Goal: Task Accomplishment & Management: Complete application form

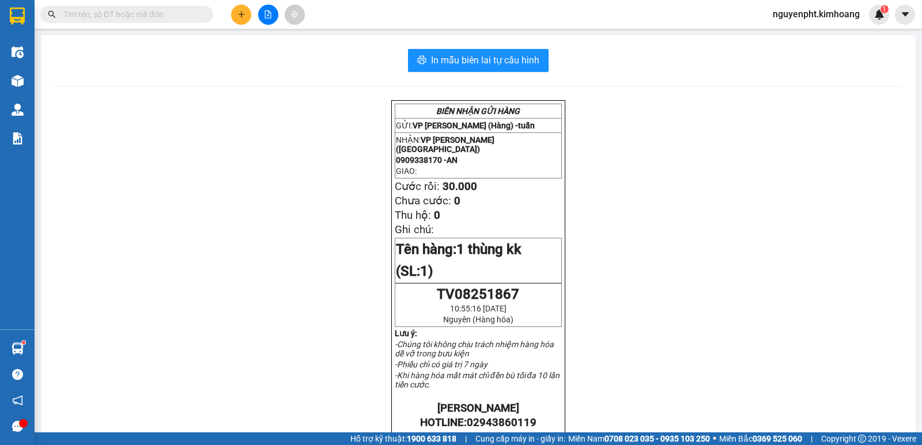
click at [817, 18] on span "nguyenpht.kimhoang" at bounding box center [815, 14] width 105 height 14
click at [789, 36] on span "Đăng xuất" at bounding box center [820, 35] width 83 height 13
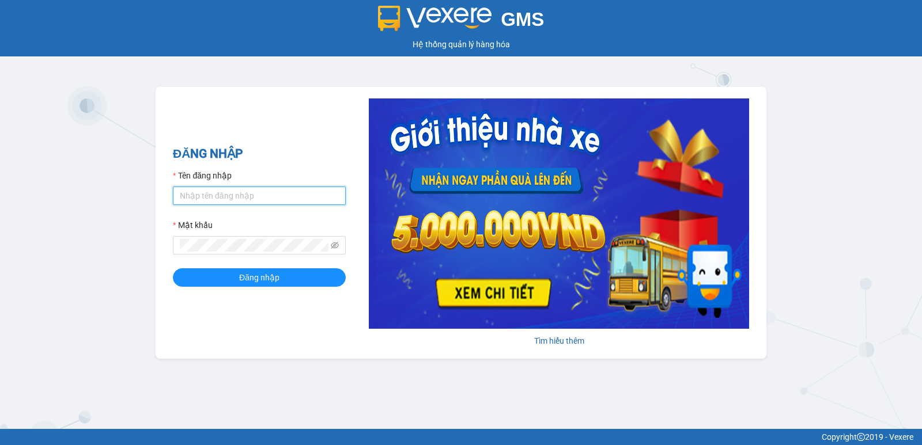
click at [222, 195] on input "Tên đăng nhập" at bounding box center [259, 196] width 173 height 18
type input "nguyenpht.kimhoang"
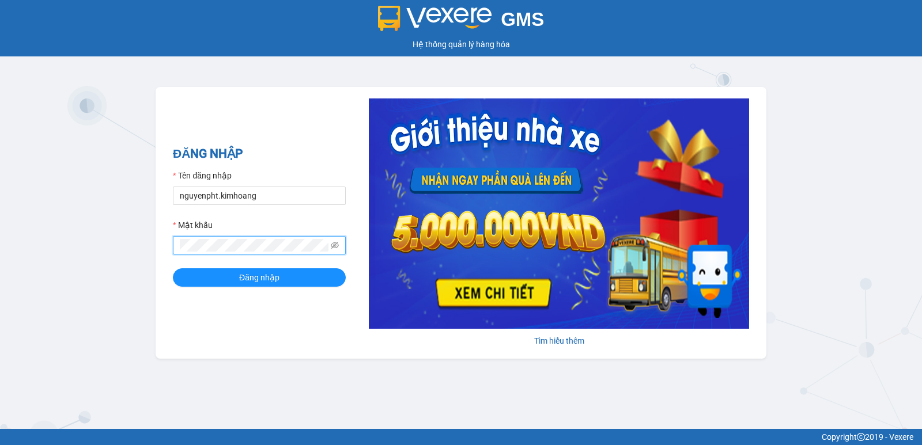
click at [173, 268] on button "Đăng nhập" at bounding box center [259, 277] width 173 height 18
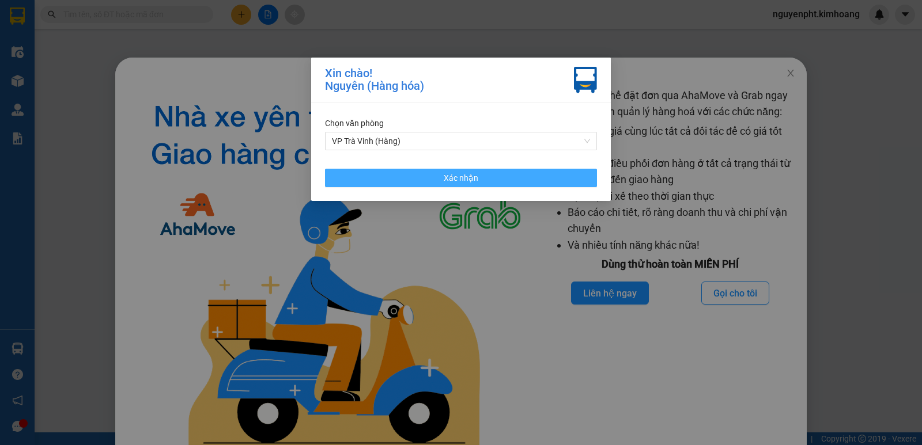
click at [465, 176] on span "Xác nhận" at bounding box center [461, 178] width 35 height 13
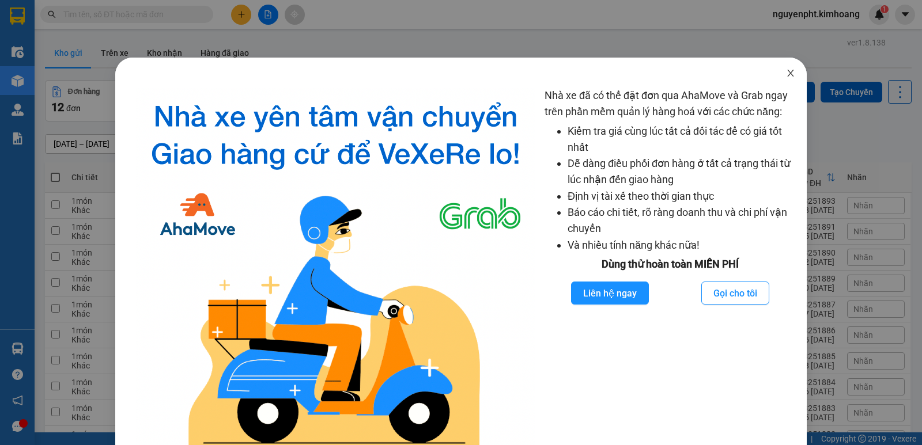
click at [786, 75] on icon "close" at bounding box center [790, 73] width 9 height 9
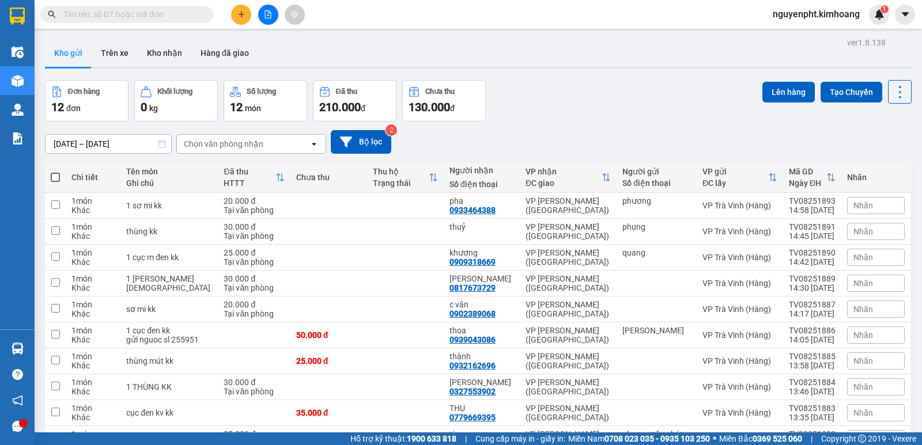
click at [237, 11] on button at bounding box center [241, 15] width 20 height 20
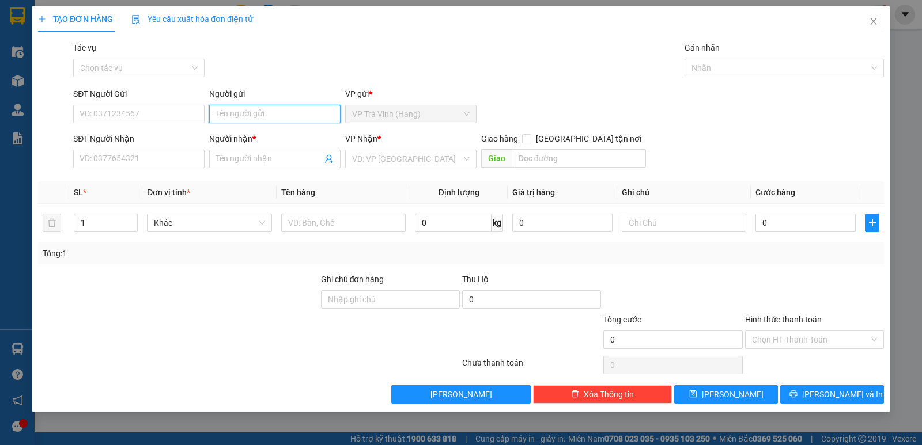
drag, startPoint x: 234, startPoint y: 110, endPoint x: 248, endPoint y: 106, distance: 14.4
click at [232, 110] on input "Người gửi" at bounding box center [274, 114] width 131 height 18
click at [142, 112] on input "SĐT Người Gửi" at bounding box center [138, 114] width 131 height 18
type input "0904565239"
click at [247, 111] on input "Người gửi" at bounding box center [274, 114] width 131 height 18
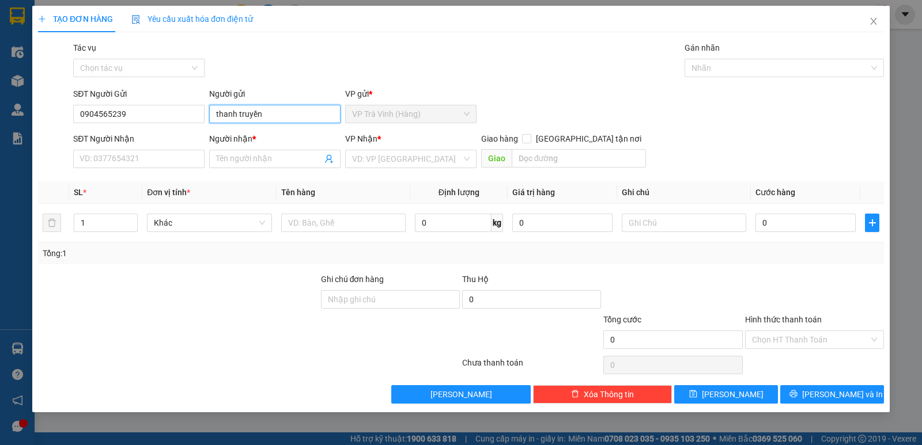
type input "thanh truyền"
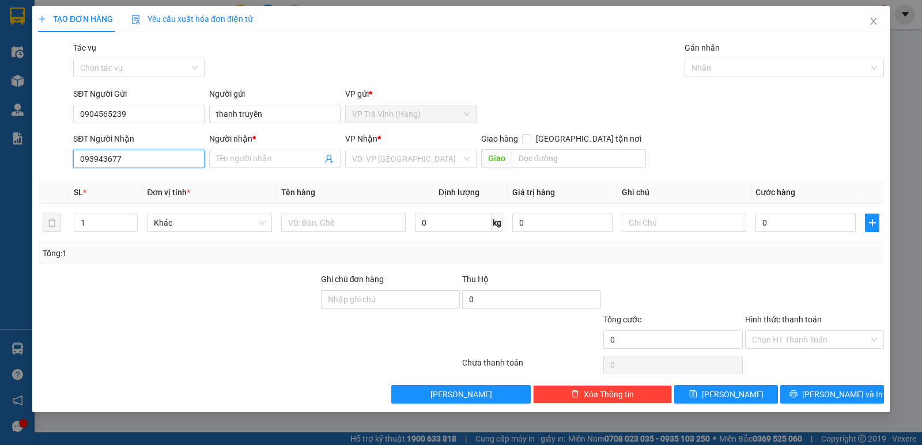
type input "0939436777"
drag, startPoint x: 135, startPoint y: 180, endPoint x: 121, endPoint y: 180, distance: 14.4
click at [135, 181] on div "0939436777 - trà" at bounding box center [139, 182] width 118 height 13
type input "trà"
checkbox input "true"
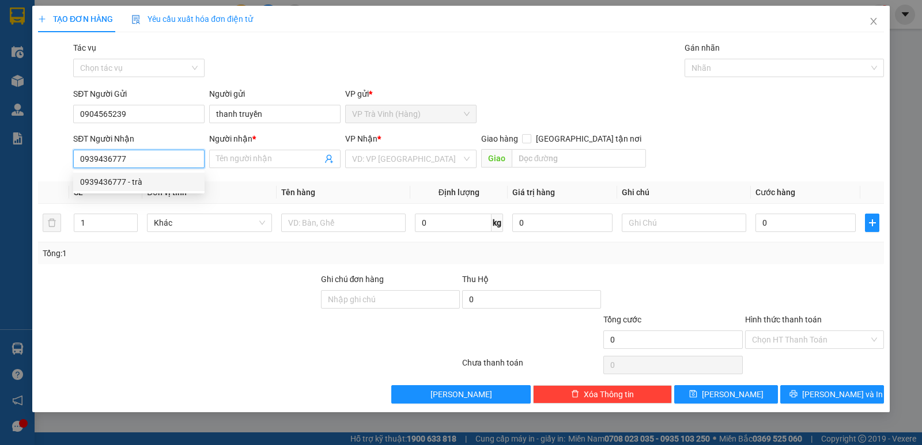
type input "81 đường số 45 p6 q4"
type input "70.000"
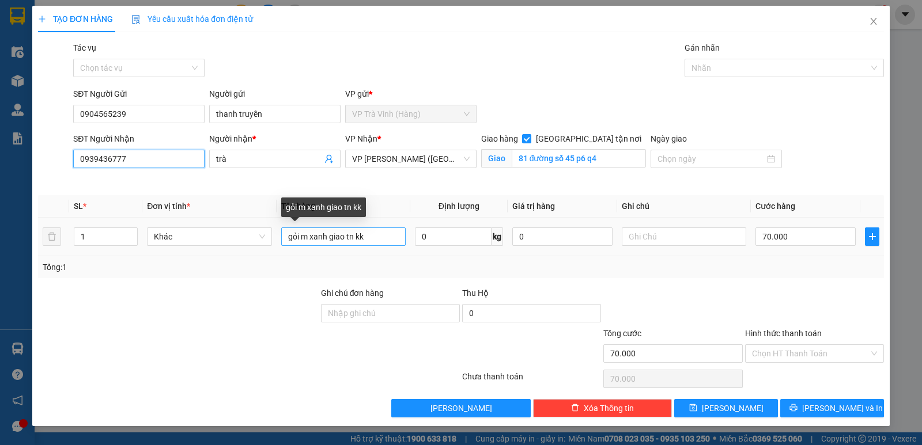
type input "0939436777"
drag, startPoint x: 325, startPoint y: 237, endPoint x: 135, endPoint y: 245, distance: 190.9
click at [135, 245] on tr "1 Khác gỏi m xanh giao tn kk 0 kg 0 70.000" at bounding box center [461, 237] width 846 height 39
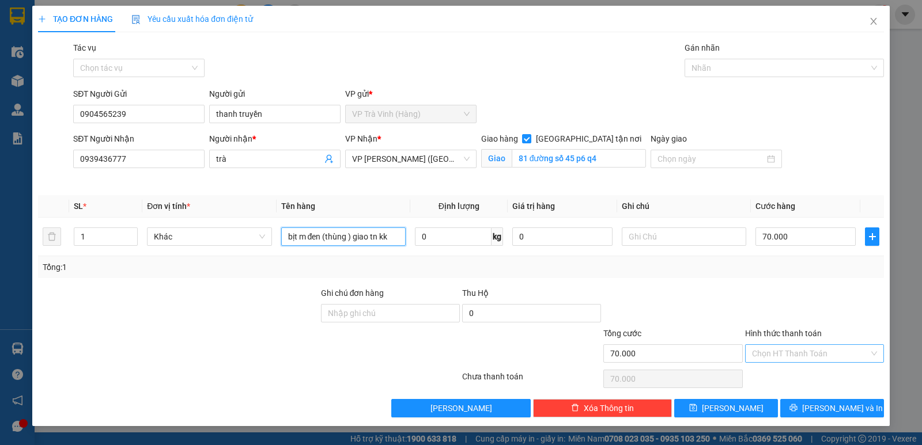
type input "bịt m đen (thùng ) giao tn kk"
click at [793, 352] on input "Hình thức thanh toán" at bounding box center [810, 353] width 117 height 17
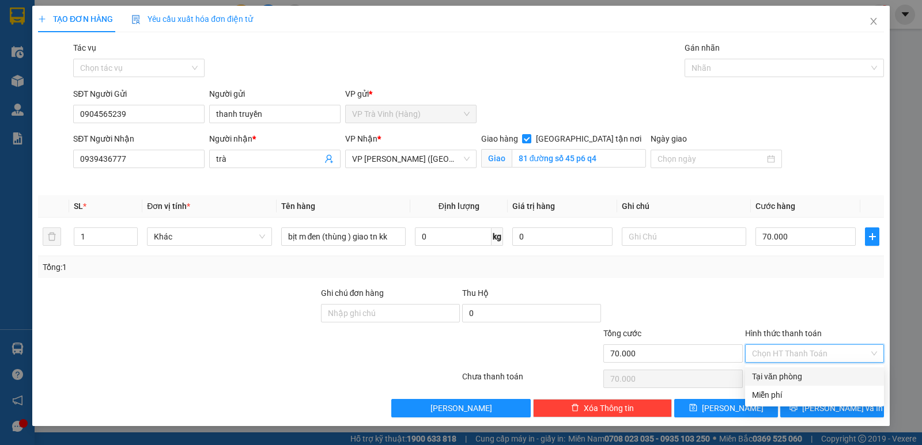
drag, startPoint x: 797, startPoint y: 375, endPoint x: 797, endPoint y: 383, distance: 8.1
click at [797, 376] on div "Tại văn phòng" at bounding box center [814, 376] width 125 height 13
type input "0"
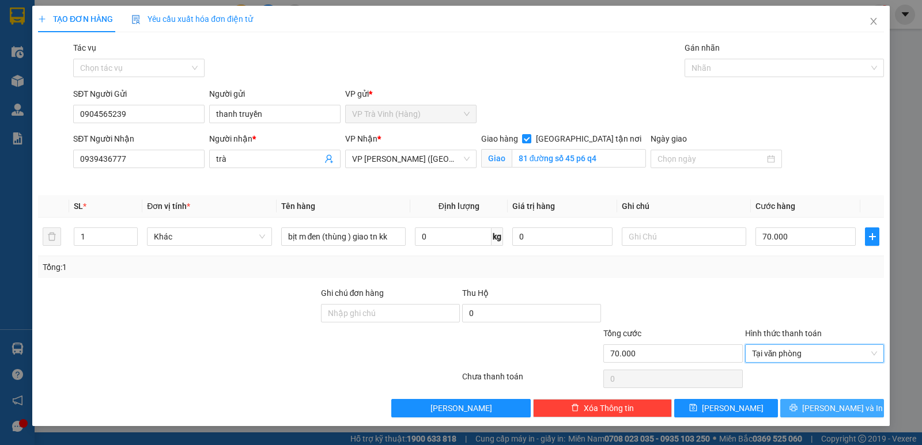
click at [843, 408] on span "Lưu và In" at bounding box center [842, 408] width 81 height 13
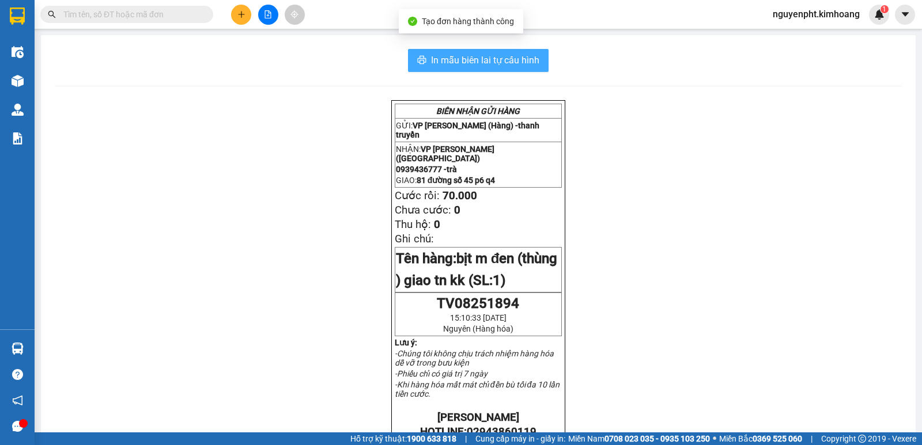
click at [542, 65] on button "In mẫu biên lai tự cấu hình" at bounding box center [478, 60] width 141 height 23
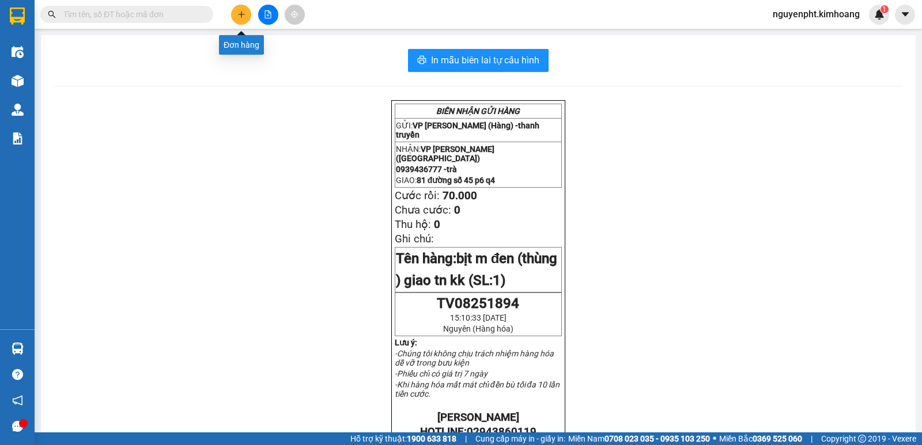
click at [242, 16] on icon "plus" at bounding box center [241, 14] width 8 height 8
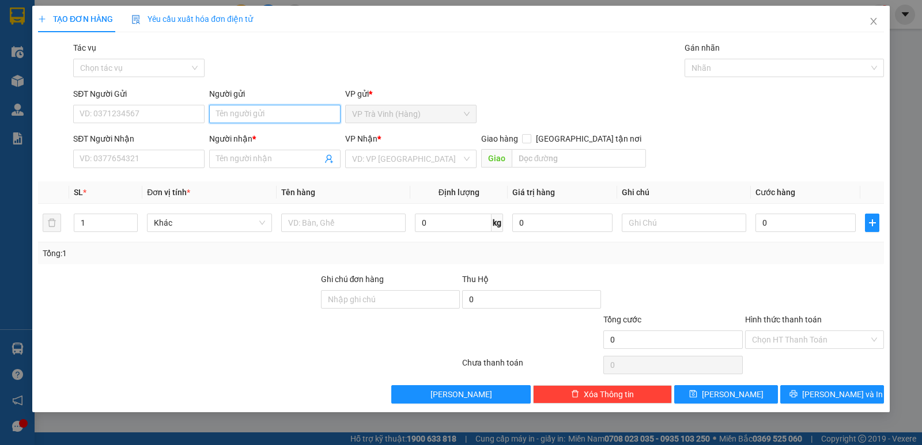
click at [236, 119] on input "Người gửi" at bounding box center [274, 114] width 131 height 18
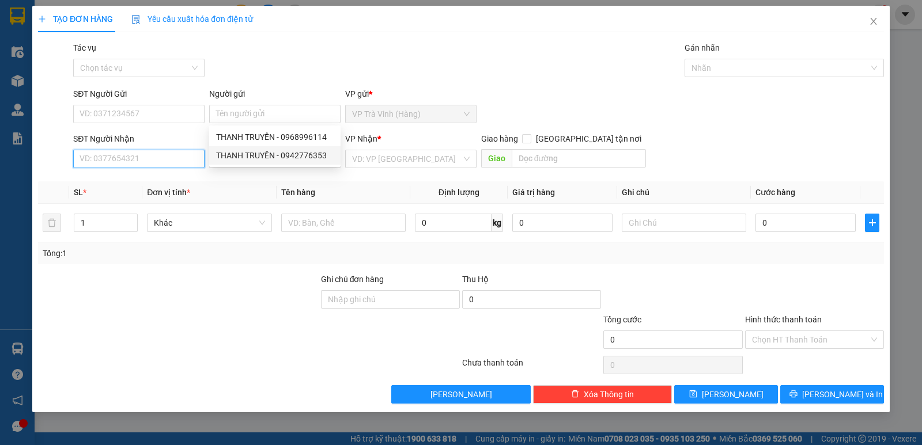
type input "0942776353"
type input "THANH TRUYỀN"
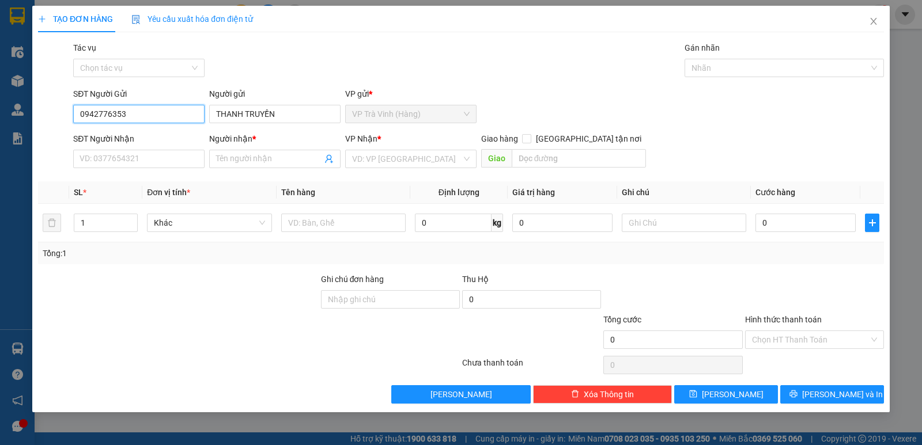
drag, startPoint x: 134, startPoint y: 116, endPoint x: 0, endPoint y: 120, distance: 133.7
click at [0, 120] on div "TẠO ĐƠN HÀNG Yêu cầu xuất hóa đơn điện tử Transit Pickup Surcharge Ids Transit …" at bounding box center [461, 222] width 922 height 445
drag, startPoint x: 294, startPoint y: 118, endPoint x: 12, endPoint y: 141, distance: 283.2
click at [0, 120] on div "TẠO ĐƠN HÀNG Yêu cầu xuất hóa đơn điện tử Transit Pickup Surcharge Ids Transit …" at bounding box center [461, 222] width 922 height 445
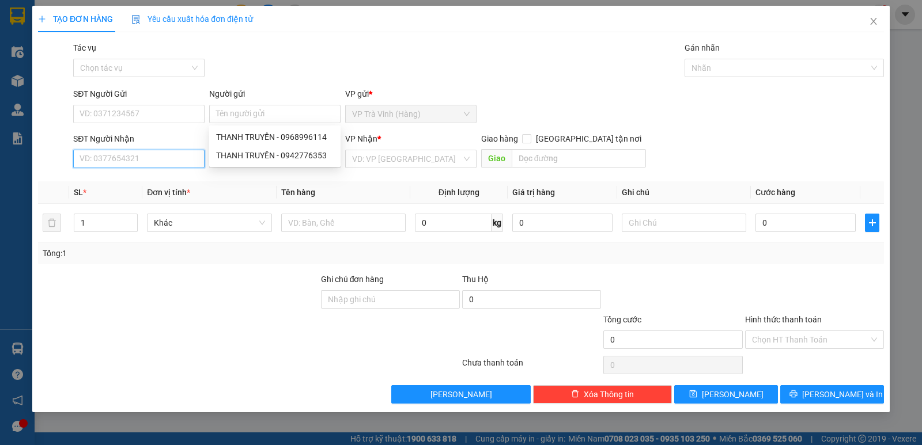
drag, startPoint x: 139, startPoint y: 158, endPoint x: 132, endPoint y: 166, distance: 11.4
click at [139, 161] on input "SĐT Người Nhận" at bounding box center [138, 159] width 131 height 18
type input "0382104484"
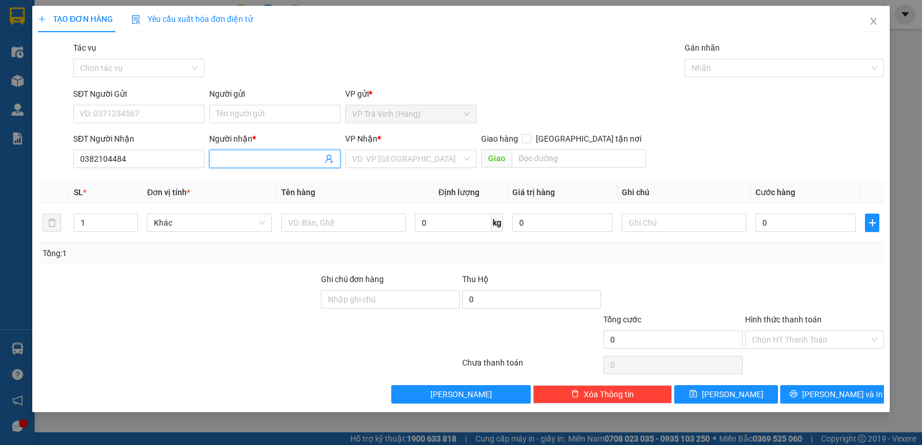
drag, startPoint x: 241, startPoint y: 152, endPoint x: 238, endPoint y: 158, distance: 7.0
click at [240, 156] on span at bounding box center [274, 159] width 131 height 18
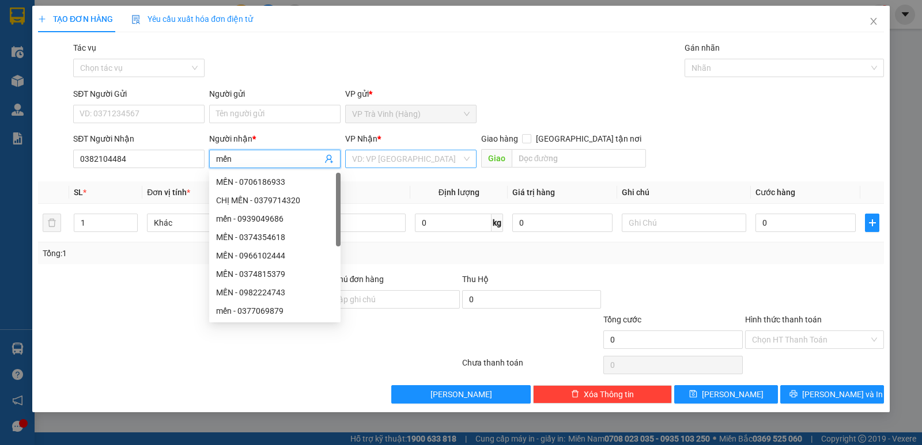
drag, startPoint x: 428, startPoint y: 168, endPoint x: 433, endPoint y: 161, distance: 8.2
click at [429, 166] on div "VD: VP Sài Gòn" at bounding box center [410, 159] width 131 height 18
type input "mến"
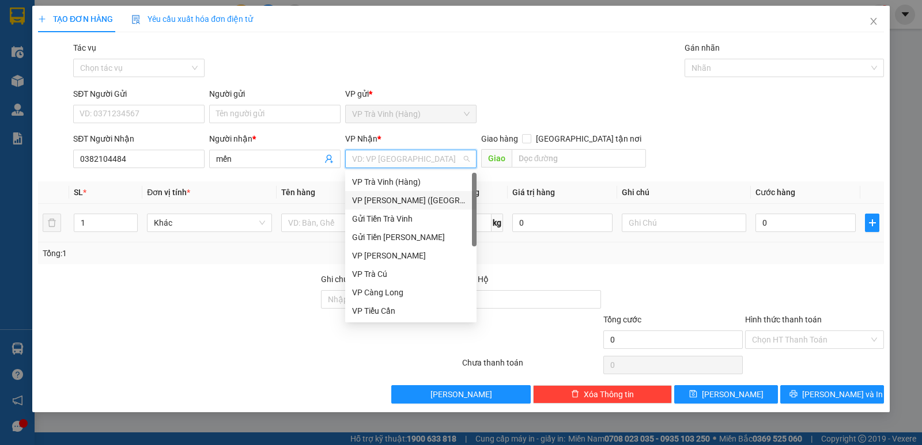
drag, startPoint x: 377, startPoint y: 202, endPoint x: 344, endPoint y: 211, distance: 34.7
click at [377, 202] on div "VP Trần Phú (Hàng)" at bounding box center [411, 200] width 118 height 13
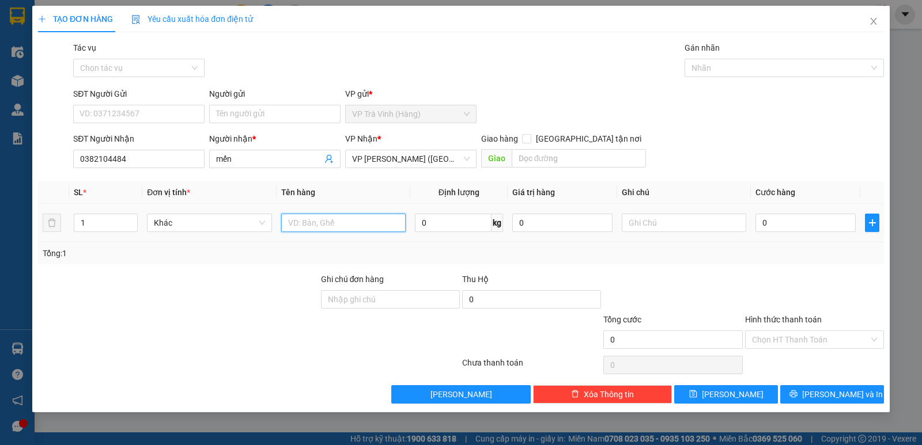
click at [313, 221] on input "text" at bounding box center [343, 223] width 124 height 18
type input "cục đen + thùng kk"
type input "6"
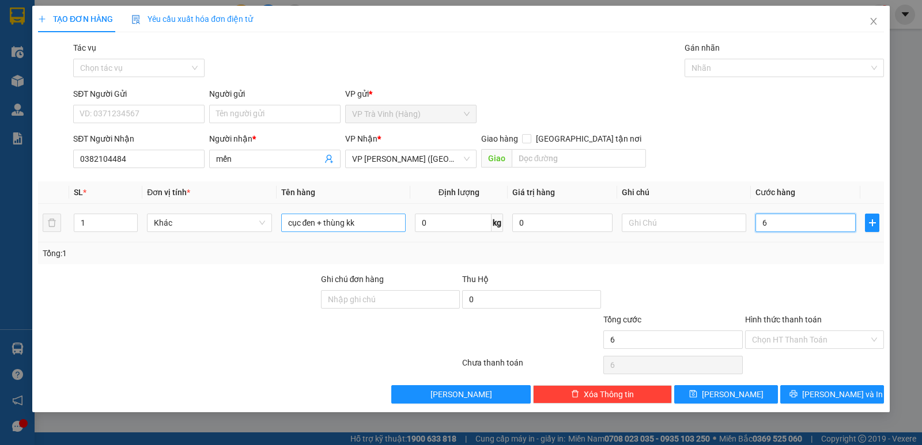
type input "60"
type input "60.000"
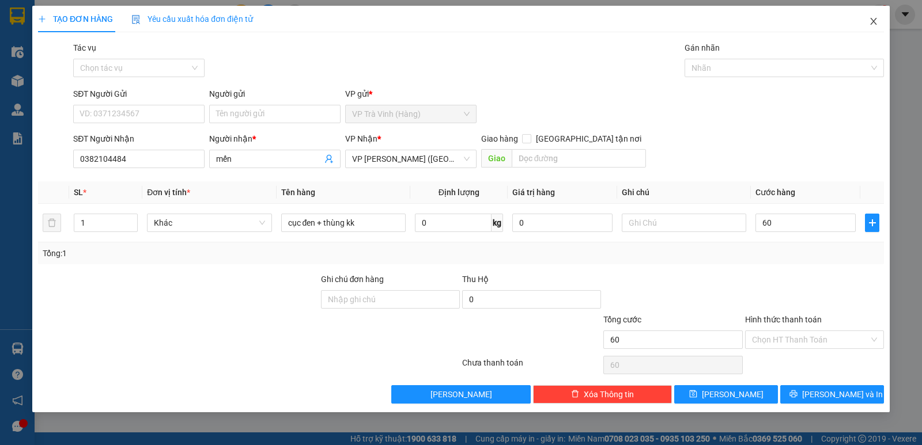
type input "60.000"
click at [873, 24] on icon "close" at bounding box center [873, 21] width 9 height 9
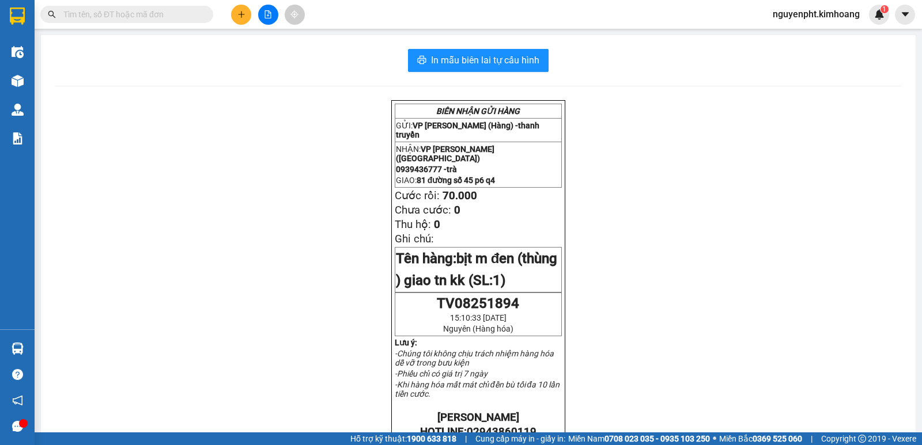
click at [239, 14] on icon "plus" at bounding box center [241, 14] width 8 height 8
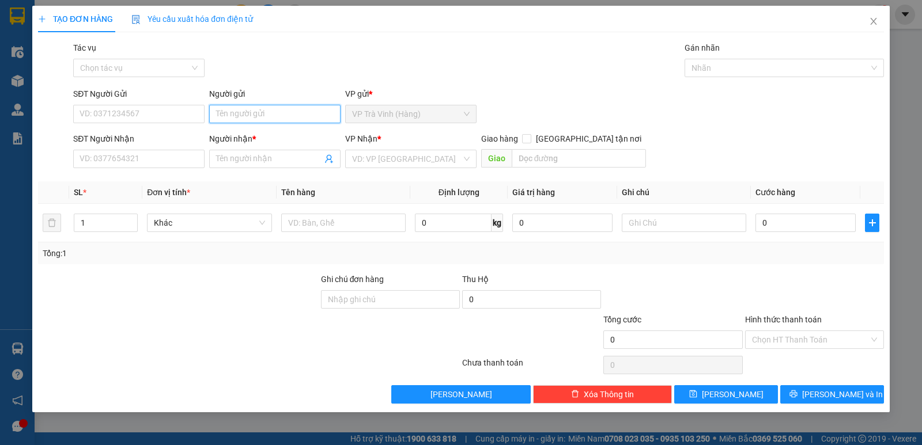
click at [277, 119] on input "Người gửi" at bounding box center [274, 114] width 131 height 18
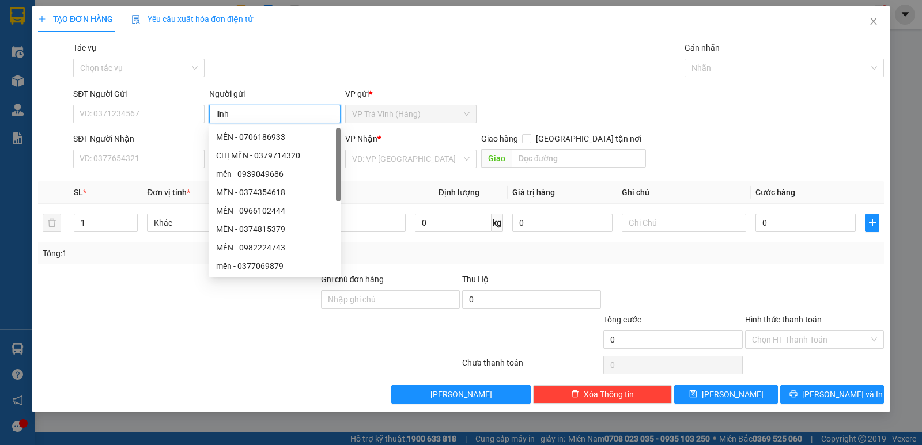
type input "linh"
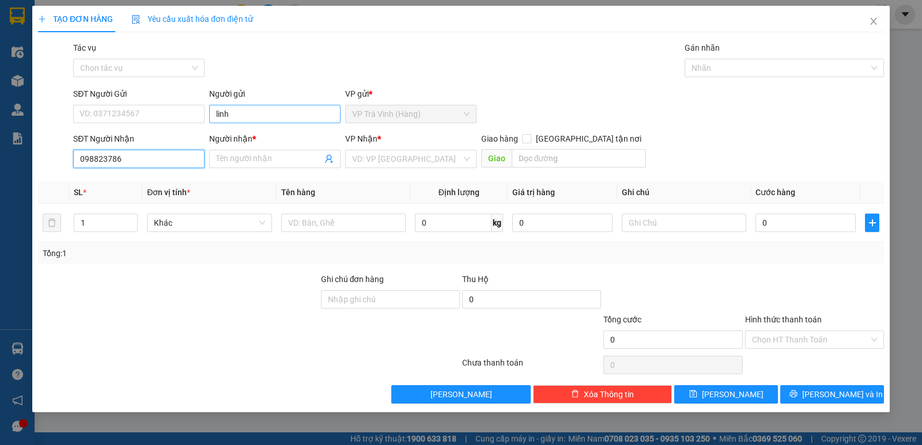
type input "0988237867"
drag, startPoint x: 139, startPoint y: 182, endPoint x: 131, endPoint y: 183, distance: 8.1
click at [139, 184] on div "0988237867 - lụa" at bounding box center [139, 182] width 118 height 13
type input "lụa"
type input "30.000"
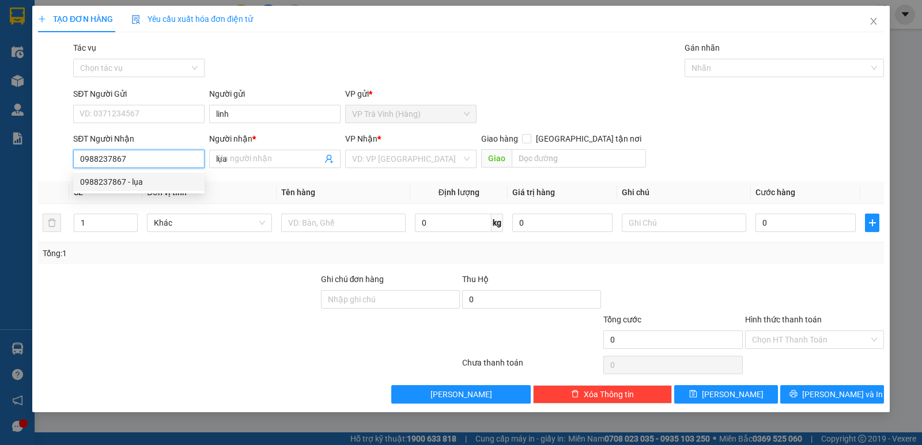
type input "30.000"
type input "0988237867"
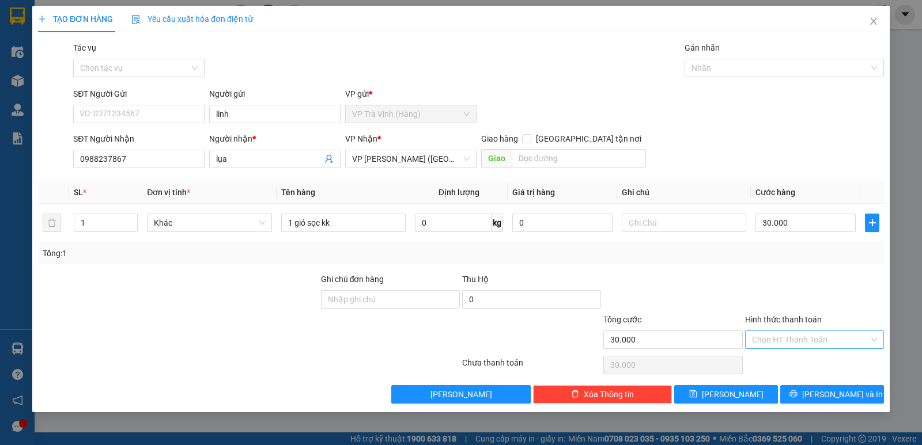
drag, startPoint x: 840, startPoint y: 339, endPoint x: 828, endPoint y: 348, distance: 14.4
click at [839, 341] on input "Hình thức thanh toán" at bounding box center [810, 339] width 117 height 17
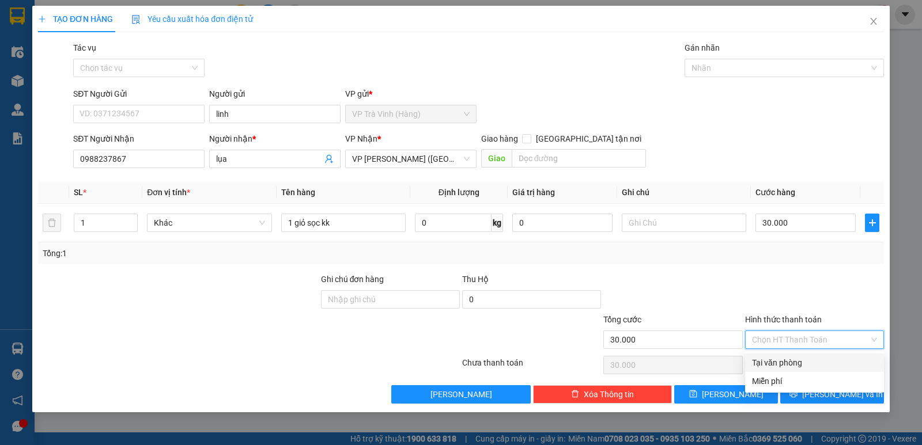
click at [790, 368] on div "Tại văn phòng" at bounding box center [814, 363] width 125 height 13
type input "0"
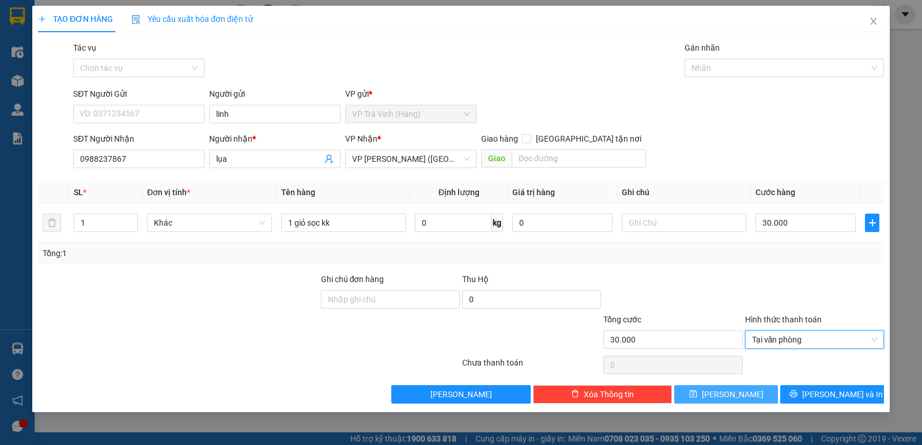
click at [697, 399] on span "save" at bounding box center [693, 394] width 8 height 9
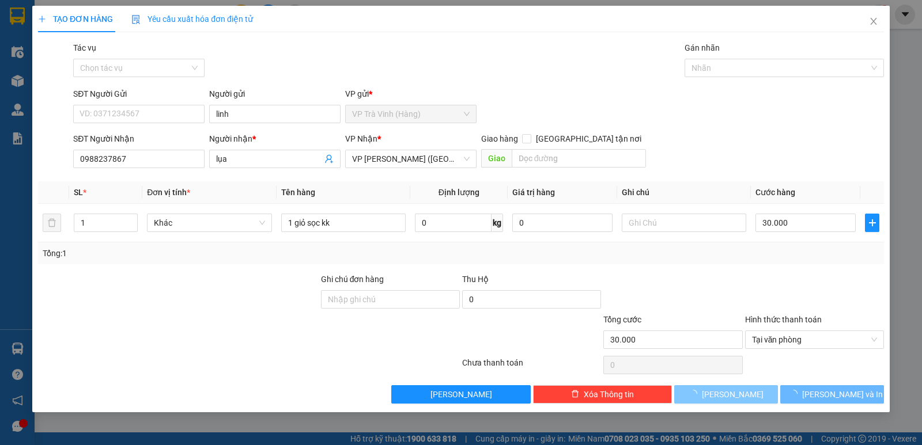
type input "0"
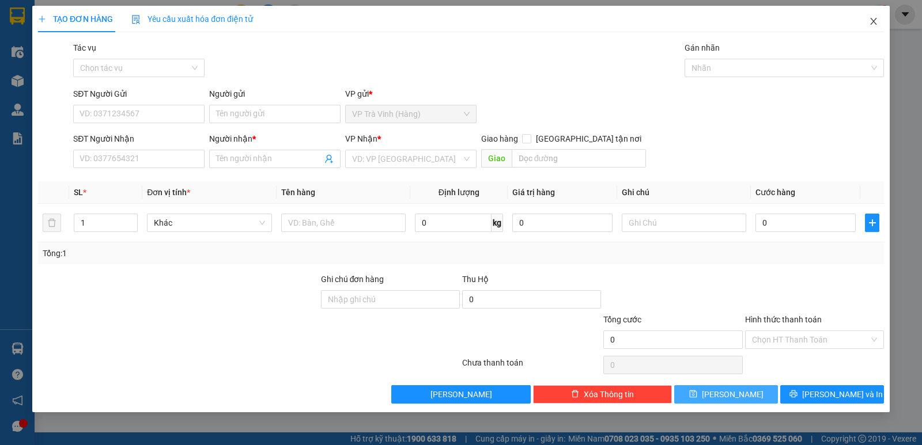
click at [873, 22] on icon "close" at bounding box center [873, 21] width 6 height 7
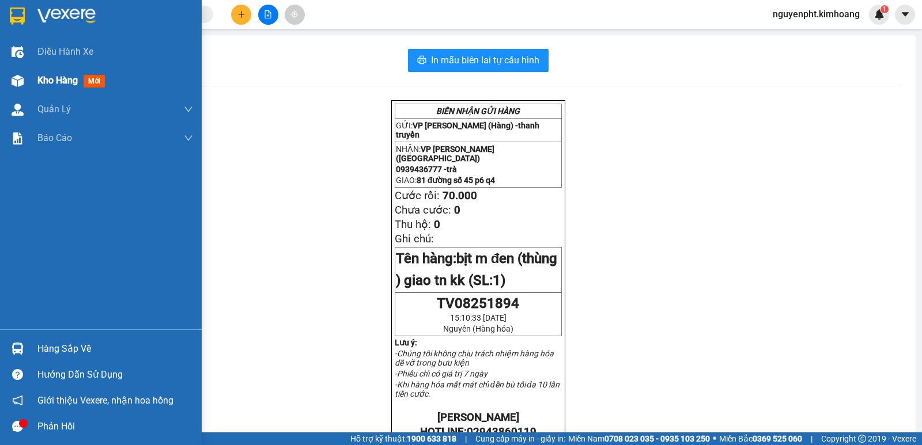
click at [55, 80] on span "Kho hàng" at bounding box center [57, 80] width 40 height 11
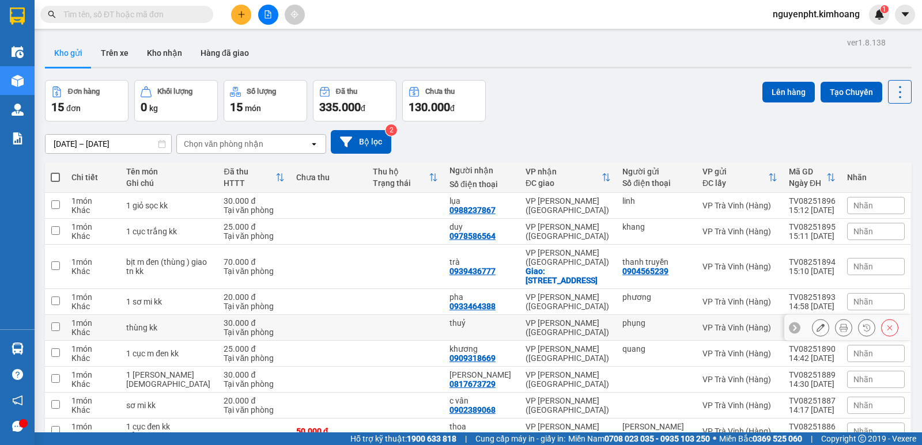
scroll to position [85, 0]
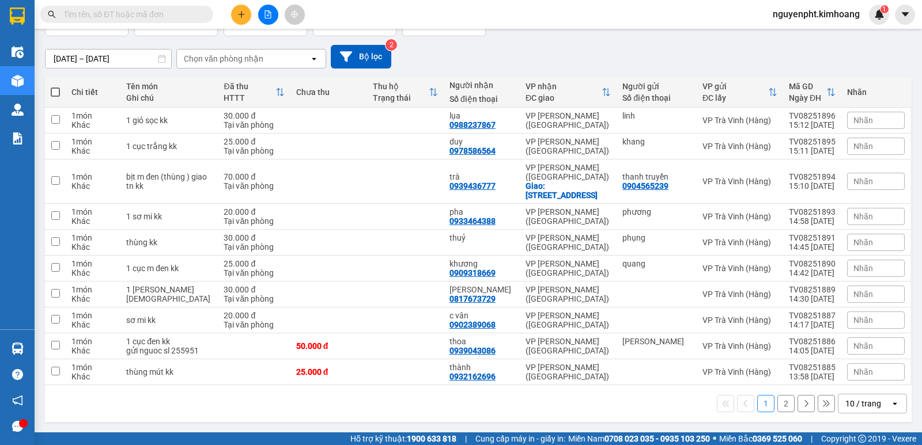
click at [877, 406] on div "10 / trang" at bounding box center [864, 404] width 52 height 18
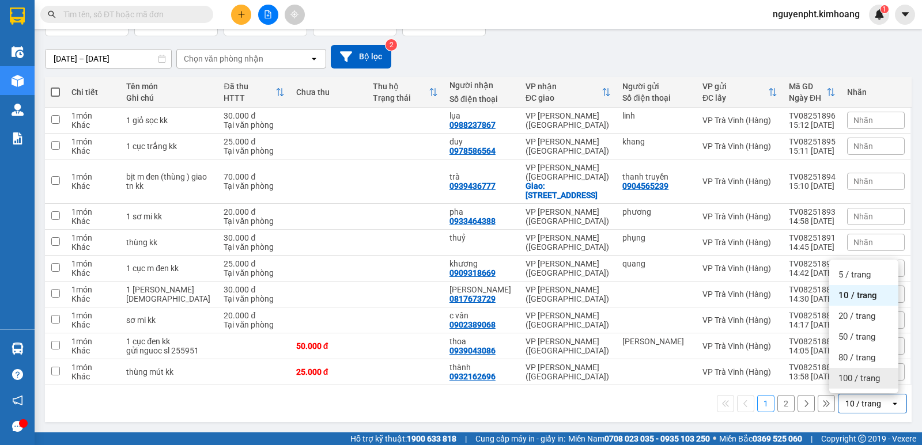
click at [866, 383] on span "100 / trang" at bounding box center [858, 379] width 41 height 12
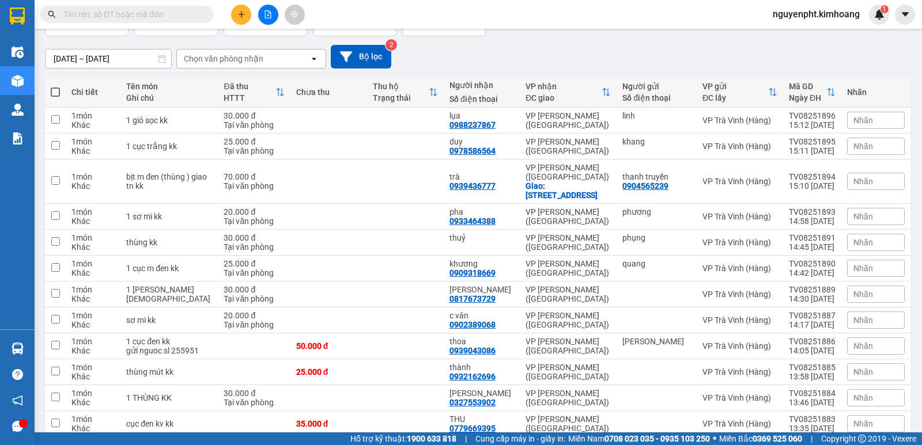
click at [147, 11] on input "text" at bounding box center [131, 14] width 136 height 13
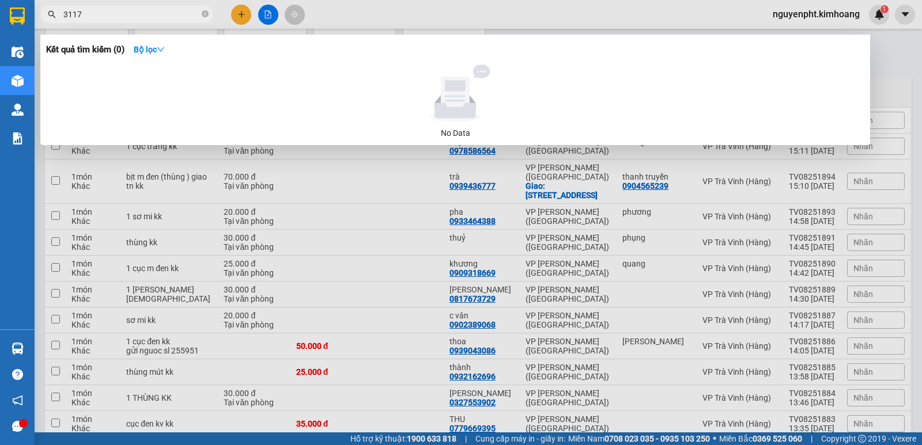
type input "31171"
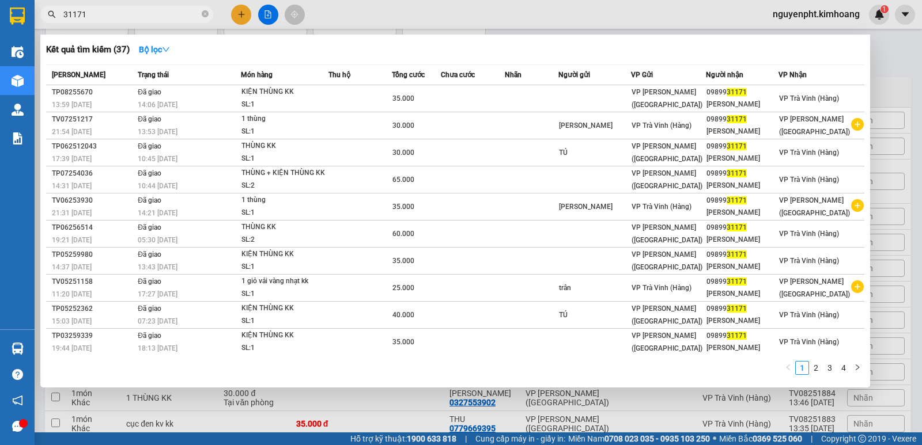
click at [199, 14] on input "31171" at bounding box center [131, 14] width 136 height 13
click at [203, 14] on icon "close-circle" at bounding box center [205, 13] width 7 height 7
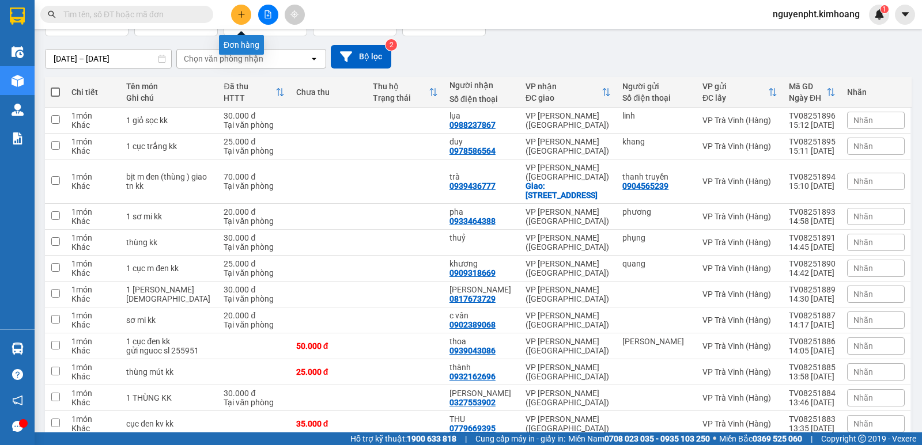
click at [244, 13] on icon "plus" at bounding box center [241, 14] width 8 height 8
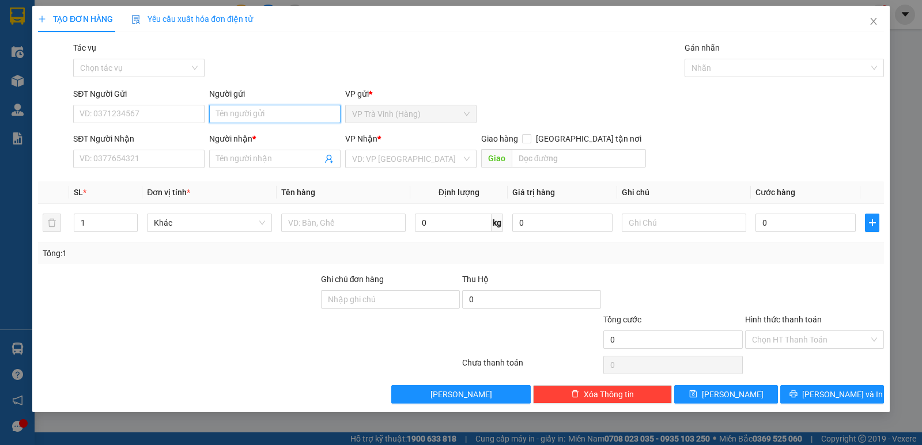
click at [246, 112] on input "Người gửi" at bounding box center [274, 114] width 131 height 18
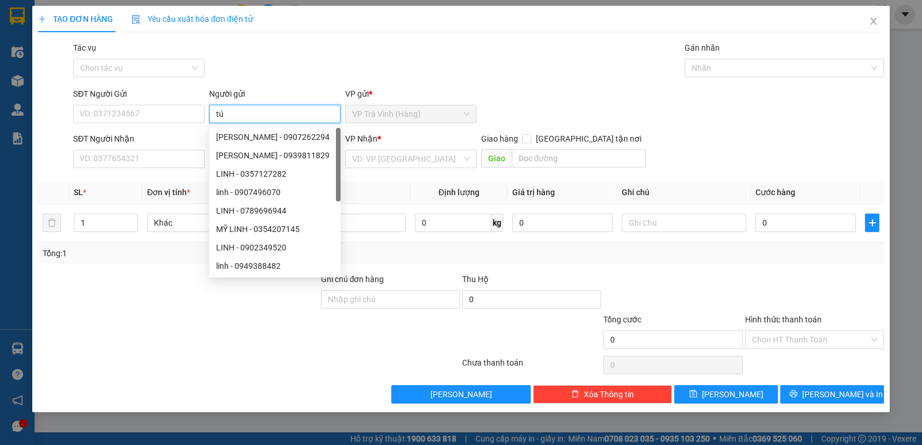
type input "tú"
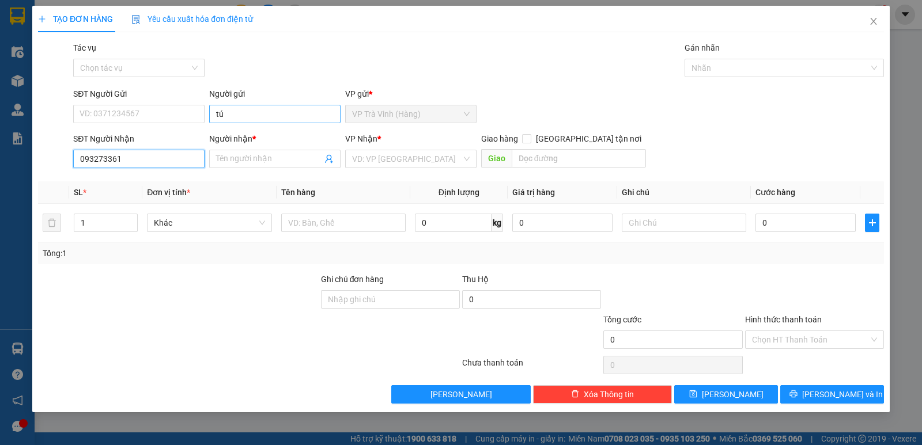
type input "0932733616"
drag, startPoint x: 141, startPoint y: 177, endPoint x: 168, endPoint y: 183, distance: 27.7
click at [141, 178] on div "0932733616 - phong" at bounding box center [139, 182] width 118 height 13
type input "phong"
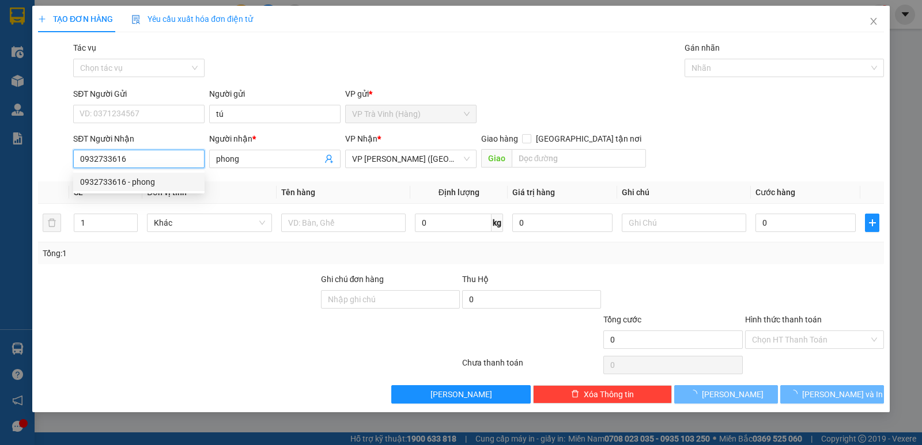
type input "30.000"
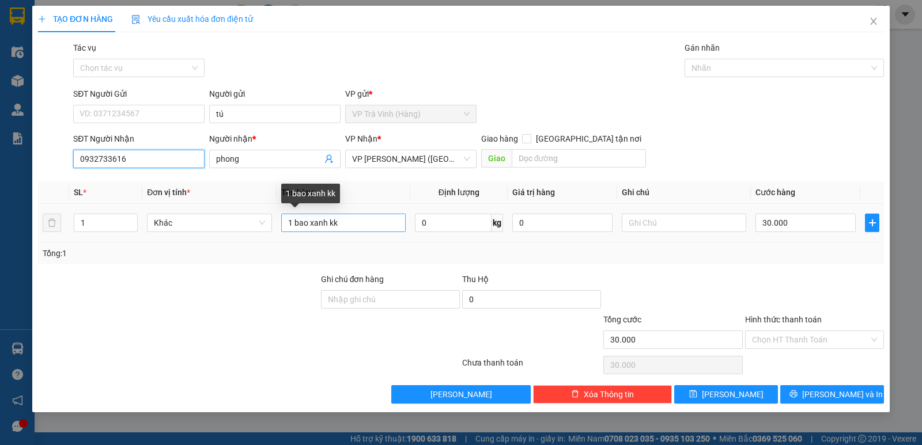
type input "0932733616"
drag, startPoint x: 360, startPoint y: 220, endPoint x: 0, endPoint y: 253, distance: 361.6
click at [0, 255] on div "TẠO ĐƠN HÀNG Yêu cầu xuất hóa đơn điện tử Transit Pickup Surcharge Ids Transit …" at bounding box center [461, 222] width 922 height 445
type input "bịt m đne kk"
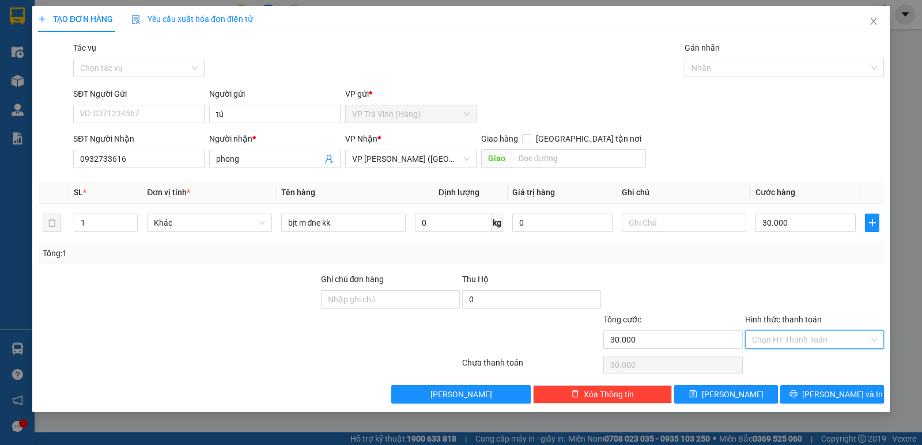
drag, startPoint x: 827, startPoint y: 339, endPoint x: 820, endPoint y: 352, distance: 14.7
click at [827, 339] on input "Hình thức thanh toán" at bounding box center [810, 339] width 117 height 17
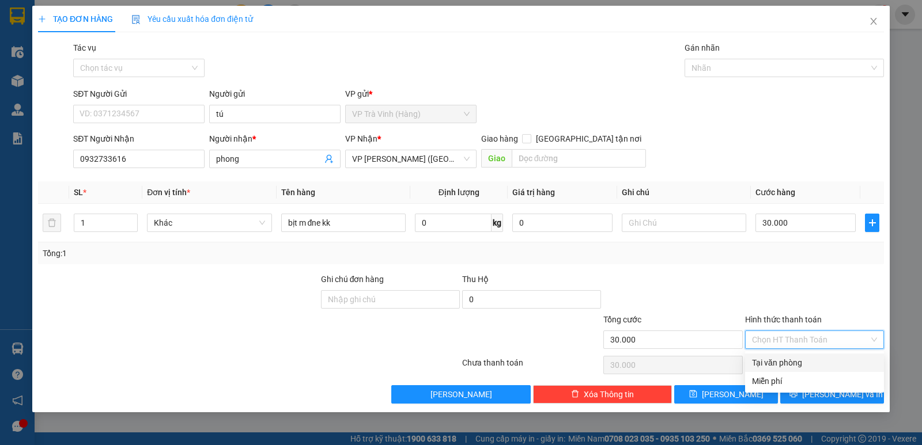
drag, startPoint x: 815, startPoint y: 355, endPoint x: 815, endPoint y: 362, distance: 6.3
click at [815, 357] on div "Tại văn phòng" at bounding box center [814, 363] width 139 height 18
type input "0"
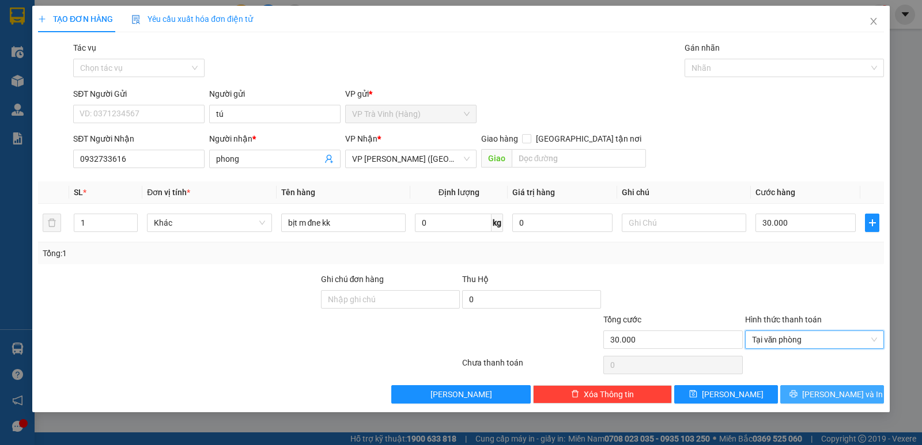
click at [827, 394] on span "Lưu và In" at bounding box center [842, 394] width 81 height 13
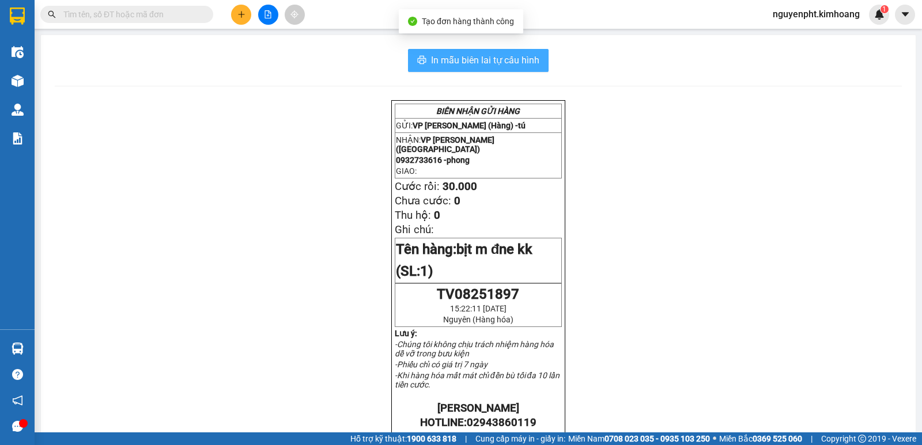
click at [494, 60] on span "In mẫu biên lai tự cấu hình" at bounding box center [485, 60] width 108 height 14
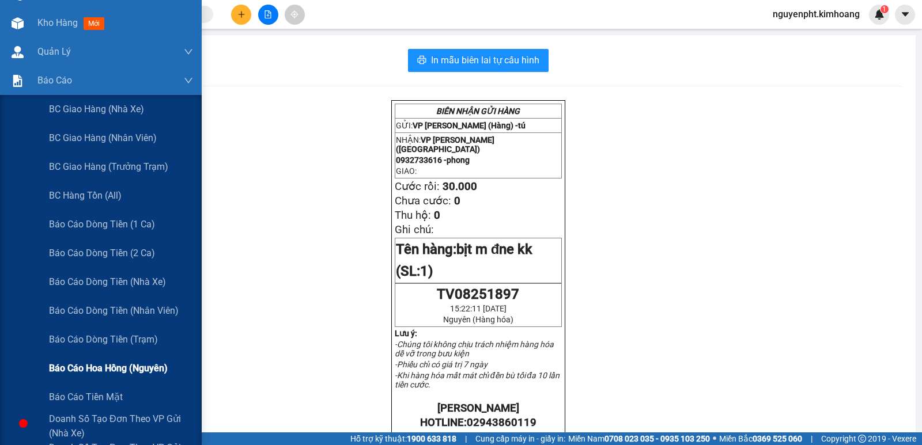
scroll to position [115, 0]
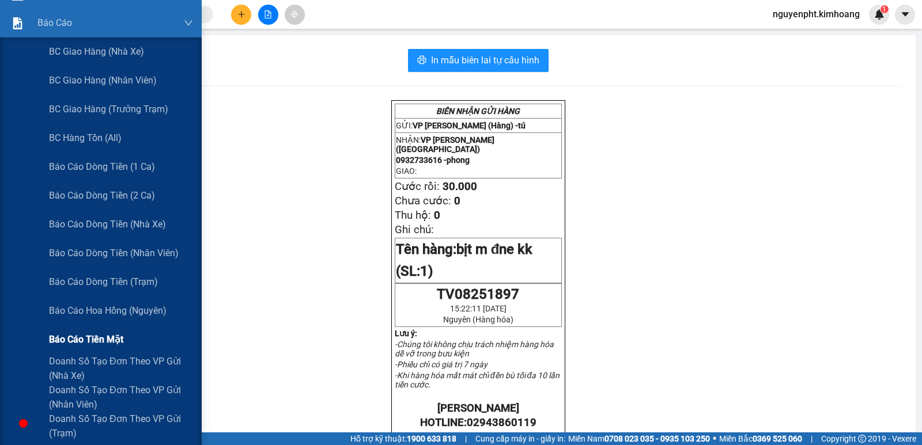
click at [102, 343] on span "Báo cáo tiền mặt" at bounding box center [86, 339] width 74 height 14
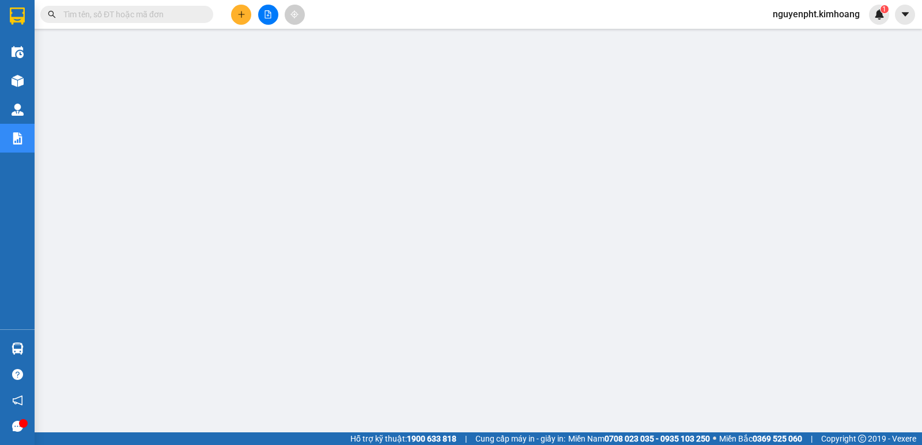
click at [236, 17] on button at bounding box center [241, 15] width 20 height 20
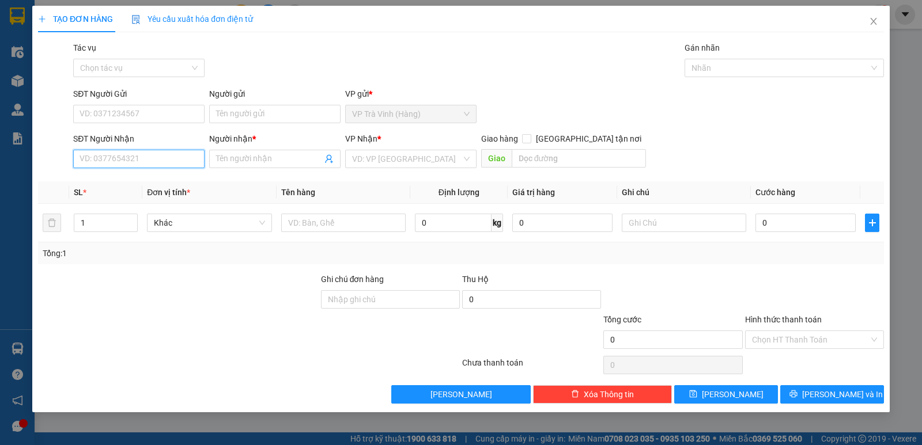
drag, startPoint x: 128, startPoint y: 163, endPoint x: 159, endPoint y: 145, distance: 35.9
click at [128, 163] on input "SĐT Người Nhận" at bounding box center [138, 159] width 131 height 18
type input "0931985369"
click at [98, 188] on div "0931985369 - bảo" at bounding box center [139, 182] width 118 height 13
type input "bảo"
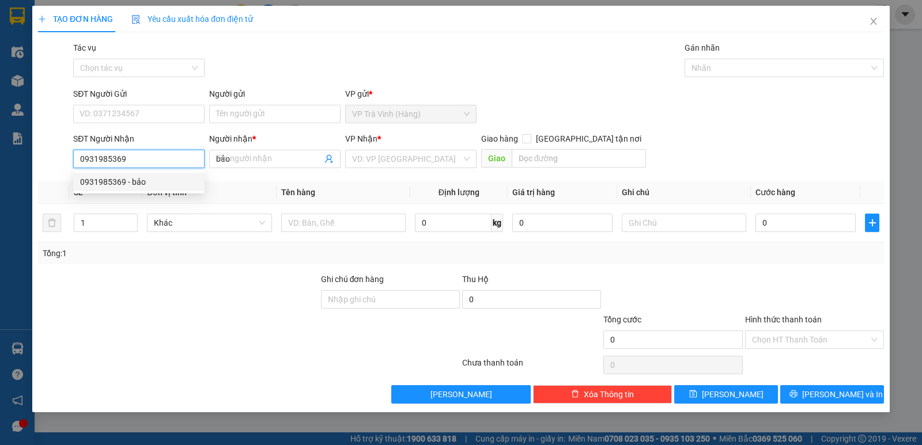
type input "40.000"
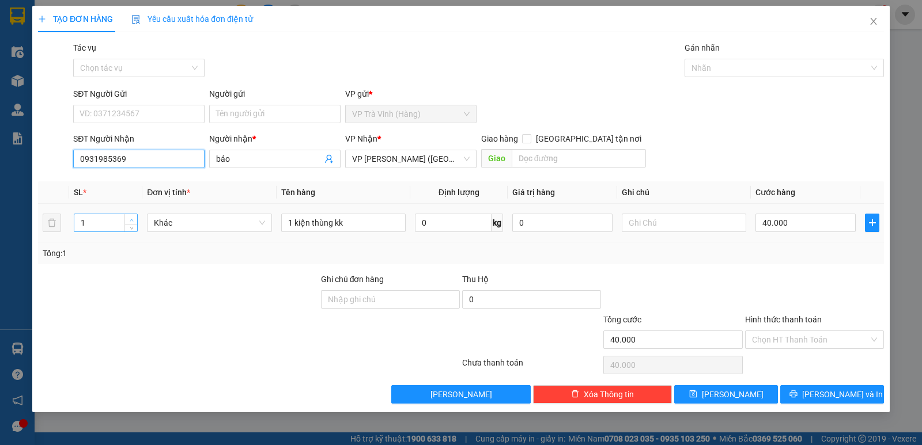
type input "0931985369"
click at [134, 217] on span "up" at bounding box center [131, 220] width 7 height 7
type input "4"
click at [134, 217] on span "up" at bounding box center [131, 220] width 7 height 7
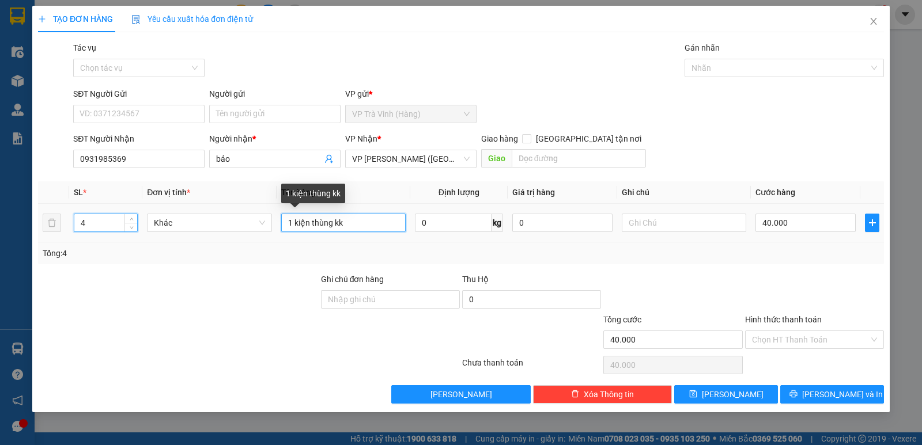
drag, startPoint x: 351, startPoint y: 224, endPoint x: 0, endPoint y: 228, distance: 350.9
click at [0, 228] on div "TẠO ĐƠN HÀNG Yêu cầu xuất hóa đơn điện tử Transit Pickup Surcharge Ids Transit …" at bounding box center [461, 222] width 922 height 445
type input "thùng kk"
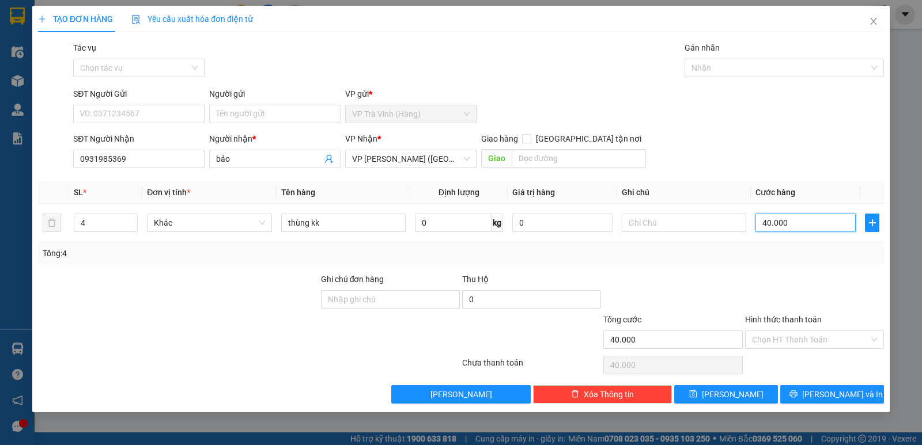
type input "1"
type input "12"
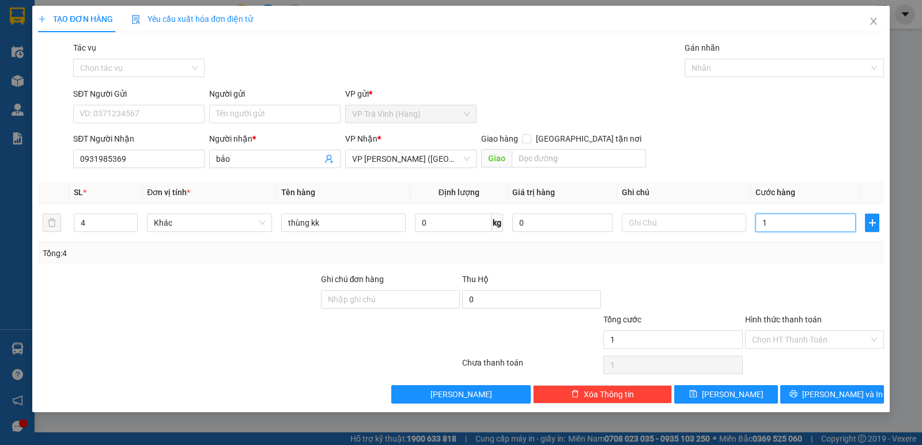
type input "12"
type input "120"
type input "120.000"
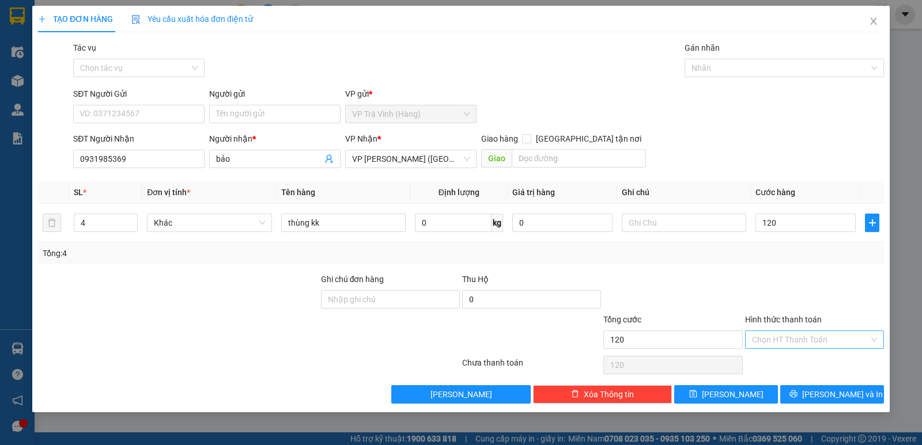
type input "120.000"
click at [755, 339] on input "Hình thức thanh toán" at bounding box center [810, 339] width 117 height 17
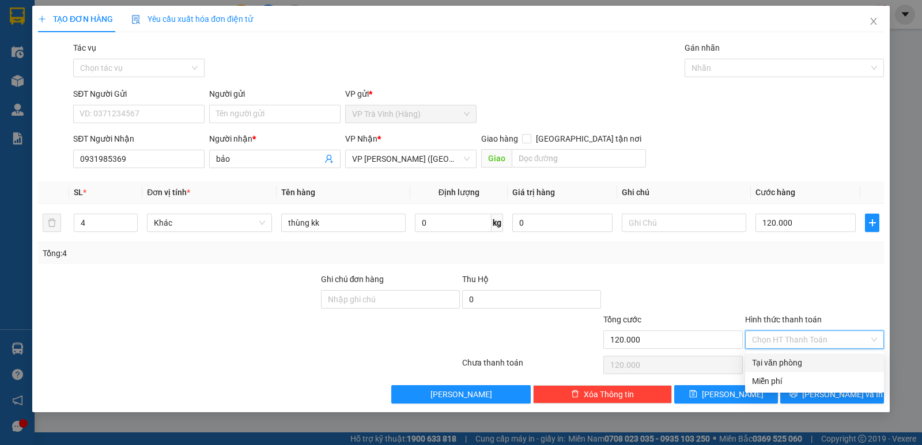
click at [762, 362] on div "Tại văn phòng" at bounding box center [814, 363] width 125 height 13
type input "0"
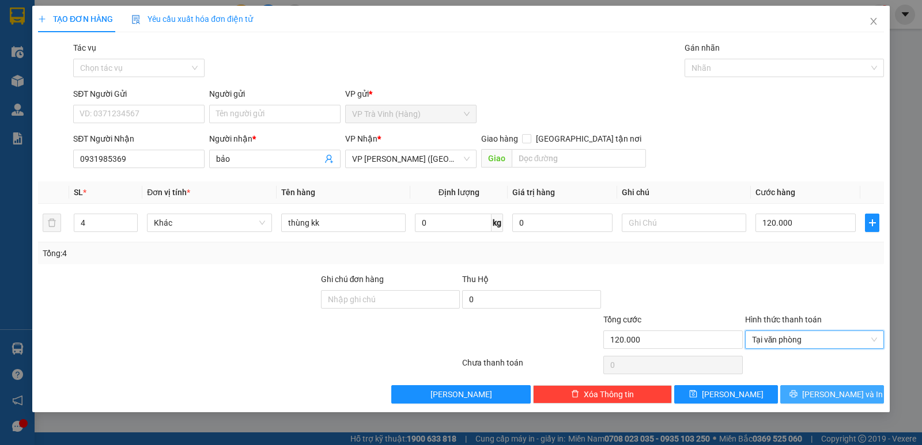
drag, startPoint x: 810, startPoint y: 386, endPoint x: 814, endPoint y: 392, distance: 7.0
click at [813, 388] on button "Lưu và In" at bounding box center [832, 394] width 104 height 18
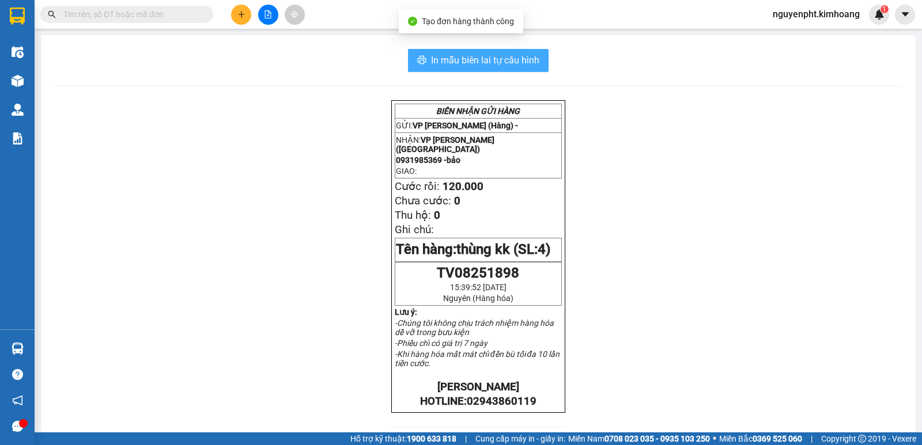
click at [486, 56] on span "In mẫu biên lai tự cấu hình" at bounding box center [485, 60] width 108 height 14
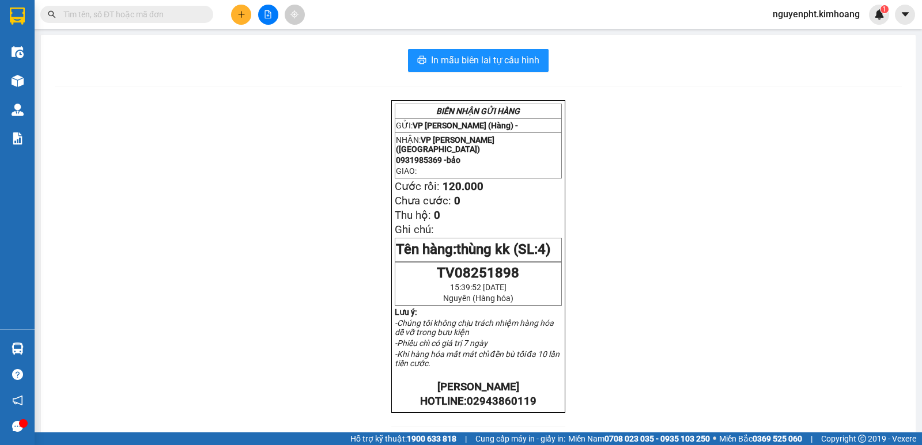
click at [100, 16] on input "text" at bounding box center [131, 14] width 136 height 13
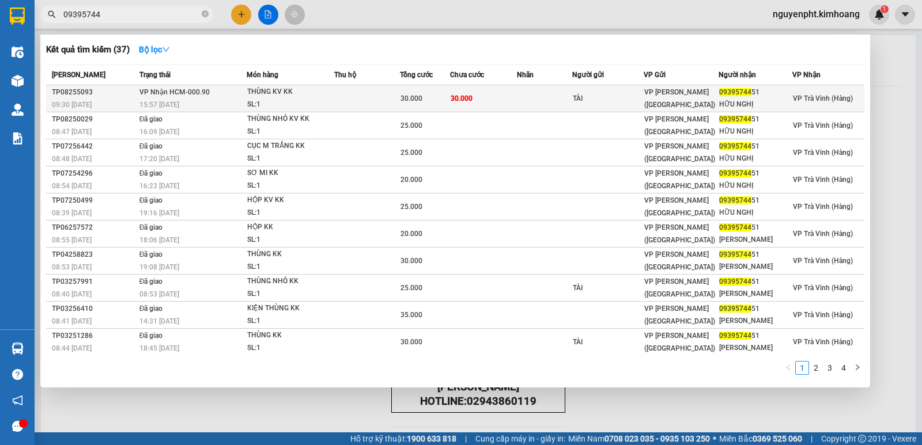
type input "09395744"
click at [436, 104] on div "30.000" at bounding box center [424, 98] width 49 height 13
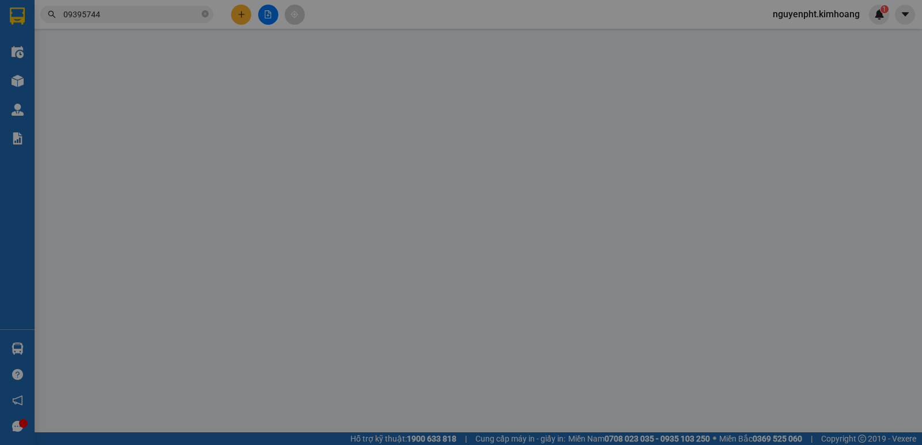
type input "TÀI"
type input "0939574451"
type input "HỮU NGHỊ"
type input "30.000"
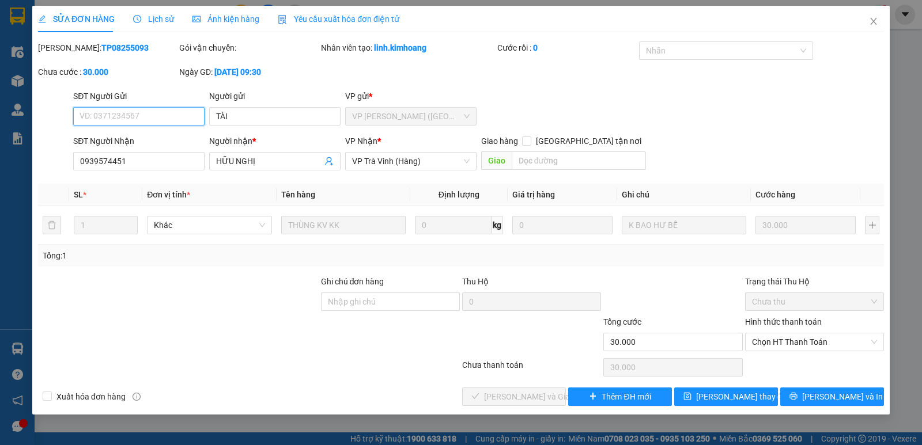
drag, startPoint x: 790, startPoint y: 340, endPoint x: 770, endPoint y: 352, distance: 23.2
click at [785, 343] on span "Chọn HT Thanh Toán" at bounding box center [814, 342] width 125 height 17
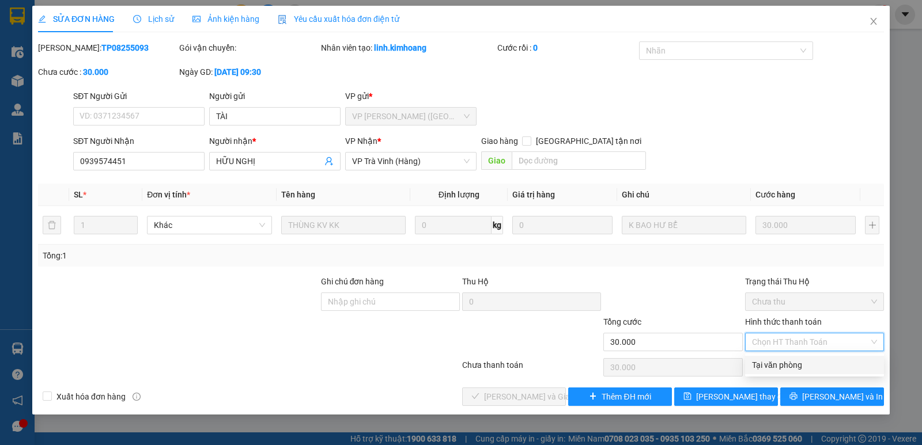
drag, startPoint x: 770, startPoint y: 352, endPoint x: 752, endPoint y: 373, distance: 28.2
click at [762, 373] on div "Tại văn phòng" at bounding box center [814, 365] width 139 height 18
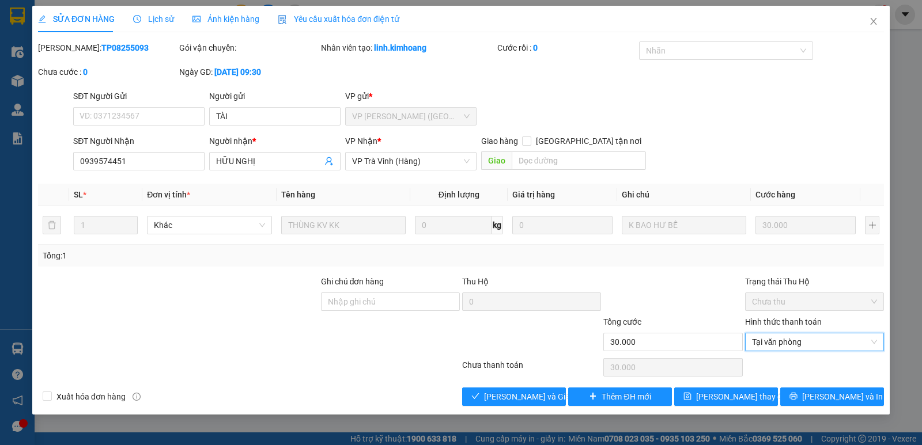
type input "0"
click at [518, 394] on span "Lưu và Giao hàng" at bounding box center [539, 397] width 111 height 13
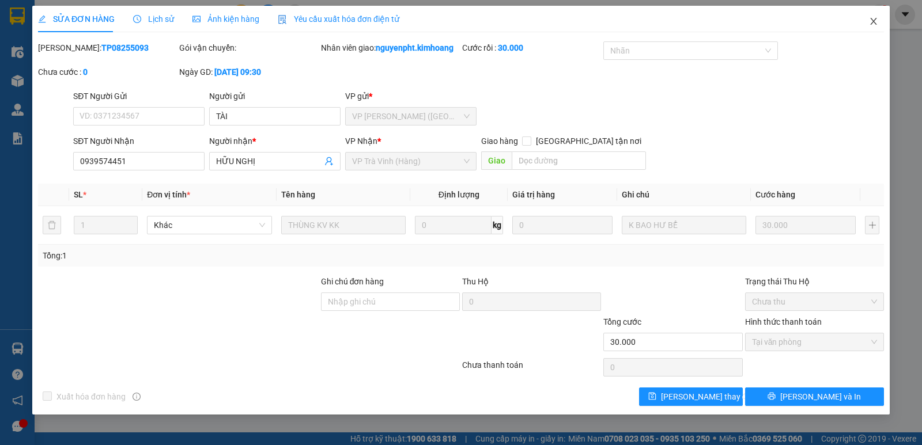
click at [873, 21] on icon "close" at bounding box center [873, 21] width 6 height 7
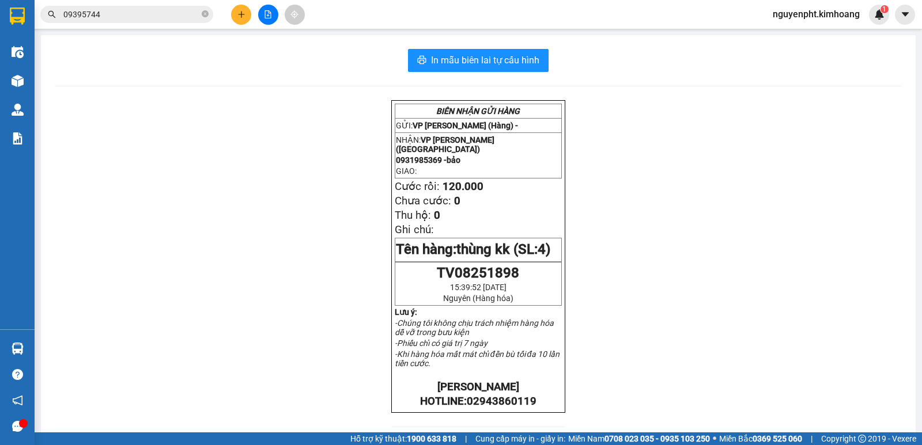
drag, startPoint x: 192, startPoint y: 14, endPoint x: 0, endPoint y: 52, distance: 196.2
click at [0, 52] on section "Kết quả tìm kiếm ( 37 ) Bộ lọc Mã ĐH Trạng thái Món hàng Thu hộ Tổng cước Chưa …" at bounding box center [461, 222] width 922 height 445
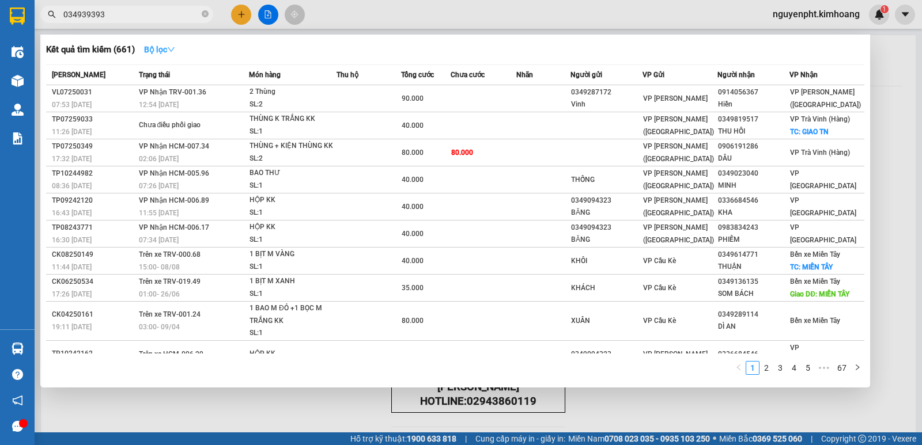
type input "0349393939"
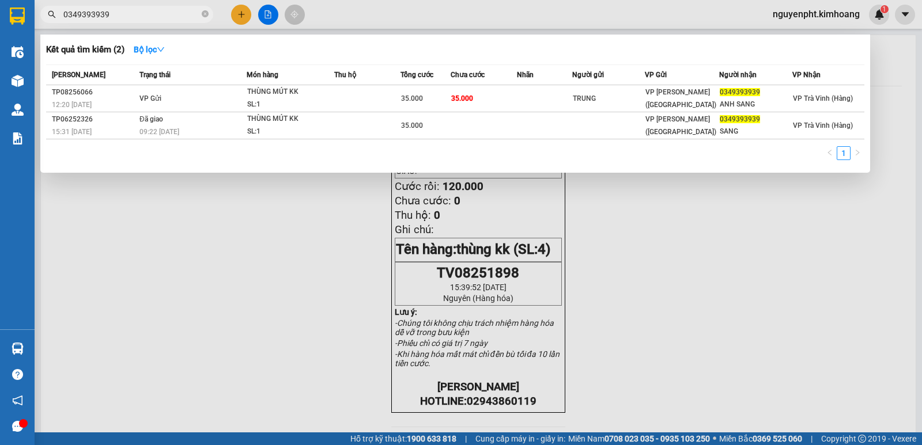
drag, startPoint x: 163, startPoint y: 12, endPoint x: 0, endPoint y: 39, distance: 165.2
click at [0, 39] on section "Kết quả tìm kiếm ( 2 ) Bộ lọc Mã ĐH Trạng thái Món hàng Thu hộ Tổng cước Chưa c…" at bounding box center [461, 222] width 922 height 445
click at [203, 13] on icon "close-circle" at bounding box center [205, 13] width 7 height 7
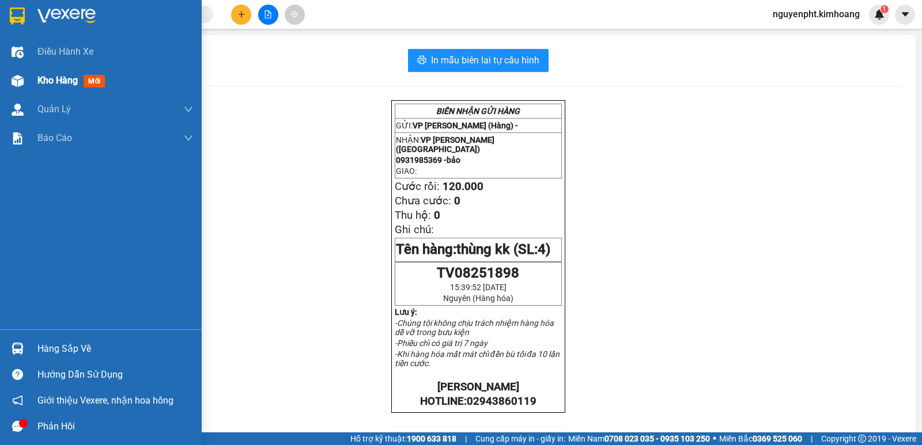
click at [50, 81] on span "Kho hàng" at bounding box center [57, 80] width 40 height 11
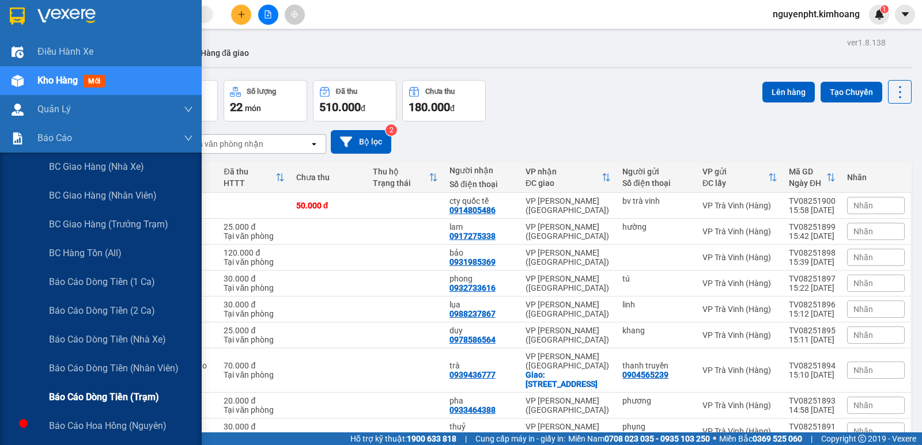
scroll to position [115, 0]
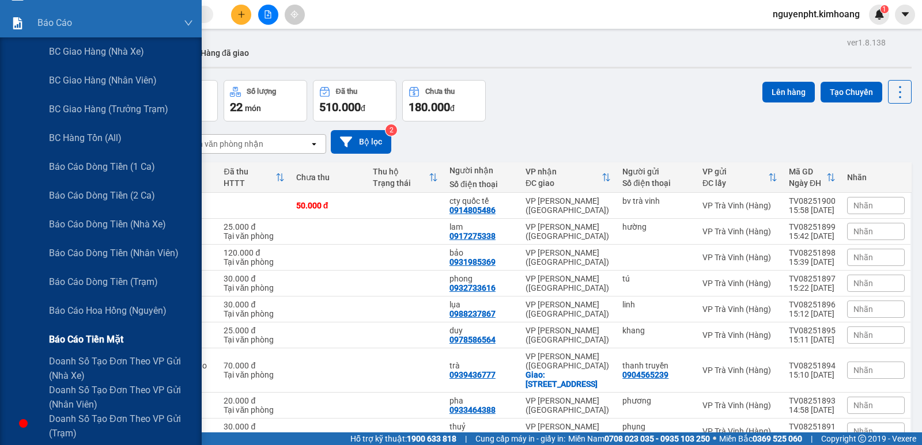
click at [90, 337] on span "Báo cáo tiền mặt" at bounding box center [86, 339] width 74 height 14
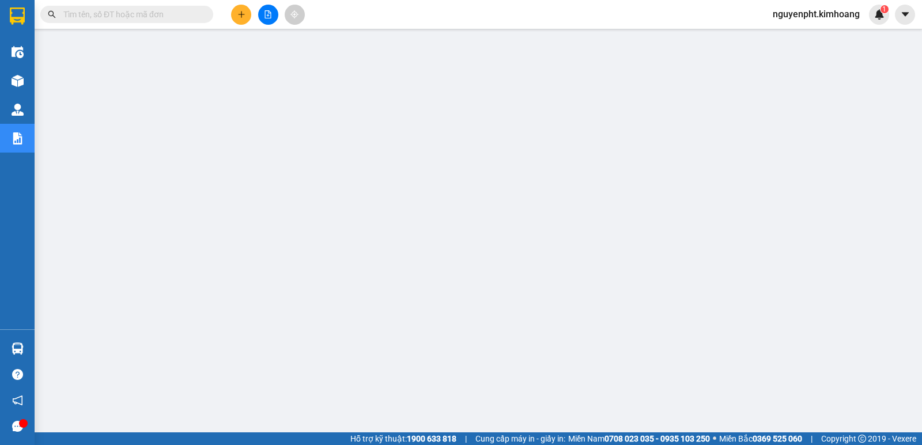
click at [80, 14] on input "text" at bounding box center [131, 14] width 136 height 13
type input "7"
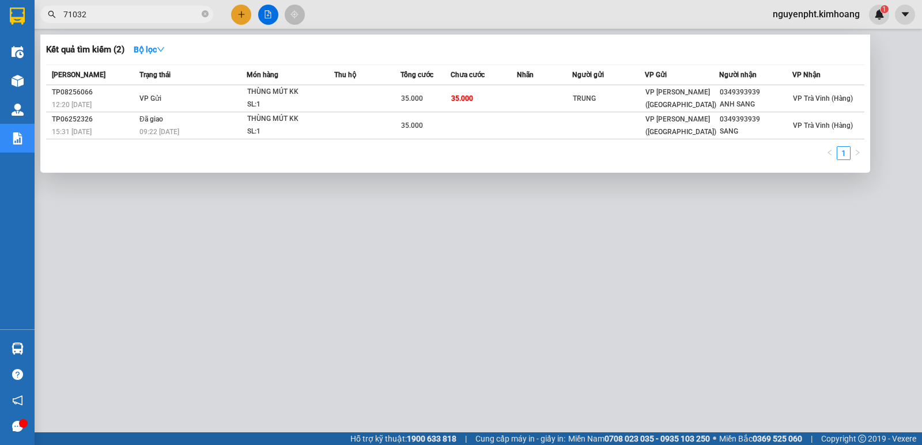
type input "710322"
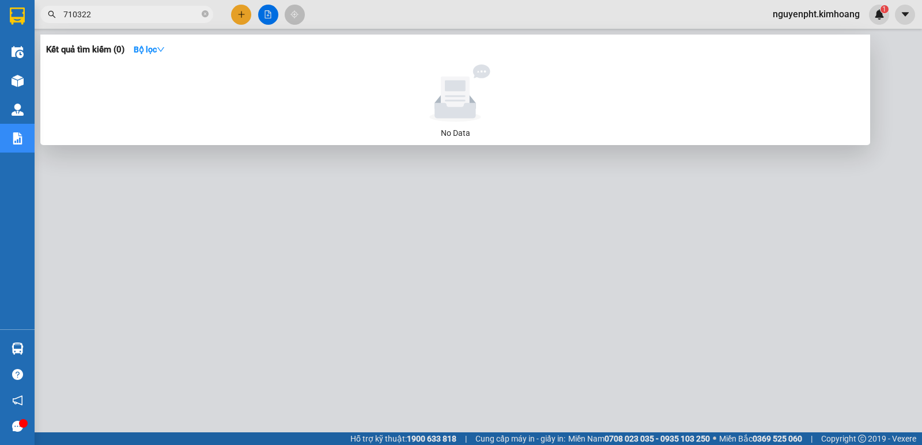
drag, startPoint x: 205, startPoint y: 14, endPoint x: 184, endPoint y: 13, distance: 21.3
click at [204, 14] on icon "close-circle" at bounding box center [205, 13] width 7 height 7
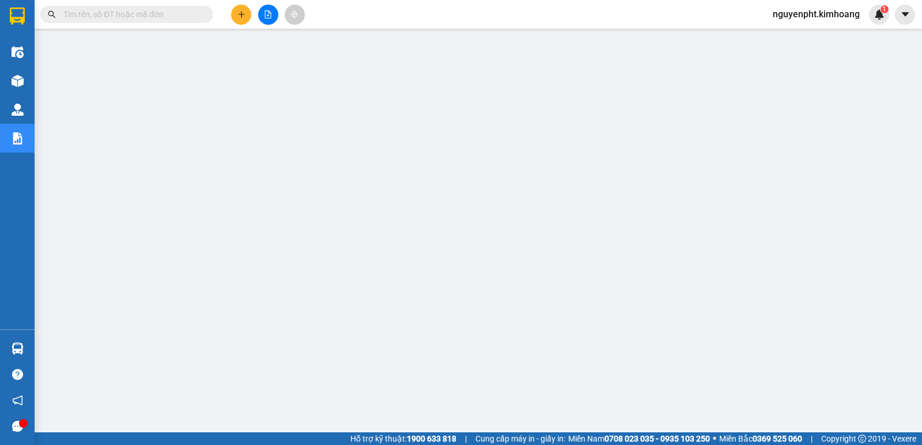
click at [138, 17] on input "text" at bounding box center [131, 14] width 136 height 13
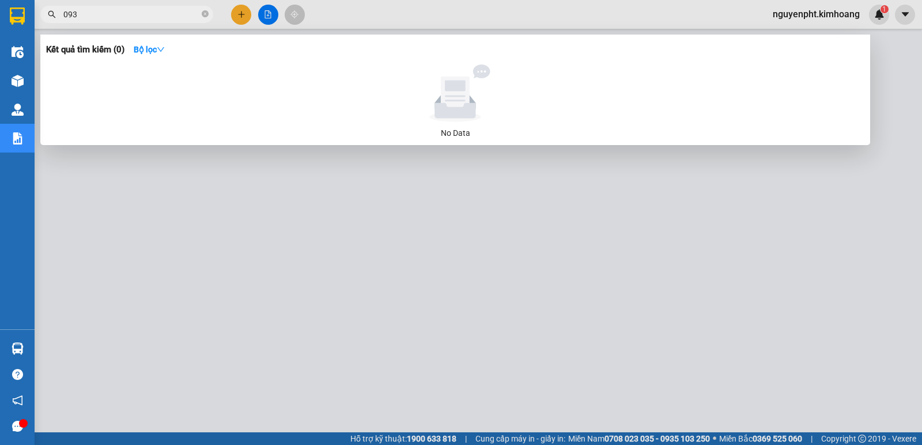
type input "0939"
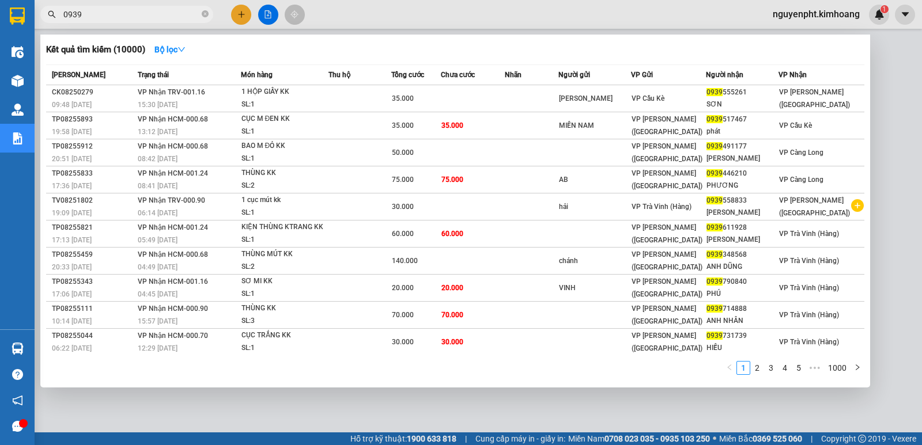
drag, startPoint x: 161, startPoint y: 16, endPoint x: 0, endPoint y: 16, distance: 161.3
click at [0, 16] on section "Kết quả tìm kiếm ( 10000 ) Bộ lọc Mã ĐH Trạng thái Món hàng Thu hộ Tổng cước Ch…" at bounding box center [461, 222] width 922 height 445
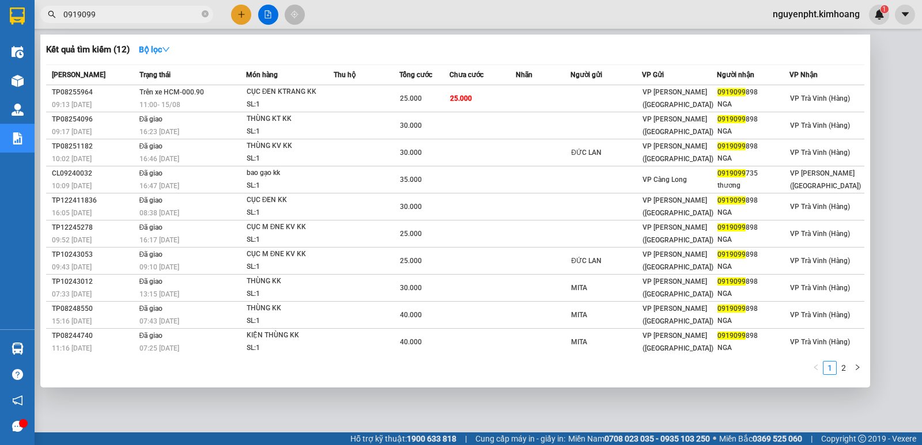
drag, startPoint x: 169, startPoint y: 18, endPoint x: 2, endPoint y: 51, distance: 170.4
click at [0, 36] on section "Kết quả tìm kiếm ( 12 ) Bộ lọc Mã ĐH Trạng thái Món hàng Thu hộ Tổng cước Chưa …" at bounding box center [461, 222] width 922 height 445
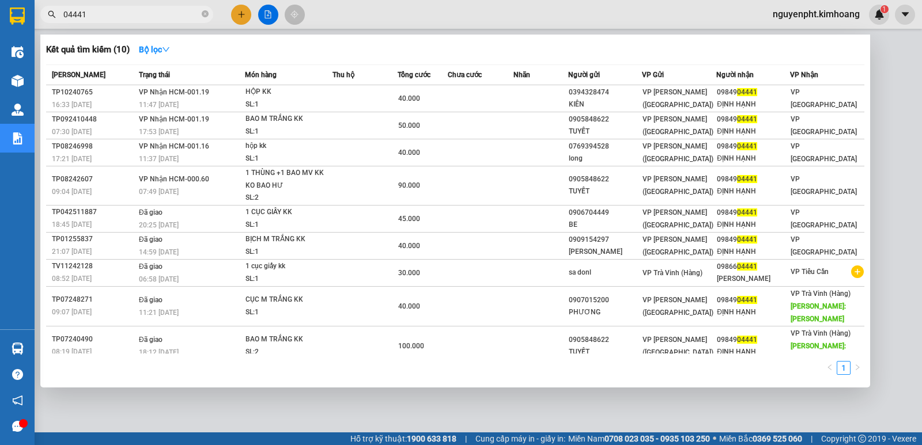
drag, startPoint x: 113, startPoint y: 15, endPoint x: 15, endPoint y: 71, distance: 113.5
click at [0, 54] on section "Kết quả tìm kiếm ( 10 ) Bộ lọc Mã ĐH Trạng thái Món hàng Thu hộ Tổng cước Chưa …" at bounding box center [461, 222] width 922 height 445
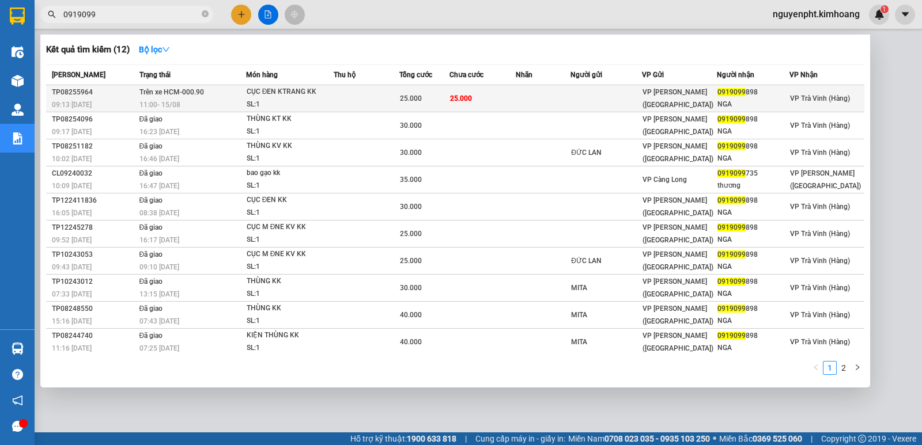
type input "0919099"
click at [489, 96] on td "25.000" at bounding box center [482, 98] width 66 height 27
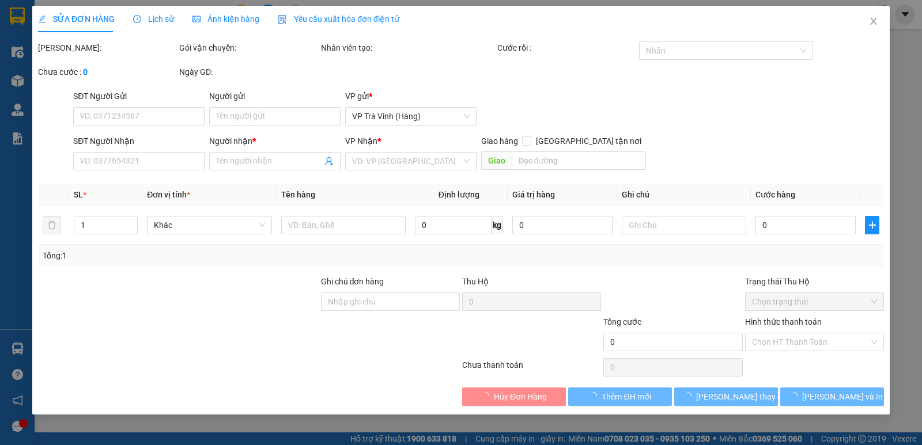
type input "0919099898"
type input "NGA"
type input "25.000"
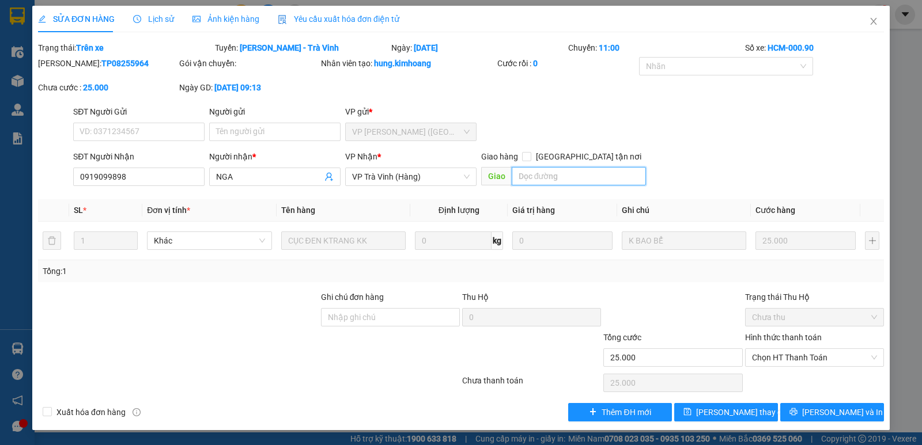
click at [548, 176] on input "text" at bounding box center [579, 176] width 135 height 18
type input "1"
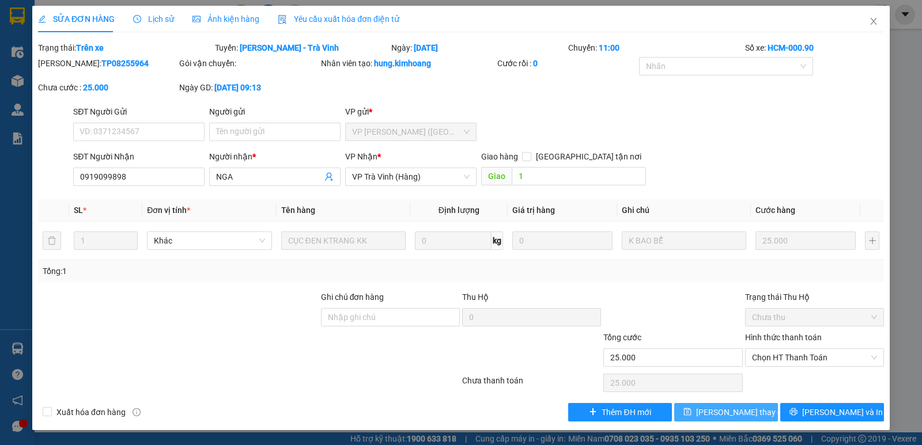
click at [724, 411] on span "Lưu thay đổi" at bounding box center [742, 412] width 92 height 13
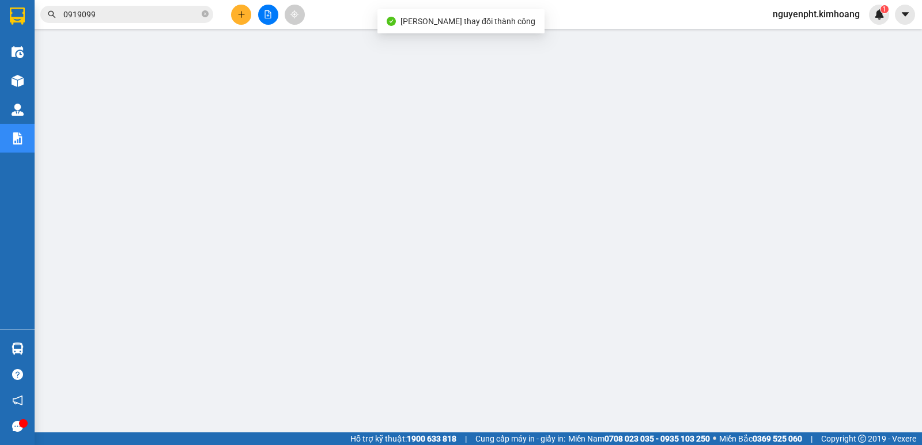
click at [175, 17] on input "0919099" at bounding box center [131, 14] width 136 height 13
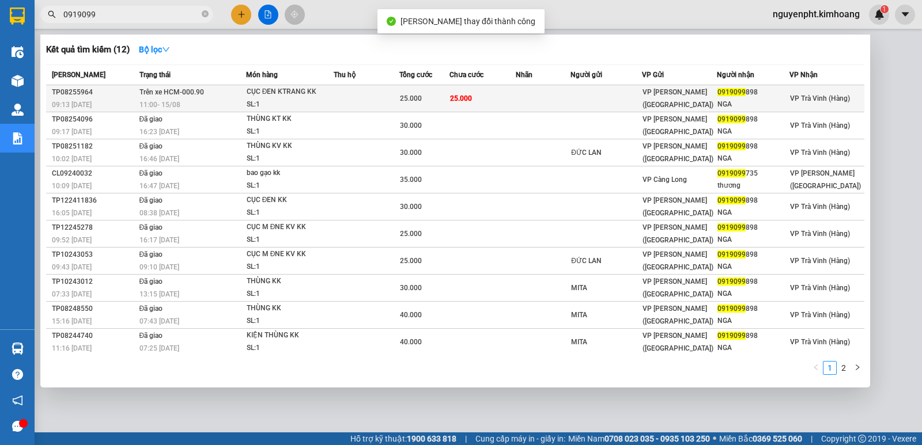
click at [518, 106] on td at bounding box center [543, 98] width 55 height 27
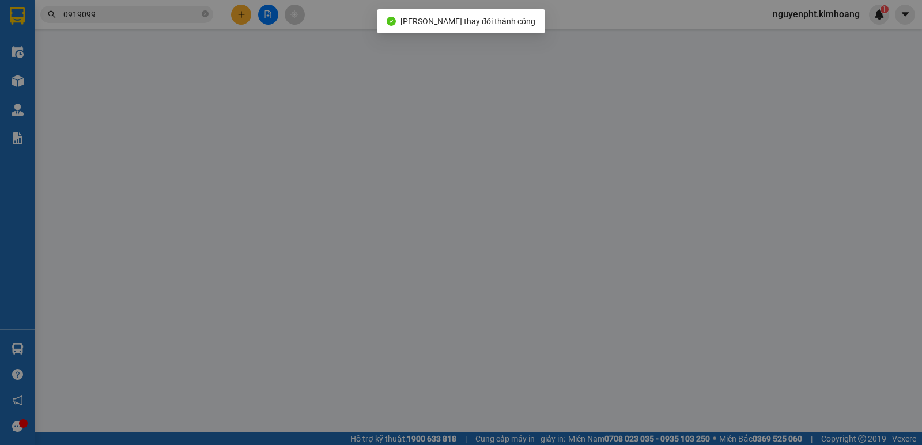
type input "0919099898"
type input "NGA"
type input "1"
type input "25.000"
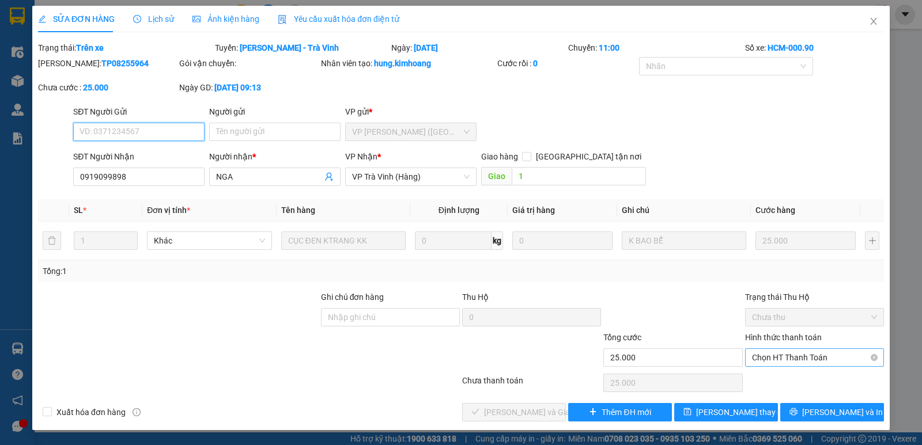
click at [809, 358] on span "Chọn HT Thanh Toán" at bounding box center [814, 357] width 125 height 17
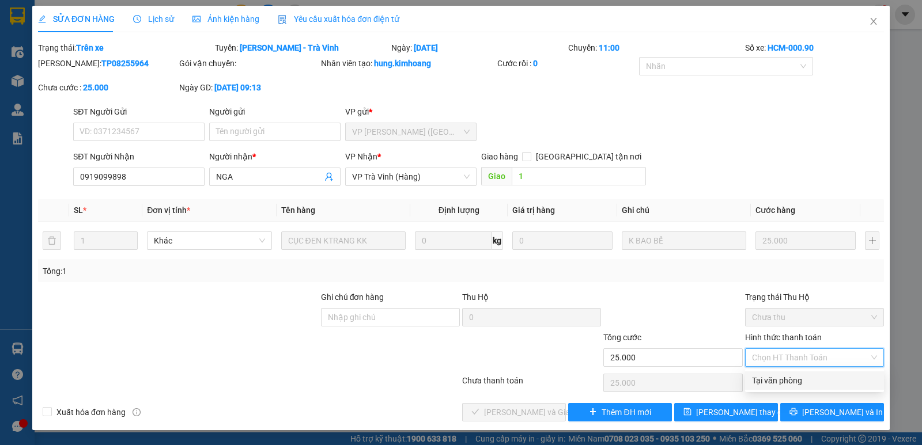
click at [788, 385] on div "Tại văn phòng" at bounding box center [814, 380] width 125 height 13
type input "0"
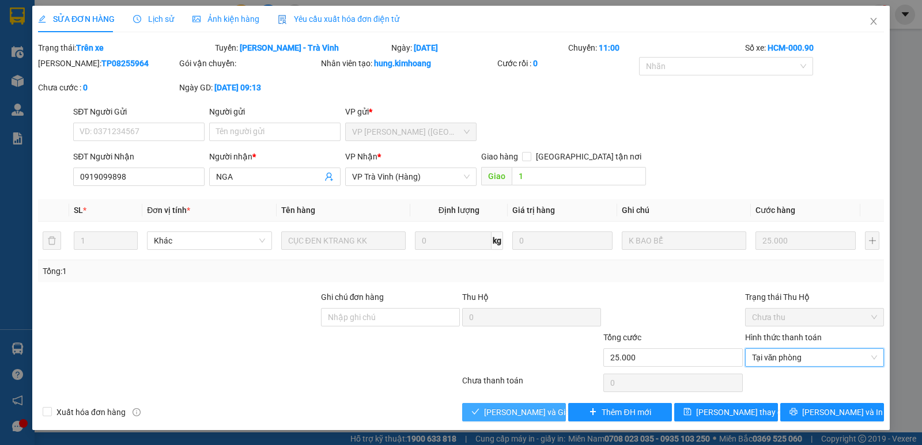
click at [489, 411] on span "Lưu và Giao hàng" at bounding box center [539, 412] width 111 height 13
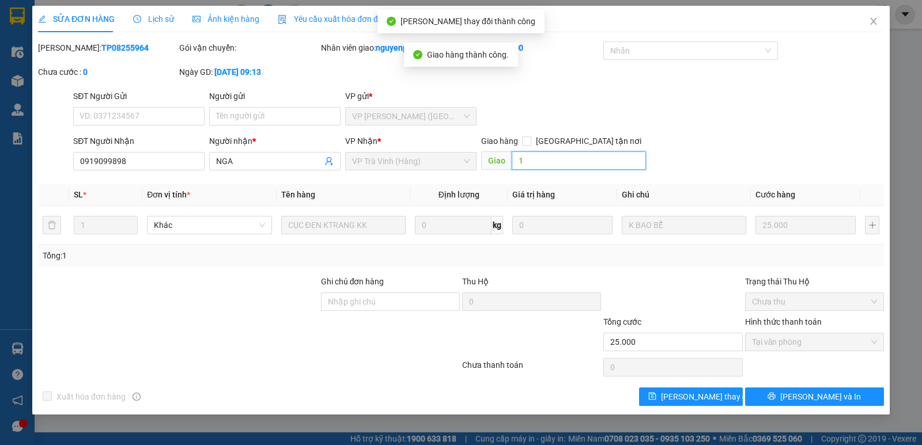
click at [537, 162] on input "1" at bounding box center [579, 161] width 135 height 18
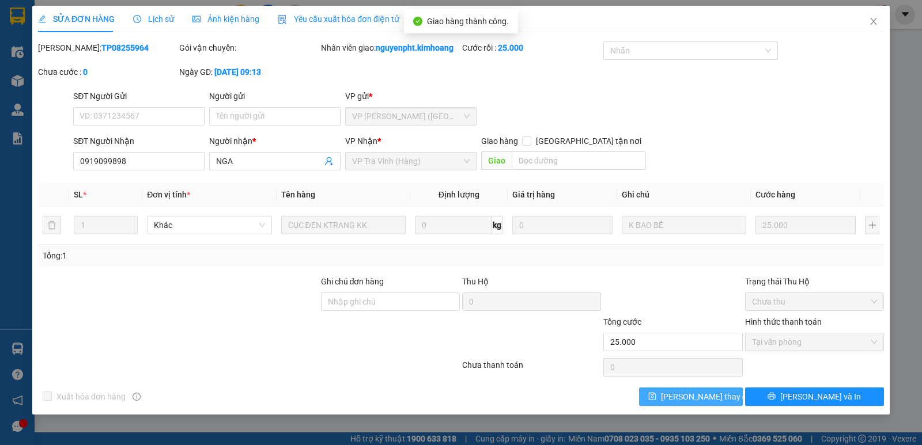
drag, startPoint x: 698, startPoint y: 393, endPoint x: 684, endPoint y: 383, distance: 17.4
click at [698, 393] on span "Lưu thay đổi" at bounding box center [707, 397] width 92 height 13
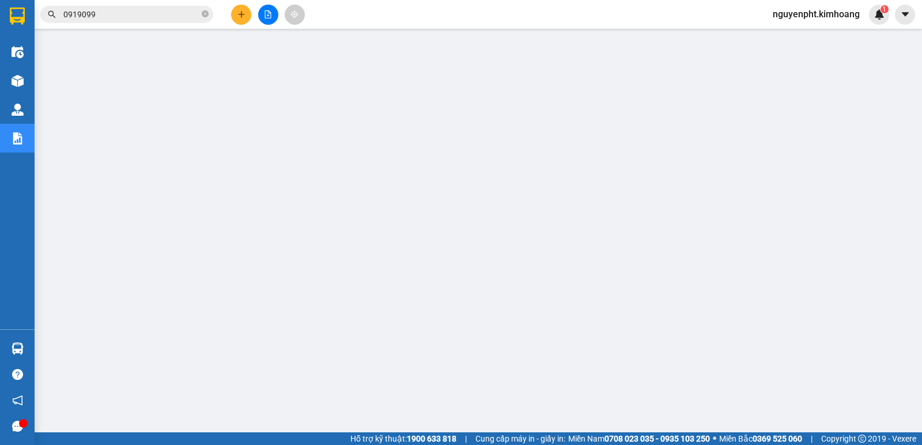
click at [142, 17] on input "0919099" at bounding box center [131, 14] width 136 height 13
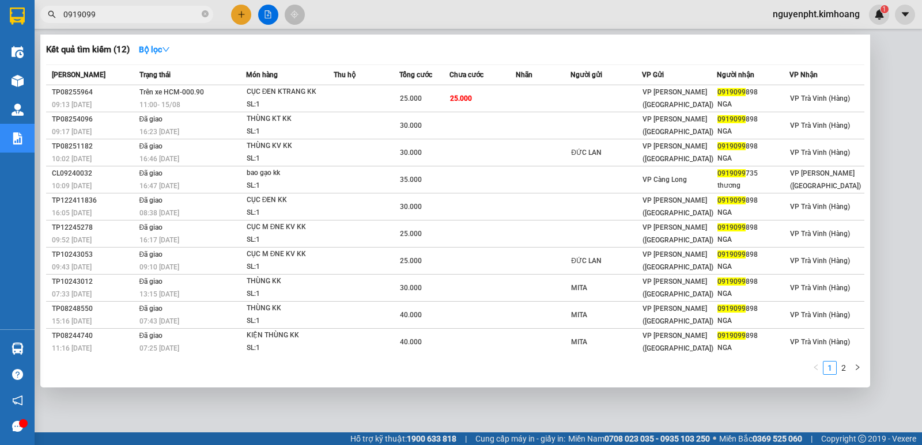
drag, startPoint x: 186, startPoint y: 12, endPoint x: 0, endPoint y: 63, distance: 193.0
click at [0, 20] on section "Kết quả tìm kiếm ( 12 ) Bộ lọc Mã ĐH Trạng thái Món hàng Thu hộ Tổng cước Chưa …" at bounding box center [461, 222] width 922 height 445
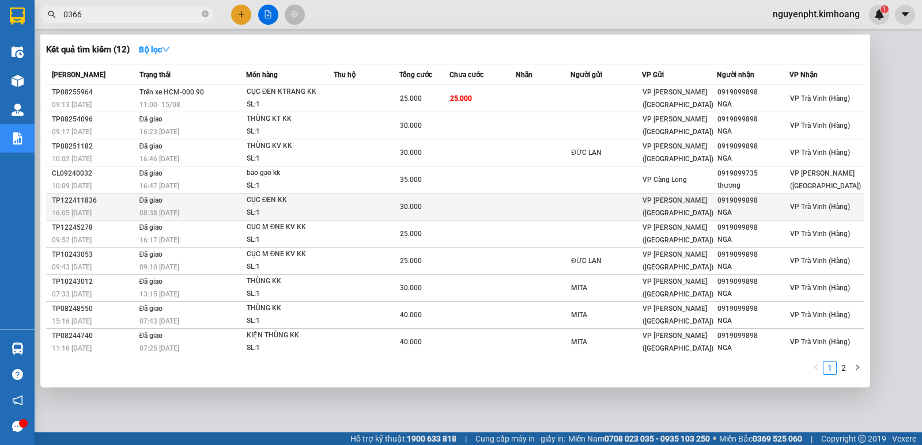
scroll to position [2, 0]
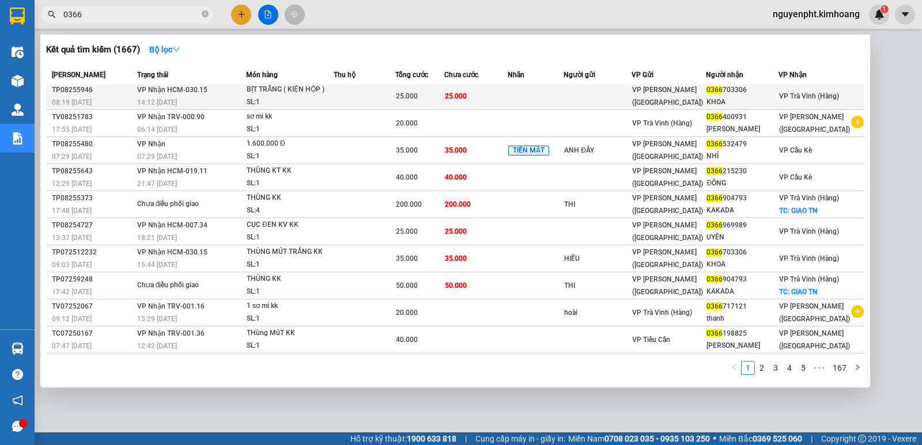
type input "0366"
click at [531, 95] on td at bounding box center [536, 96] width 56 height 27
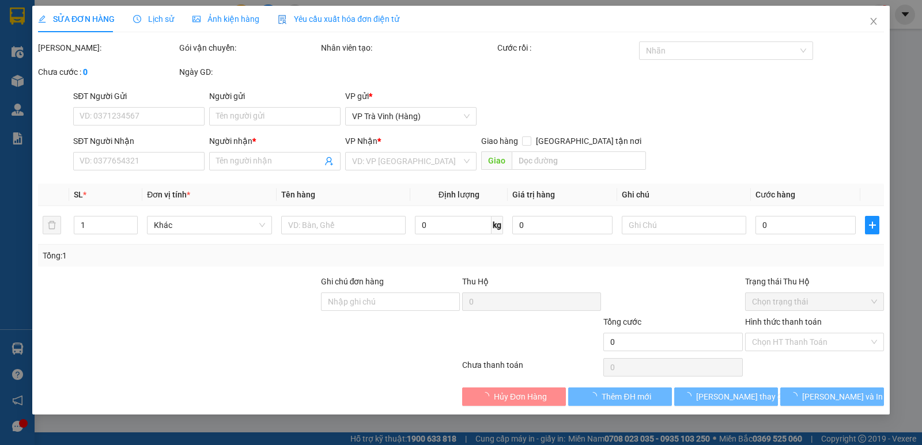
type input "0366703306"
type input "KHOA"
type input "25.000"
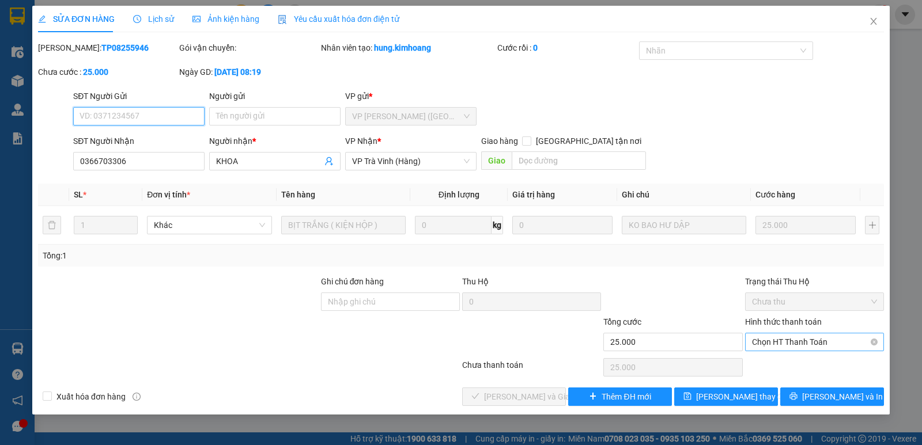
click at [800, 341] on span "Chọn HT Thanh Toán" at bounding box center [814, 342] width 125 height 17
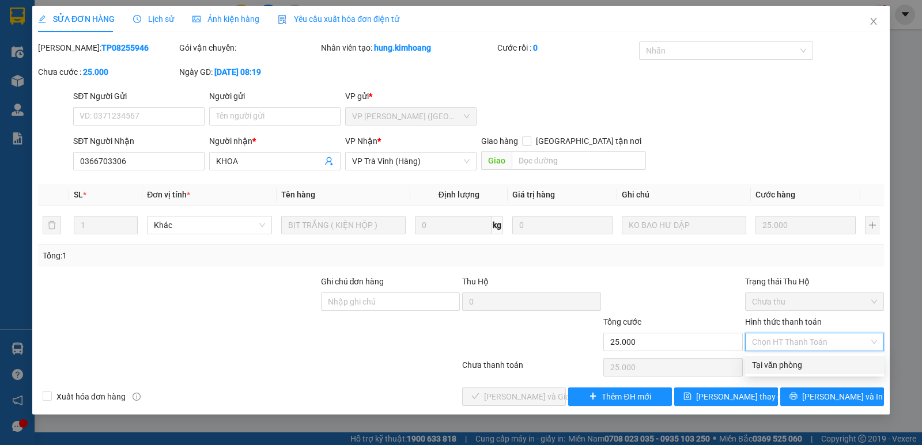
click at [796, 358] on div "Tại văn phòng" at bounding box center [814, 365] width 139 height 18
type input "0"
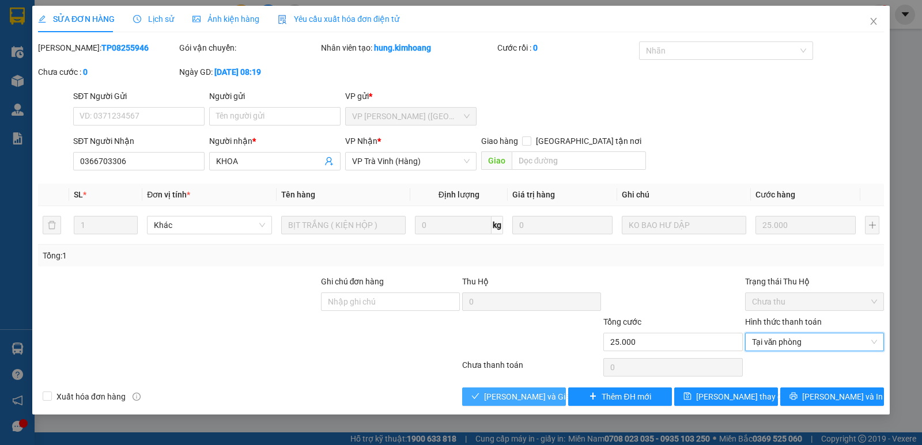
click at [529, 400] on span "Lưu và Giao hàng" at bounding box center [539, 397] width 111 height 13
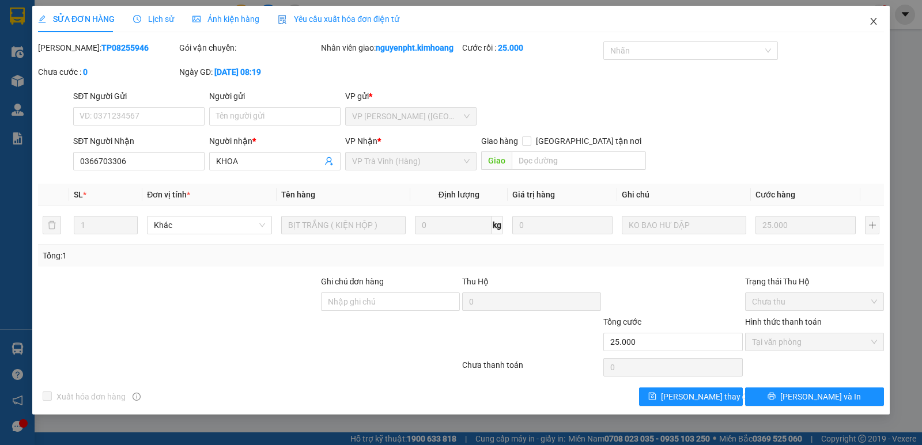
drag, startPoint x: 874, startPoint y: 22, endPoint x: 830, endPoint y: 26, distance: 44.0
click at [873, 22] on icon "close" at bounding box center [873, 21] width 9 height 9
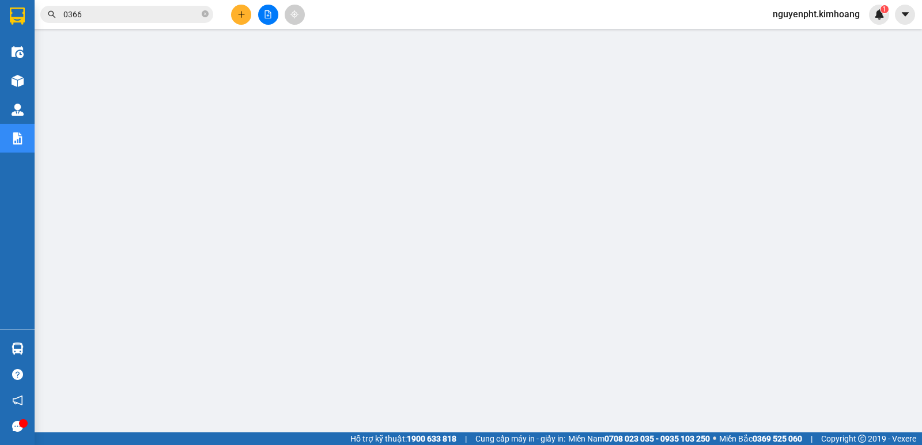
drag, startPoint x: 186, startPoint y: 16, endPoint x: 0, endPoint y: 237, distance: 288.7
click at [0, 225] on section "Kết quả tìm kiếm ( 1667 ) Bộ lọc Mã ĐH Trạng thái Món hàng Thu hộ Tổng cước Chư…" at bounding box center [461, 222] width 922 height 445
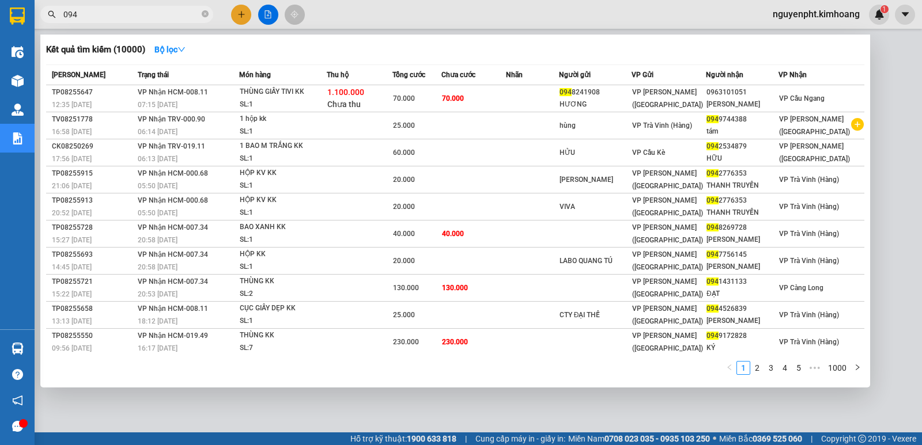
drag, startPoint x: 144, startPoint y: 16, endPoint x: 1, endPoint y: 43, distance: 146.1
click at [0, 40] on section "Kết quả tìm kiếm ( 10000 ) Bộ lọc Mã ĐH Trạng thái Món hàng Thu hộ Tổng cước Ch…" at bounding box center [461, 222] width 922 height 445
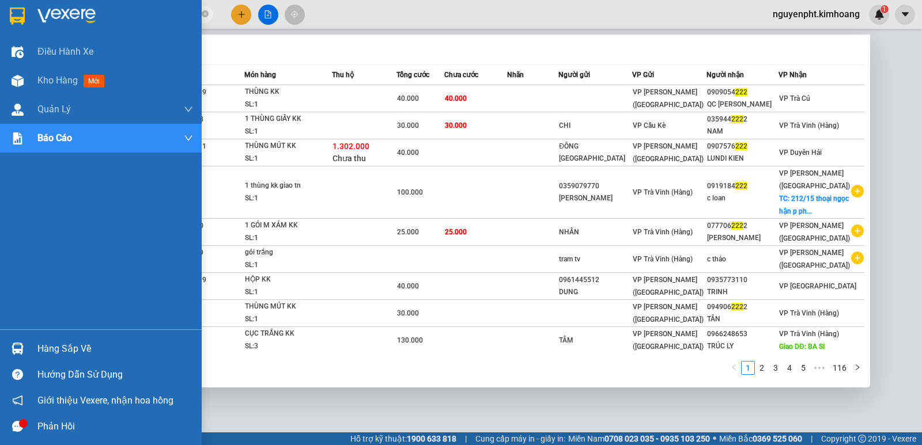
type input "2222"
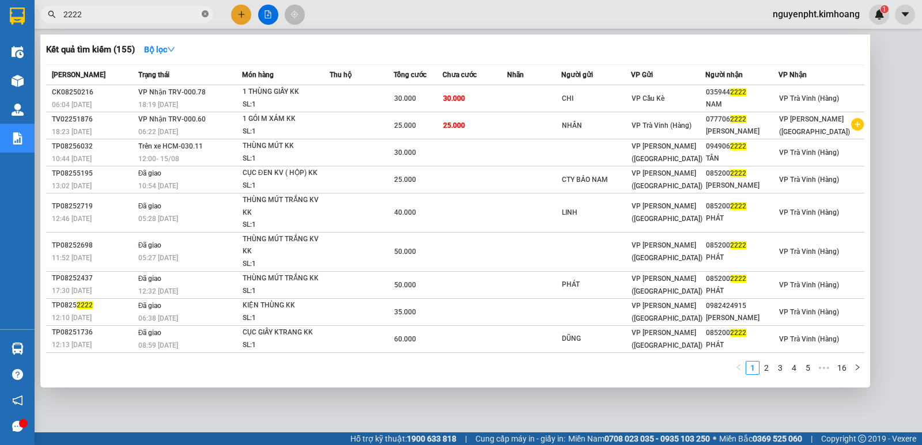
click at [202, 13] on icon "close-circle" at bounding box center [205, 13] width 7 height 7
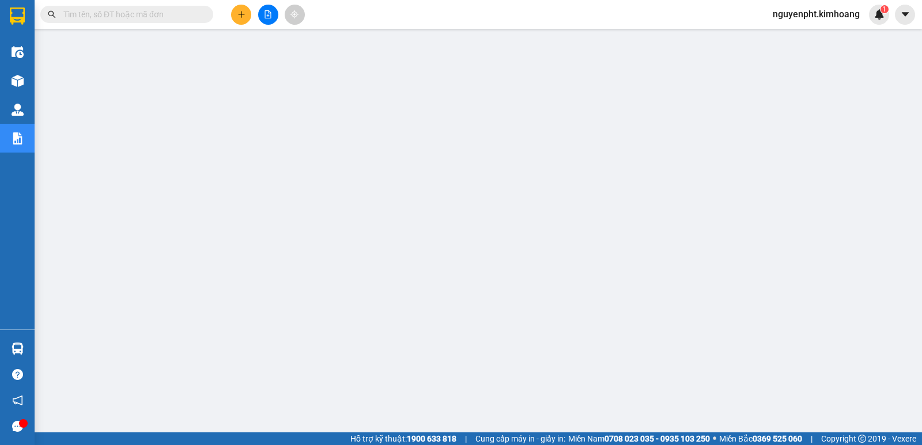
click at [240, 12] on icon "plus" at bounding box center [241, 14] width 8 height 8
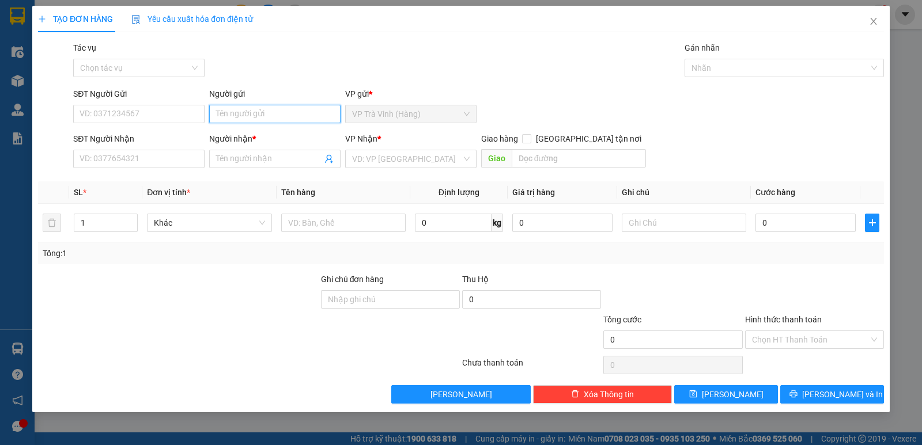
click at [249, 116] on input "Người gửi" at bounding box center [274, 114] width 131 height 18
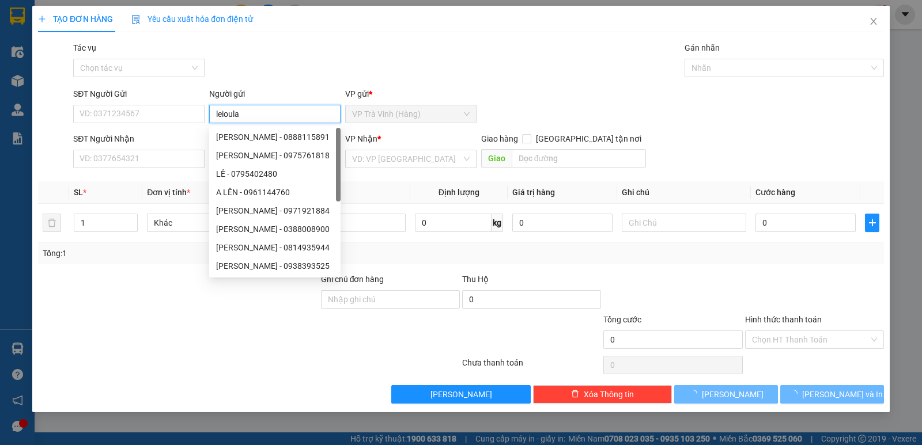
type input "leioula"
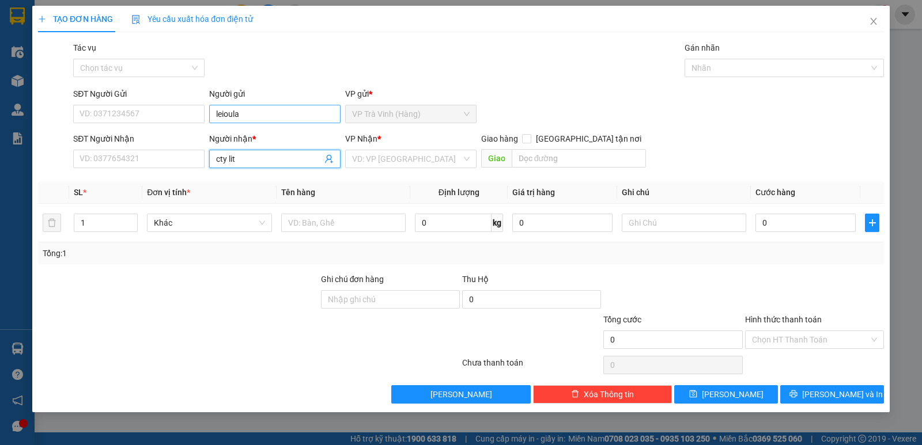
type input "cty lita"
click at [274, 178] on div "CTY LITA - 0914294380" at bounding box center [275, 182] width 118 height 13
type input "0914294380"
type input "CTY LITA"
click at [398, 164] on input "search" at bounding box center [406, 158] width 109 height 17
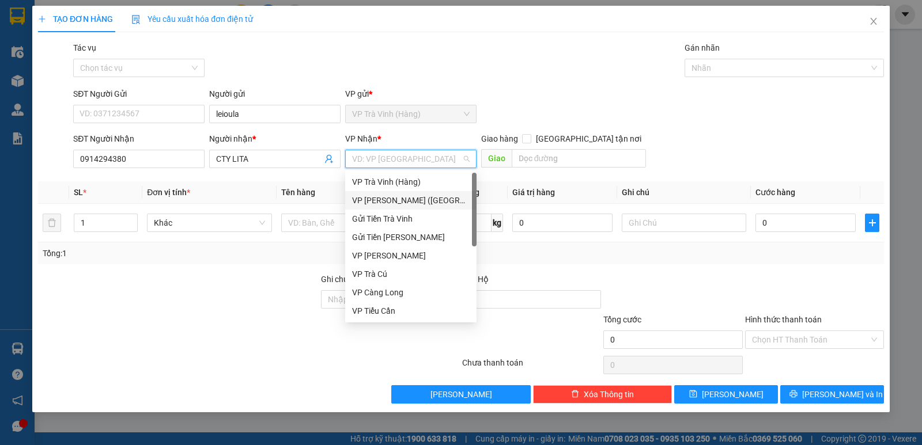
drag, startPoint x: 383, startPoint y: 199, endPoint x: 350, endPoint y: 225, distance: 41.9
click at [383, 200] on div "VP Trần Phú (Hàng)" at bounding box center [411, 200] width 118 height 13
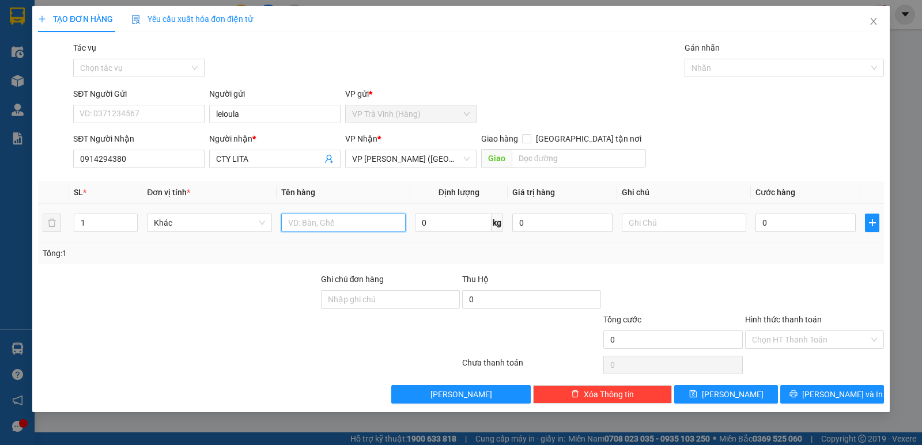
click at [309, 223] on input "text" at bounding box center [343, 223] width 124 height 18
type input "2 kiện thùng kk"
type input "7"
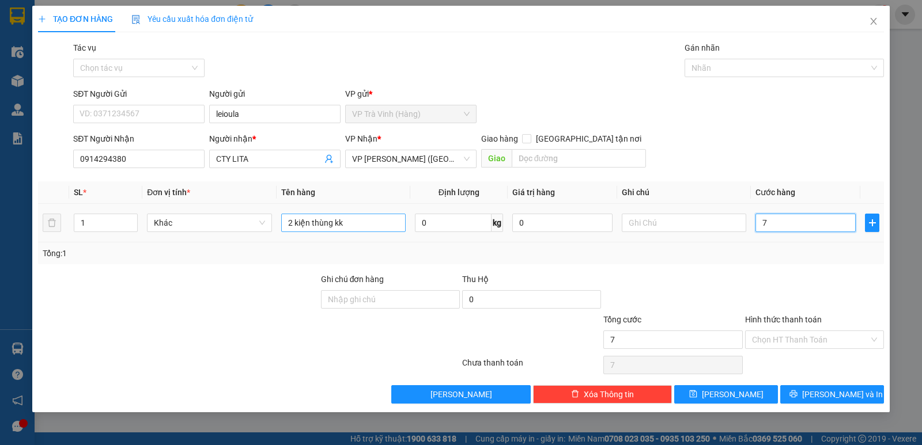
type input "70"
type input "70.000"
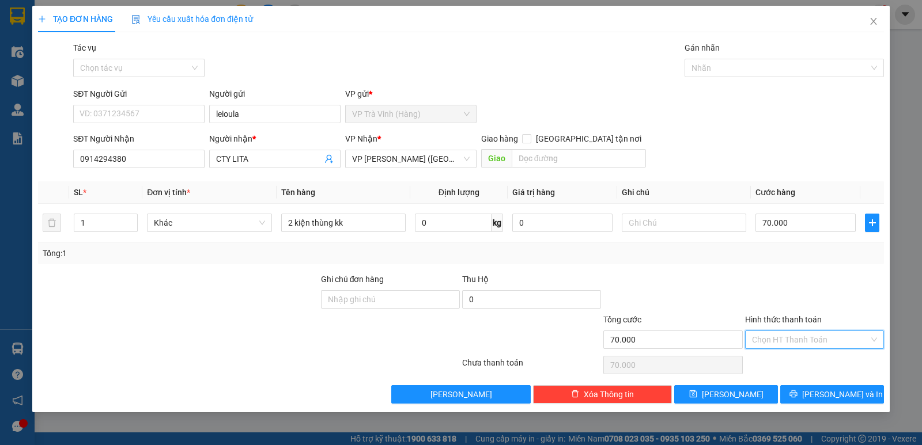
click at [801, 334] on input "Hình thức thanh toán" at bounding box center [810, 339] width 117 height 17
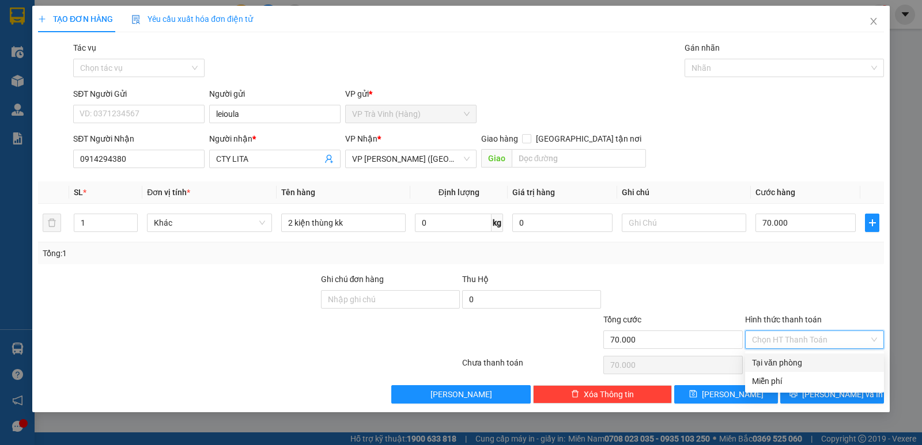
click at [793, 365] on div "Tại văn phòng" at bounding box center [814, 363] width 125 height 13
type input "0"
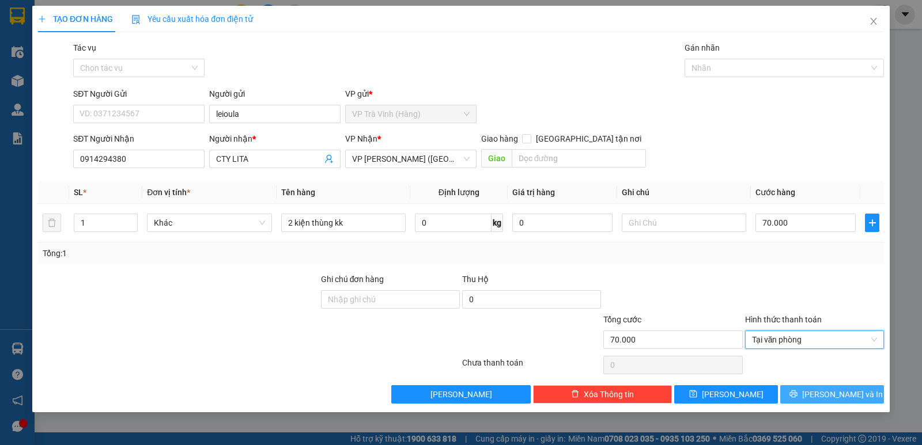
click at [825, 392] on span "Lưu và In" at bounding box center [842, 394] width 81 height 13
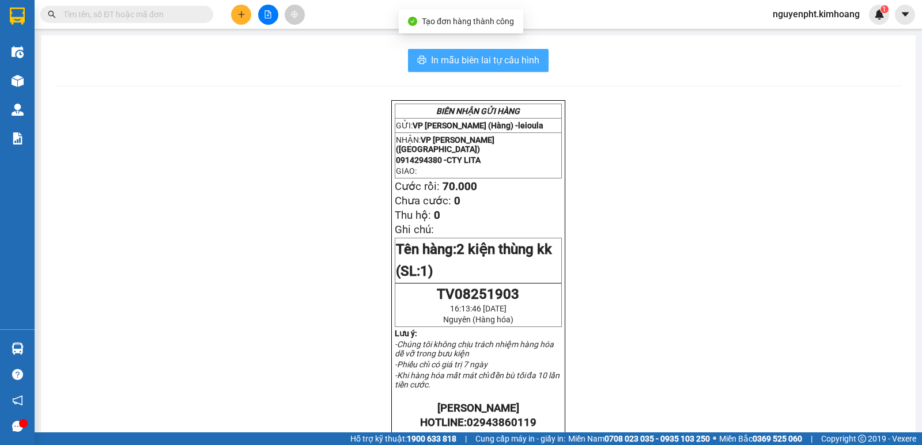
click at [455, 60] on span "In mẫu biên lai tự cấu hình" at bounding box center [485, 60] width 108 height 14
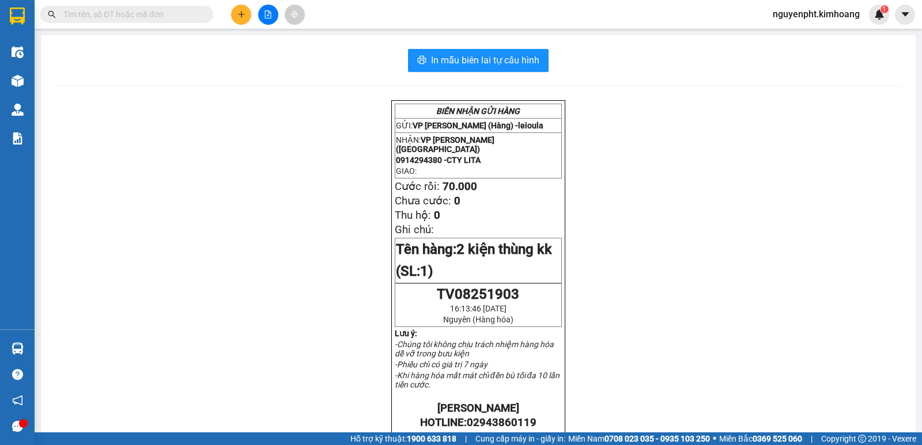
click at [145, 17] on input "text" at bounding box center [131, 14] width 136 height 13
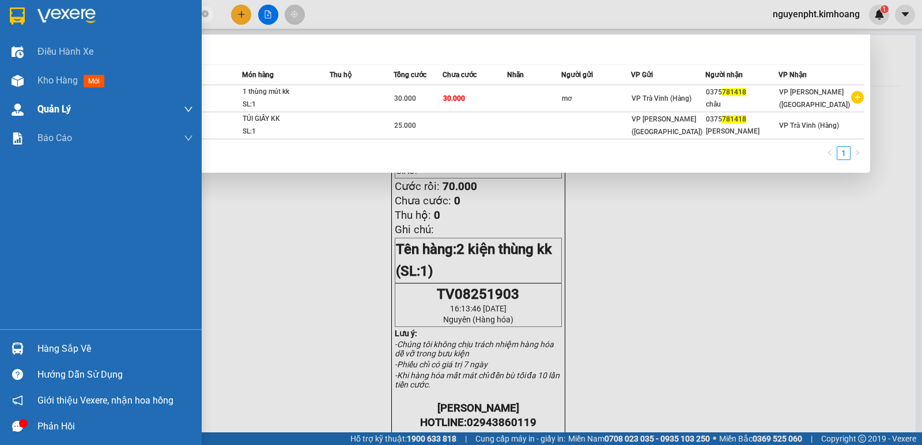
drag, startPoint x: 0, startPoint y: 22, endPoint x: 0, endPoint y: 123, distance: 100.8
click at [0, 97] on section "Kết quả tìm kiếm ( 2 ) Bộ lọc Mã ĐH Trạng thái Món hàng Thu hộ Tổng cước Chưa c…" at bounding box center [461, 222] width 922 height 445
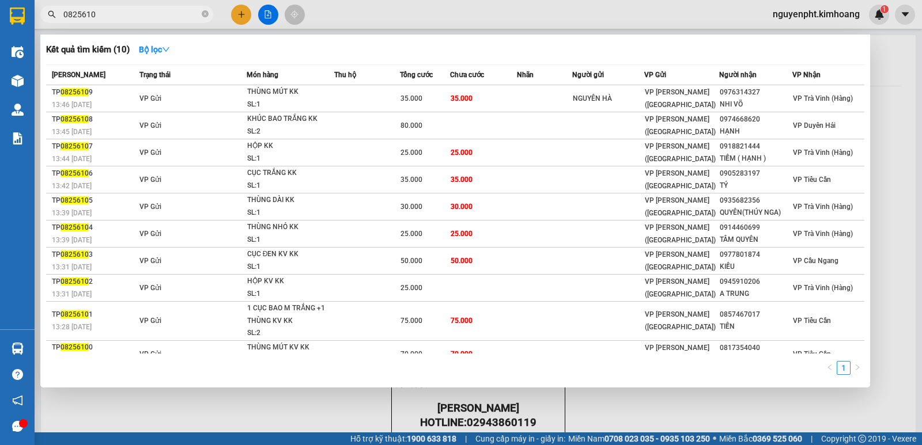
drag, startPoint x: 156, startPoint y: 10, endPoint x: 0, endPoint y: 85, distance: 172.9
click at [0, 71] on section "Kết quả tìm kiếm ( 10 ) Bộ lọc Mã ĐH Trạng thái Món hàng Thu hộ Tổng cước Chưa …" at bounding box center [461, 222] width 922 height 445
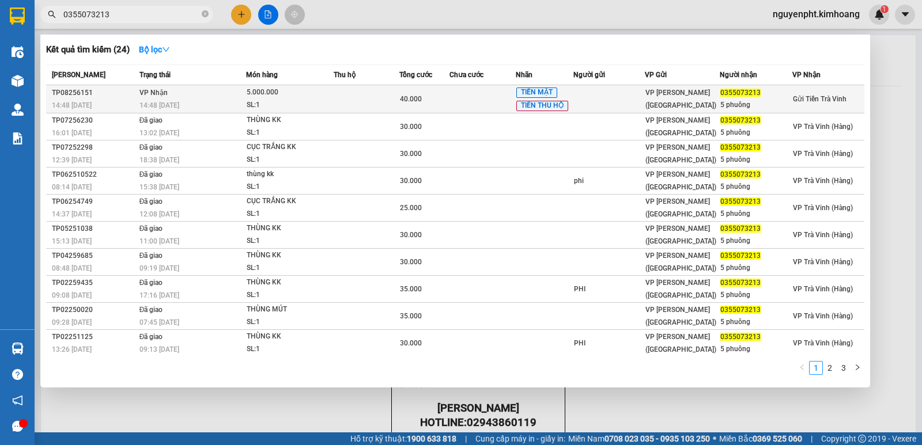
type input "0355073213"
click at [300, 105] on div "SL: 1" at bounding box center [290, 105] width 86 height 13
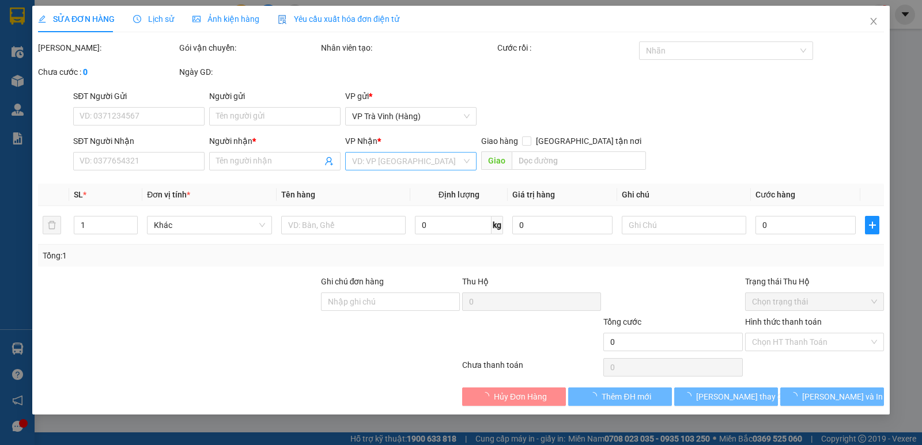
type input "0355073213"
type input "5 phuông"
type input "40.000"
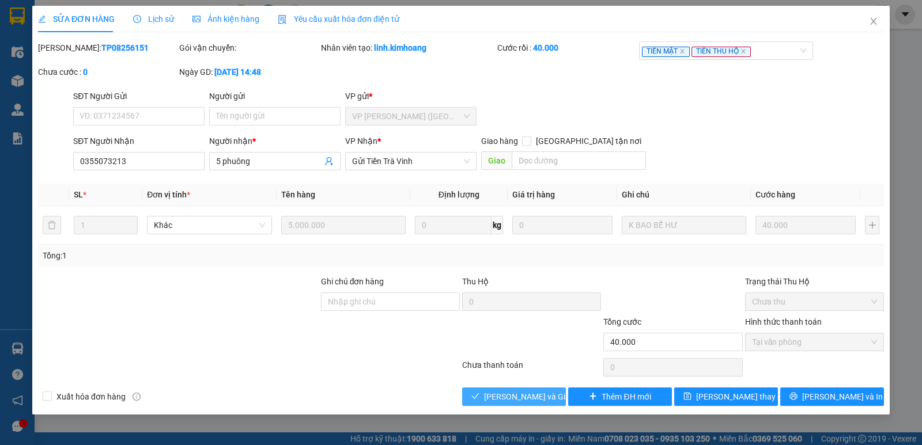
click at [507, 398] on span "Lưu và Giao hàng" at bounding box center [539, 397] width 111 height 13
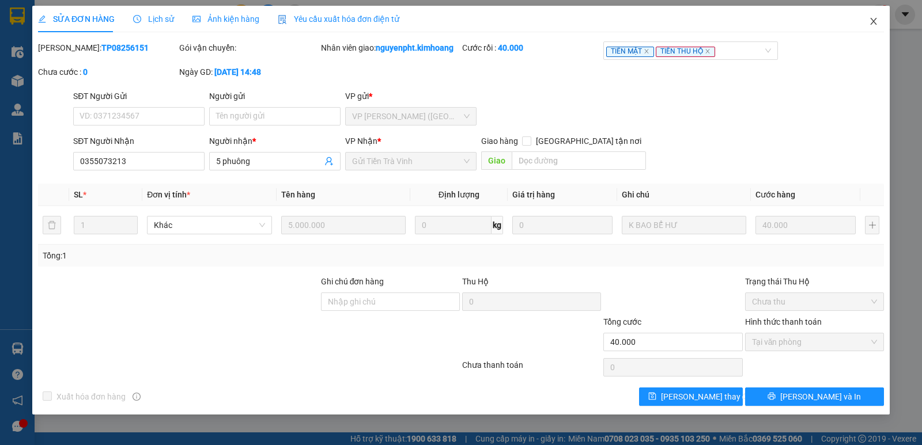
drag, startPoint x: 875, startPoint y: 22, endPoint x: 679, endPoint y: 24, distance: 196.5
click at [873, 22] on icon "close" at bounding box center [873, 21] width 9 height 9
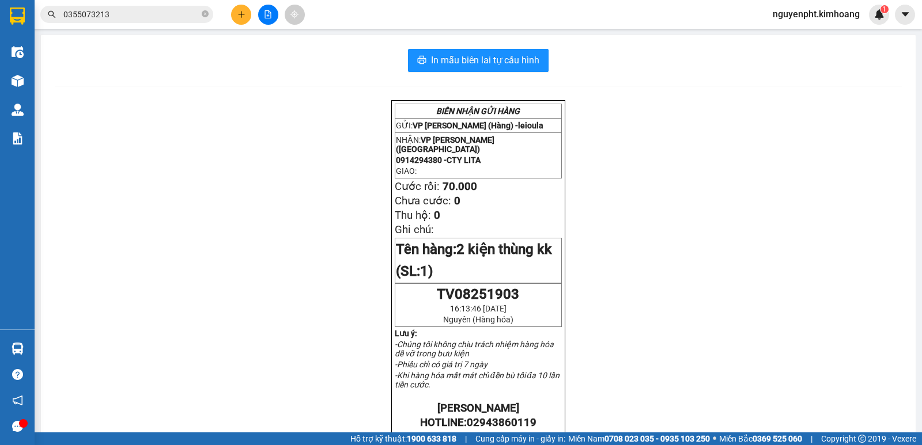
drag, startPoint x: 146, startPoint y: 16, endPoint x: 0, endPoint y: 103, distance: 170.0
click at [0, 32] on section "Kết quả tìm kiếm ( 24 ) Bộ lọc Mã ĐH Trạng thái Món hàng Thu hộ Tổng cước Chưa …" at bounding box center [461, 222] width 922 height 445
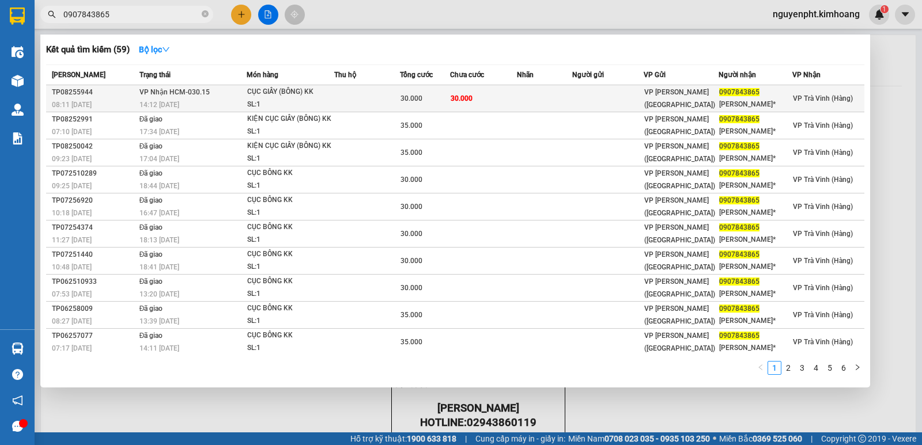
type input "0907843865"
click at [470, 104] on td "30.000" at bounding box center [483, 98] width 66 height 27
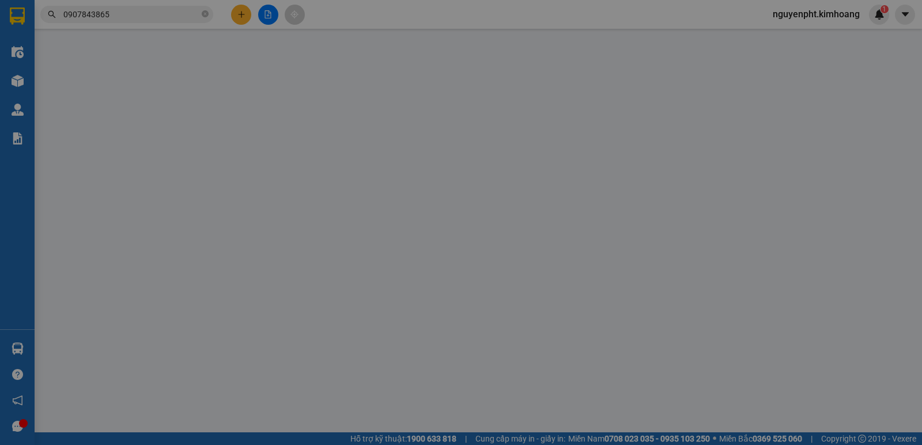
type input "0907843865"
type input "MINH PHƯƠNG*"
type input "30.000"
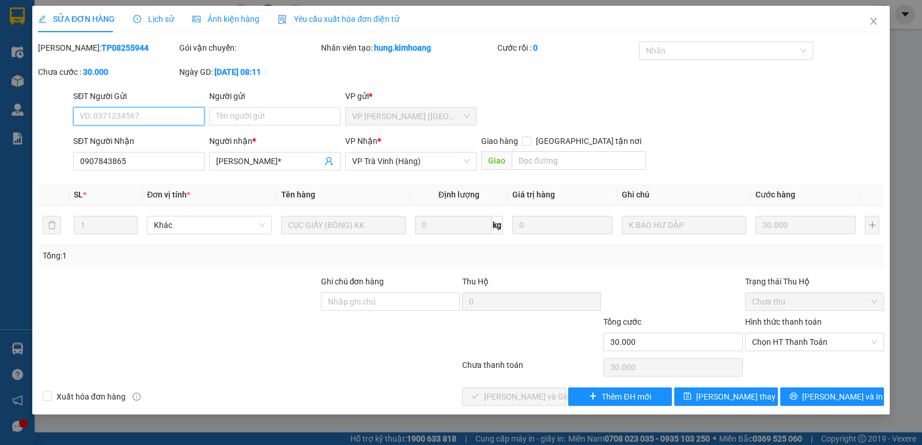
drag, startPoint x: 823, startPoint y: 340, endPoint x: 807, endPoint y: 357, distance: 23.2
click at [821, 343] on span "Chọn HT Thanh Toán" at bounding box center [814, 342] width 125 height 17
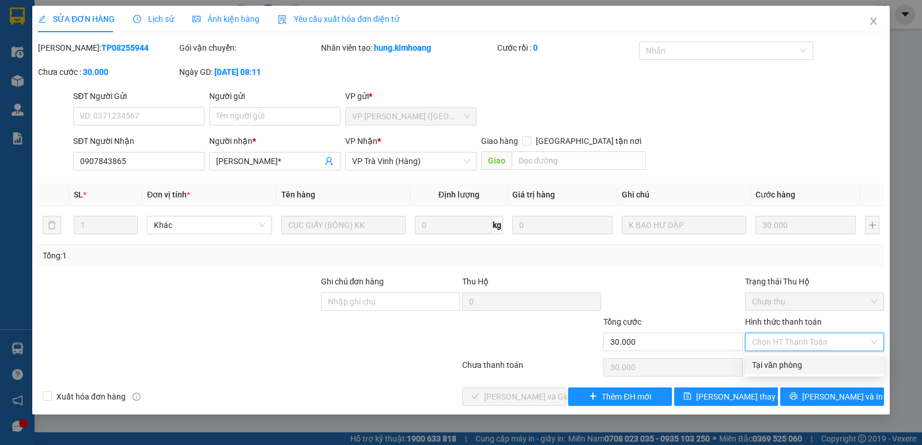
drag, startPoint x: 793, startPoint y: 364, endPoint x: 638, endPoint y: 377, distance: 155.5
click at [791, 364] on div "Tại văn phòng" at bounding box center [814, 365] width 125 height 13
type input "0"
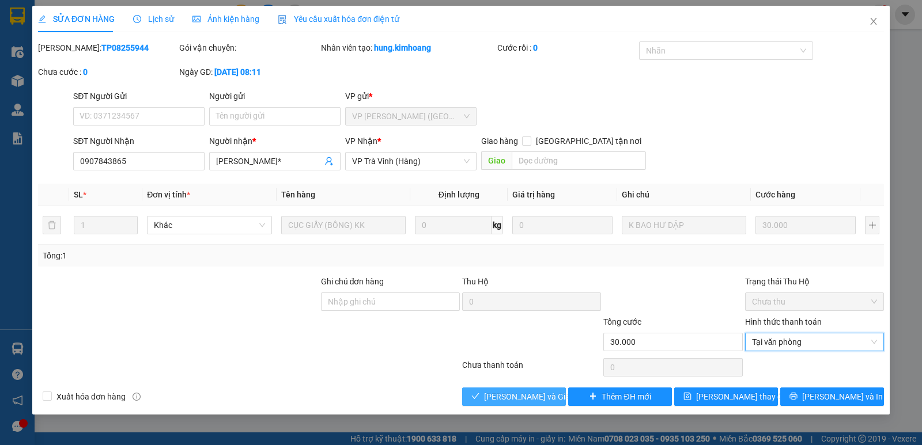
click at [502, 393] on span "Lưu và Giao hàng" at bounding box center [539, 397] width 111 height 13
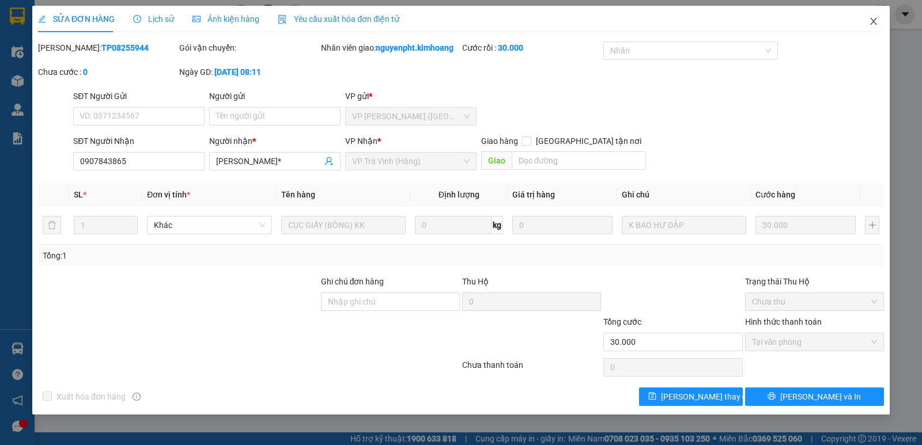
click at [869, 22] on icon "close" at bounding box center [873, 21] width 9 height 9
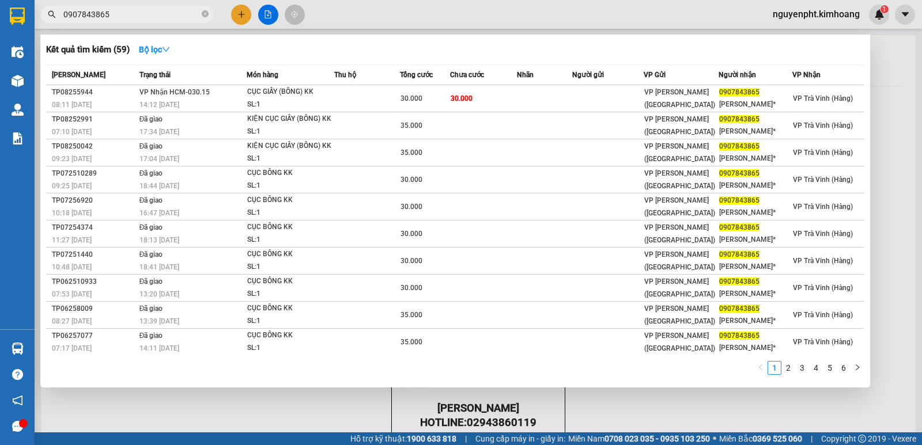
drag, startPoint x: 186, startPoint y: 12, endPoint x: 28, endPoint y: 202, distance: 247.1
click at [0, 80] on section "Kết quả tìm kiếm ( 59 ) Bộ lọc Mã ĐH Trạng thái Món hàng Thu hộ Tổng cước Chưa …" at bounding box center [461, 222] width 922 height 445
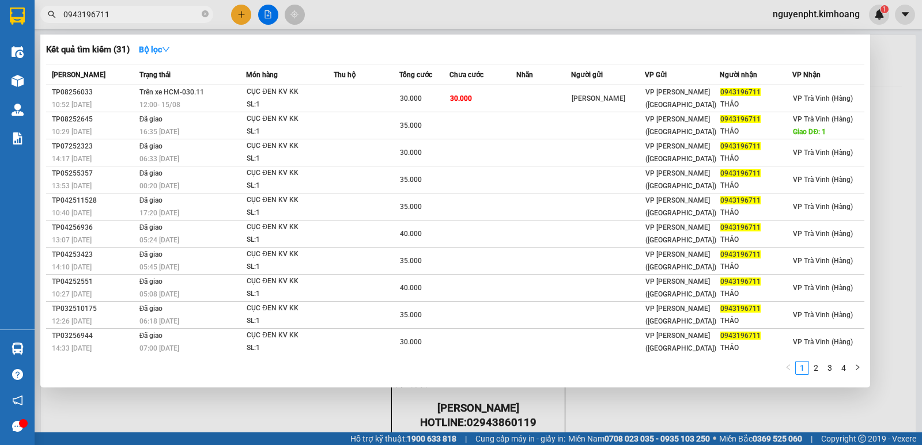
drag, startPoint x: 170, startPoint y: 14, endPoint x: 0, endPoint y: 46, distance: 172.9
click at [0, 23] on section "Kết quả tìm kiếm ( 31 ) Bộ lọc Mã ĐH Trạng thái Món hàng Thu hộ Tổng cước Chưa …" at bounding box center [461, 222] width 922 height 445
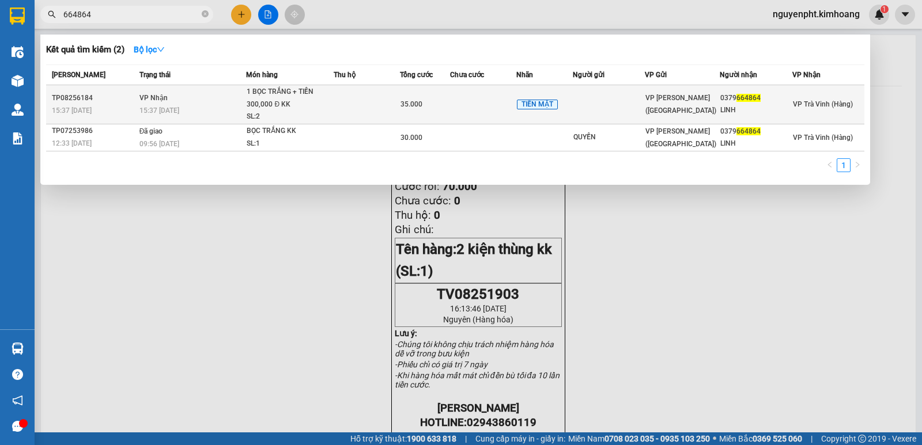
type input "664864"
click at [436, 112] on td "35.000" at bounding box center [425, 104] width 50 height 39
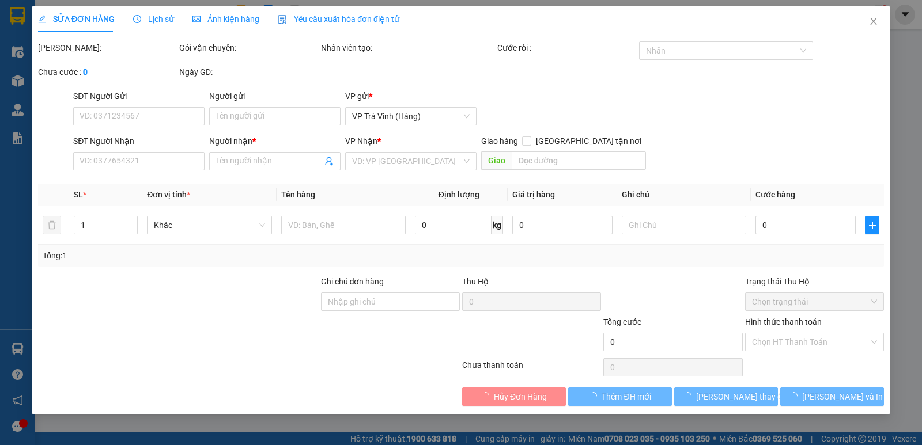
type input "0379664864"
type input "LINH"
type input "35.000"
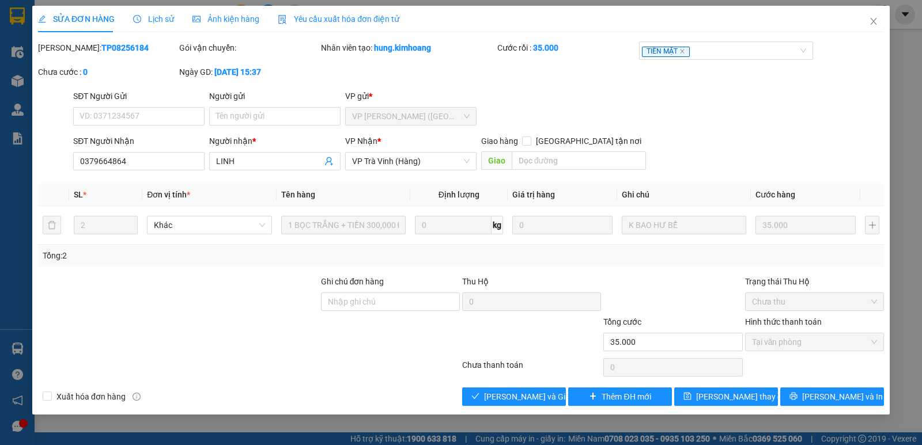
click at [159, 16] on span "Lịch sử" at bounding box center [153, 18] width 41 height 9
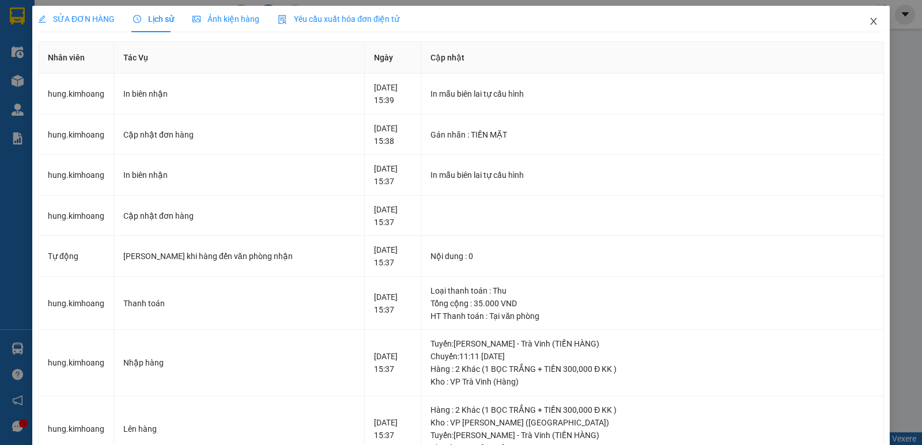
click at [869, 19] on icon "close" at bounding box center [873, 21] width 9 height 9
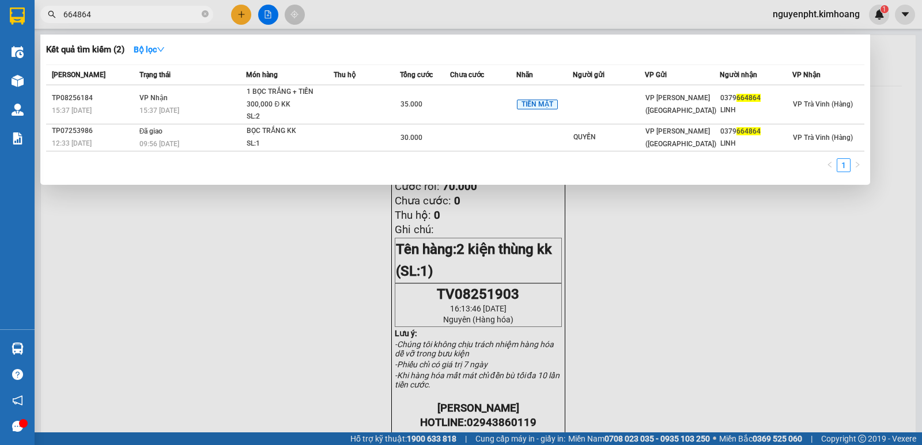
click at [179, 17] on input "664864" at bounding box center [131, 14] width 136 height 13
click at [180, 16] on input "664864" at bounding box center [131, 14] width 136 height 13
drag, startPoint x: 116, startPoint y: 13, endPoint x: 0, endPoint y: 92, distance: 140.1
click at [0, 49] on section "Kết quả tìm kiếm ( 2 ) Bộ lọc Mã ĐH Trạng thái Món hàng Thu hộ Tổng cước Chưa c…" at bounding box center [461, 222] width 922 height 445
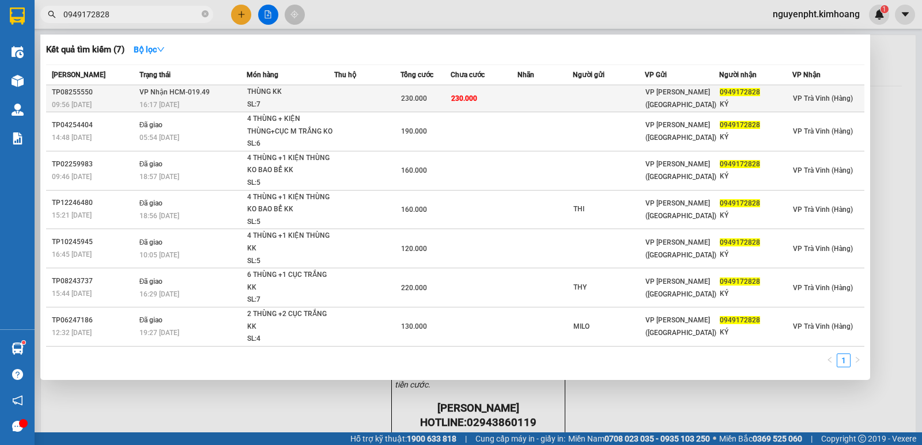
type input "0949172828"
click at [445, 104] on div "230.000" at bounding box center [426, 98] width 50 height 13
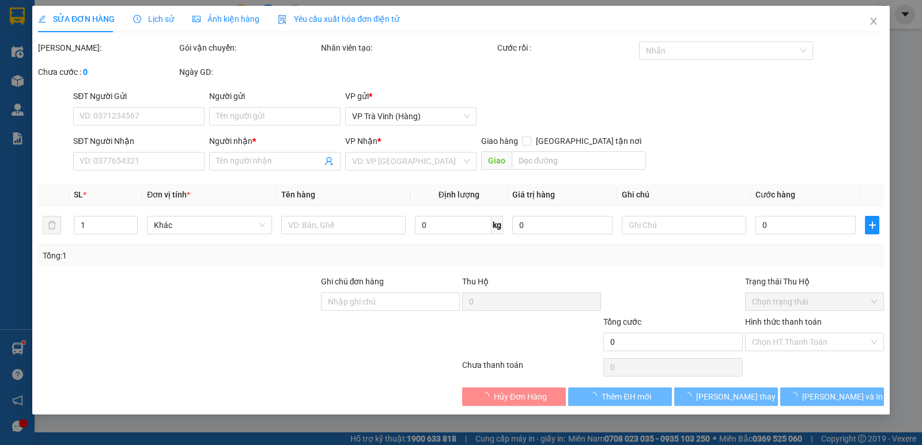
type input "0949172828"
type input "KÝ"
type input "230.000"
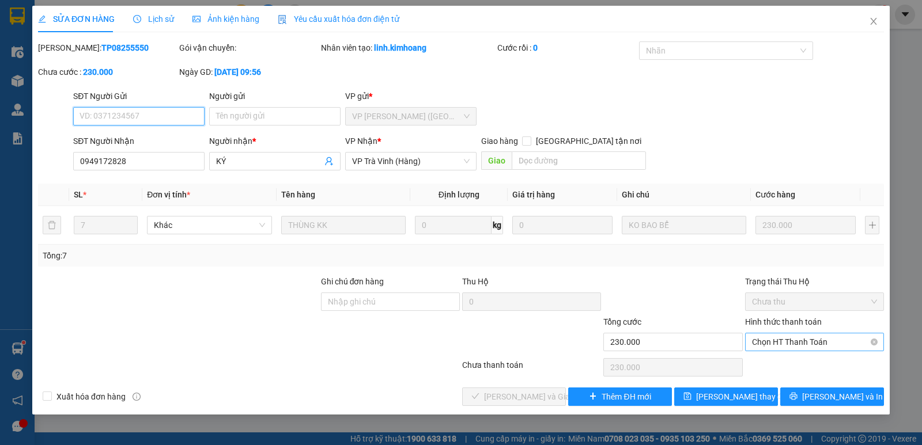
click at [782, 342] on span "Chọn HT Thanh Toán" at bounding box center [814, 342] width 125 height 17
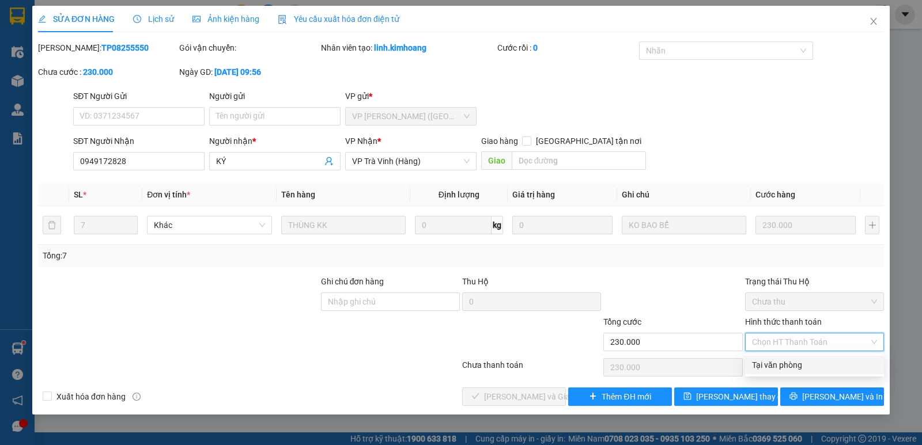
drag, startPoint x: 779, startPoint y: 368, endPoint x: 663, endPoint y: 368, distance: 116.4
click at [776, 368] on div "Tại văn phòng" at bounding box center [814, 365] width 125 height 13
type input "0"
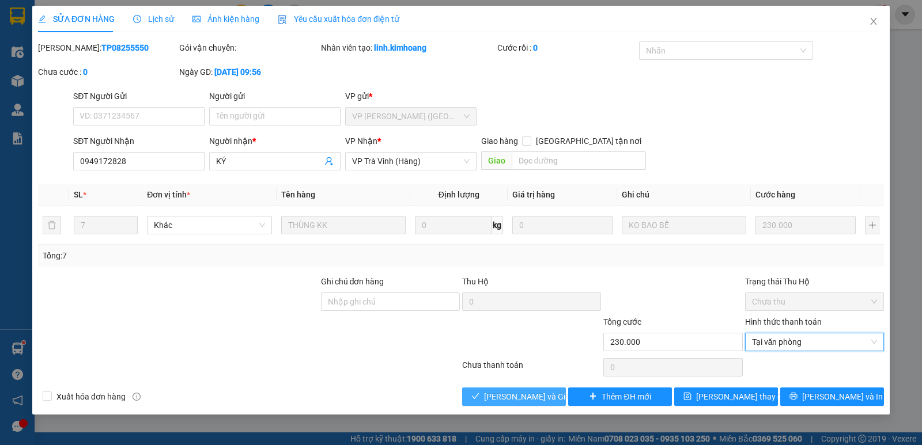
click at [488, 401] on button "Lưu và Giao hàng" at bounding box center [514, 397] width 104 height 18
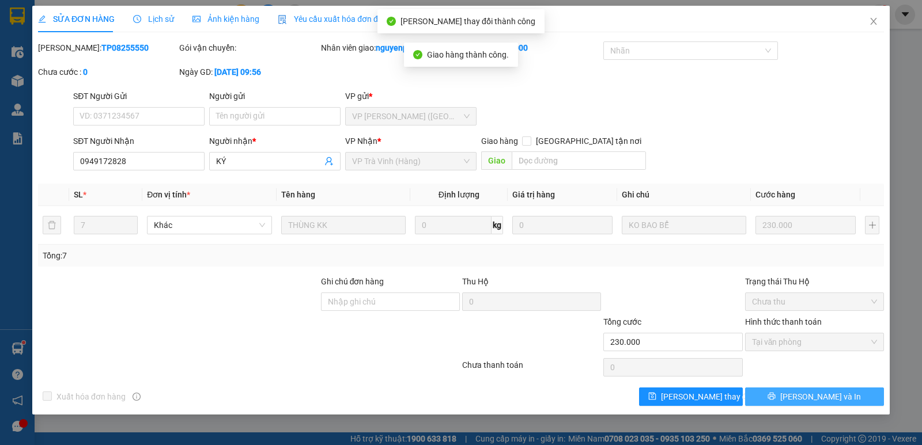
click at [815, 397] on span "Lưu và In" at bounding box center [820, 397] width 81 height 13
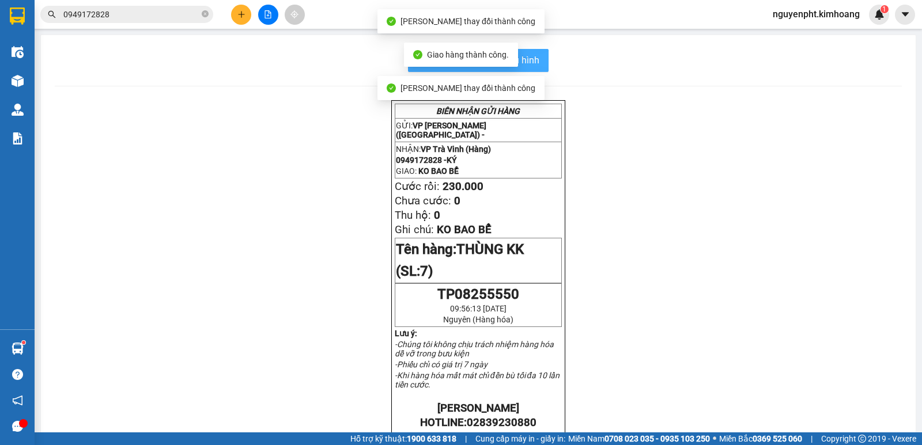
click at [539, 56] on button "In mẫu biên lai tự cấu hình" at bounding box center [478, 60] width 141 height 23
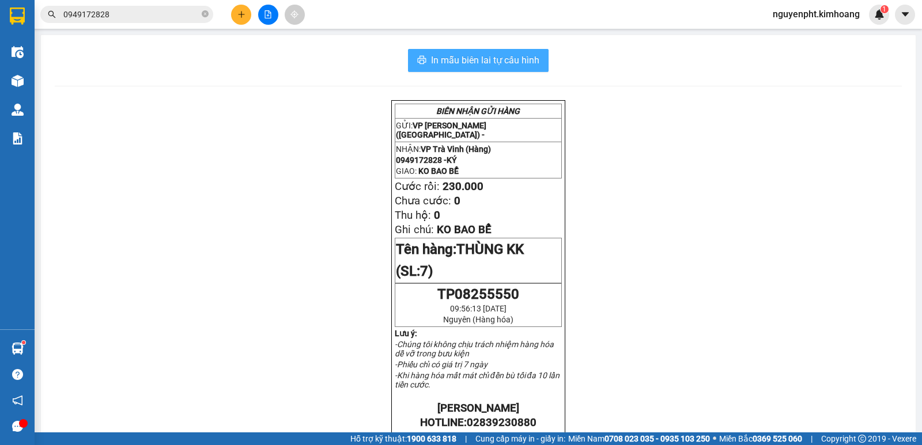
click at [508, 62] on span "In mẫu biên lai tự cấu hình" at bounding box center [485, 60] width 108 height 14
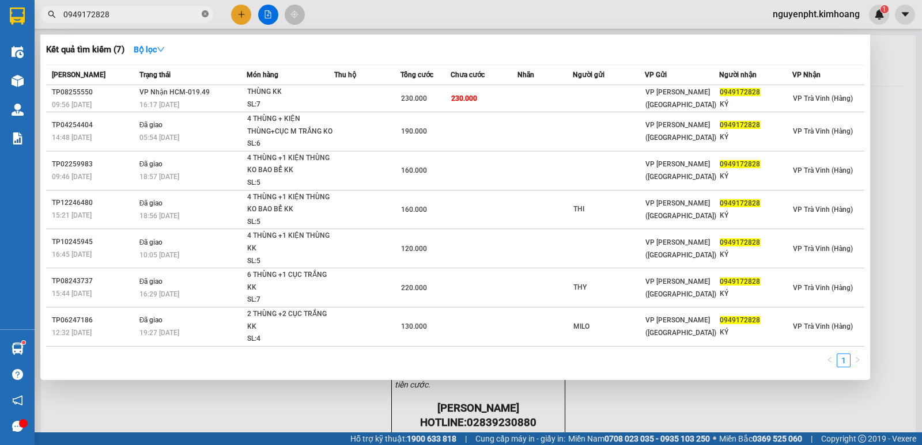
click at [202, 12] on icon "close-circle" at bounding box center [205, 13] width 7 height 7
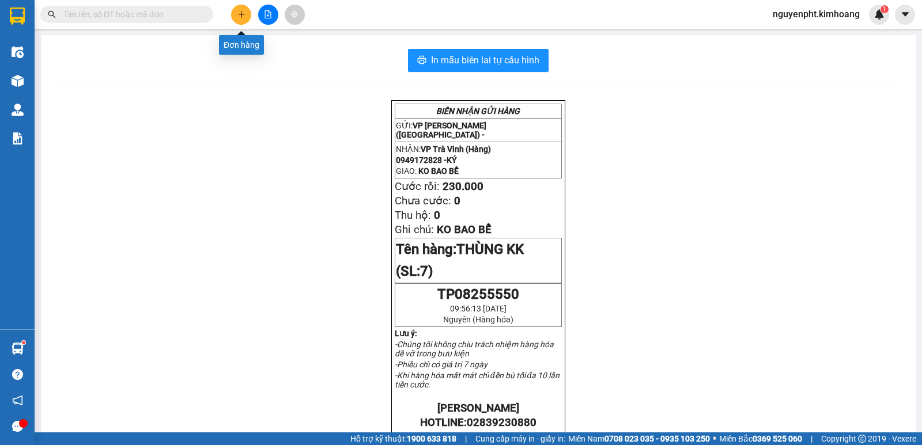
click at [244, 13] on icon "plus" at bounding box center [241, 14] width 8 height 8
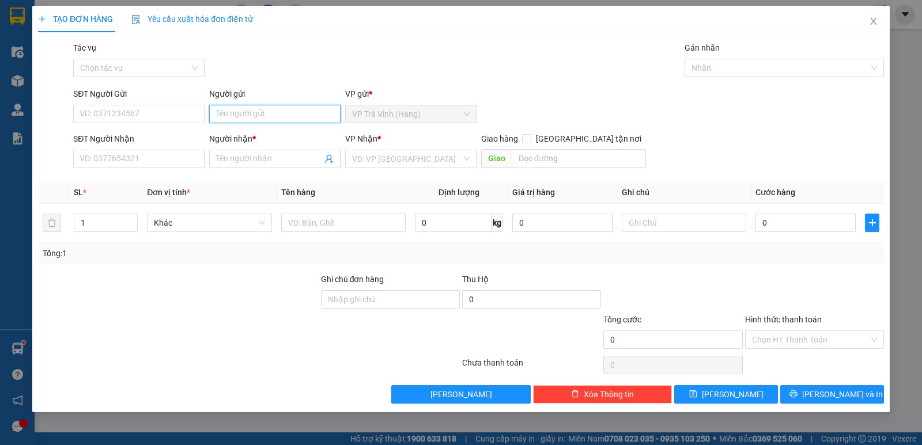
click at [263, 115] on input "Người gửi" at bounding box center [274, 114] width 131 height 18
type input "khương"
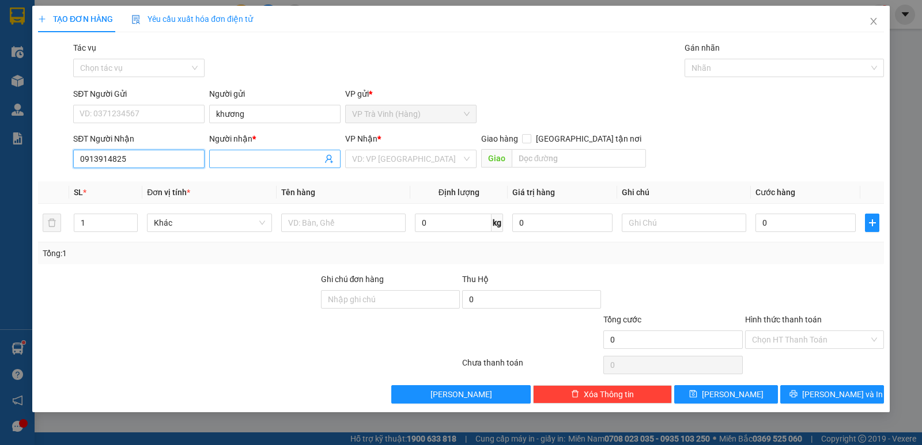
type input "0913914825"
drag, startPoint x: 266, startPoint y: 158, endPoint x: 237, endPoint y: 158, distance: 28.8
click at [258, 161] on input "Người nhận *" at bounding box center [269, 159] width 106 height 13
type input "chú rô"
click at [376, 160] on input "search" at bounding box center [406, 158] width 109 height 17
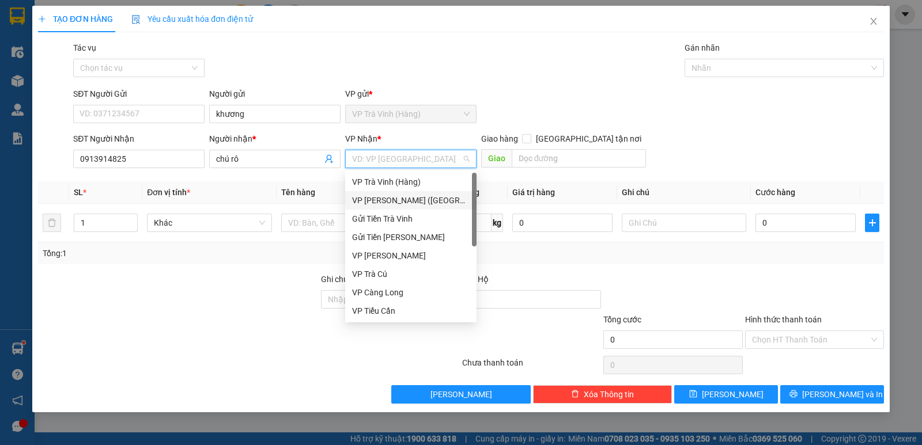
click at [373, 199] on div "VP Trần Phú (Hàng)" at bounding box center [411, 200] width 118 height 13
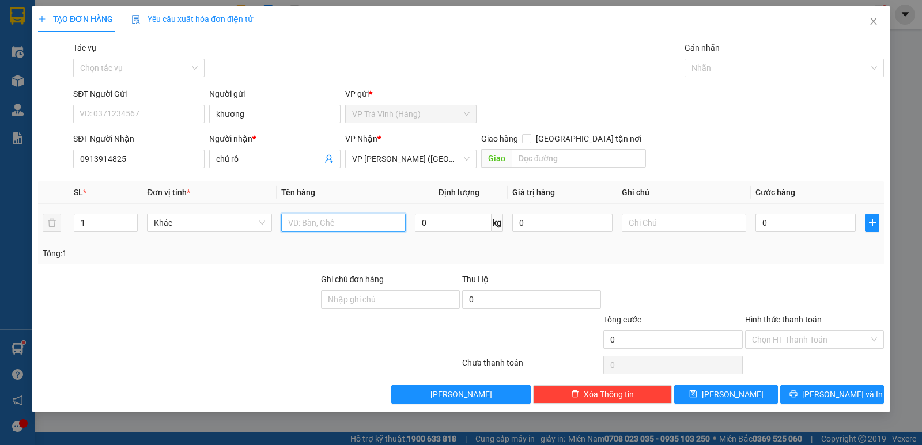
drag, startPoint x: 315, startPoint y: 223, endPoint x: 302, endPoint y: 211, distance: 16.7
click at [312, 222] on input "text" at bounding box center [343, 223] width 124 height 18
type input "thùng mút kk"
type input "3"
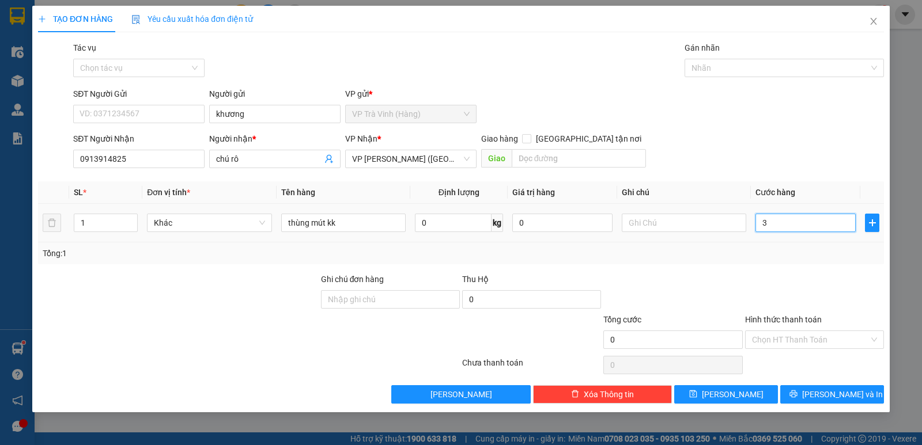
type input "3"
type input "30"
type input "30.000"
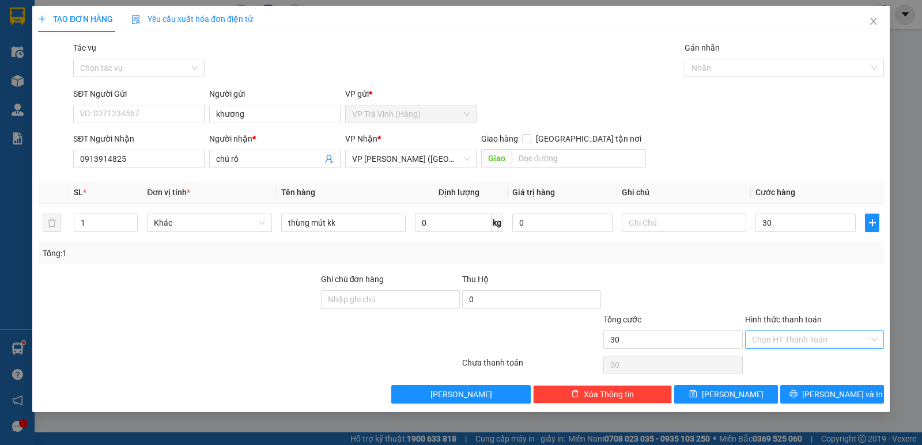
type input "30.000"
click at [806, 336] on input "Hình thức thanh toán" at bounding box center [810, 339] width 117 height 17
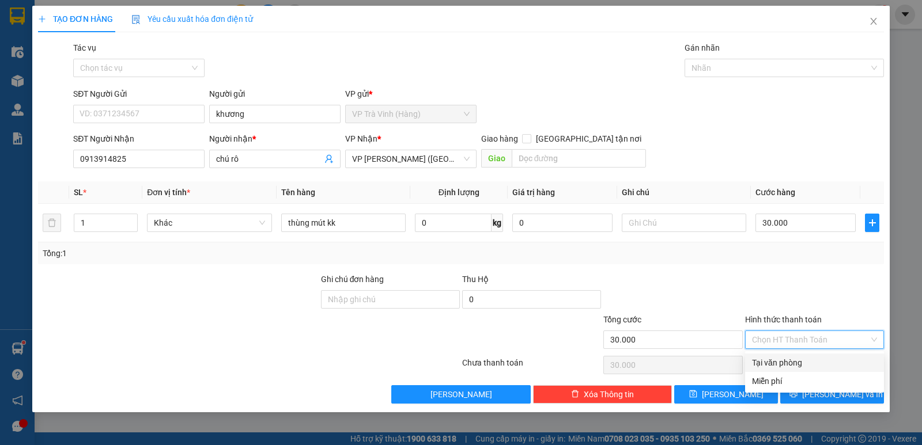
click at [804, 362] on div "Tại văn phòng" at bounding box center [814, 363] width 125 height 13
type input "0"
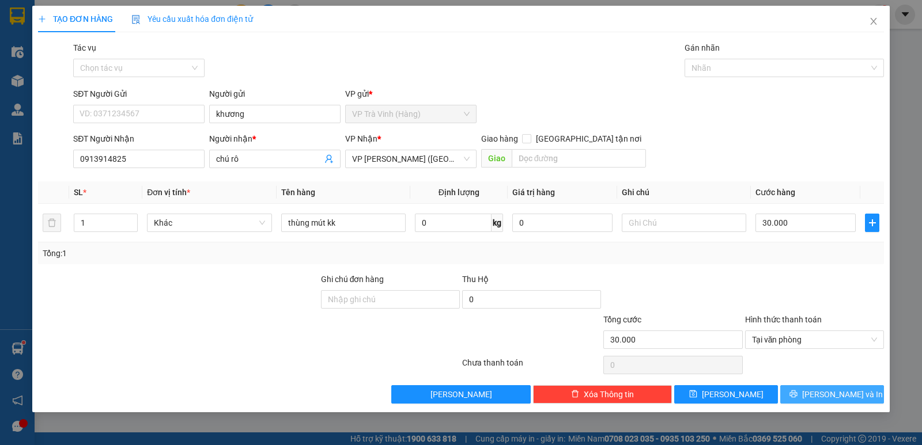
click at [838, 396] on span "Lưu và In" at bounding box center [842, 394] width 81 height 13
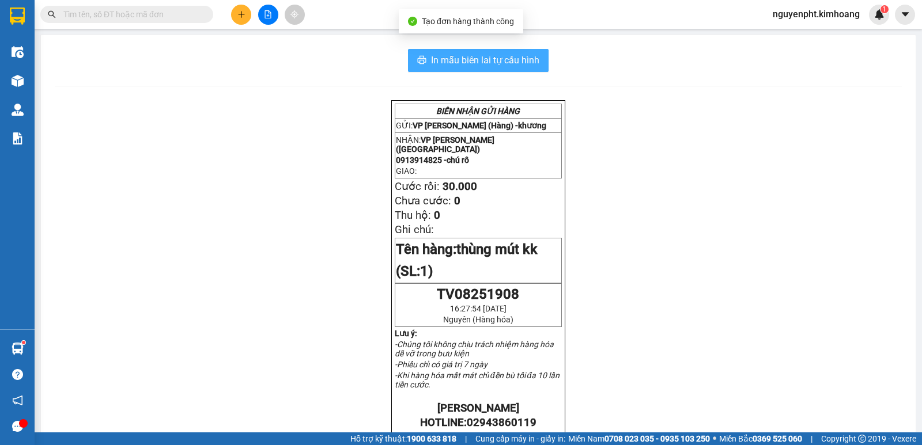
drag, startPoint x: 490, startPoint y: 65, endPoint x: 470, endPoint y: 75, distance: 22.2
click at [489, 66] on span "In mẫu biên lai tự cấu hình" at bounding box center [485, 60] width 108 height 14
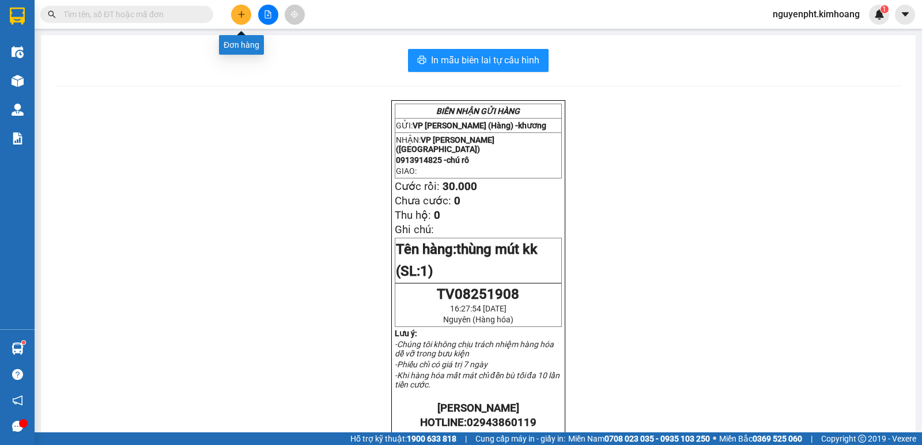
click at [241, 14] on icon "plus" at bounding box center [241, 14] width 8 height 8
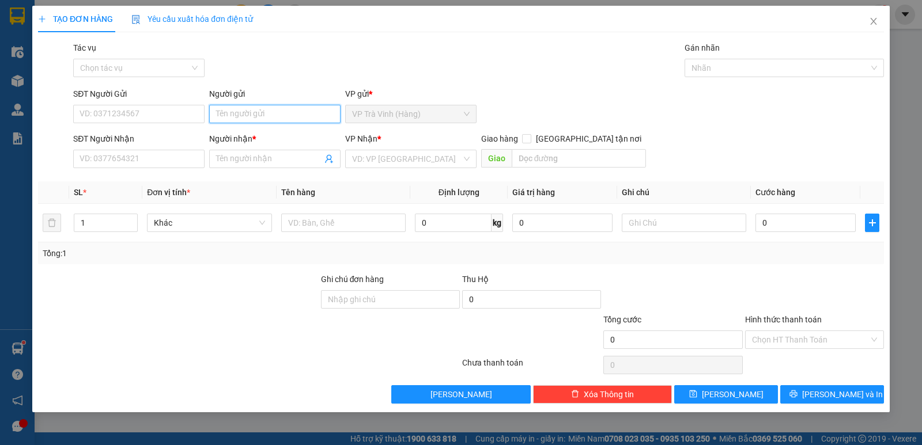
click at [241, 107] on input "Người gửi" at bounding box center [274, 114] width 131 height 18
type input "ngọc"
type input "anh hưng"
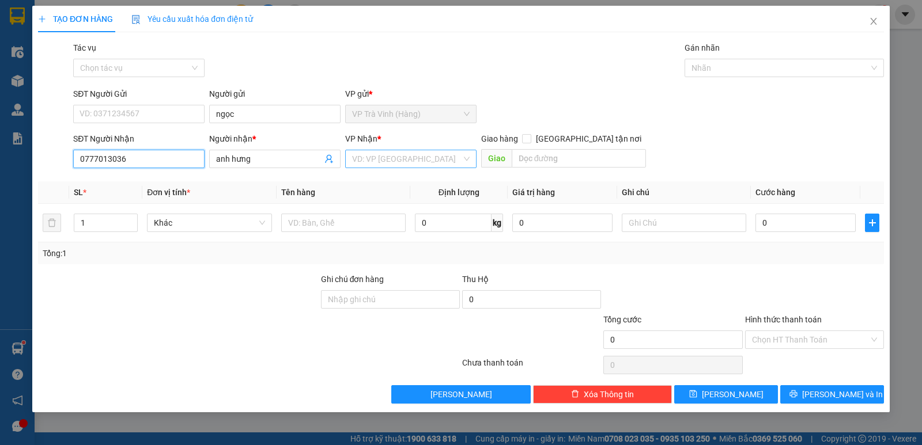
type input "0777013036"
drag, startPoint x: 412, startPoint y: 153, endPoint x: 404, endPoint y: 161, distance: 11.0
click at [412, 154] on input "search" at bounding box center [406, 158] width 109 height 17
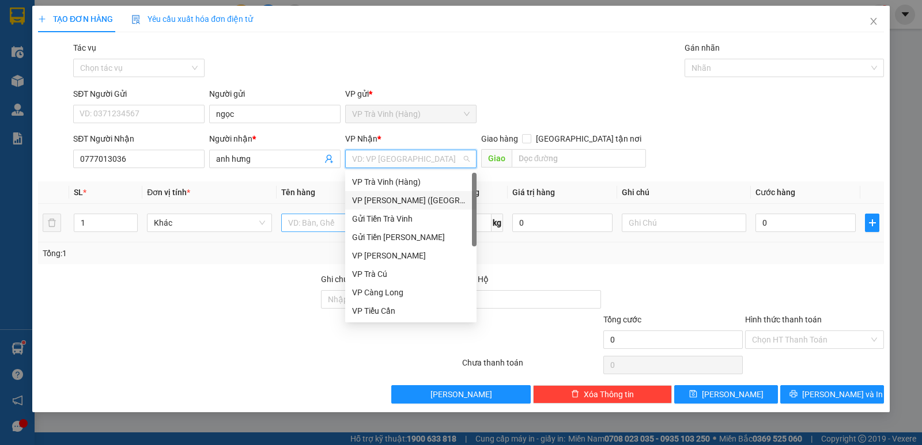
drag, startPoint x: 388, startPoint y: 199, endPoint x: 340, endPoint y: 223, distance: 53.6
click at [387, 199] on div "VP Trần Phú (Hàng)" at bounding box center [411, 200] width 118 height 13
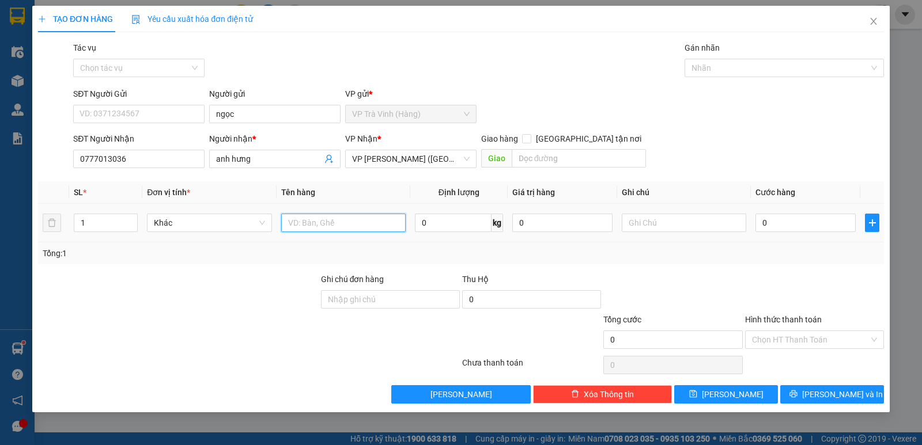
drag, startPoint x: 328, startPoint y: 223, endPoint x: 324, endPoint y: 199, distance: 24.0
click at [327, 221] on input "text" at bounding box center [343, 223] width 124 height 18
type input "thùng kk"
type input "3"
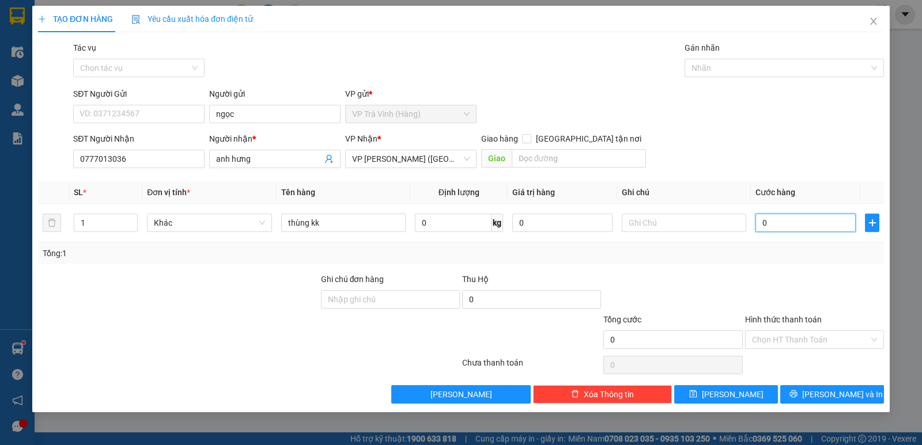
type input "3"
type input "30"
type input "30.000"
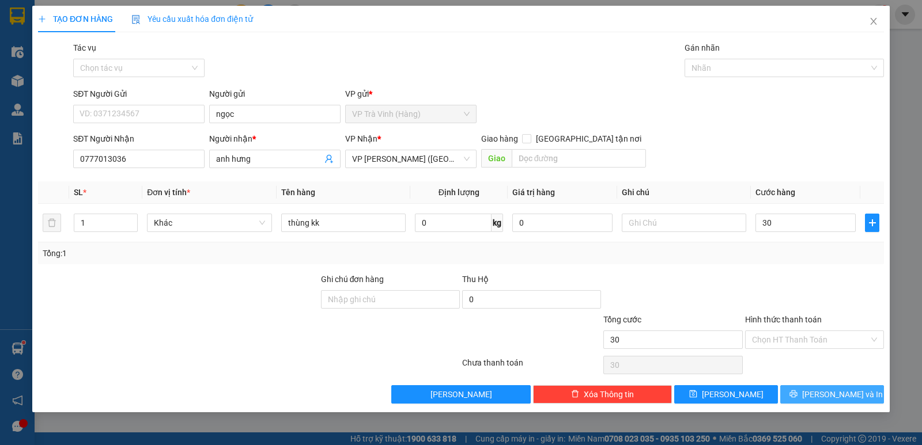
type input "30.000"
click at [855, 398] on button "Lưu và In" at bounding box center [832, 394] width 104 height 18
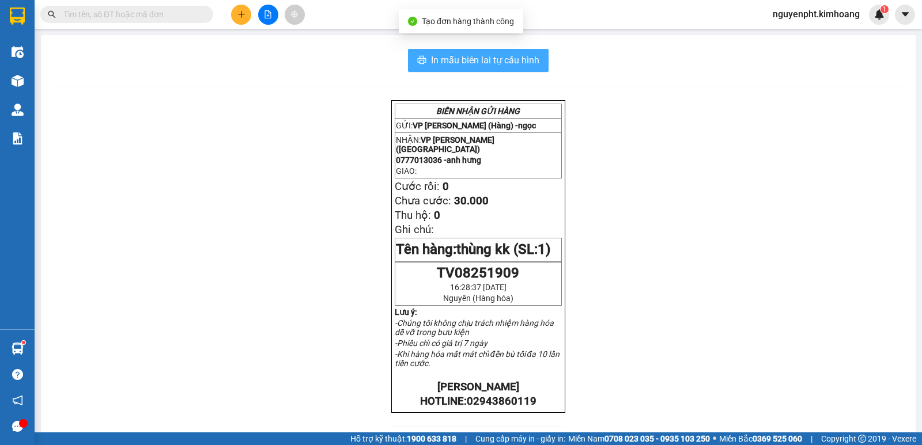
click at [498, 66] on span "In mẫu biên lai tự cấu hình" at bounding box center [485, 60] width 108 height 14
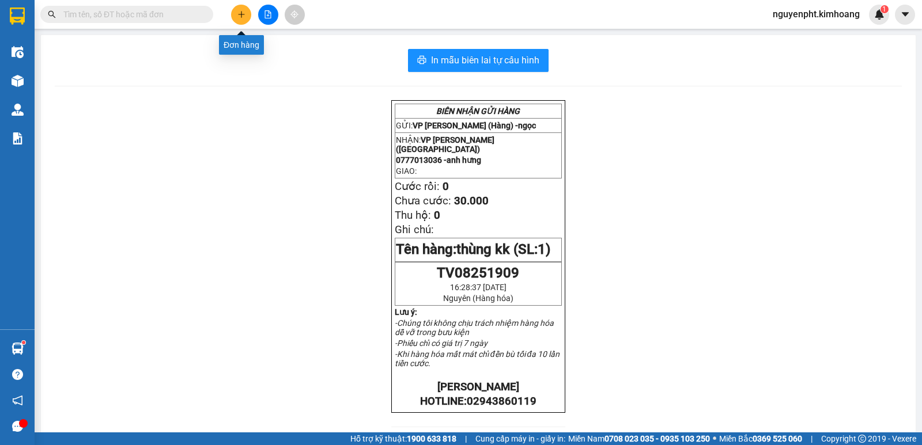
click at [240, 21] on button at bounding box center [241, 15] width 20 height 20
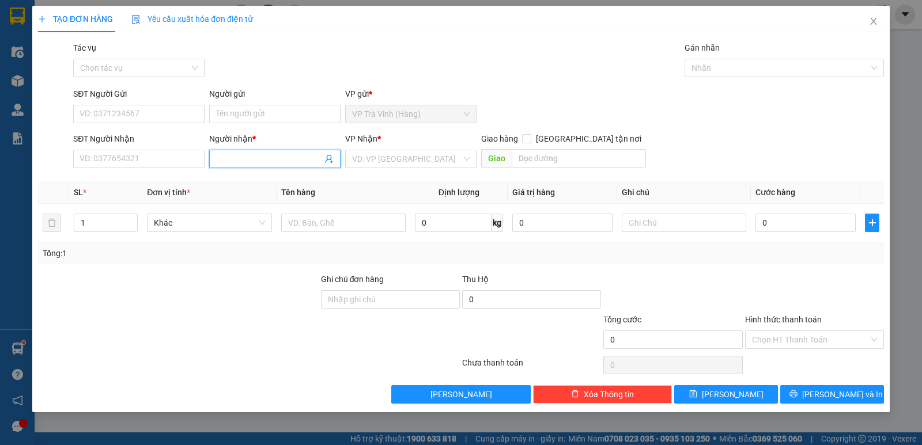
click at [236, 164] on input "Người nhận *" at bounding box center [269, 159] width 106 height 13
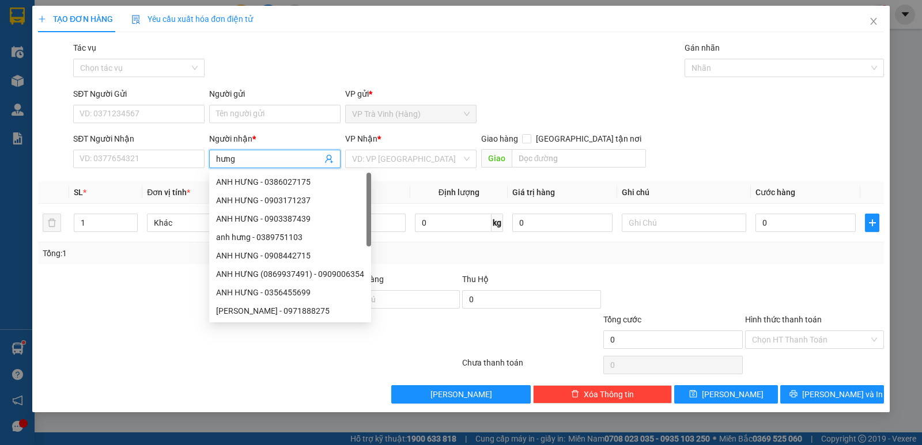
type input "hưng"
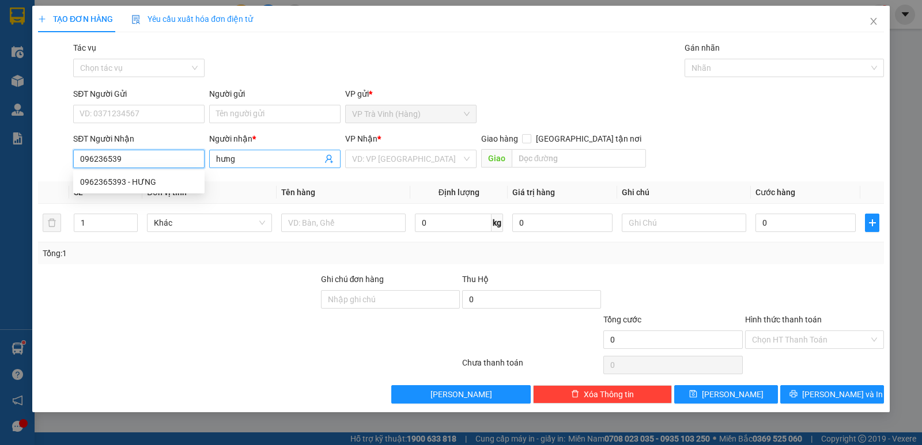
type input "0962365393"
click at [137, 180] on div "0962365393 - HƯNG" at bounding box center [139, 182] width 118 height 13
type input "HƯNG"
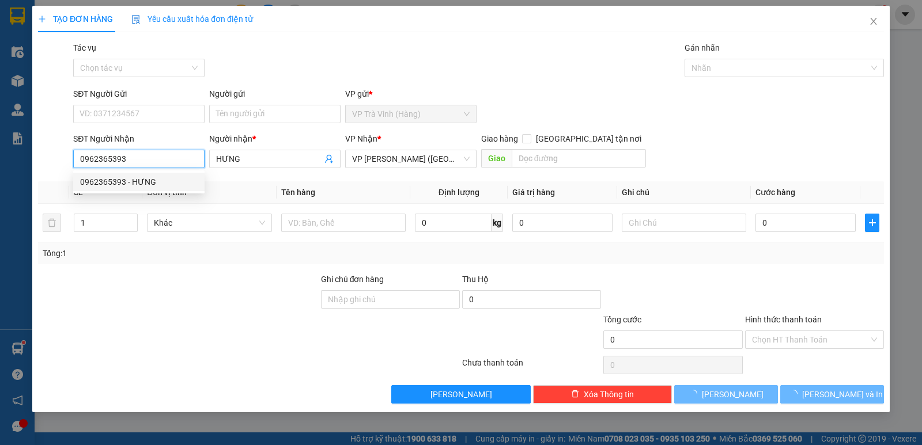
type input "30.000"
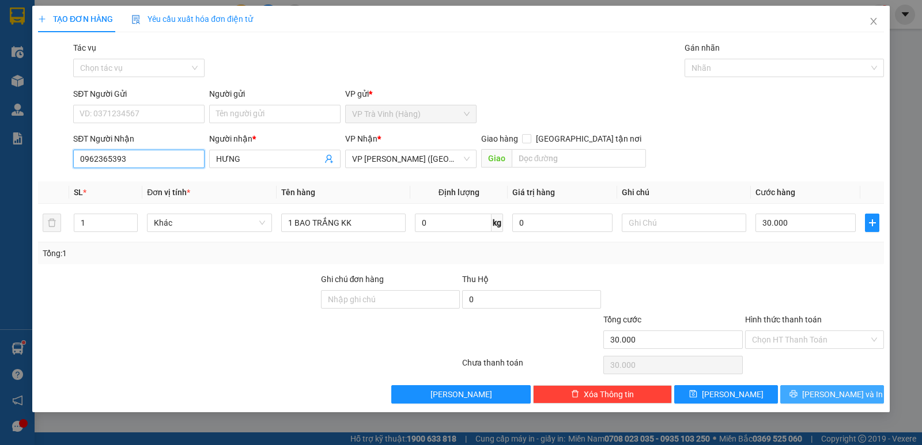
type input "0962365393"
click at [839, 393] on span "Lưu và In" at bounding box center [842, 394] width 81 height 13
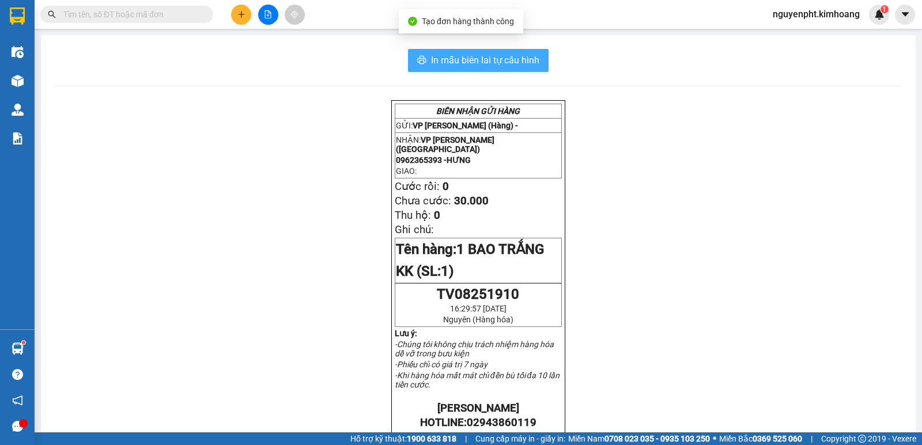
click at [469, 60] on span "In mẫu biên lai tự cấu hình" at bounding box center [485, 60] width 108 height 14
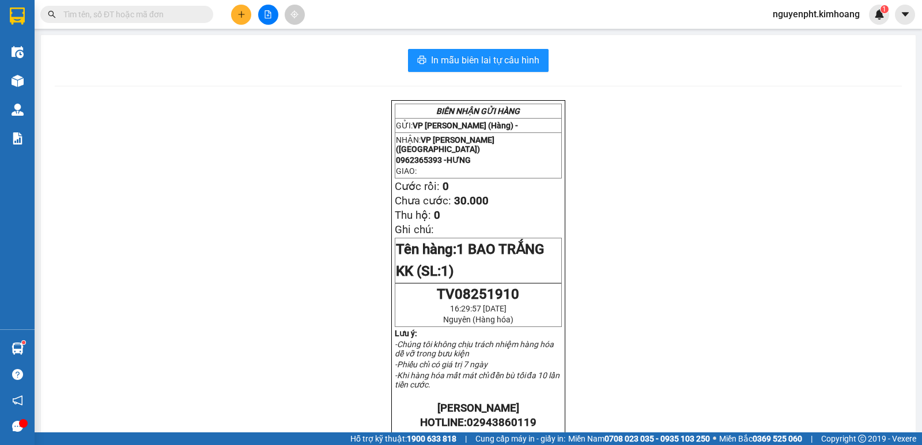
click at [166, 10] on span at bounding box center [126, 14] width 173 height 17
click at [160, 17] on input "text" at bounding box center [131, 14] width 136 height 13
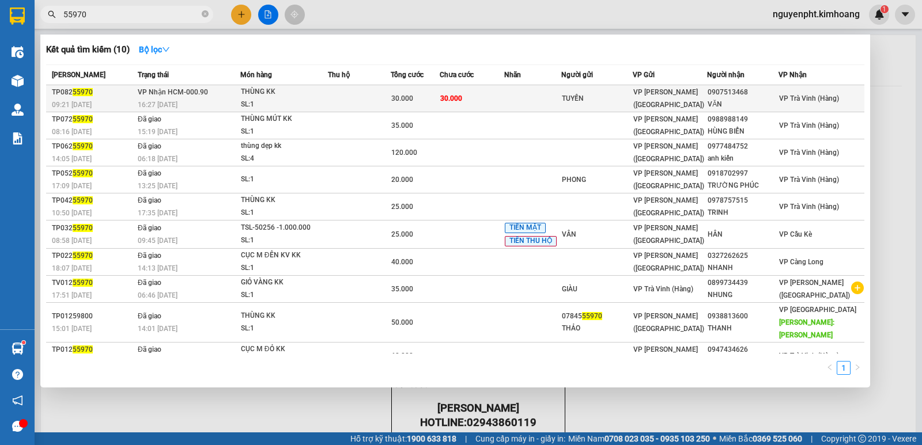
type input "55970"
click at [391, 90] on td at bounding box center [359, 98] width 63 height 27
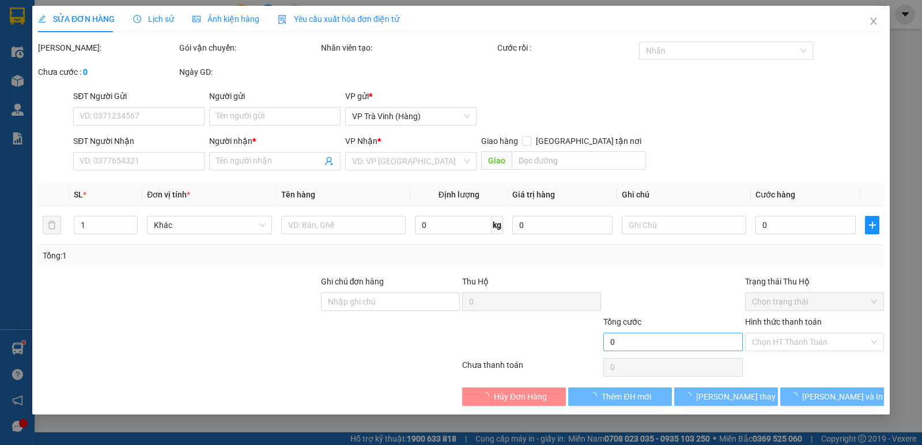
type input "TUYỀN"
type input "0907513468"
type input "VĂN"
type input "30.000"
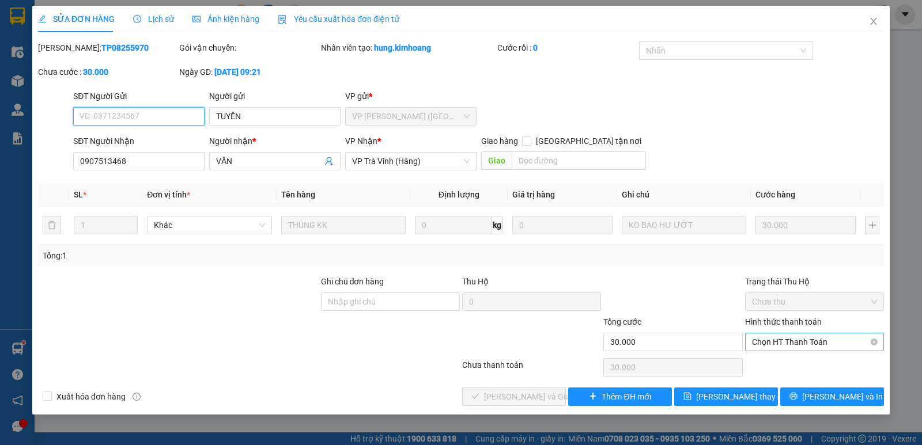
click at [796, 343] on span "Chọn HT Thanh Toán" at bounding box center [814, 342] width 125 height 17
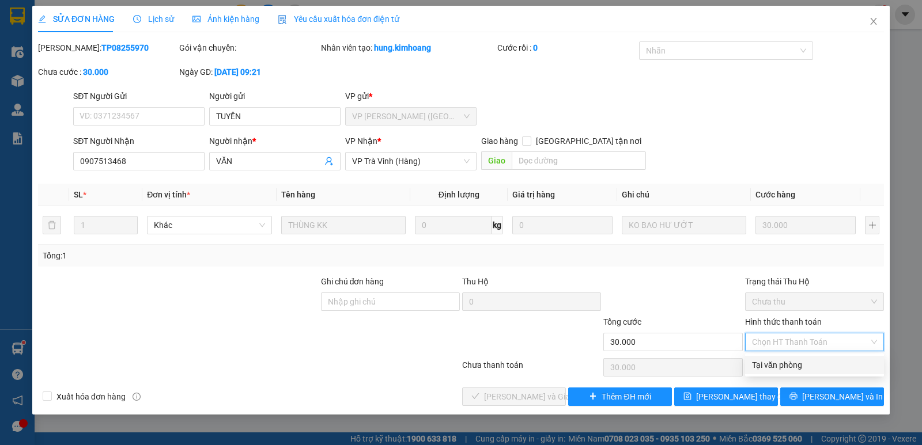
drag, startPoint x: 790, startPoint y: 367, endPoint x: 740, endPoint y: 369, distance: 50.2
click at [784, 367] on div "Tại văn phòng" at bounding box center [814, 365] width 125 height 13
type input "0"
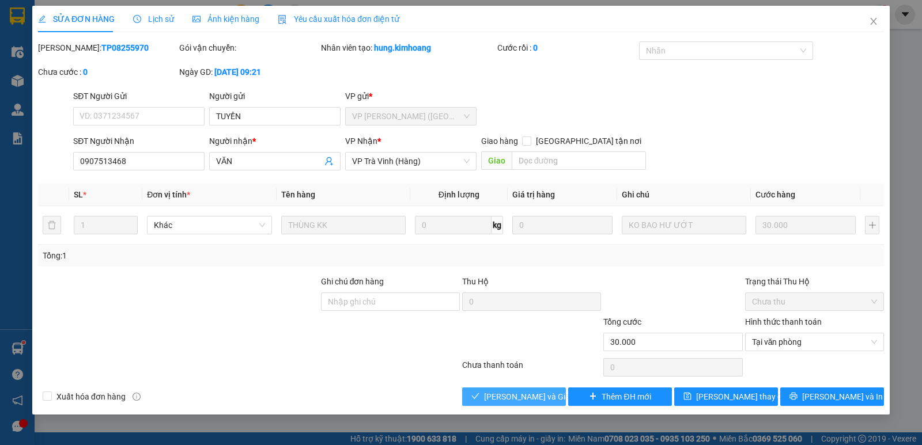
click at [518, 397] on span "Lưu và Giao hàng" at bounding box center [539, 397] width 111 height 13
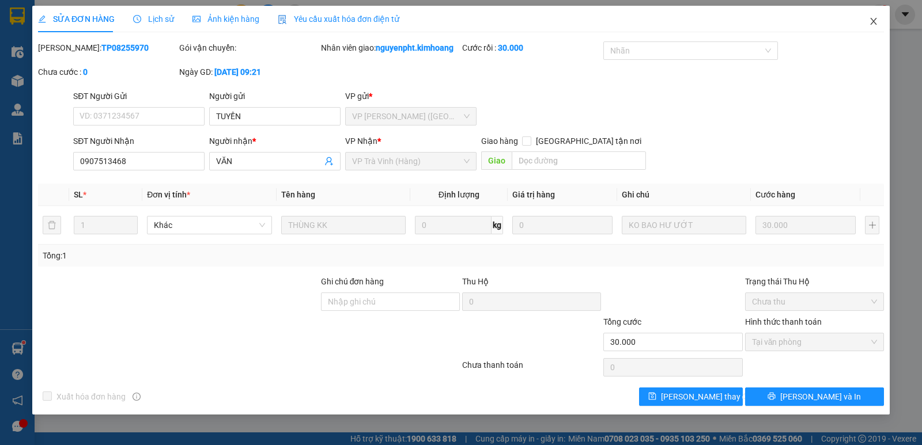
click at [873, 19] on icon "close" at bounding box center [873, 21] width 9 height 9
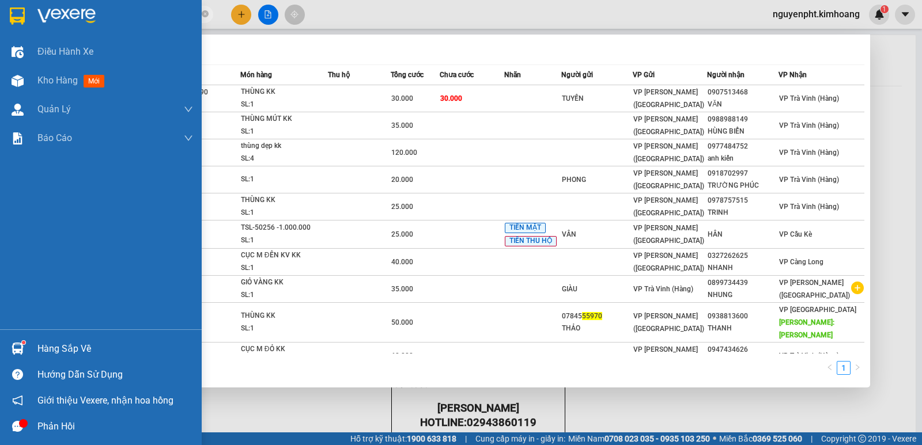
drag, startPoint x: 0, startPoint y: 37, endPoint x: 0, endPoint y: 8, distance: 29.4
click at [0, 51] on section "Kết quả tìm kiếm ( 10 ) Bộ lọc Mã ĐH Trạng thái Món hàng Thu hộ Tổng cước Chưa …" at bounding box center [461, 222] width 922 height 445
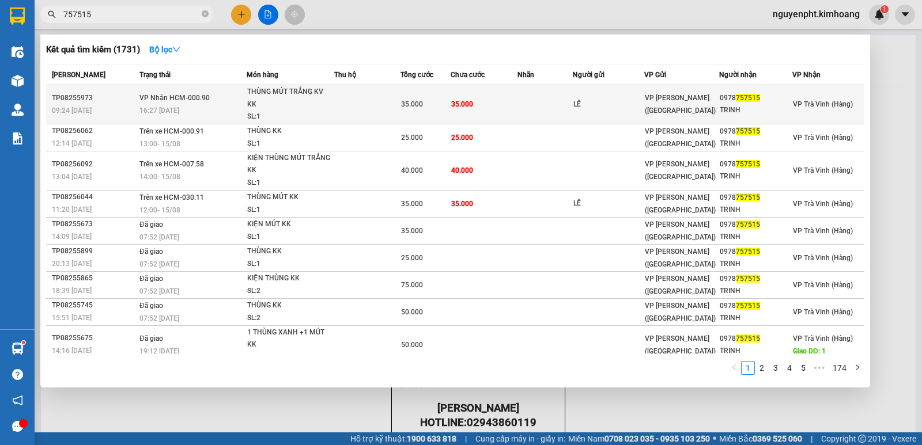
type input "757515"
click at [485, 110] on td "35.000" at bounding box center [484, 104] width 67 height 39
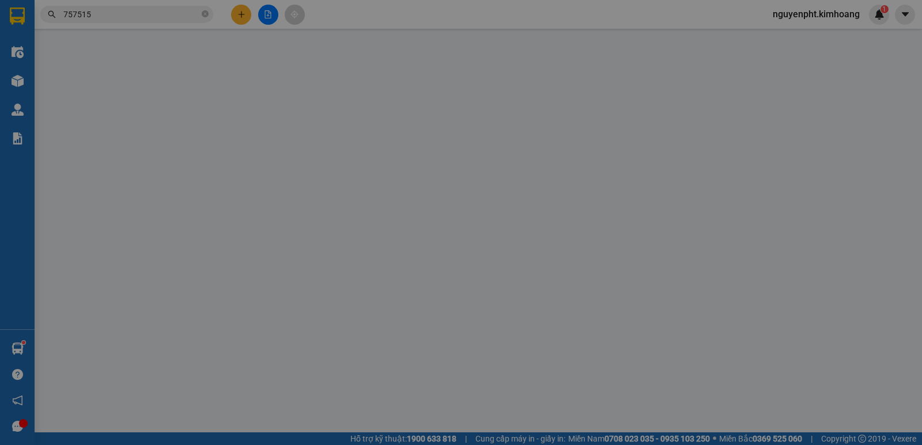
type input "LÊ"
type input "0978757515"
type input "TRINH"
type input "35.000"
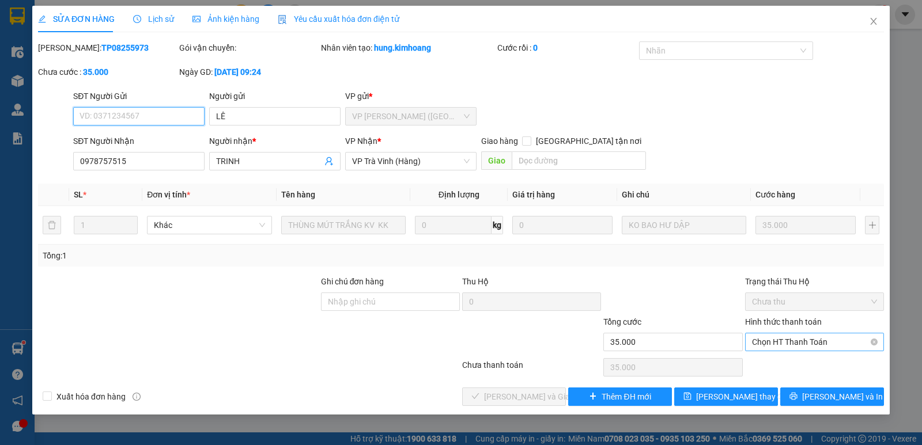
click at [793, 339] on span "Chọn HT Thanh Toán" at bounding box center [814, 342] width 125 height 17
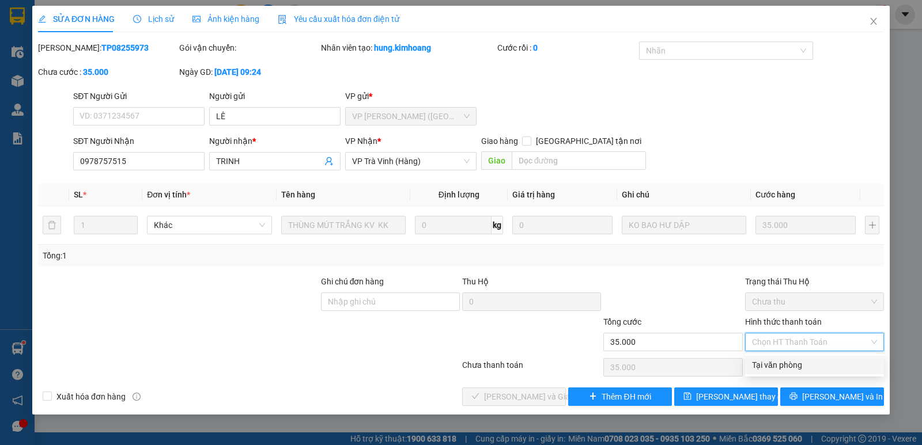
drag, startPoint x: 783, startPoint y: 359, endPoint x: 590, endPoint y: 407, distance: 198.3
click at [781, 361] on div "Tại văn phòng" at bounding box center [814, 365] width 125 height 13
type input "0"
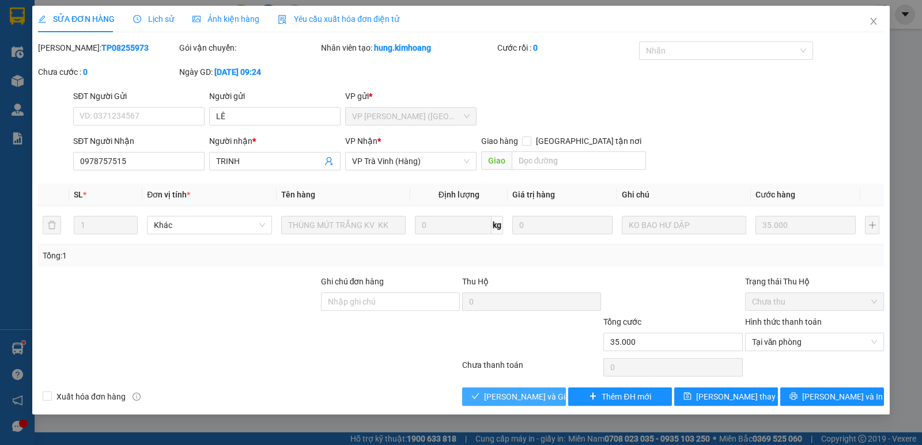
click at [494, 399] on span "Lưu và Giao hàng" at bounding box center [539, 397] width 111 height 13
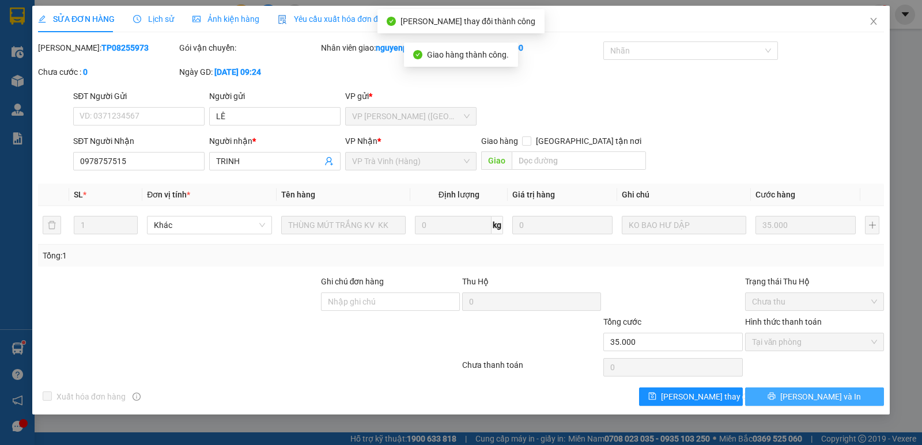
click at [770, 394] on button "Lưu và In" at bounding box center [814, 397] width 139 height 18
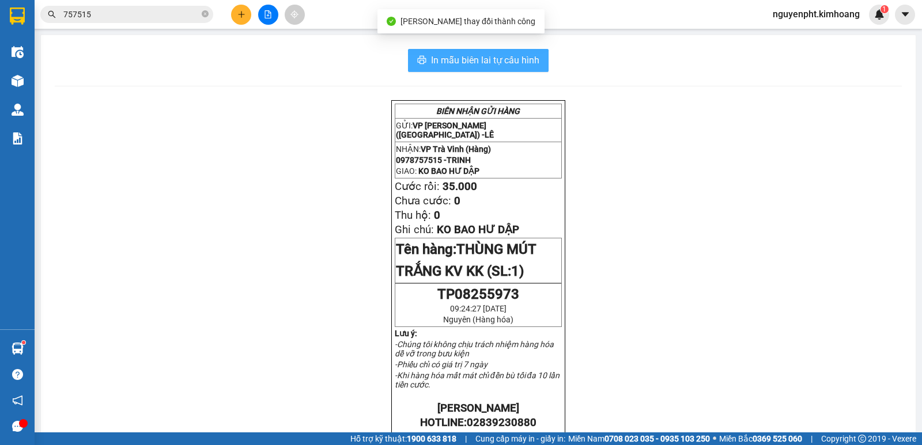
click at [533, 56] on span "In mẫu biên lai tự cấu hình" at bounding box center [485, 60] width 108 height 14
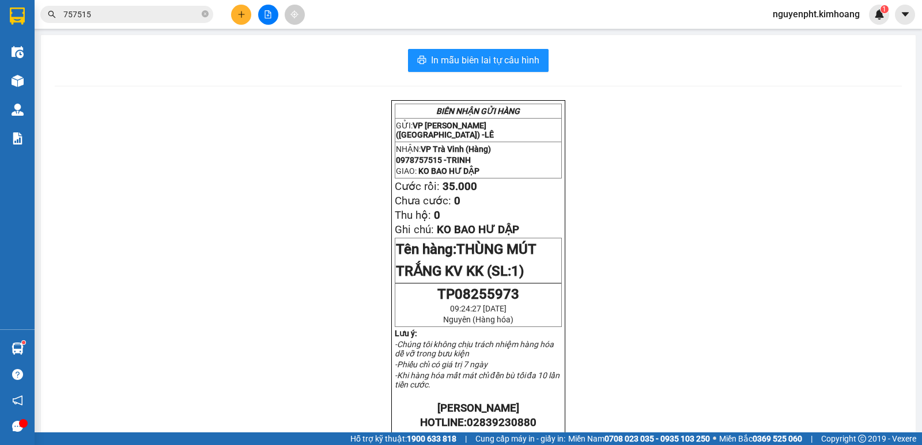
click at [173, 14] on input "757515" at bounding box center [131, 14] width 136 height 13
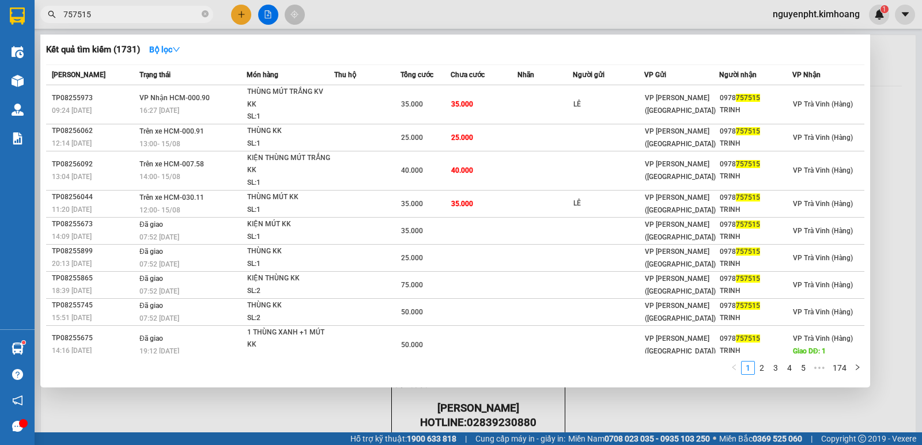
drag, startPoint x: 190, startPoint y: 17, endPoint x: 0, endPoint y: 26, distance: 190.3
click at [0, 26] on section "Kết quả tìm kiếm ( 1731 ) Bộ lọc Mã ĐH Trạng thái Món hàng Thu hộ Tổng cước Chư…" at bounding box center [461, 222] width 922 height 445
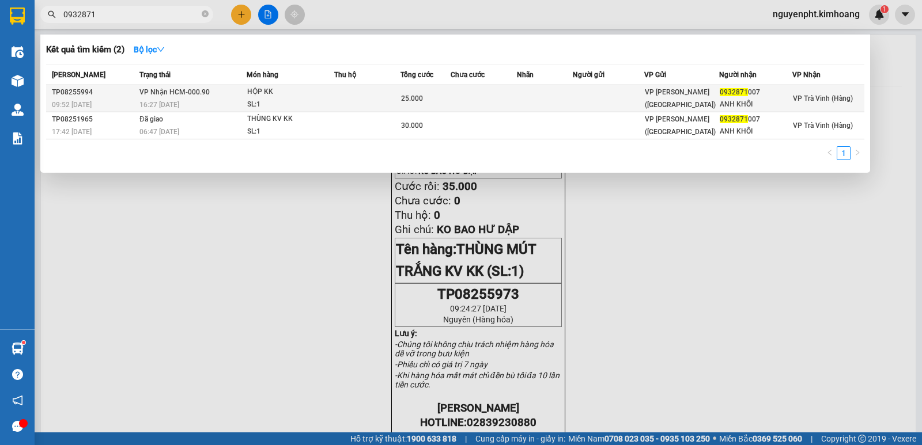
type input "0932871"
click at [324, 93] on div "HỘP KK" at bounding box center [290, 92] width 86 height 13
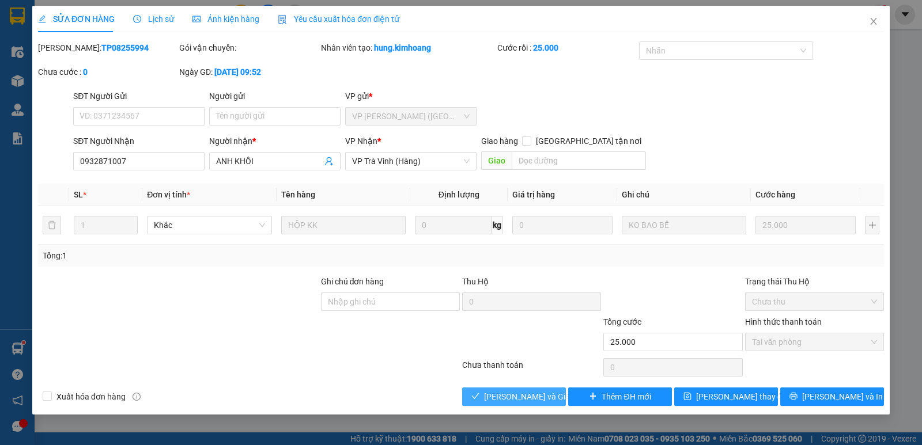
drag, startPoint x: 528, startPoint y: 399, endPoint x: 506, endPoint y: 407, distance: 23.3
click at [527, 399] on span "Lưu và Giao hàng" at bounding box center [539, 397] width 111 height 13
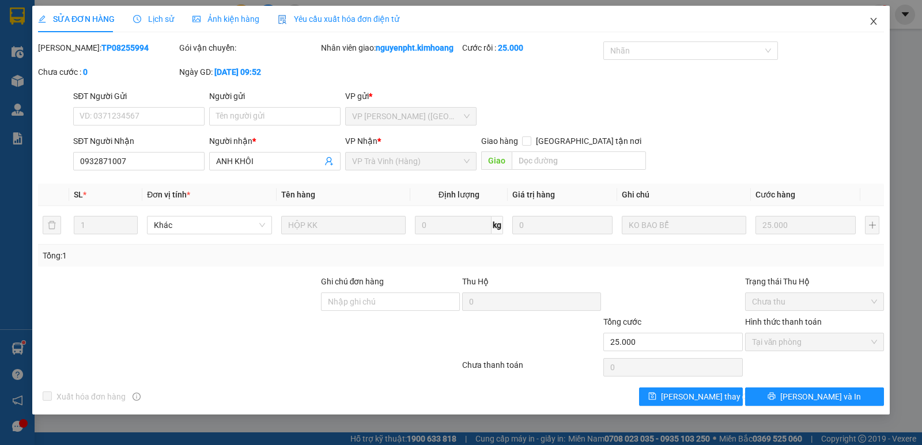
drag, startPoint x: 875, startPoint y: 22, endPoint x: 868, endPoint y: 24, distance: 7.3
click at [874, 22] on icon "close" at bounding box center [873, 21] width 9 height 9
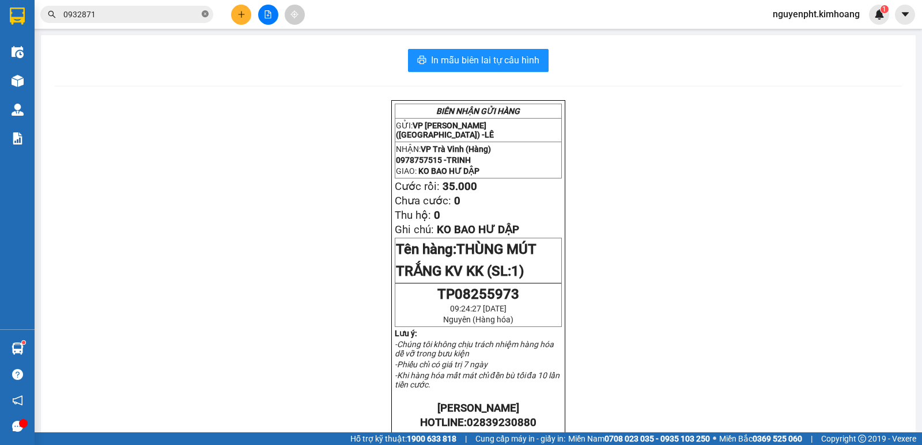
click at [206, 17] on icon "close-circle" at bounding box center [205, 13] width 7 height 7
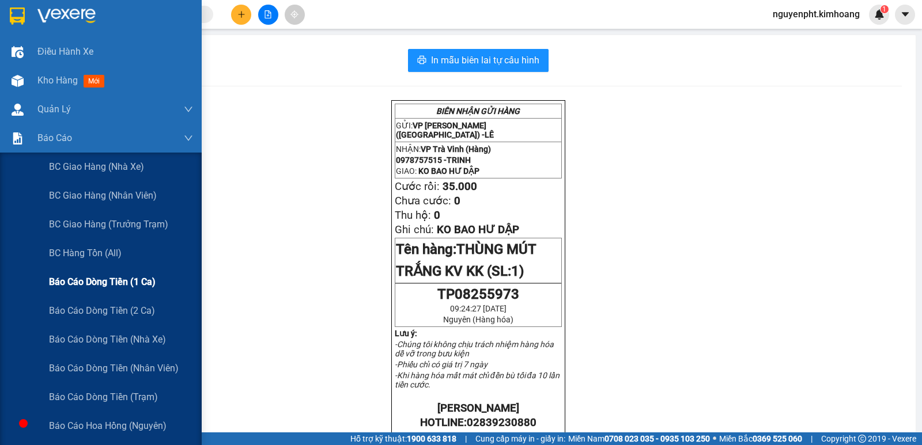
click at [95, 275] on span "Báo cáo dòng tiền (1 ca)" at bounding box center [102, 282] width 107 height 14
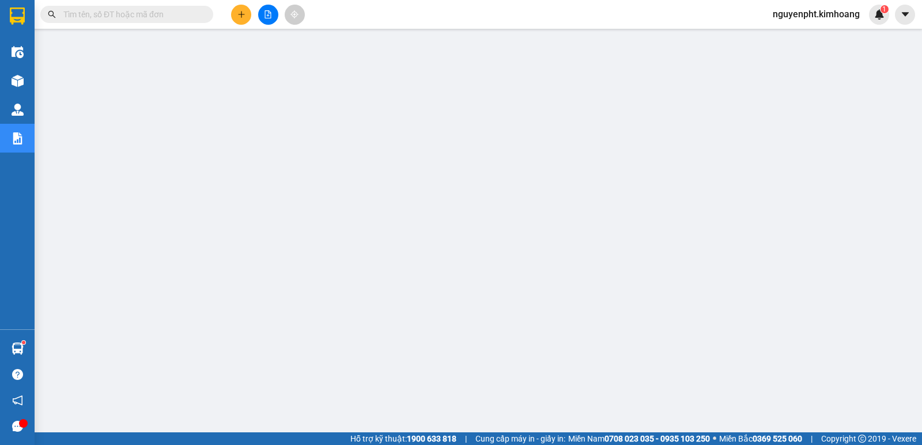
click at [138, 9] on input "text" at bounding box center [131, 14] width 136 height 13
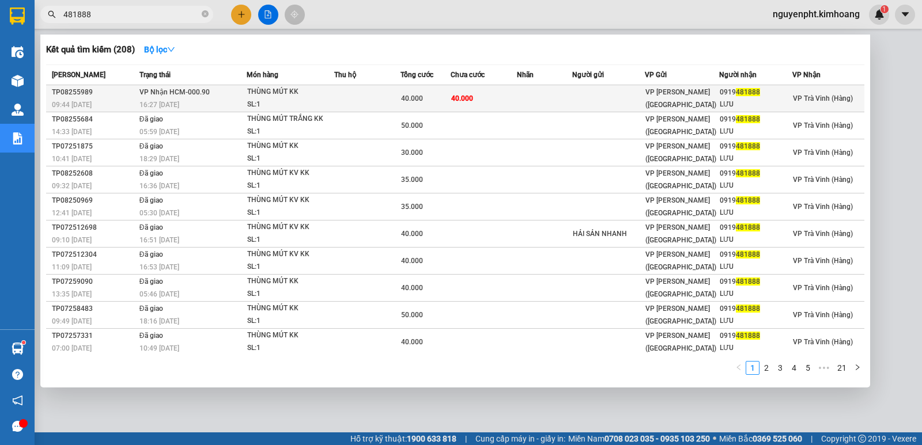
type input "481888"
click at [426, 101] on div "40.000" at bounding box center [425, 98] width 49 height 13
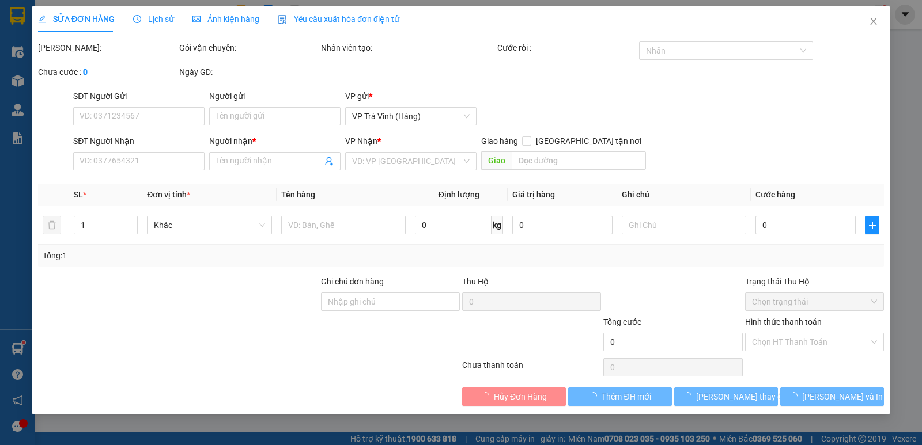
type input "0919481888"
type input "LƯU"
type input "40.000"
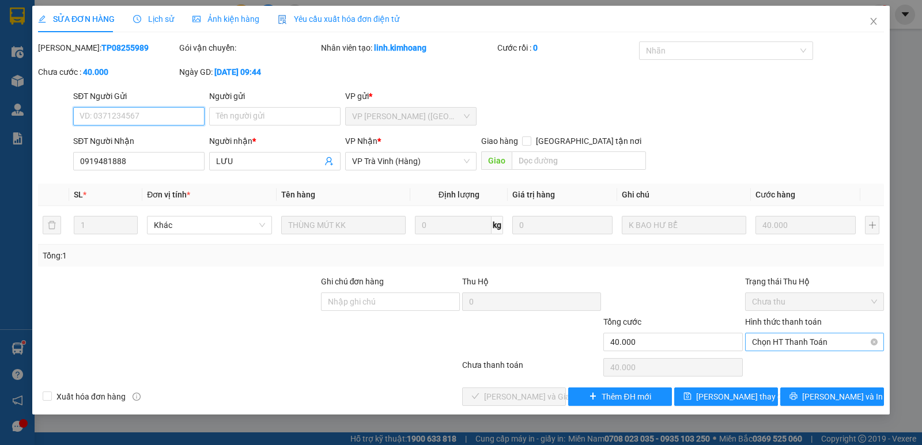
click at [841, 341] on span "Chọn HT Thanh Toán" at bounding box center [814, 342] width 125 height 17
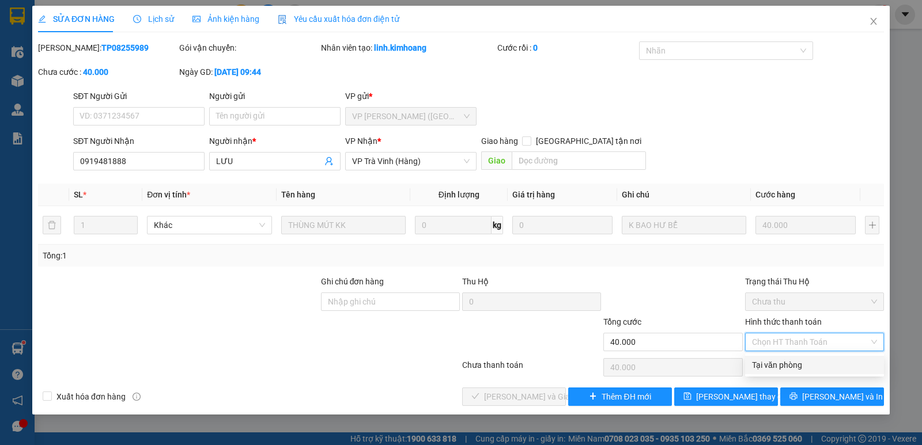
click at [804, 366] on div "Tại văn phòng" at bounding box center [814, 365] width 125 height 13
type input "0"
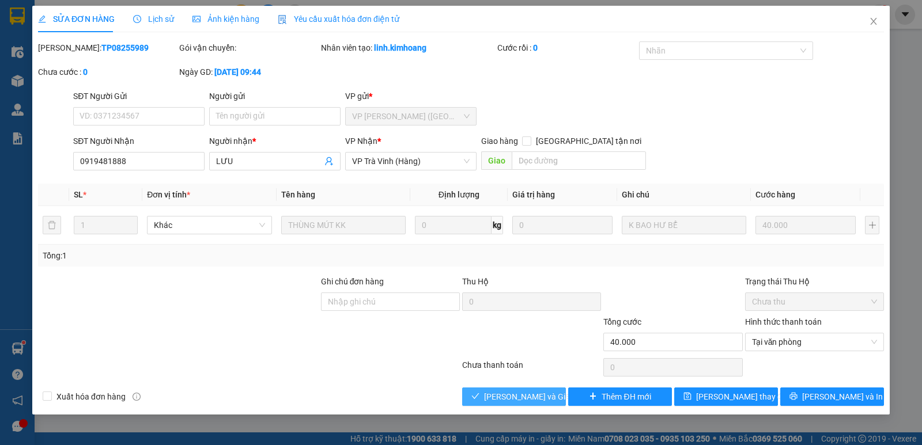
click at [490, 401] on span "Lưu và Giao hàng" at bounding box center [539, 397] width 111 height 13
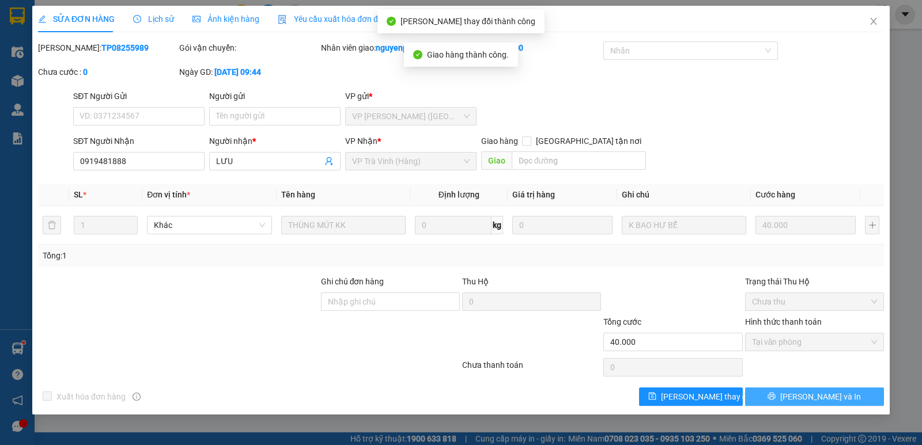
click at [837, 398] on button "Lưu và In" at bounding box center [814, 397] width 139 height 18
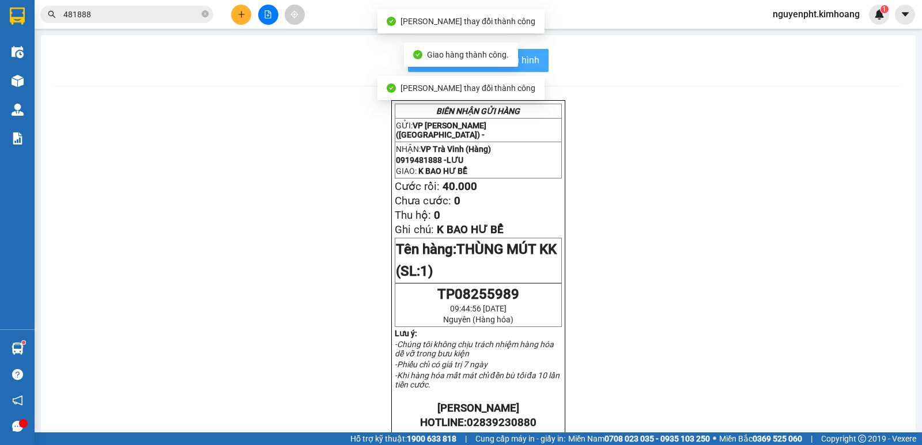
click at [540, 62] on button "In mẫu biên lai tự cấu hình" at bounding box center [478, 60] width 141 height 23
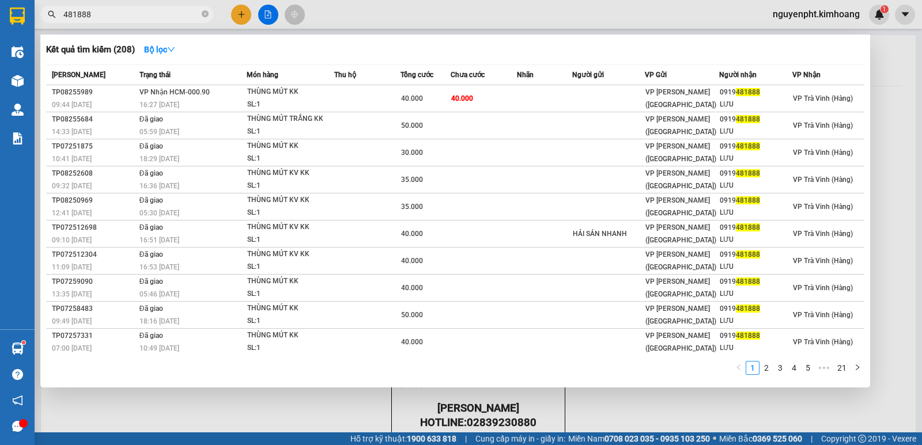
click at [181, 10] on input "481888" at bounding box center [131, 14] width 136 height 13
click at [205, 14] on icon "close-circle" at bounding box center [205, 13] width 7 height 7
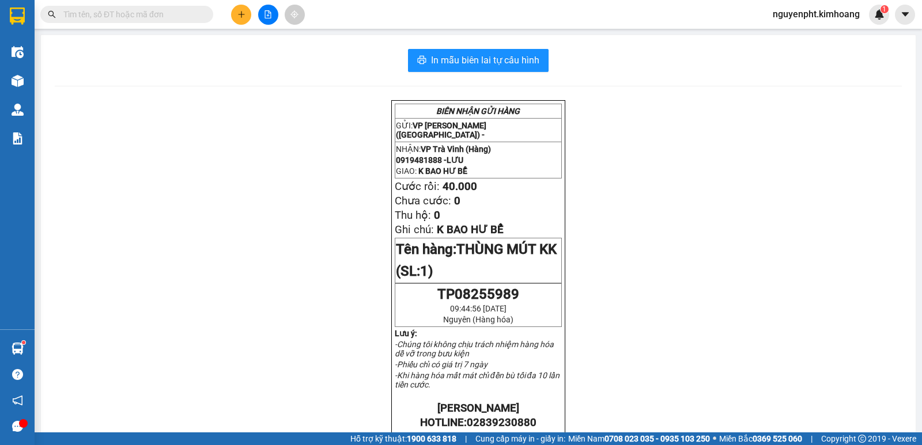
click at [239, 14] on icon "plus" at bounding box center [241, 14] width 8 height 8
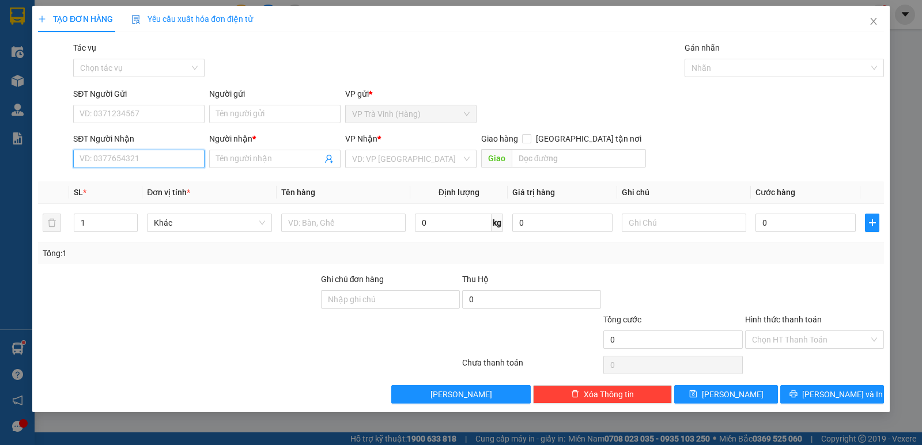
click at [152, 160] on input "SĐT Người Nhận" at bounding box center [138, 159] width 131 height 18
click at [228, 164] on input "Người nhận *" at bounding box center [269, 159] width 106 height 13
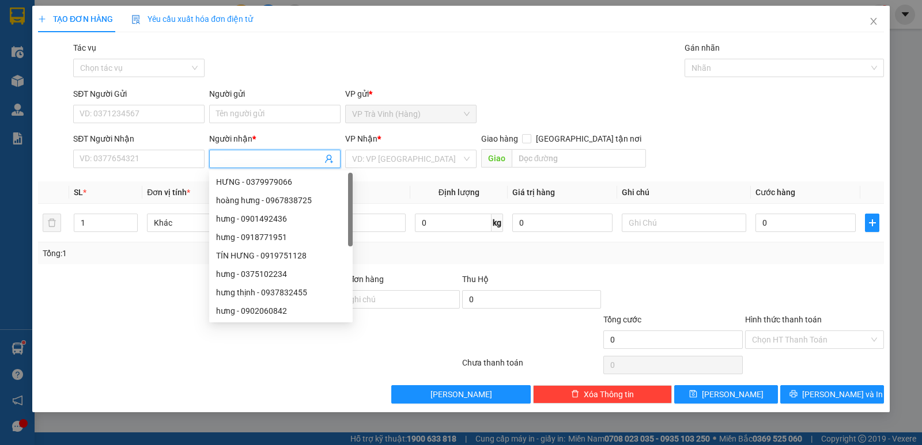
type input "d"
type input "đức huy"
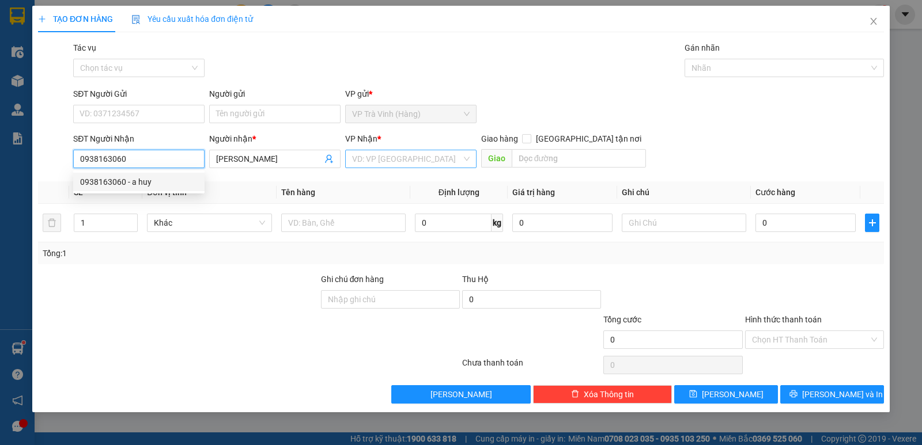
type input "0938163060"
click at [409, 155] on input "search" at bounding box center [406, 158] width 109 height 17
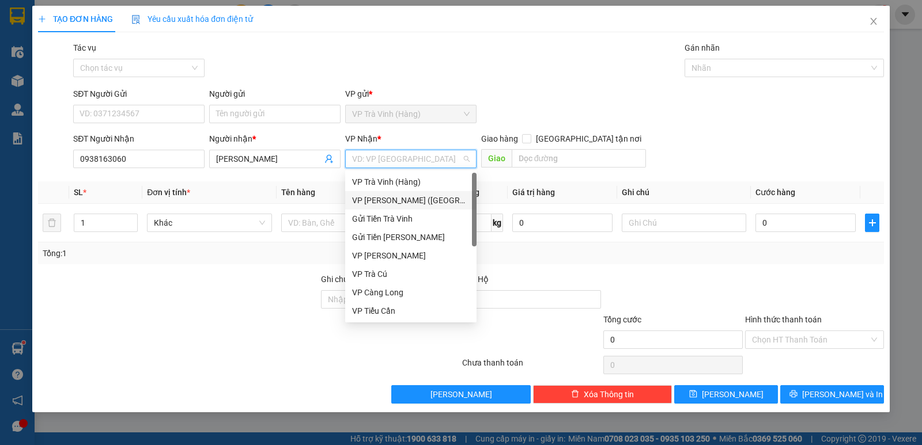
click at [394, 198] on div "VP Trần Phú (Hàng)" at bounding box center [411, 200] width 118 height 13
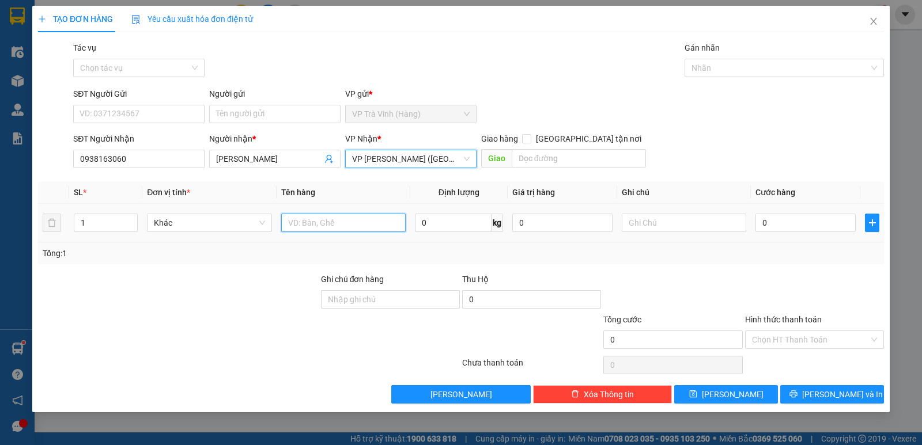
click at [349, 217] on input "text" at bounding box center [343, 223] width 124 height 18
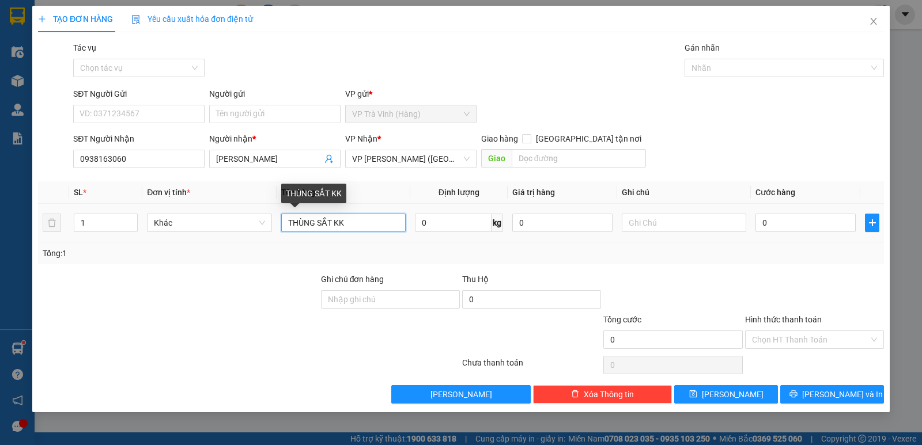
drag, startPoint x: 331, startPoint y: 222, endPoint x: 0, endPoint y: 319, distance: 344.5
click at [0, 277] on div "TẠO ĐƠN HÀNG Yêu cầu xuất hóa đơn điện tử Transit Pickup Surcharge Ids Transit …" at bounding box center [461, 222] width 922 height 445
type input "CỤC TRẮNG + CỤC GIẤY KK"
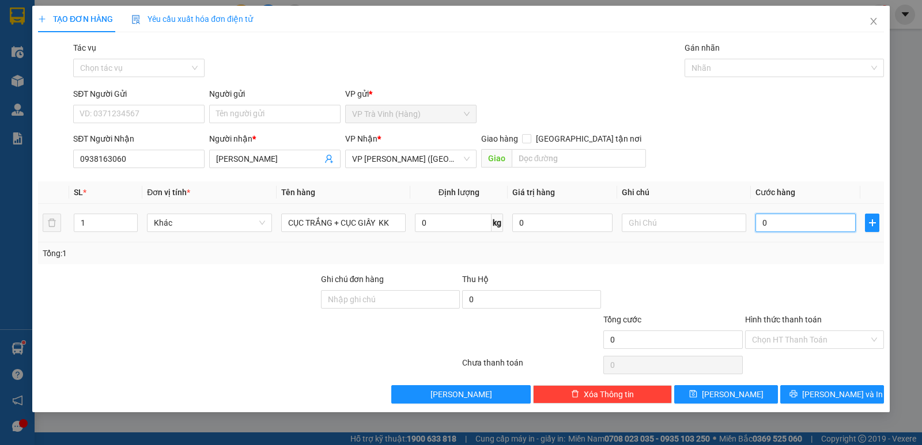
click at [799, 225] on input "0" at bounding box center [805, 223] width 100 height 18
click at [774, 226] on input "0" at bounding box center [805, 223] width 100 height 18
type input "07"
type input "7"
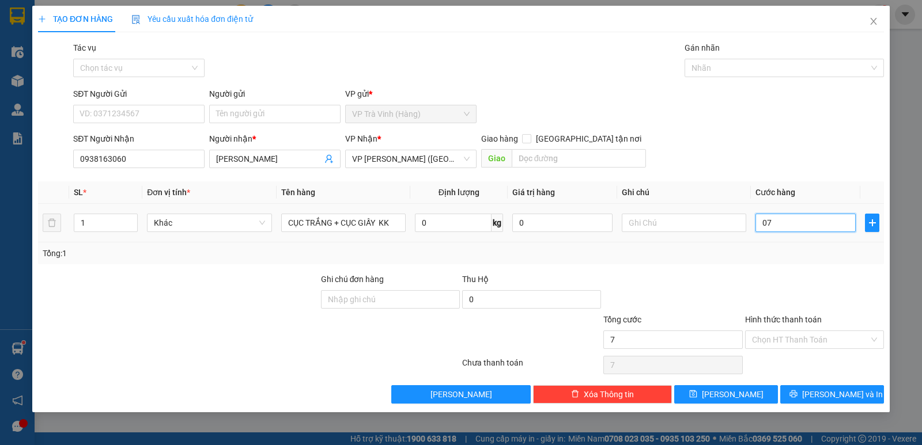
type input "070"
type input "70"
type input "70.000"
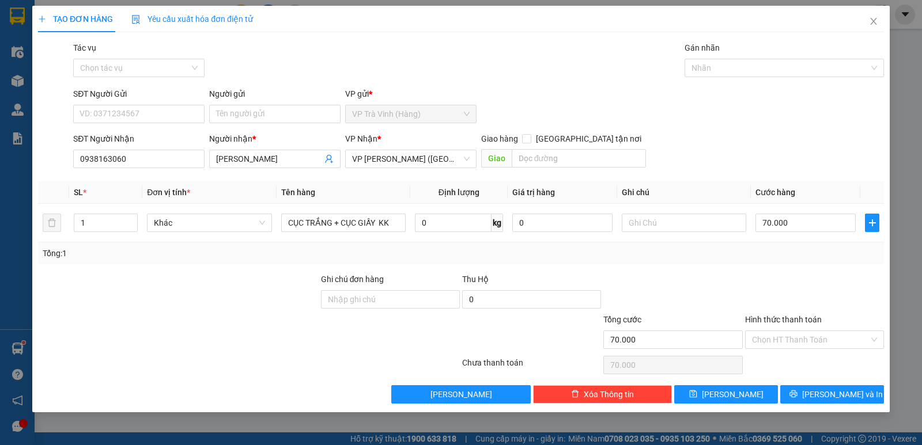
drag, startPoint x: 751, startPoint y: 264, endPoint x: 764, endPoint y: 277, distance: 17.9
click at [762, 267] on div "Transit Pickup Surcharge Ids Transit Deliver Surcharge Ids Transit Deliver Surc…" at bounding box center [461, 222] width 846 height 362
click at [812, 335] on input "Hình thức thanh toán" at bounding box center [810, 339] width 117 height 17
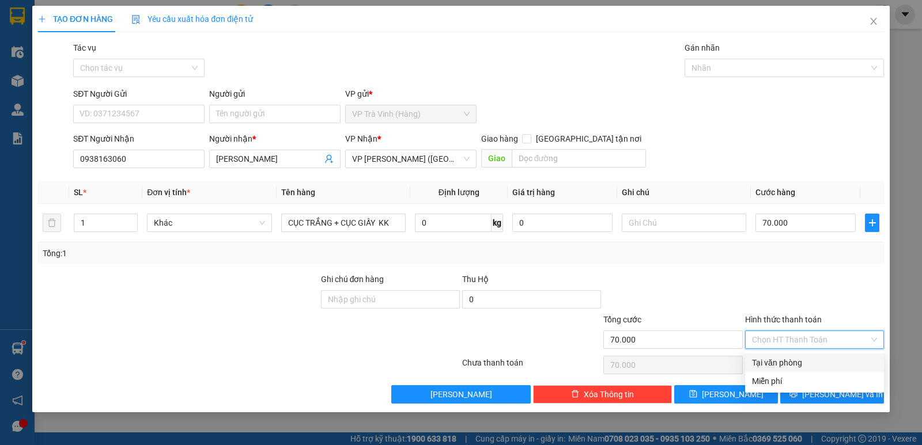
click at [804, 368] on div "Tại văn phòng" at bounding box center [814, 363] width 125 height 13
type input "0"
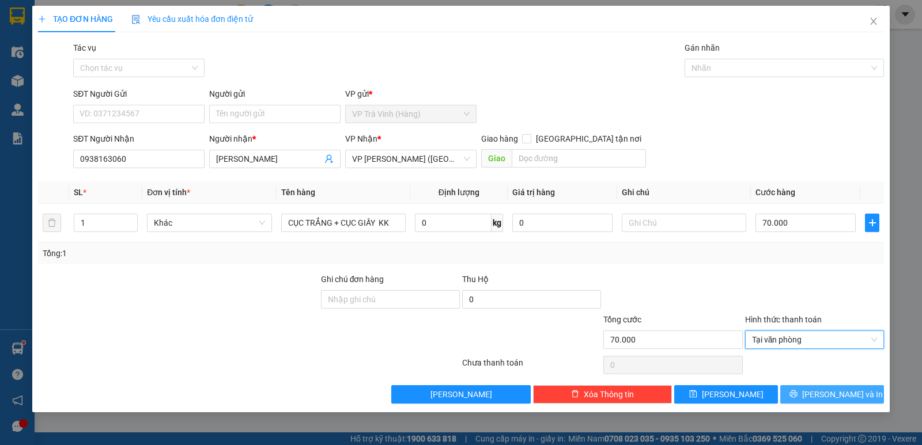
click at [830, 391] on span "Lưu và In" at bounding box center [842, 394] width 81 height 13
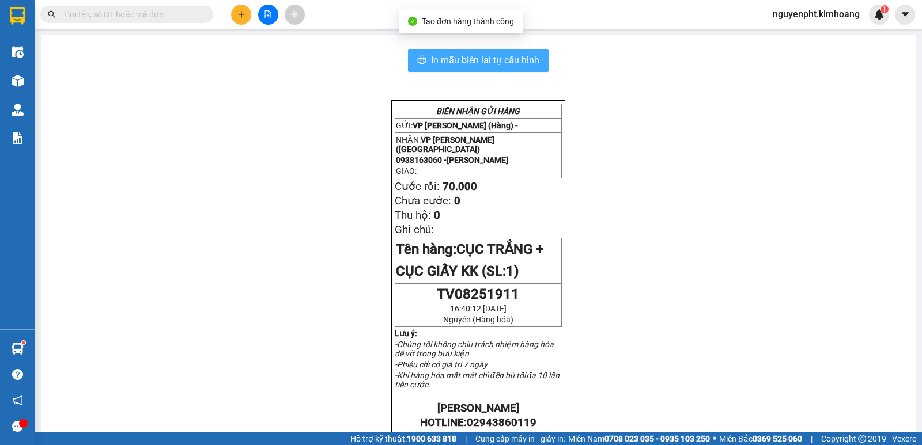
click at [475, 62] on span "In mẫu biên lai tự cấu hình" at bounding box center [485, 60] width 108 height 14
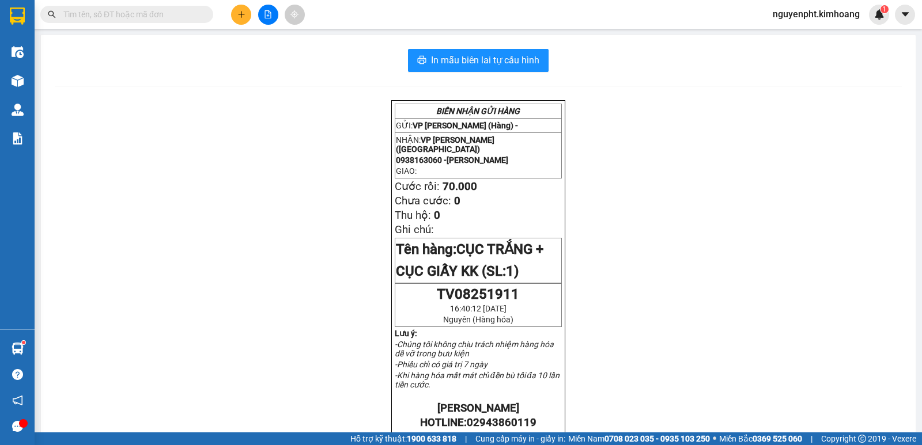
click at [247, 12] on button at bounding box center [241, 15] width 20 height 20
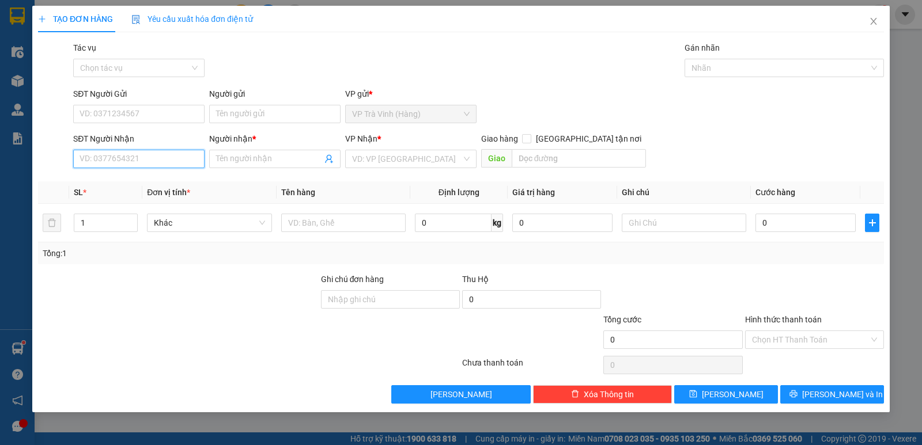
click at [142, 162] on input "SĐT Người Nhận" at bounding box center [138, 159] width 131 height 18
click at [92, 160] on input "090849368" at bounding box center [138, 159] width 131 height 18
type input "0903849368"
click at [134, 180] on div "0903849368 - TIẾN ĐẠT" at bounding box center [139, 182] width 118 height 13
type input "TIẾN ĐẠT"
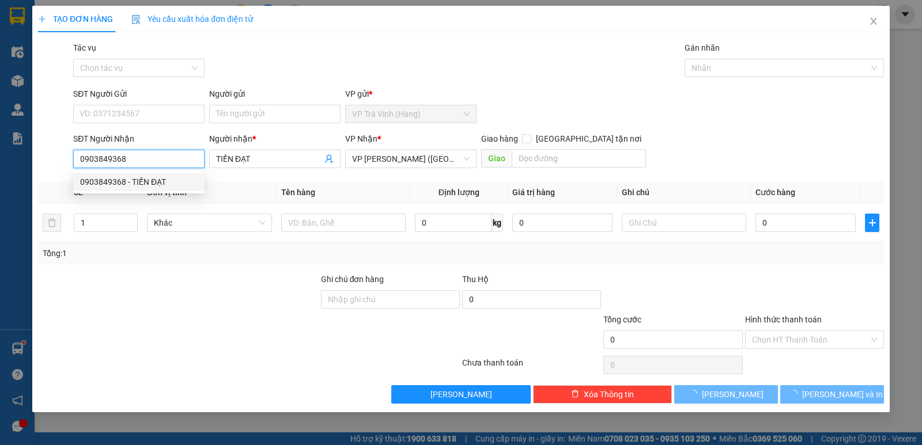
type input "35.000"
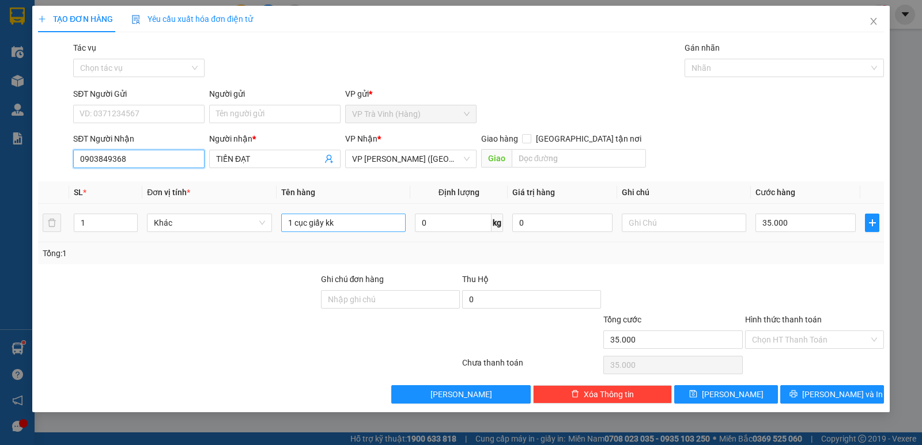
type input "0903849368"
drag, startPoint x: 358, startPoint y: 227, endPoint x: 0, endPoint y: 221, distance: 357.8
click at [0, 222] on div "TẠO ĐƠN HÀNG Yêu cầu xuất hóa đơn điện tử Transit Pickup Surcharge Ids Transit …" at bounding box center [461, 222] width 922 height 445
click at [770, 346] on input "Hình thức thanh toán" at bounding box center [810, 339] width 117 height 17
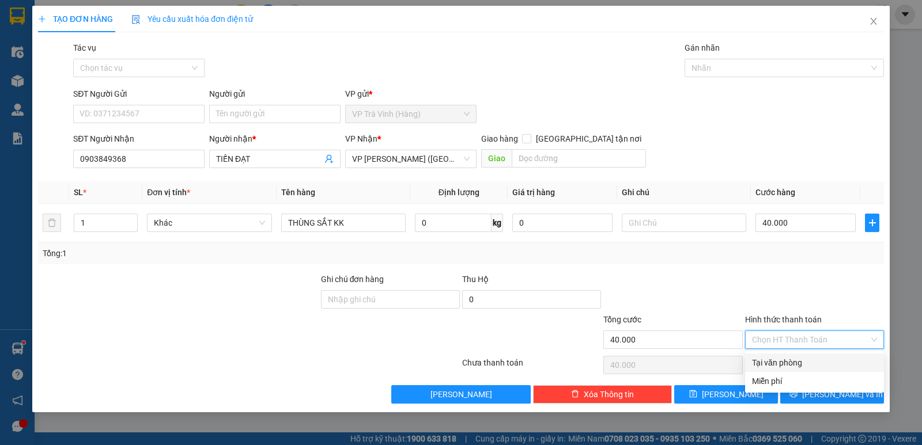
click at [778, 363] on div "Tại văn phòng" at bounding box center [814, 363] width 125 height 13
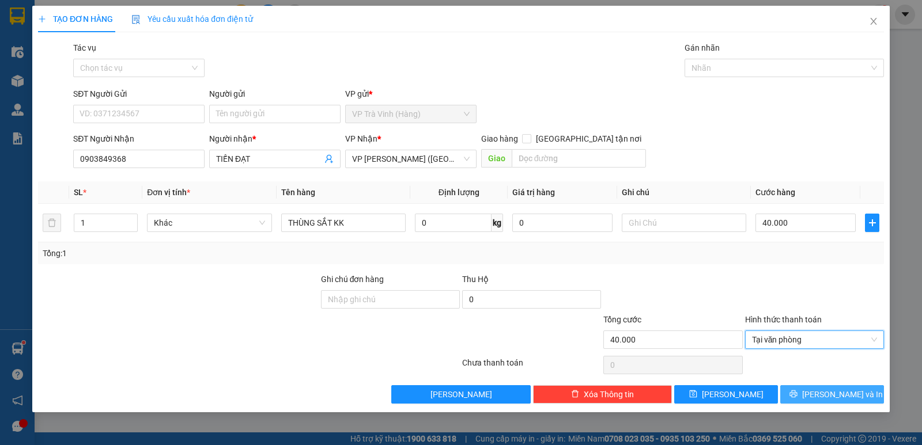
click at [826, 391] on span "Lưu và In" at bounding box center [842, 394] width 81 height 13
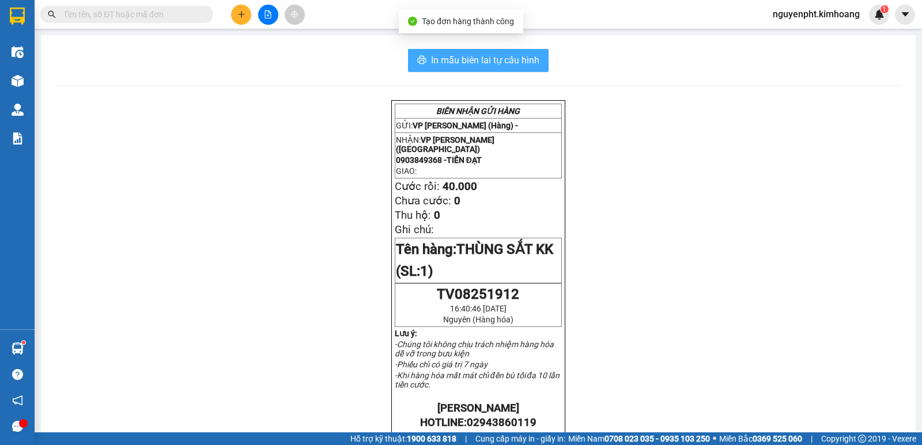
click at [510, 52] on button "In mẫu biên lai tự cấu hình" at bounding box center [478, 60] width 141 height 23
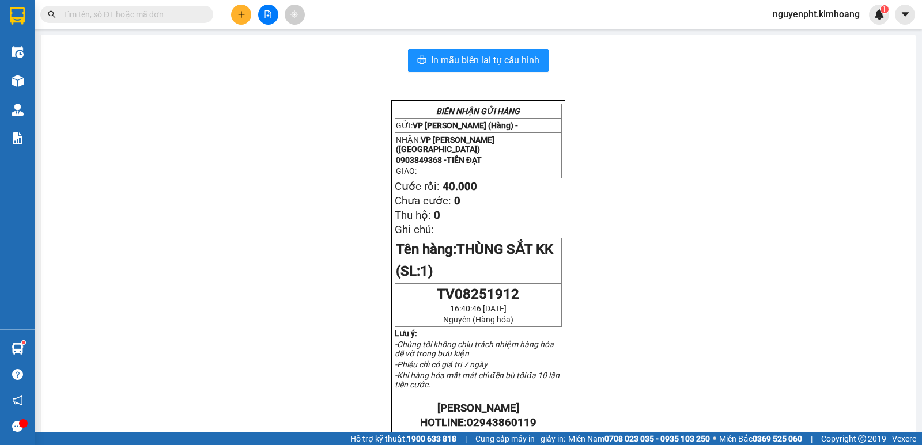
click at [115, 16] on input "text" at bounding box center [131, 14] width 136 height 13
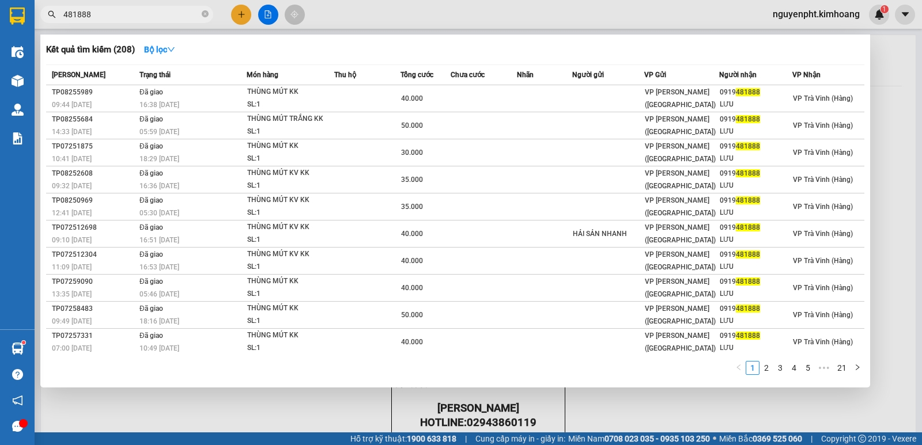
drag, startPoint x: 152, startPoint y: 10, endPoint x: 0, endPoint y: 127, distance: 191.4
click at [0, 107] on section "Kết quả tìm kiếm ( 208 ) Bộ lọc Mã ĐH Trạng thái Món hàng Thu hộ Tổng cước Chưa…" at bounding box center [461, 222] width 922 height 445
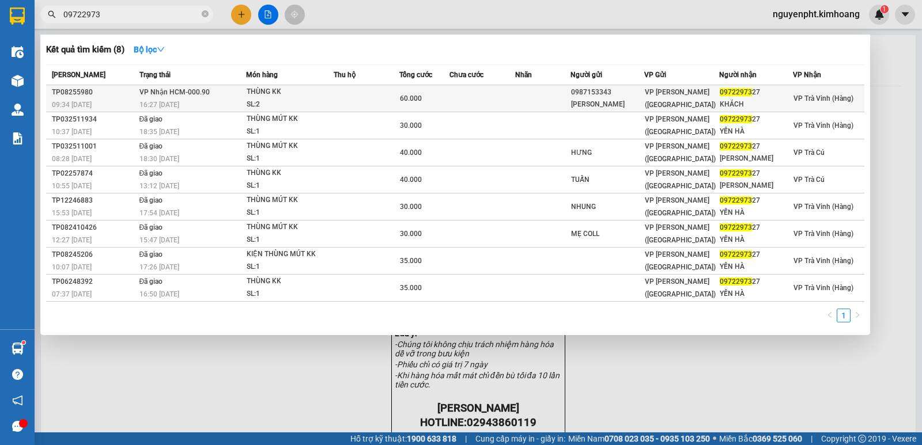
click at [372, 99] on td at bounding box center [367, 98] width 66 height 27
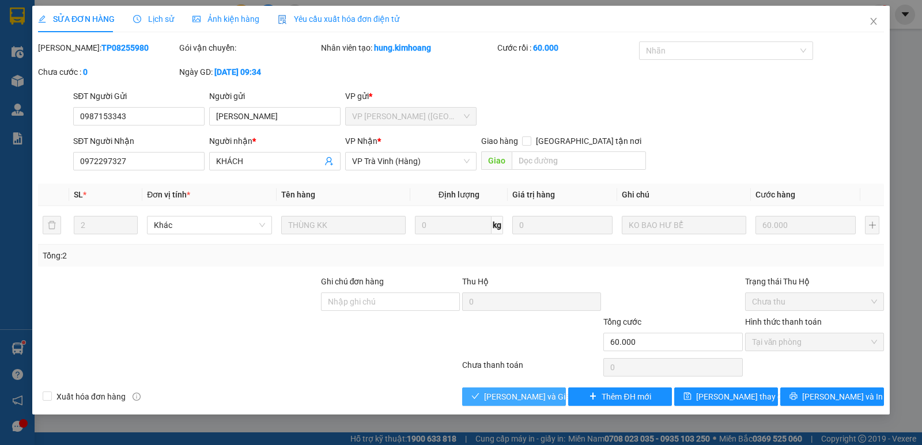
drag, startPoint x: 499, startPoint y: 395, endPoint x: 487, endPoint y: 385, distance: 15.2
click at [500, 395] on span "Lưu và Giao hàng" at bounding box center [539, 397] width 111 height 13
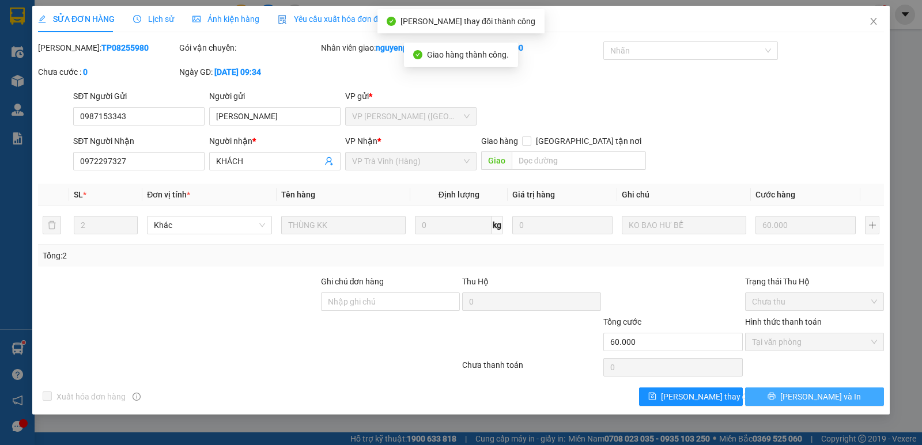
click at [821, 398] on span "Lưu và In" at bounding box center [820, 397] width 81 height 13
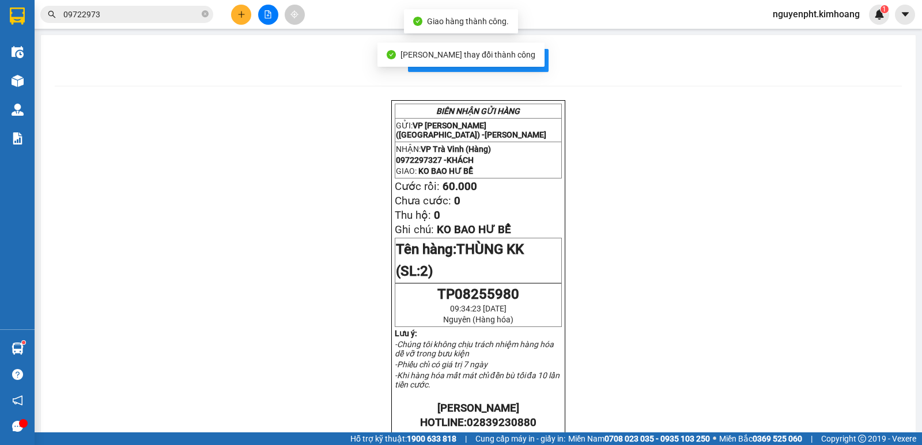
click at [139, 17] on input "09722973" at bounding box center [131, 14] width 136 height 13
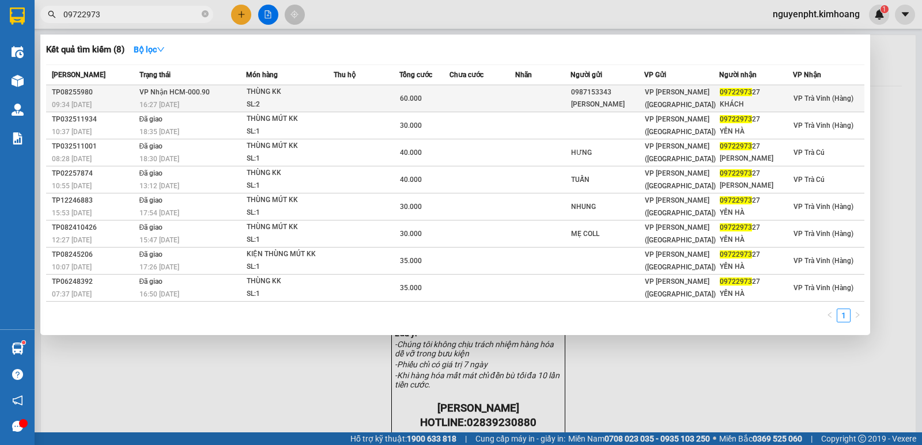
click at [608, 106] on div "KIM TỬ LONG" at bounding box center [607, 105] width 73 height 12
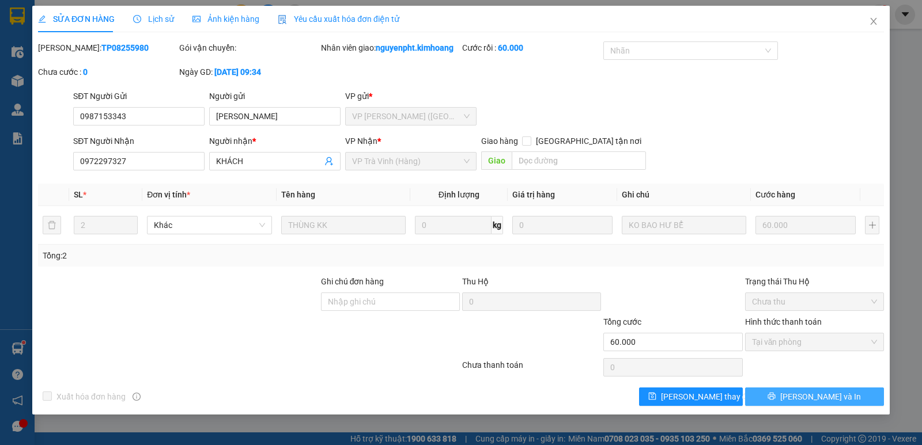
click at [816, 391] on span "Lưu và In" at bounding box center [820, 397] width 81 height 13
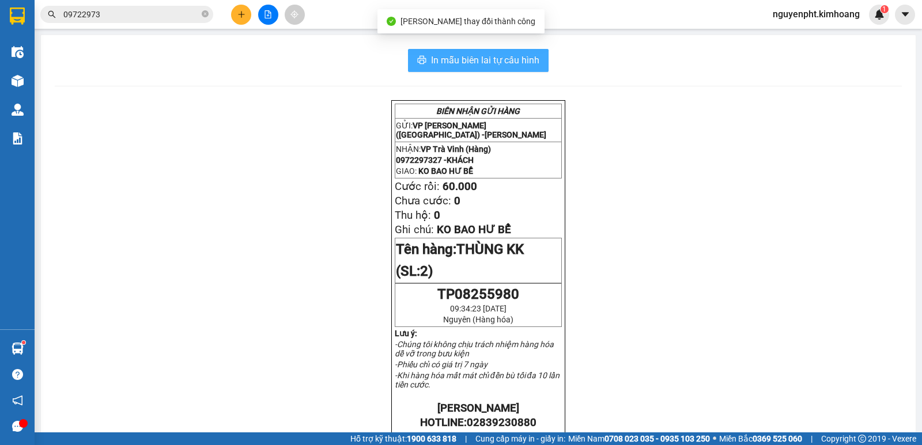
click at [506, 56] on span "In mẫu biên lai tự cấu hình" at bounding box center [485, 60] width 108 height 14
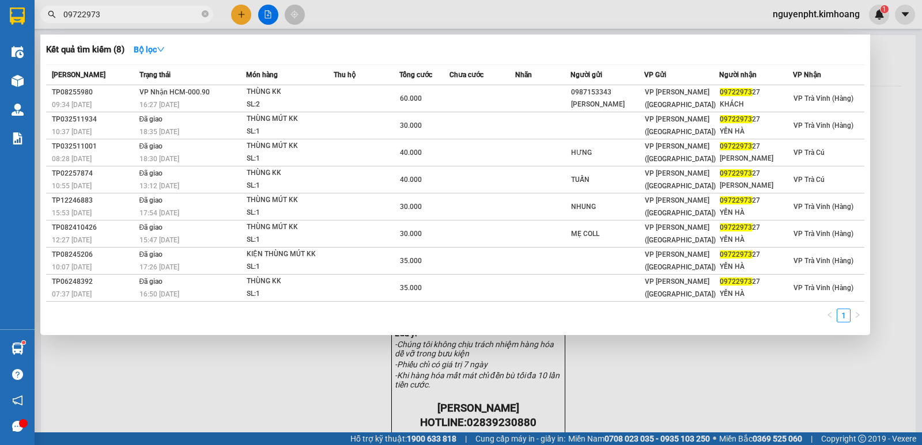
drag, startPoint x: 162, startPoint y: 18, endPoint x: 182, endPoint y: 20, distance: 19.7
click at [0, 25] on section "Kết quả tìm kiếm ( 8 ) Bộ lọc Mã ĐH Trạng thái Món hàng Thu hộ Tổng cước Chưa c…" at bounding box center [461, 222] width 922 height 445
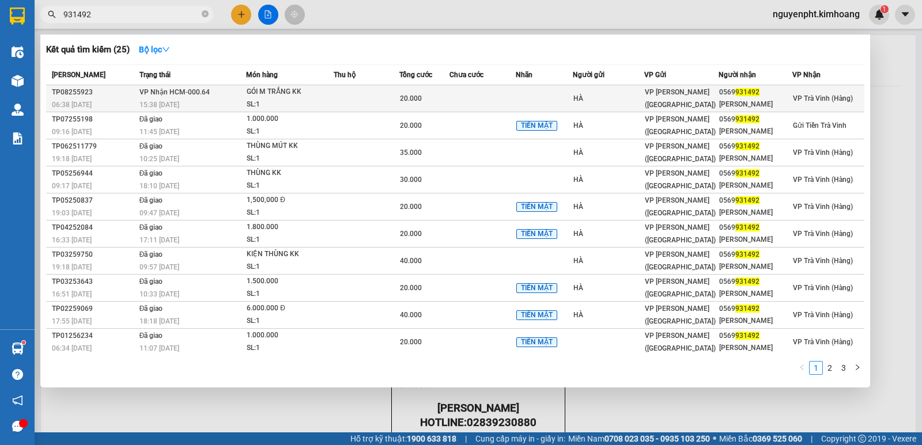
click at [397, 90] on td at bounding box center [367, 98] width 66 height 27
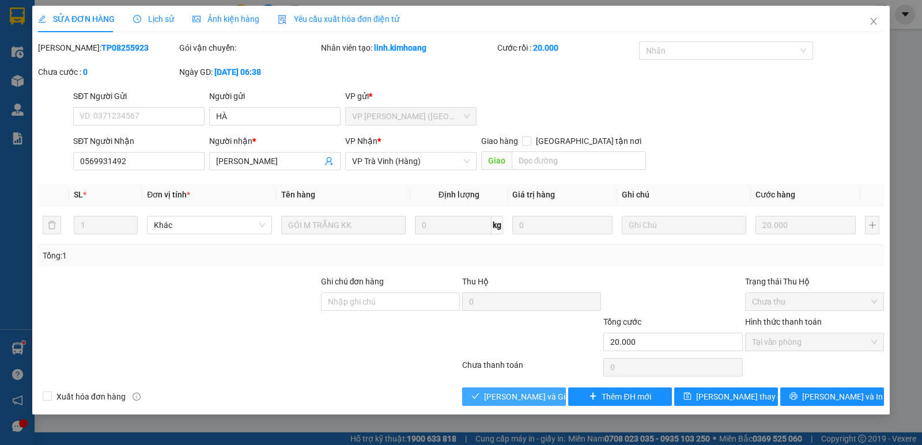
click at [497, 399] on span "Lưu và Giao hàng" at bounding box center [539, 397] width 111 height 13
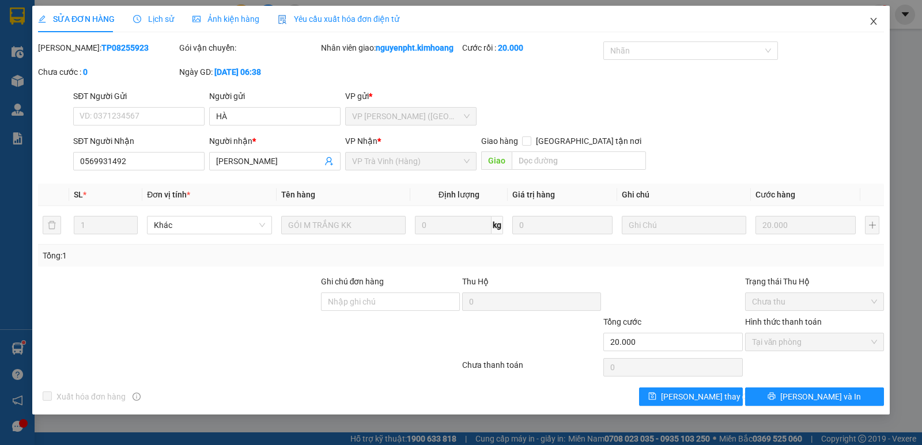
click at [872, 20] on icon "close" at bounding box center [873, 21] width 6 height 7
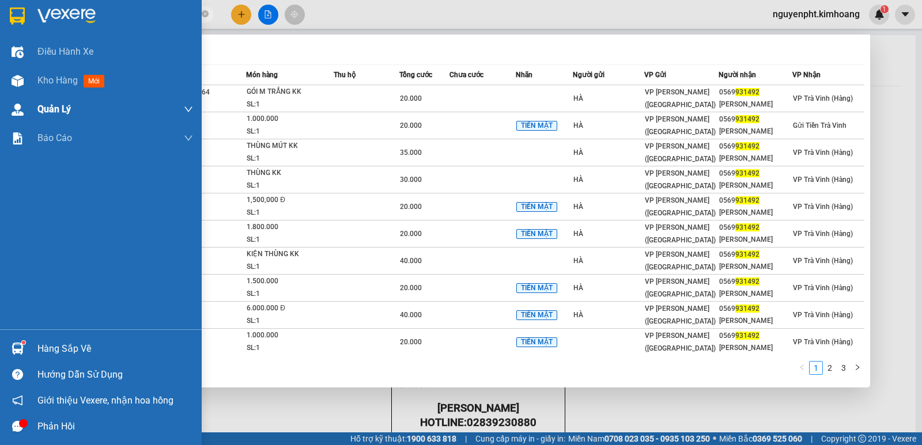
drag, startPoint x: 124, startPoint y: 12, endPoint x: 0, endPoint y: 122, distance: 165.7
click at [0, 96] on section "Kết quả tìm kiếm ( 25 ) Bộ lọc Mã ĐH Trạng thái Món hàng Thu hộ Tổng cước Chưa …" at bounding box center [461, 222] width 922 height 445
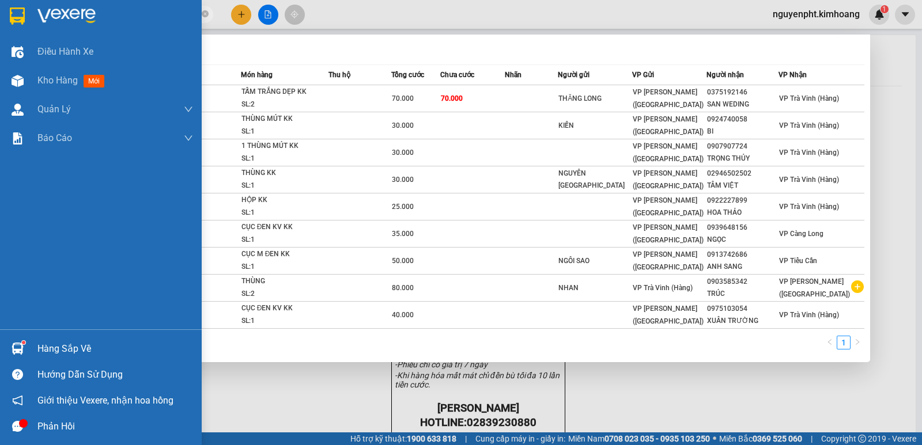
drag, startPoint x: 170, startPoint y: 15, endPoint x: 0, endPoint y: 25, distance: 170.2
click at [0, 20] on section "Kết quả tìm kiếm ( 9 ) Bộ lọc Mã ĐH Trạng thái Món hàng Thu hộ Tổng cước Chưa c…" at bounding box center [461, 222] width 922 height 445
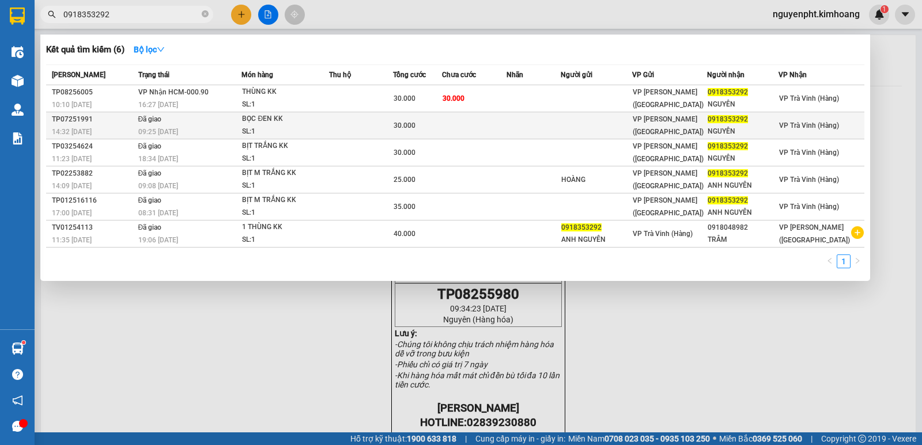
click at [485, 112] on td at bounding box center [474, 125] width 65 height 27
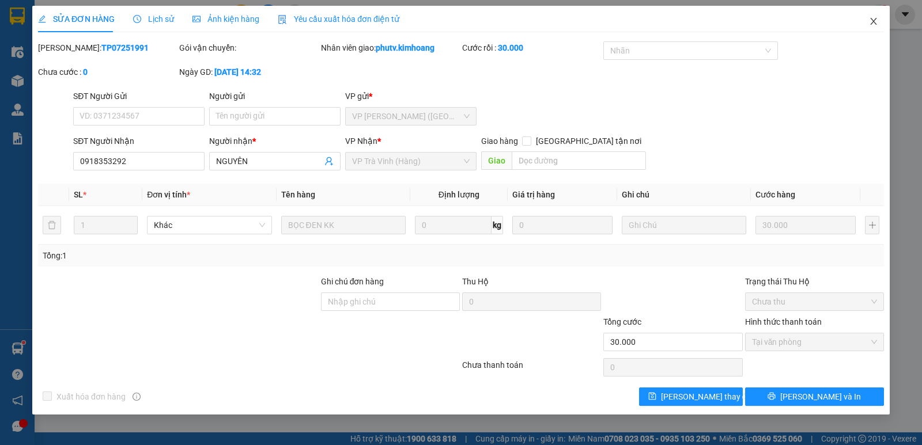
click at [874, 21] on icon "close" at bounding box center [873, 21] width 9 height 9
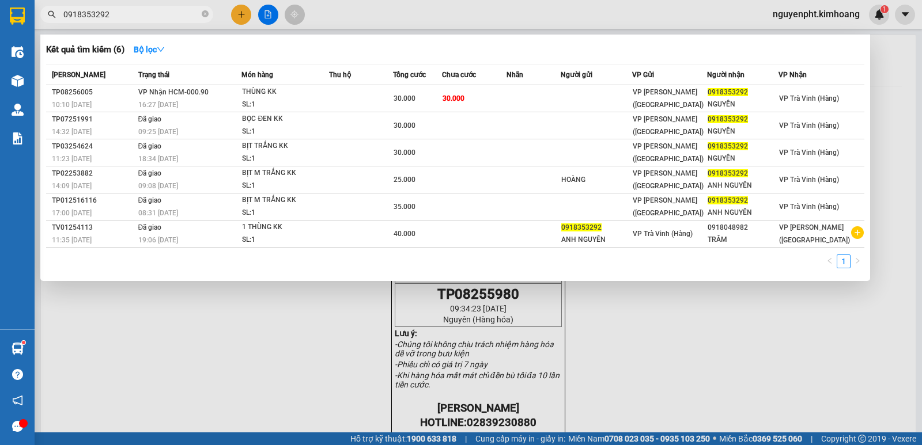
click at [150, 17] on input "0918353292" at bounding box center [131, 14] width 136 height 13
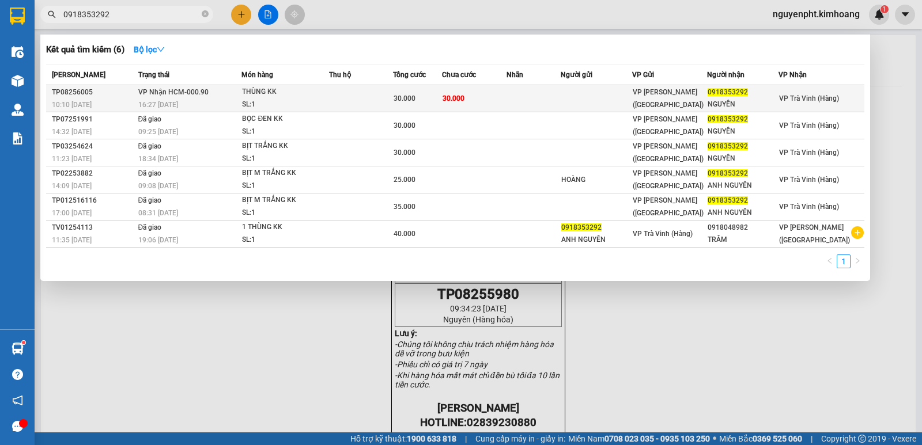
click at [296, 101] on div "SL: 1" at bounding box center [285, 105] width 86 height 13
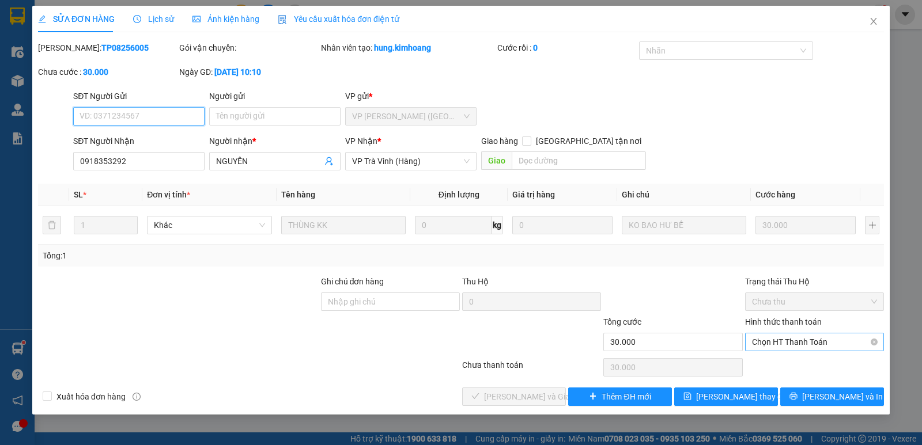
click at [809, 343] on span "Chọn HT Thanh Toán" at bounding box center [814, 342] width 125 height 17
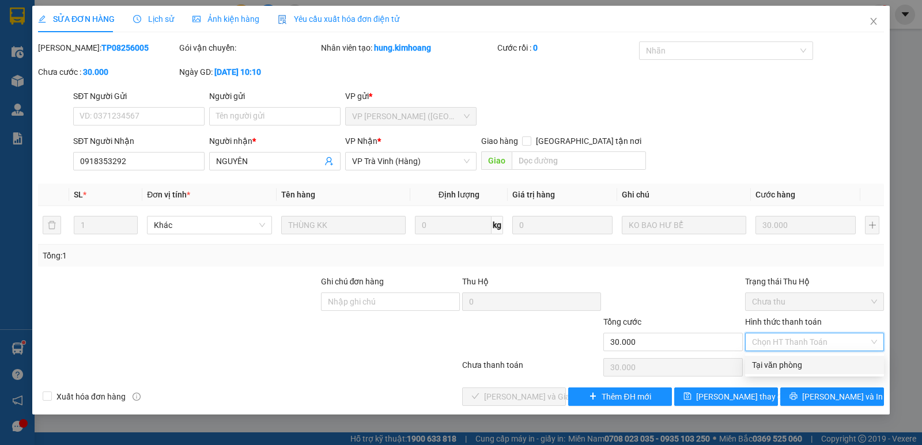
drag, startPoint x: 791, startPoint y: 362, endPoint x: 506, endPoint y: 393, distance: 286.9
click at [783, 363] on div "Tại văn phòng" at bounding box center [814, 365] width 125 height 13
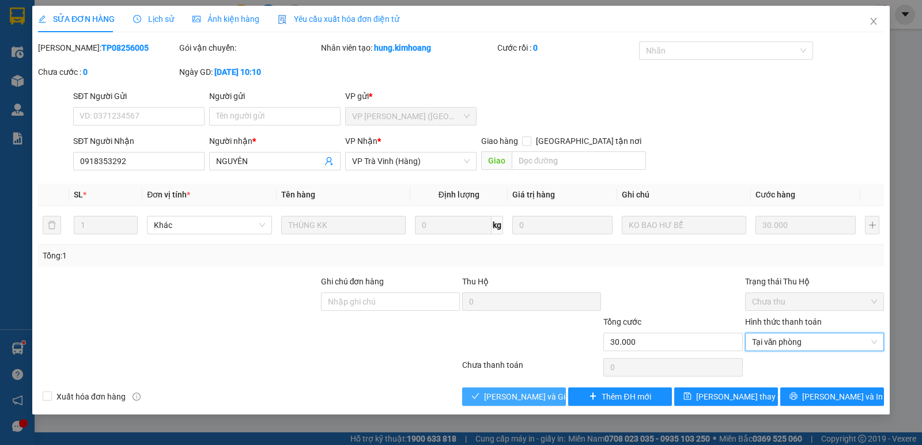
click at [491, 399] on span "Lưu và Giao hàng" at bounding box center [539, 397] width 111 height 13
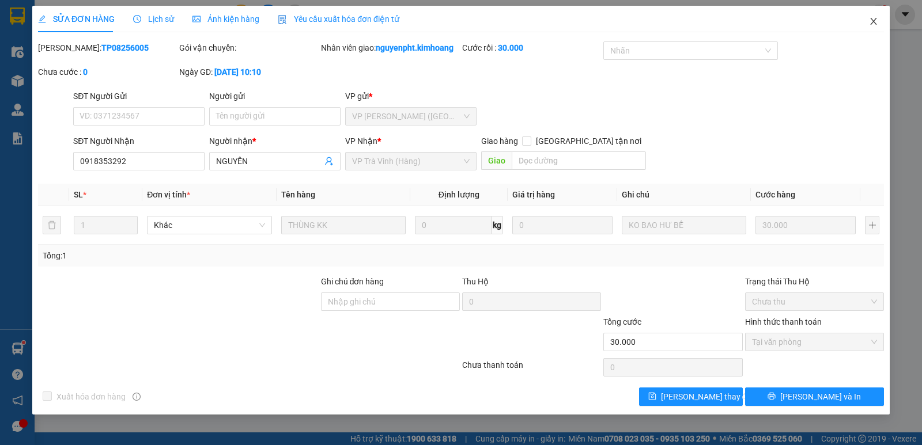
click at [873, 24] on icon "close" at bounding box center [873, 21] width 9 height 9
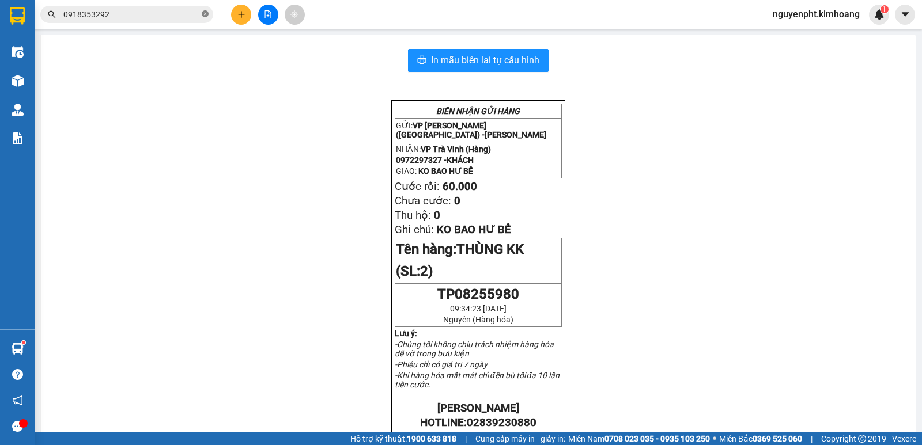
click at [202, 16] on icon "close-circle" at bounding box center [205, 13] width 7 height 7
click at [244, 18] on icon "plus" at bounding box center [241, 14] width 8 height 8
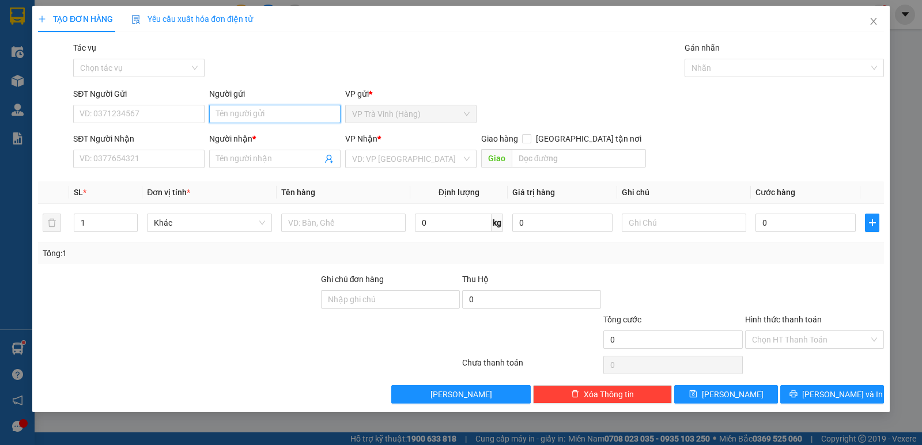
click at [308, 117] on input "Người gửi" at bounding box center [274, 114] width 131 height 18
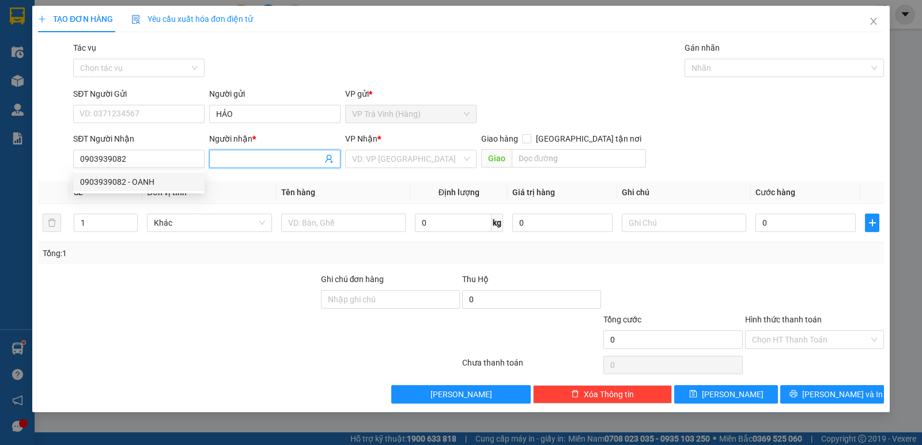
click at [232, 158] on input "Người nhận *" at bounding box center [269, 159] width 106 height 13
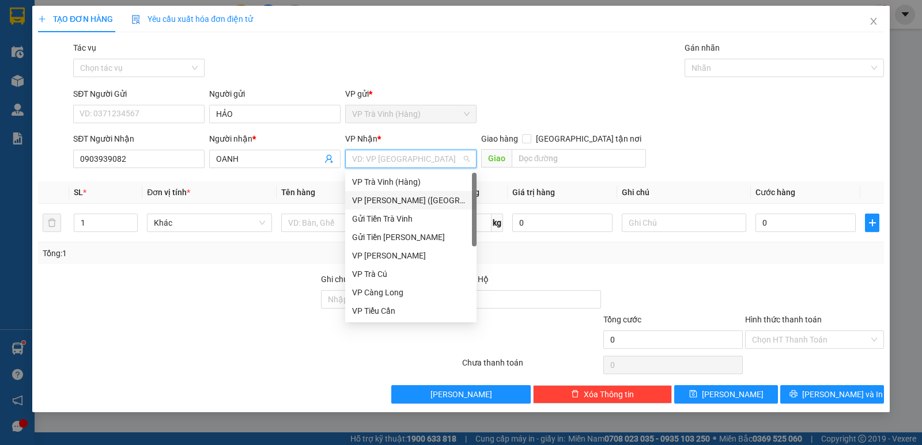
click at [415, 195] on div "VP Trần Phú (Hàng)" at bounding box center [411, 200] width 118 height 13
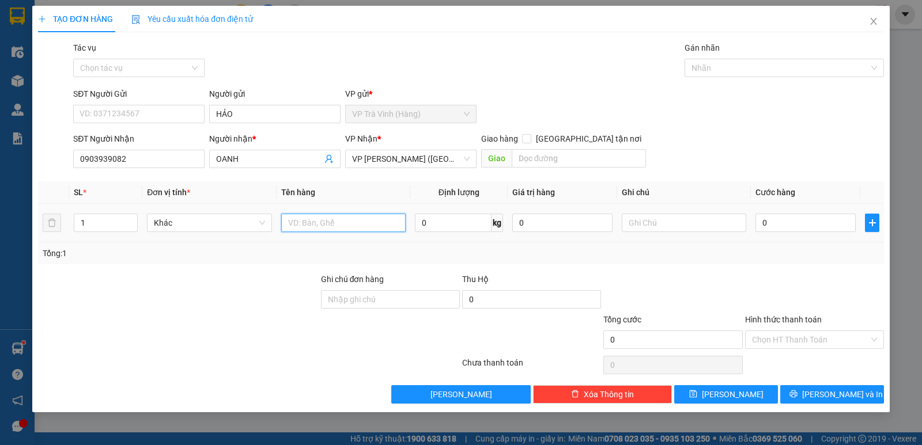
click at [298, 227] on input "text" at bounding box center [343, 223] width 124 height 18
drag, startPoint x: 787, startPoint y: 342, endPoint x: 789, endPoint y: 350, distance: 8.4
click at [789, 350] on div "Hình thức thanh toán Chọn HT Thanh Toán" at bounding box center [814, 333] width 139 height 40
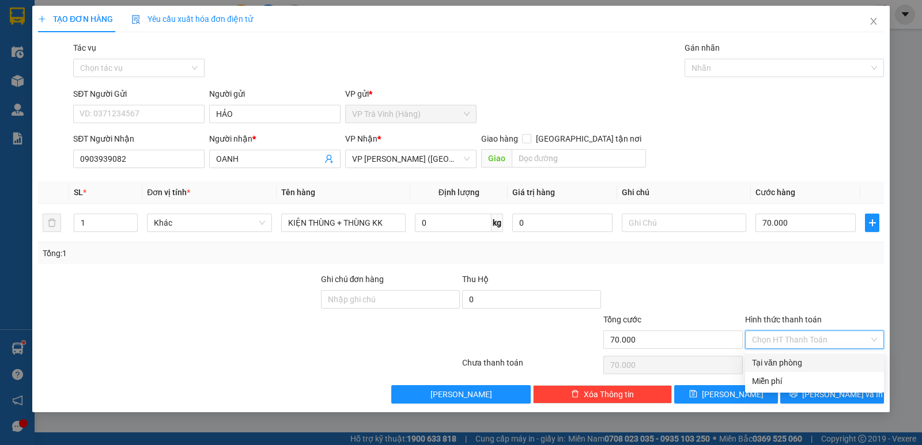
click at [793, 361] on div "Tại văn phòng" at bounding box center [814, 363] width 125 height 13
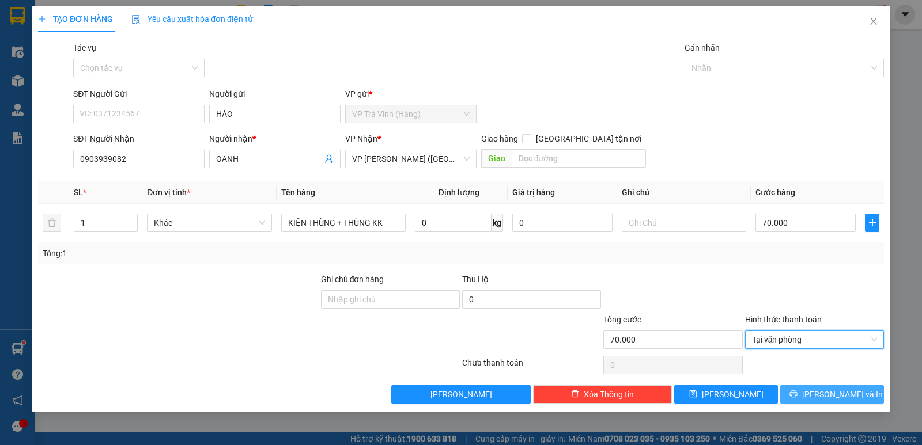
click at [824, 390] on span "Lưu và In" at bounding box center [842, 394] width 81 height 13
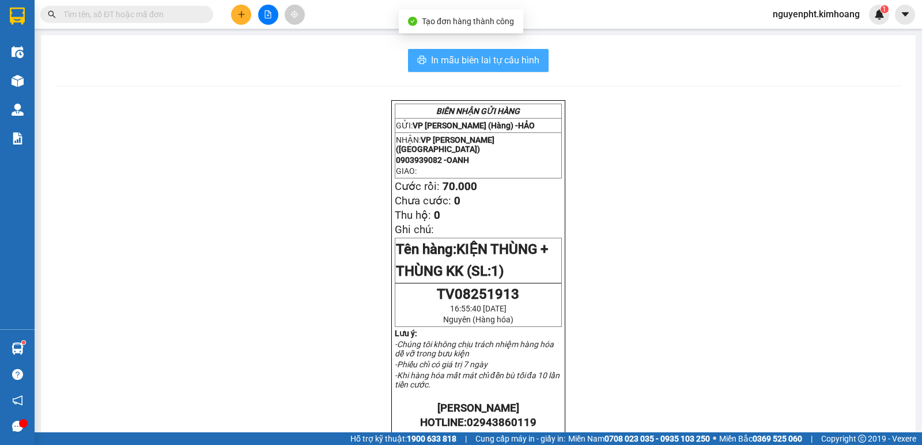
drag, startPoint x: 467, startPoint y: 53, endPoint x: 461, endPoint y: 51, distance: 6.0
click at [467, 52] on button "In mẫu biên lai tự cấu hình" at bounding box center [478, 60] width 141 height 23
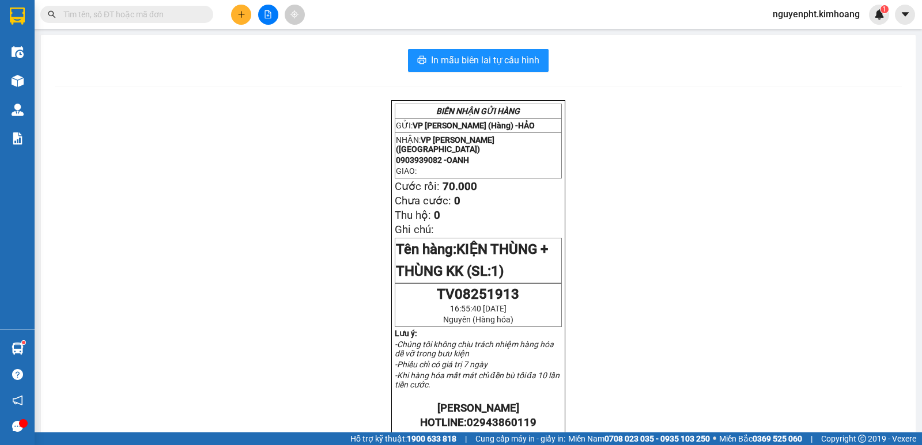
click at [188, 16] on input "text" at bounding box center [131, 14] width 136 height 13
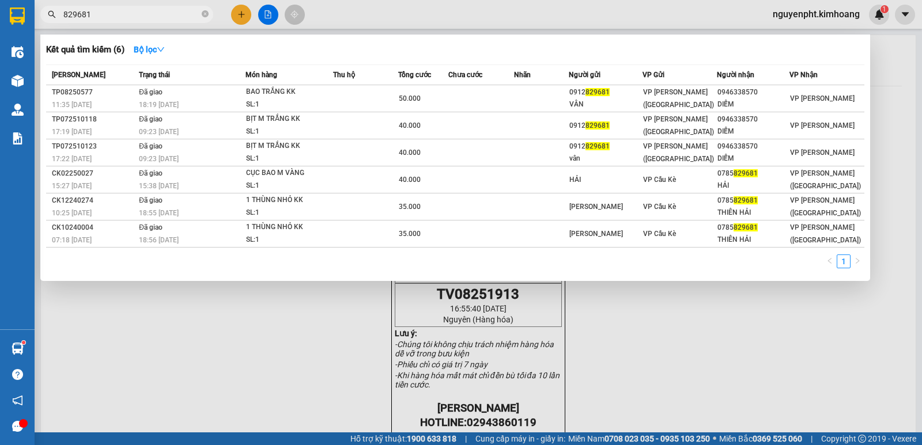
drag, startPoint x: 142, startPoint y: 15, endPoint x: 0, endPoint y: 54, distance: 146.9
click at [0, 38] on section "Kết quả tìm kiếm ( 6 ) Bộ lọc Mã ĐH Trạng thái Món hàng Thu hộ Tổng cước Chưa c…" at bounding box center [461, 222] width 922 height 445
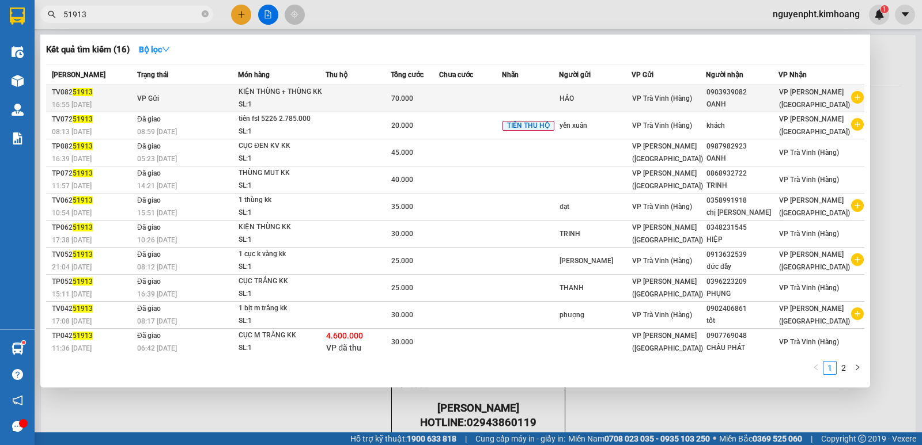
click at [491, 100] on td at bounding box center [470, 98] width 63 height 27
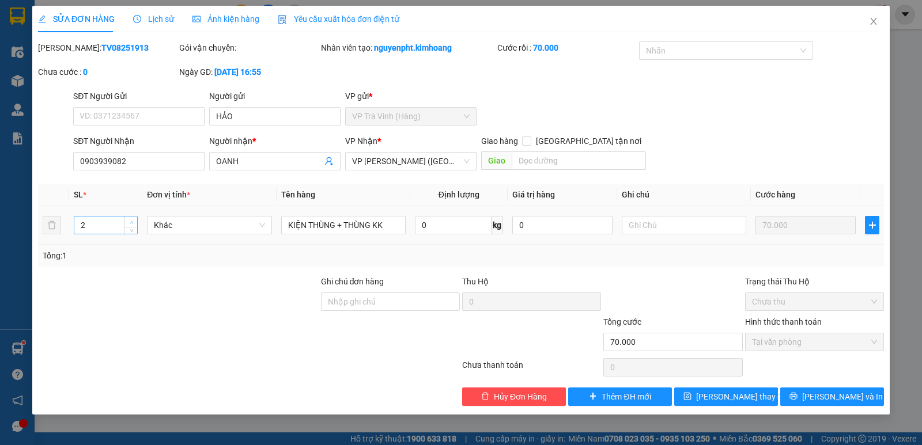
click at [133, 221] on icon "up" at bounding box center [132, 223] width 4 height 4
drag, startPoint x: 830, startPoint y: 395, endPoint x: 824, endPoint y: 395, distance: 5.8
click at [829, 395] on span "Lưu và In" at bounding box center [842, 397] width 81 height 13
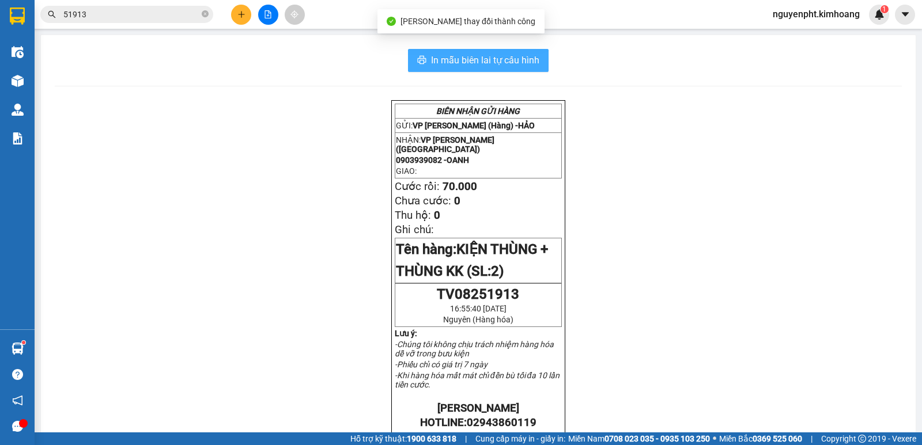
click at [434, 65] on span "In mẫu biên lai tự cấu hình" at bounding box center [485, 60] width 108 height 14
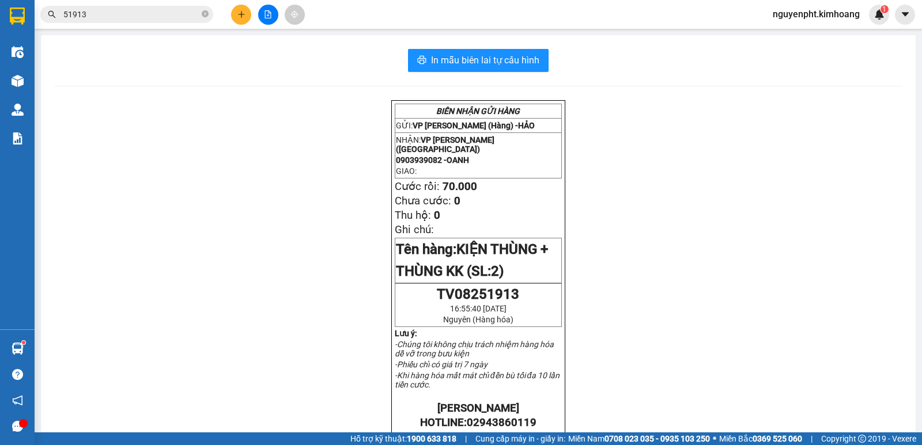
click at [170, 13] on input "51913" at bounding box center [131, 14] width 136 height 13
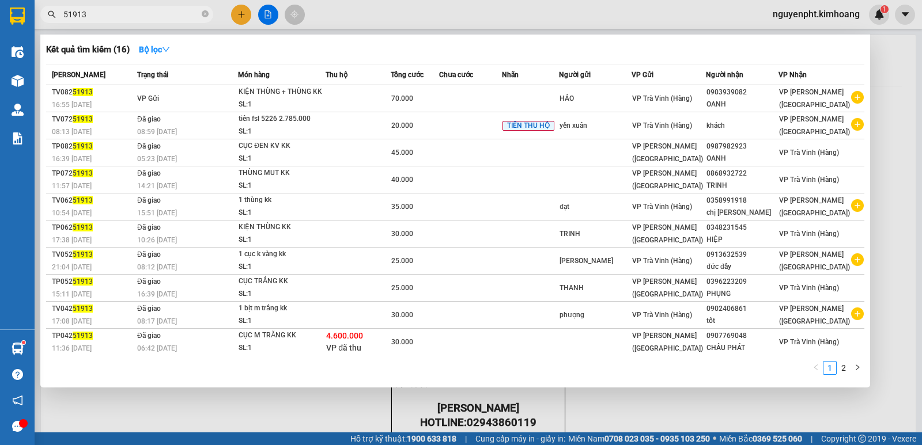
drag, startPoint x: 147, startPoint y: 5, endPoint x: 1, endPoint y: 129, distance: 192.1
click at [0, 128] on section "Kết quả tìm kiếm ( 16 ) Bộ lọc Mã ĐH Trạng thái Món hàng Thu hộ Tổng cước Chưa …" at bounding box center [461, 222] width 922 height 445
click at [205, 14] on icon "close-circle" at bounding box center [205, 13] width 7 height 7
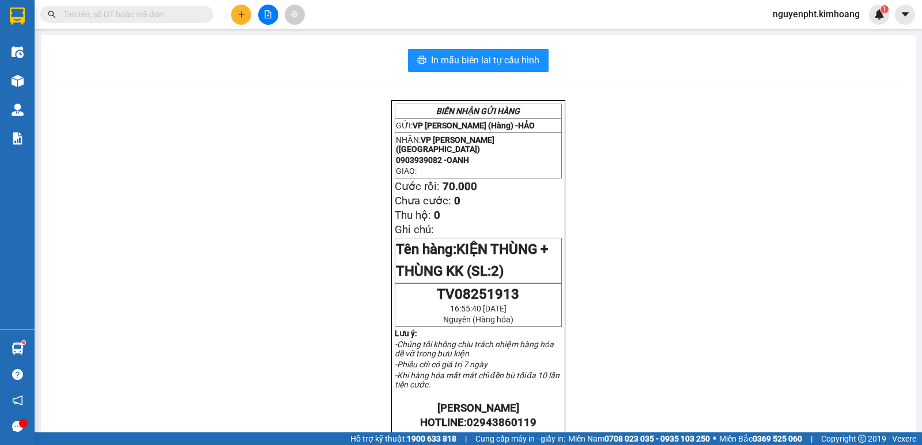
click at [177, 17] on input "text" at bounding box center [131, 14] width 136 height 13
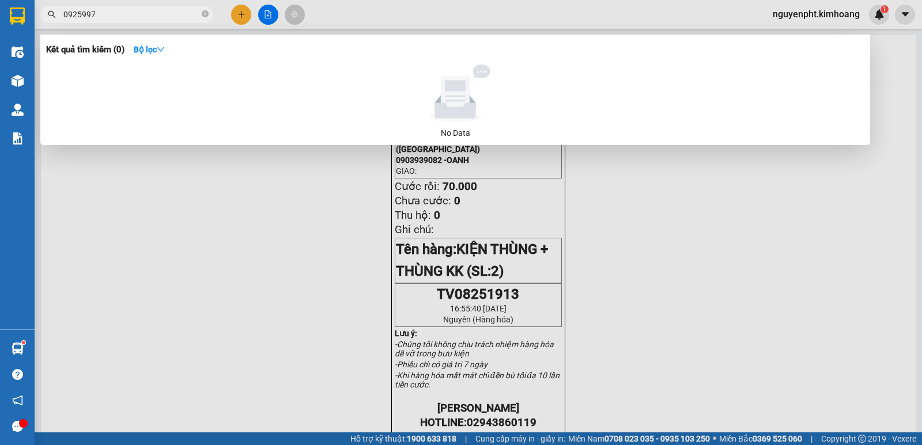
drag, startPoint x: 143, startPoint y: 13, endPoint x: 123, endPoint y: 13, distance: 20.7
click at [123, 13] on input "0925997" at bounding box center [131, 14] width 136 height 13
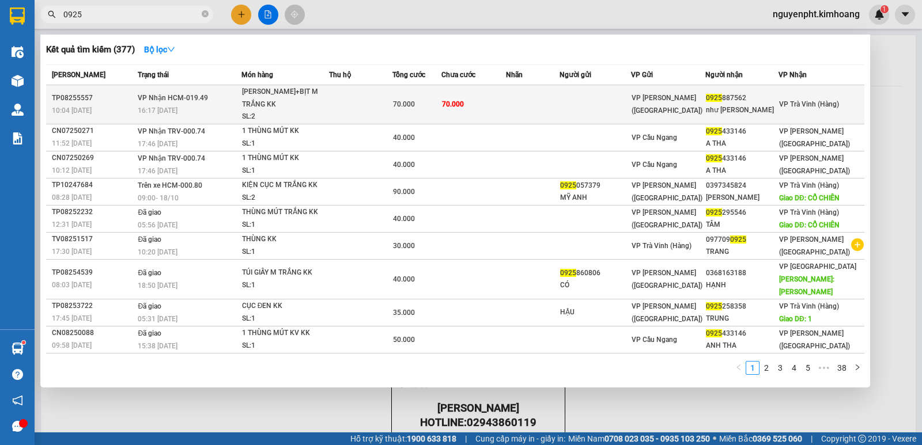
click at [627, 108] on td at bounding box center [594, 104] width 71 height 39
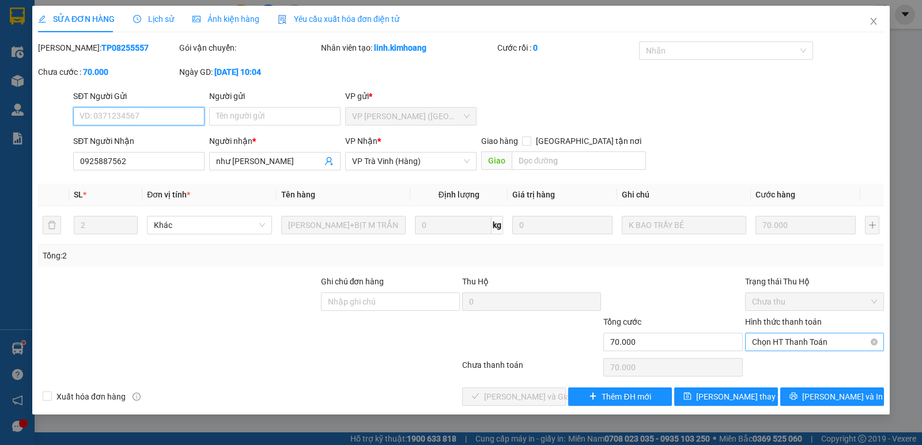
click at [826, 346] on span "Chọn HT Thanh Toán" at bounding box center [814, 342] width 125 height 17
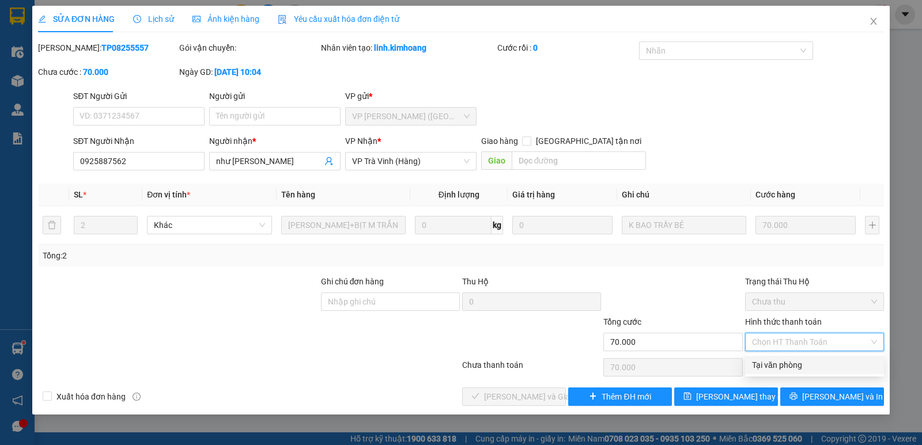
click at [799, 361] on div "Tại văn phòng" at bounding box center [814, 365] width 125 height 13
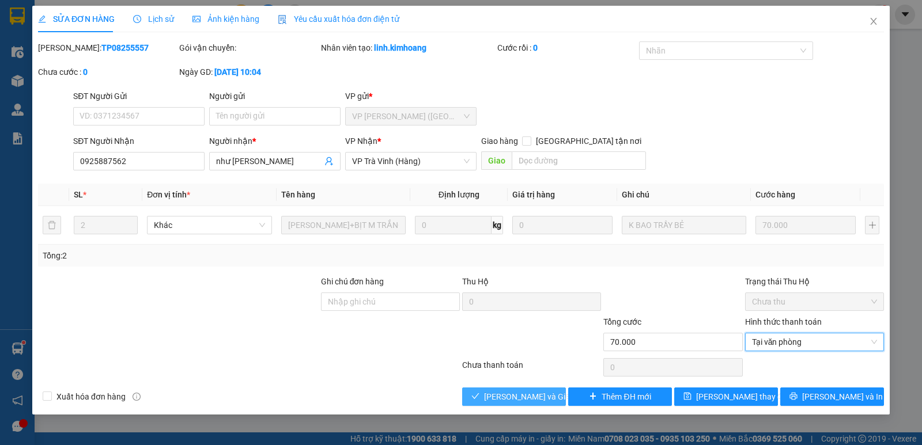
click at [502, 400] on span "Lưu và Giao hàng" at bounding box center [539, 397] width 111 height 13
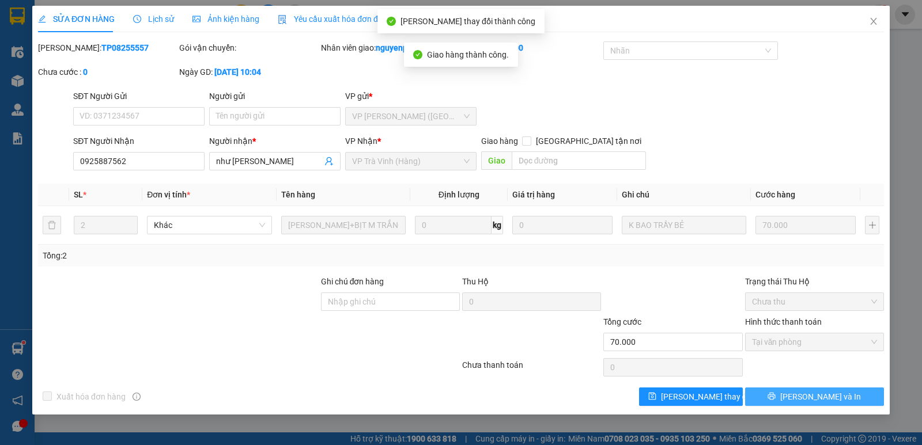
click at [813, 401] on span "Lưu và In" at bounding box center [820, 397] width 81 height 13
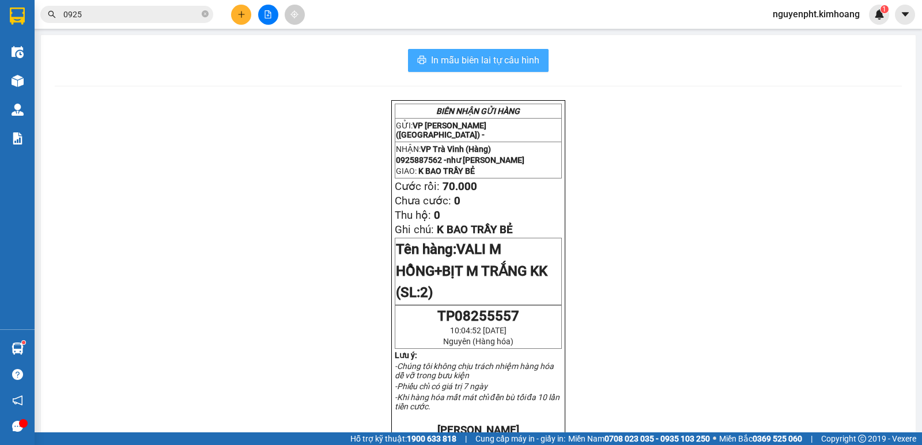
drag, startPoint x: 535, startPoint y: 63, endPoint x: 528, endPoint y: 64, distance: 6.4
click at [535, 62] on span "In mẫu biên lai tự cấu hình" at bounding box center [485, 60] width 108 height 14
click at [136, 14] on input "0925" at bounding box center [131, 14] width 136 height 13
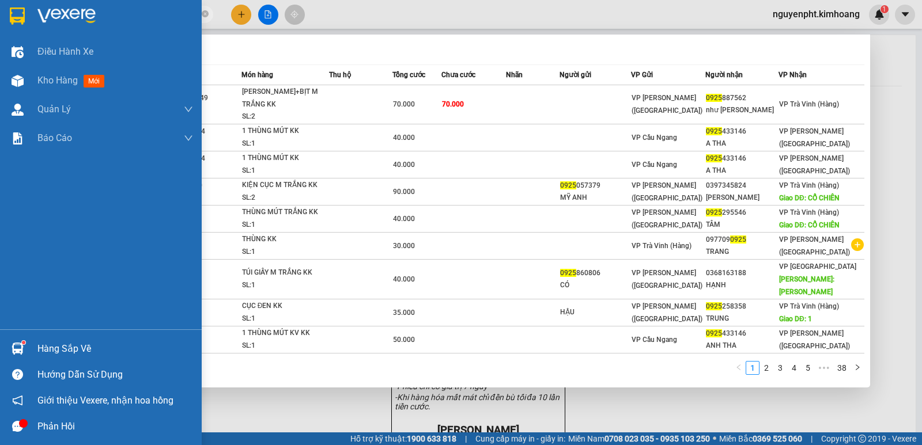
drag, startPoint x: 119, startPoint y: 18, endPoint x: 0, endPoint y: 24, distance: 119.4
click at [0, 24] on section "Kết quả tìm kiếm ( 377 ) Bộ lọc Mã ĐH Trạng thái Món hàng Thu hộ Tổng cước Chưa…" at bounding box center [461, 222] width 922 height 445
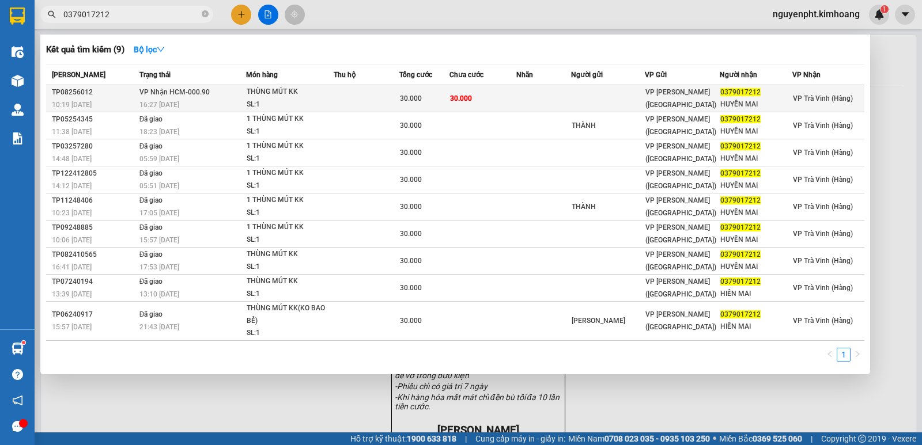
click at [478, 103] on td "30.000" at bounding box center [482, 98] width 66 height 27
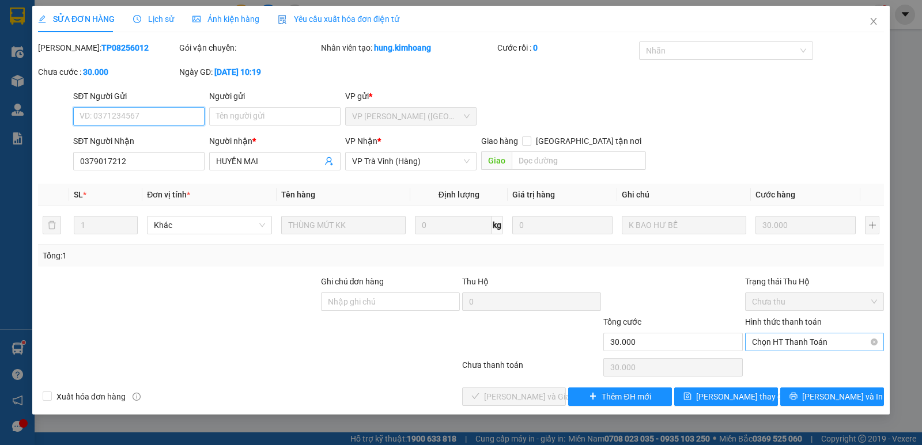
click at [822, 340] on span "Chọn HT Thanh Toán" at bounding box center [814, 342] width 125 height 17
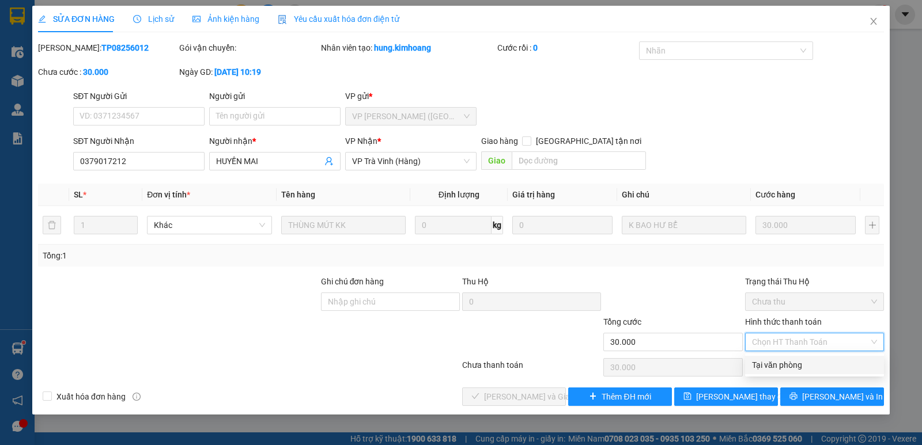
drag, startPoint x: 812, startPoint y: 366, endPoint x: 799, endPoint y: 366, distance: 12.7
click at [811, 366] on div "Tại văn phòng" at bounding box center [814, 365] width 125 height 13
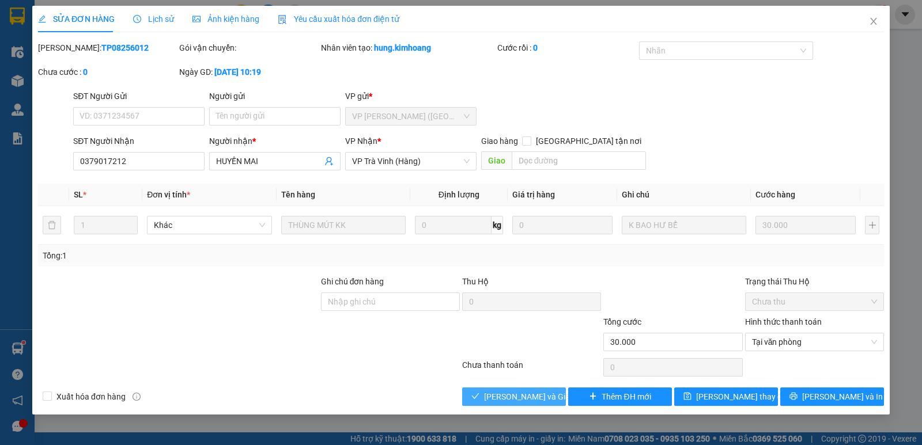
click at [546, 393] on span "Lưu và Giao hàng" at bounding box center [539, 397] width 111 height 13
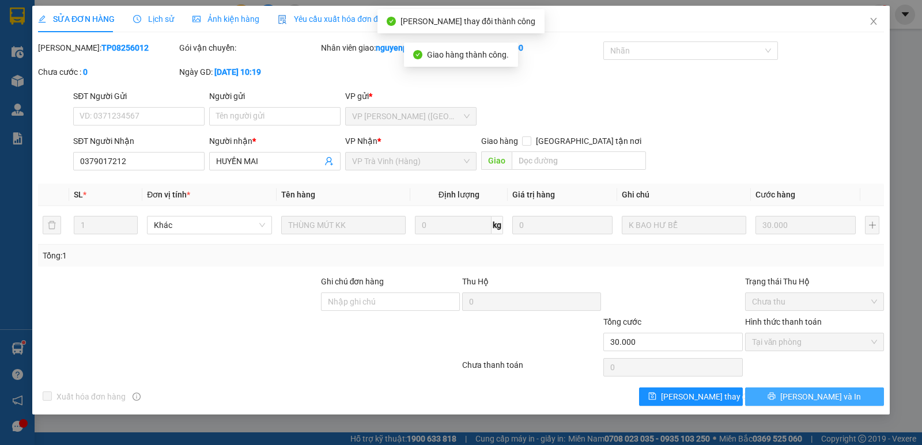
click at [836, 403] on button "Lưu và In" at bounding box center [814, 397] width 139 height 18
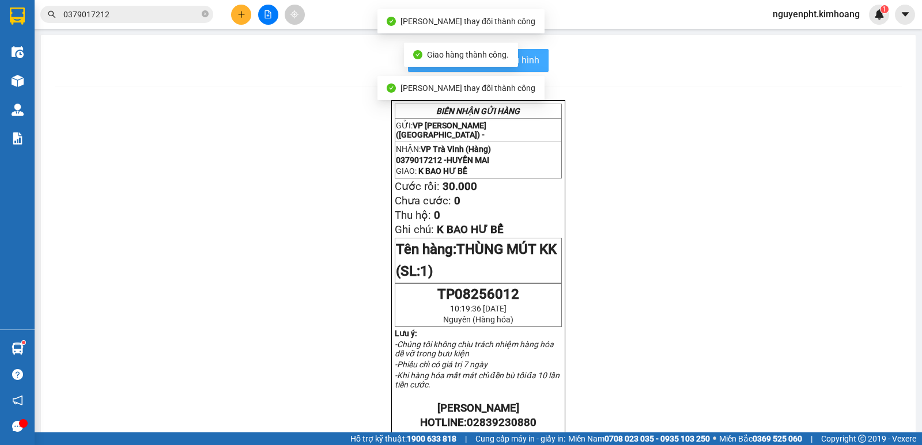
click at [537, 66] on button "In mẫu biên lai tự cấu hình" at bounding box center [478, 60] width 141 height 23
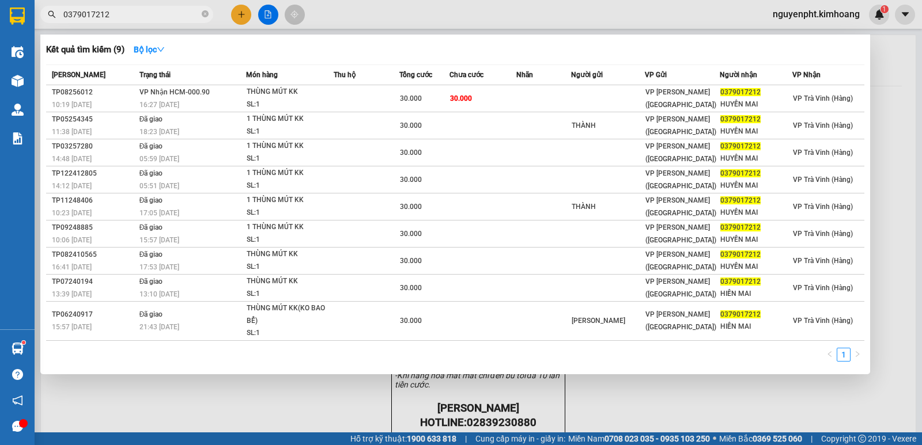
drag, startPoint x: 175, startPoint y: 14, endPoint x: 402, endPoint y: 431, distance: 475.1
click at [2, 138] on section "Kết quả tìm kiếm ( 9 ) Bộ lọc Mã ĐH Trạng thái Món hàng Thu hộ Tổng cước Chưa c…" at bounding box center [461, 222] width 922 height 445
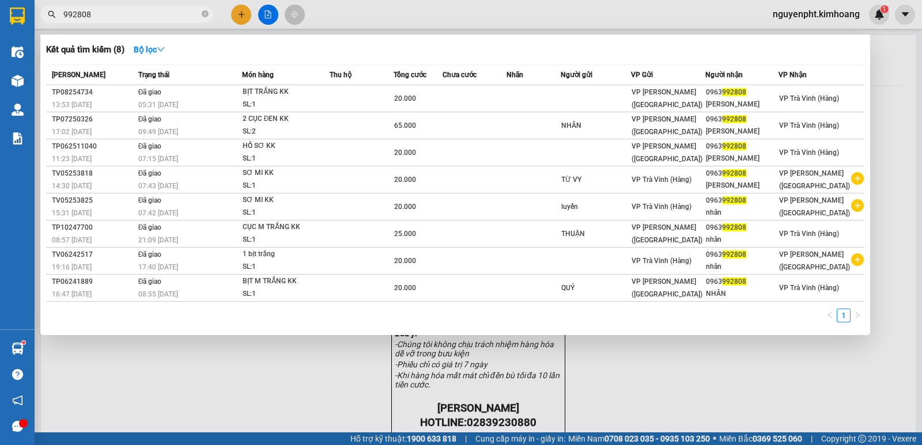
drag, startPoint x: 0, startPoint y: 56, endPoint x: 0, endPoint y: 85, distance: 29.4
click at [0, 67] on section "Kết quả tìm kiếm ( 8 ) Bộ lọc Mã ĐH Trạng thái Món hàng Thu hộ Tổng cước Chưa c…" at bounding box center [461, 222] width 922 height 445
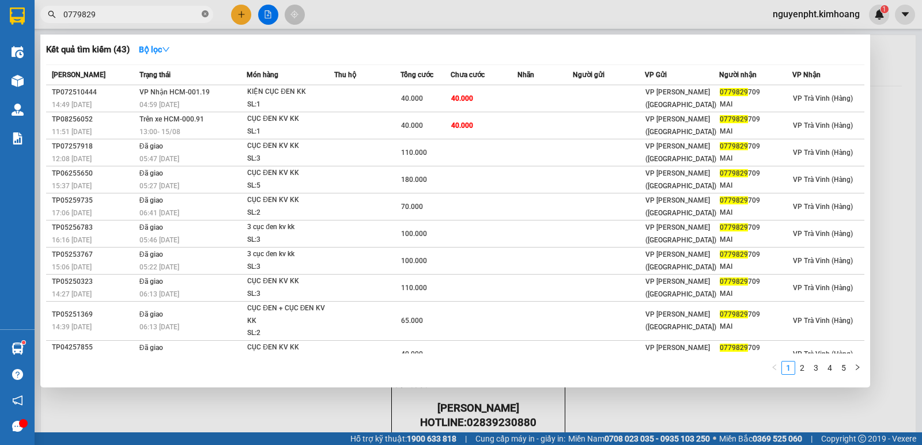
click at [204, 14] on icon "close-circle" at bounding box center [205, 13] width 7 height 7
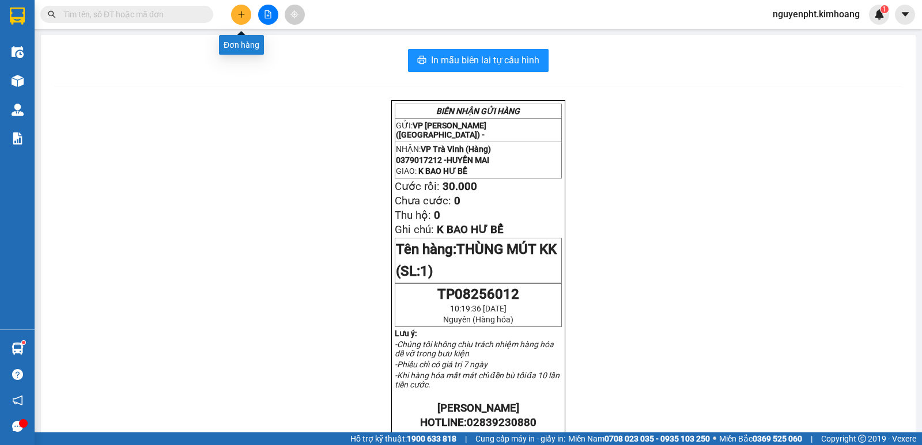
click at [243, 18] on icon "plus" at bounding box center [241, 14] width 8 height 8
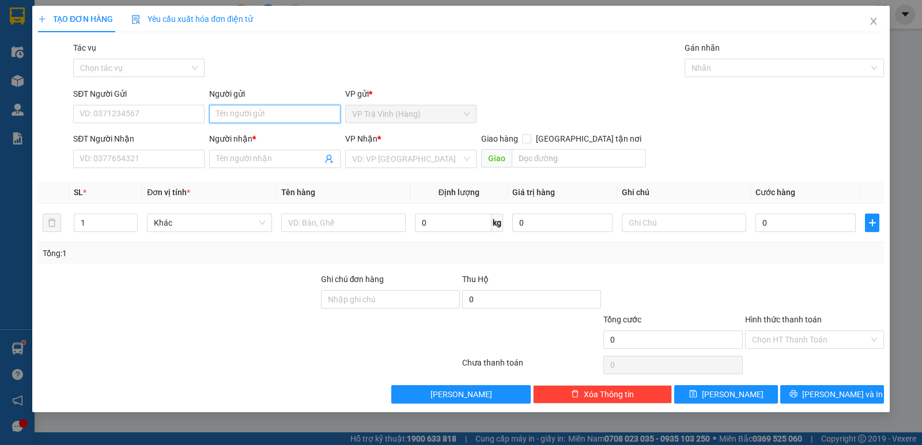
click at [237, 112] on input "Người gửi" at bounding box center [274, 114] width 131 height 18
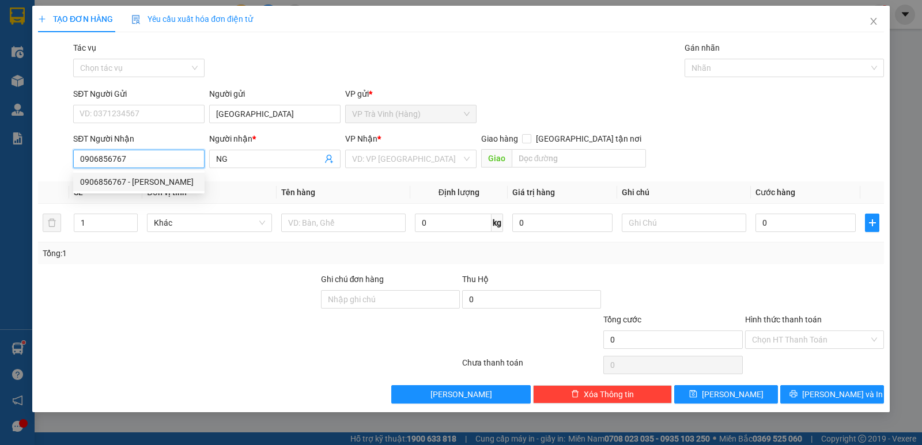
click at [126, 177] on div "0906856767 - ngọc dũng" at bounding box center [139, 182] width 118 height 13
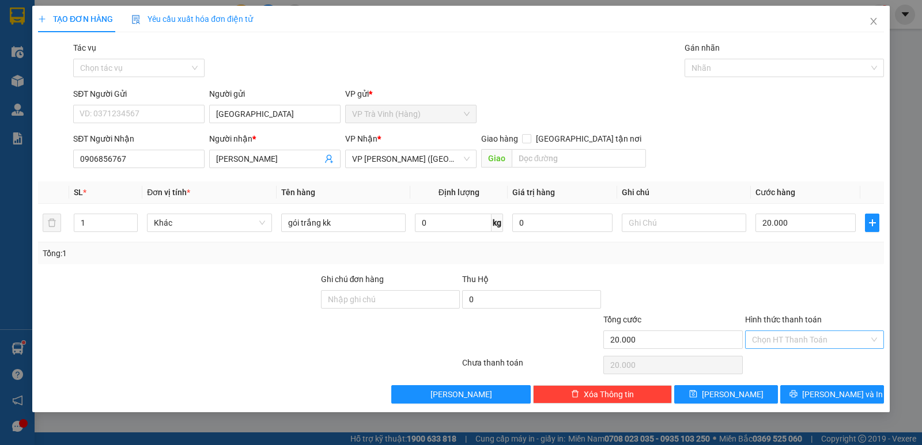
click at [824, 345] on input "Hình thức thanh toán" at bounding box center [810, 339] width 117 height 17
click at [801, 375] on div "Miễn phí" at bounding box center [814, 381] width 125 height 13
click at [814, 342] on span "Miễn phí" at bounding box center [814, 339] width 125 height 17
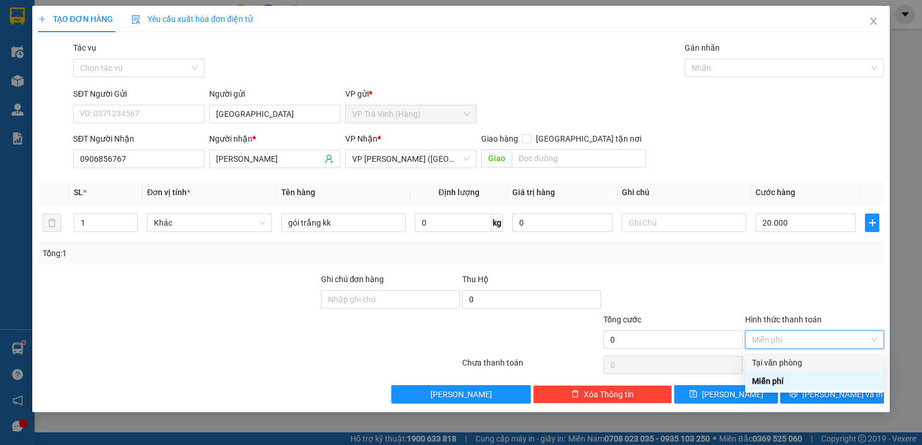
click at [801, 359] on div "Tại văn phòng" at bounding box center [814, 363] width 125 height 13
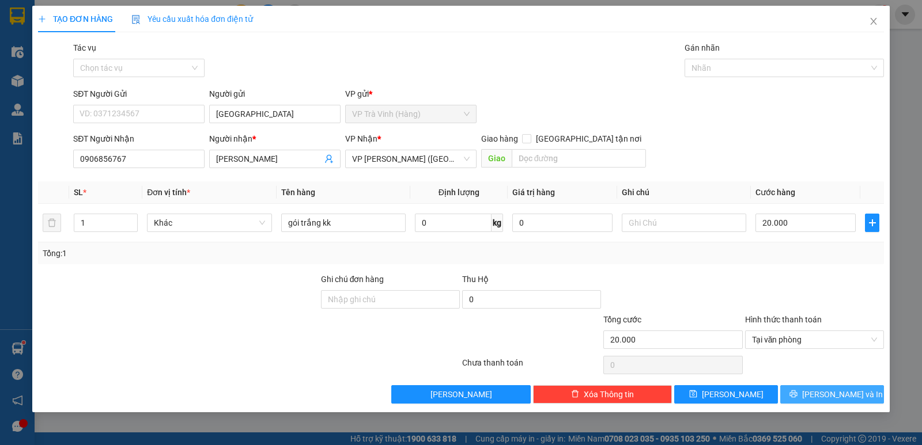
click at [830, 395] on span "Lưu và In" at bounding box center [842, 394] width 81 height 13
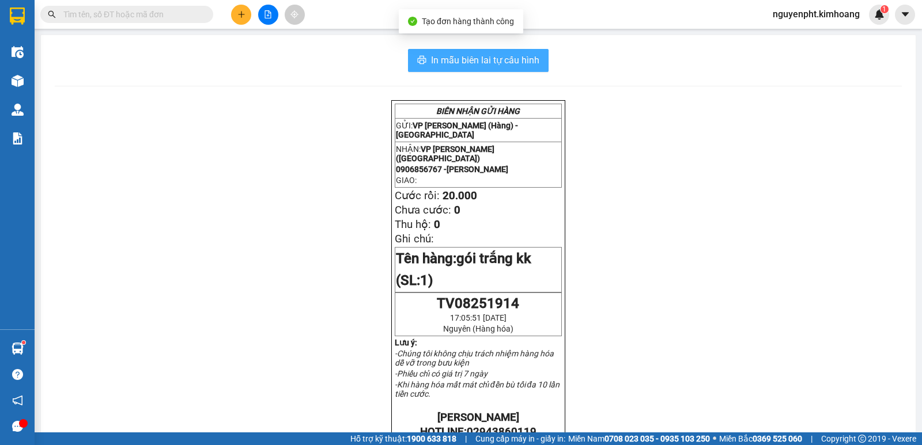
click at [489, 63] on span "In mẫu biên lai tự cấu hình" at bounding box center [485, 60] width 108 height 14
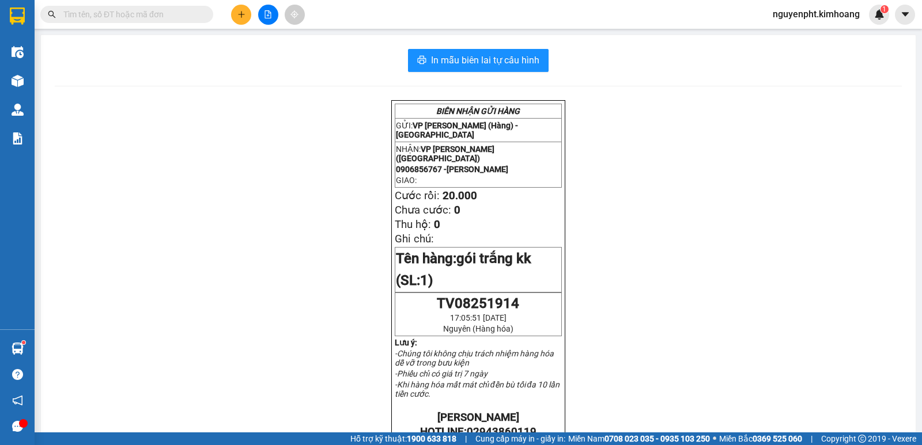
drag, startPoint x: 135, startPoint y: 9, endPoint x: 122, endPoint y: 45, distance: 37.9
click at [134, 11] on input "text" at bounding box center [131, 14] width 136 height 13
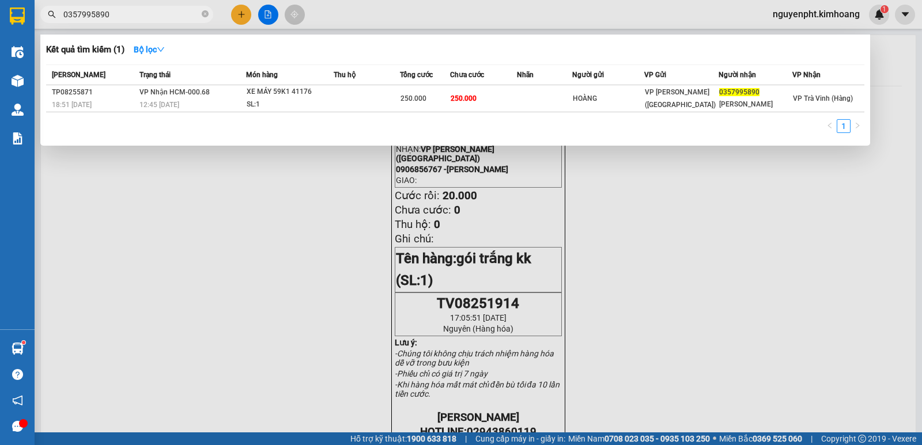
drag, startPoint x: 169, startPoint y: 15, endPoint x: 0, endPoint y: 91, distance: 185.7
click at [0, 79] on section "Kết quả tìm kiếm ( 1 ) Bộ lọc Mã ĐH Trạng thái Món hàng Thu hộ Tổng cước Chưa c…" at bounding box center [461, 222] width 922 height 445
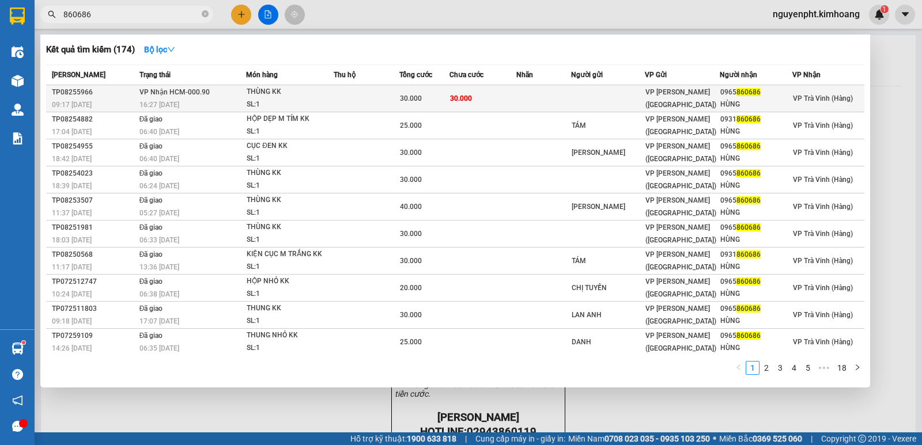
click at [470, 102] on td "30.000" at bounding box center [482, 98] width 66 height 27
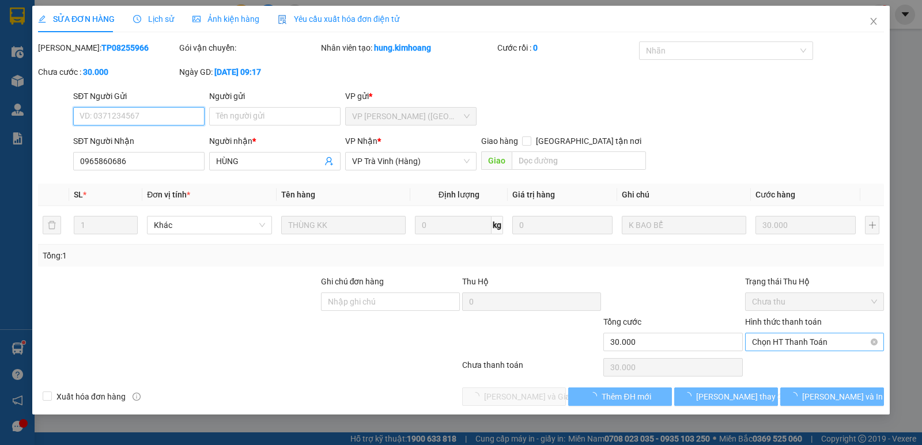
click at [781, 345] on span "Chọn HT Thanh Toán" at bounding box center [814, 342] width 125 height 17
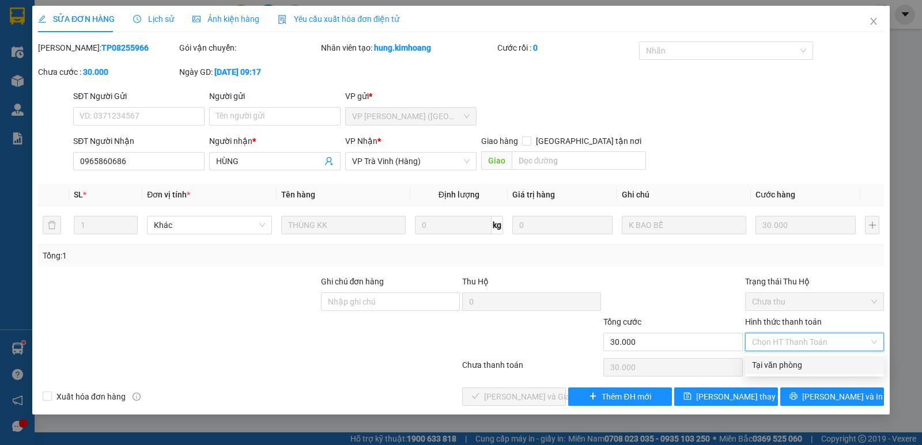
click at [807, 366] on div "Tại văn phòng" at bounding box center [814, 365] width 125 height 13
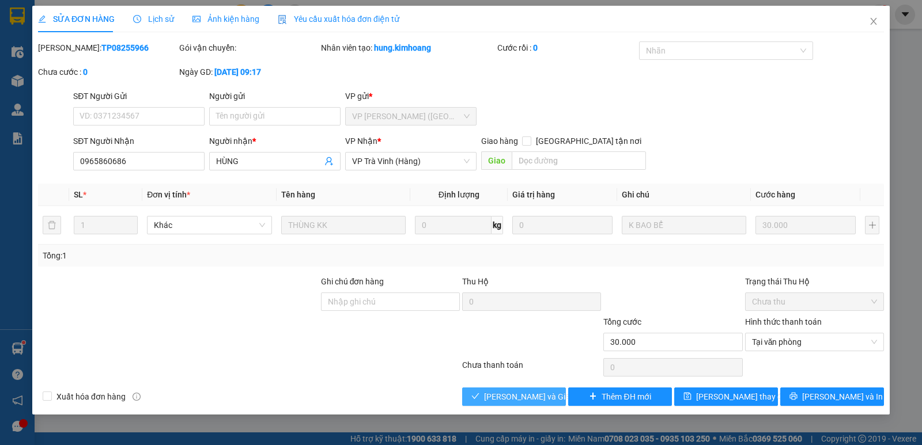
click at [507, 388] on button "Lưu và Giao hàng" at bounding box center [514, 397] width 104 height 18
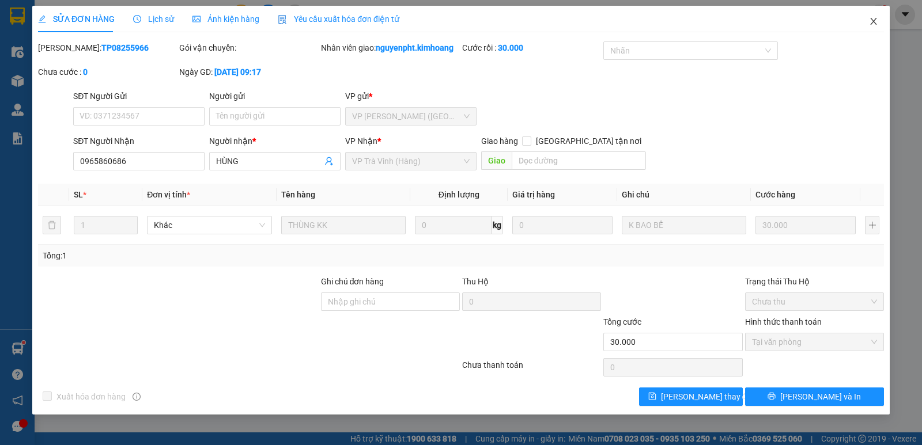
drag, startPoint x: 872, startPoint y: 21, endPoint x: 682, endPoint y: 24, distance: 190.7
click at [872, 21] on icon "close" at bounding box center [873, 21] width 9 height 9
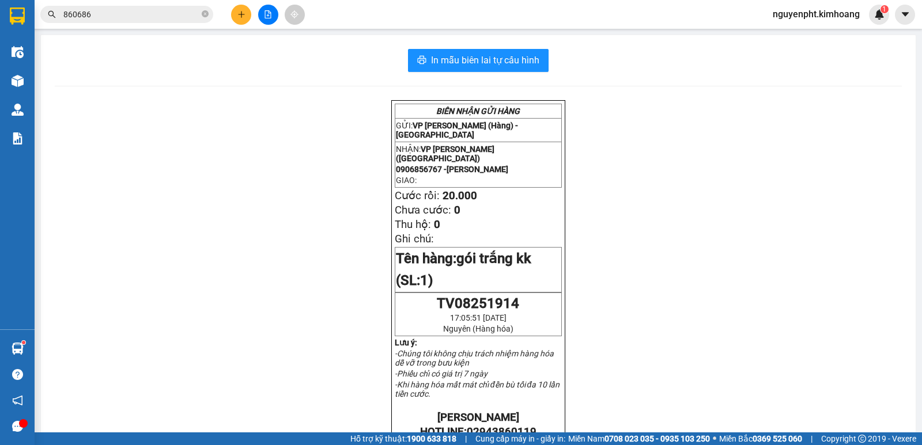
click at [246, 15] on button at bounding box center [241, 15] width 20 height 20
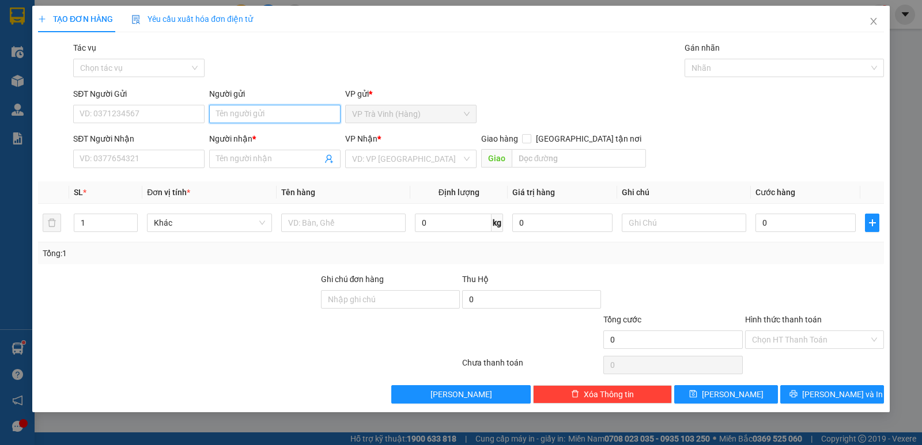
click at [250, 116] on input "Người gửi" at bounding box center [274, 114] width 131 height 18
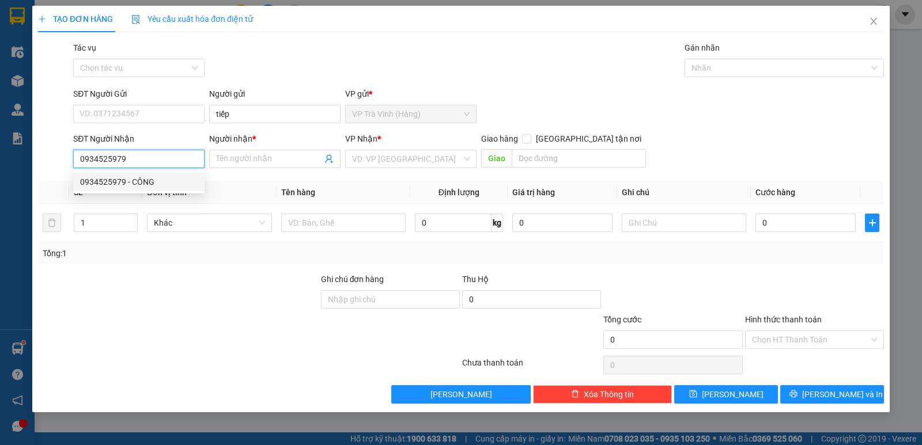
click at [110, 180] on div "0934525979 - CÔNG" at bounding box center [139, 182] width 118 height 13
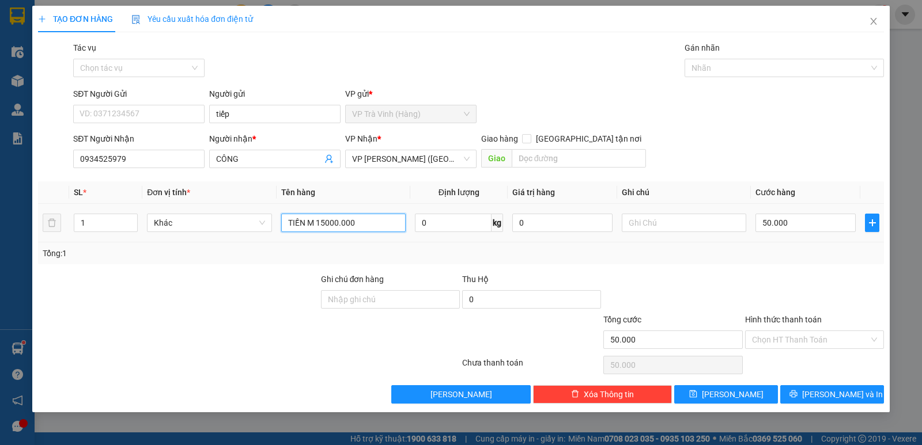
click at [356, 224] on input "TIỀN M 15000.000" at bounding box center [343, 223] width 124 height 18
drag, startPoint x: 120, startPoint y: 56, endPoint x: 117, endPoint y: 67, distance: 10.9
click at [117, 65] on div "Tác vụ Chọn tác vụ" at bounding box center [138, 61] width 131 height 40
drag, startPoint x: 141, startPoint y: 61, endPoint x: 141, endPoint y: 77, distance: 16.1
click at [142, 69] on input "Tác vụ" at bounding box center [134, 67] width 109 height 17
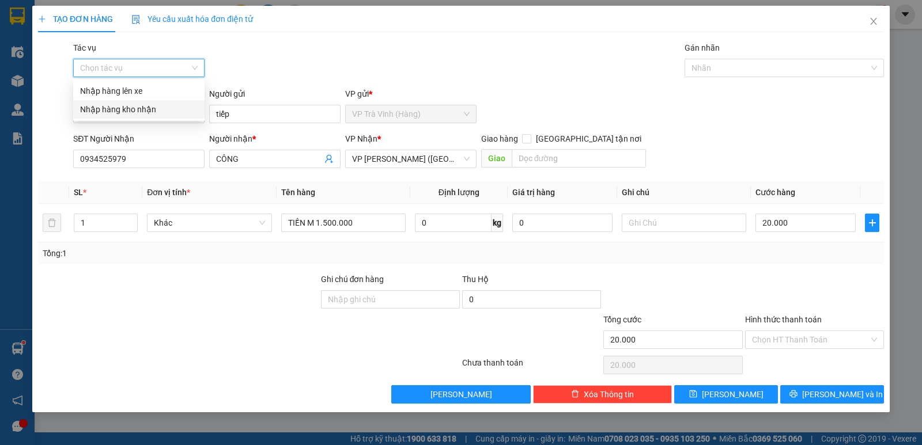
click at [143, 112] on div "Nhập hàng kho nhận" at bounding box center [139, 109] width 118 height 13
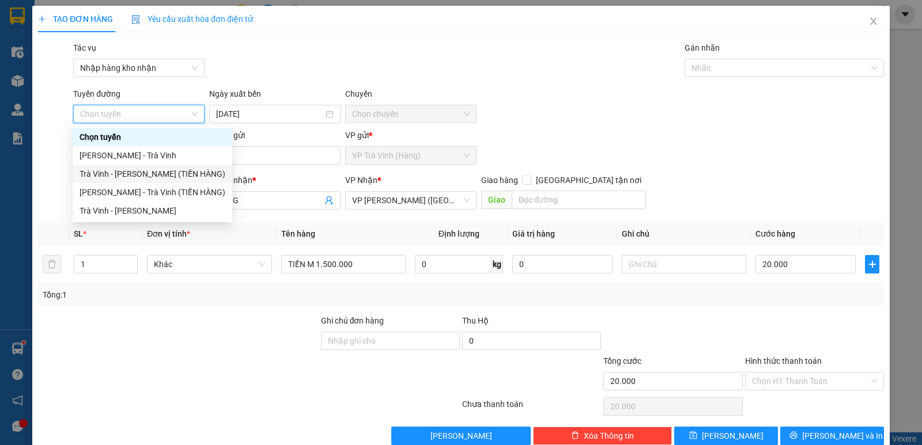
click at [177, 173] on div "Trà Vinh - Hồ Chí Minh (TIỀN HÀNG)" at bounding box center [153, 174] width 146 height 13
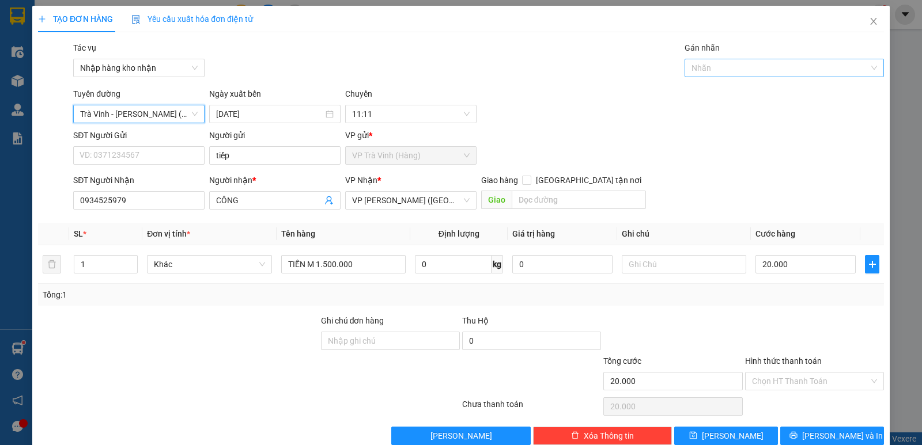
click at [804, 70] on div at bounding box center [778, 68] width 182 height 14
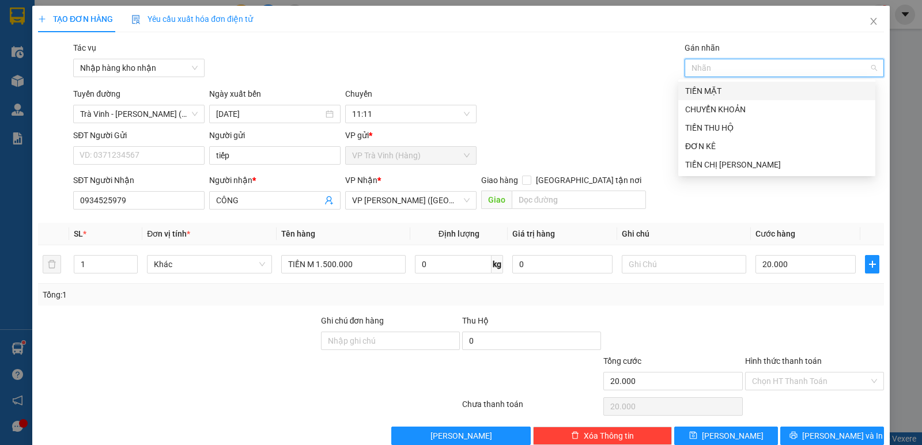
click at [704, 93] on div "TIỀN MẶT" at bounding box center [776, 91] width 183 height 13
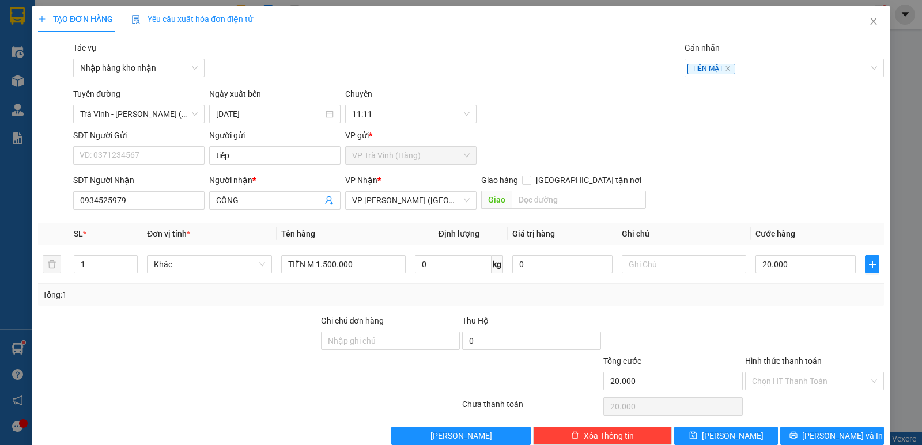
click at [806, 334] on div at bounding box center [814, 335] width 141 height 40
drag, startPoint x: 815, startPoint y: 380, endPoint x: 807, endPoint y: 385, distance: 9.6
click at [813, 382] on input "Hình thức thanh toán" at bounding box center [810, 381] width 117 height 17
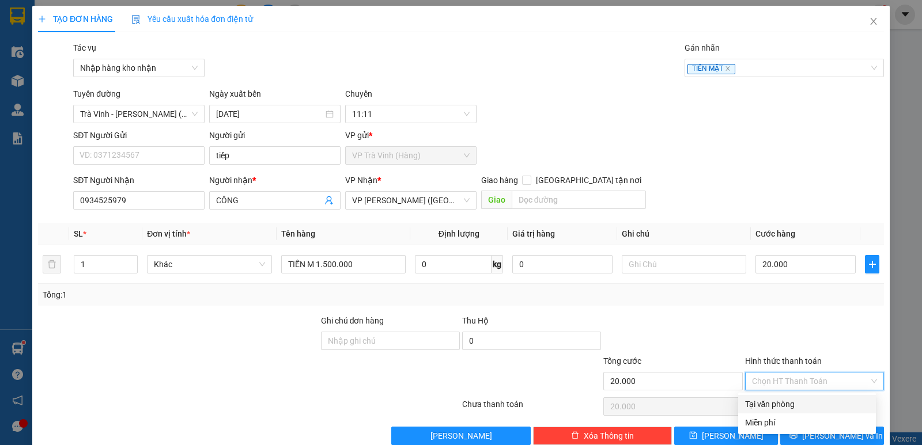
click at [783, 399] on div "Tại văn phòng" at bounding box center [807, 404] width 124 height 13
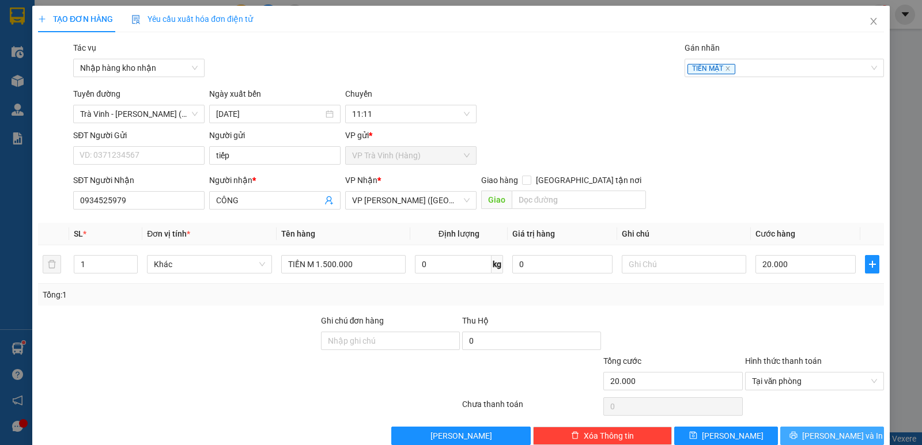
drag, startPoint x: 827, startPoint y: 436, endPoint x: 823, endPoint y: 430, distance: 7.5
click at [827, 436] on span "Lưu và In" at bounding box center [842, 436] width 81 height 13
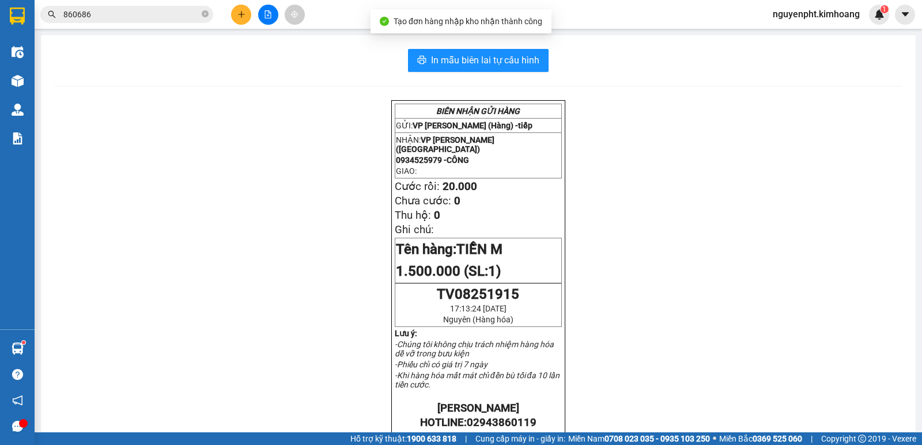
click at [504, 47] on div "In mẫu biên lai tự cấu hình BIÊN NHẬN GỬI HÀNG GỬI: VP Trà Vinh (Hàng) - tiếp N…" at bounding box center [478, 406] width 875 height 743
click at [496, 60] on span "In mẫu biên lai tự cấu hình" at bounding box center [485, 60] width 108 height 14
drag, startPoint x: 145, startPoint y: 17, endPoint x: 0, endPoint y: 49, distance: 148.0
click at [0, 49] on section "Kết quả tìm kiếm ( 174 ) Bộ lọc Mã ĐH Trạng thái Món hàng Thu hộ Tổng cước Chưa…" at bounding box center [461, 222] width 922 height 445
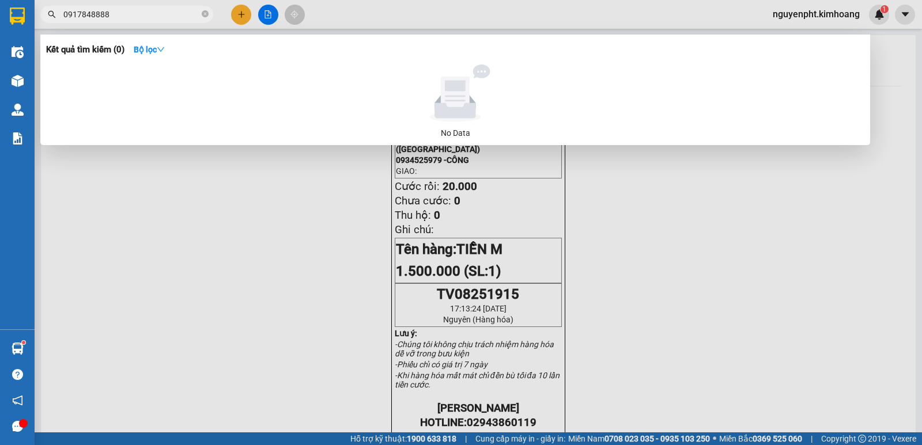
drag, startPoint x: 161, startPoint y: 20, endPoint x: 3, endPoint y: 28, distance: 157.5
click at [0, 20] on section "Kết quả tìm kiếm ( 0 ) Bộ lọc No Data 0917848888 nguyenpht.kimhoang 1 Điều hành…" at bounding box center [461, 222] width 922 height 445
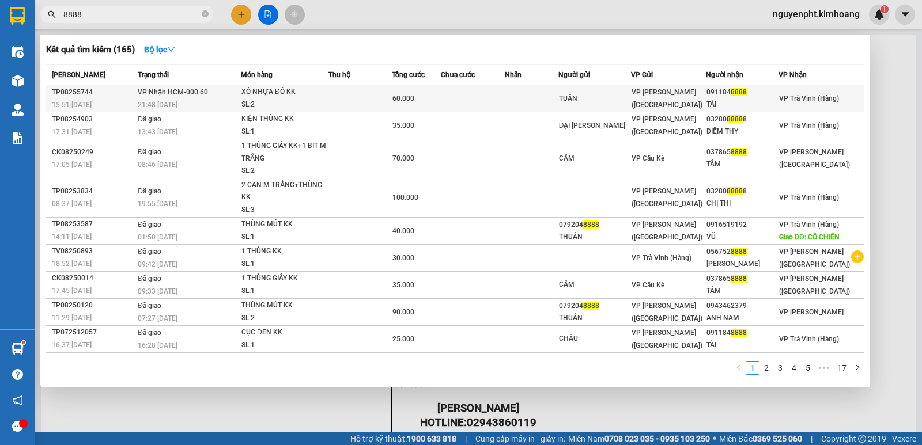
click at [310, 100] on div "SL: 2" at bounding box center [284, 105] width 86 height 13
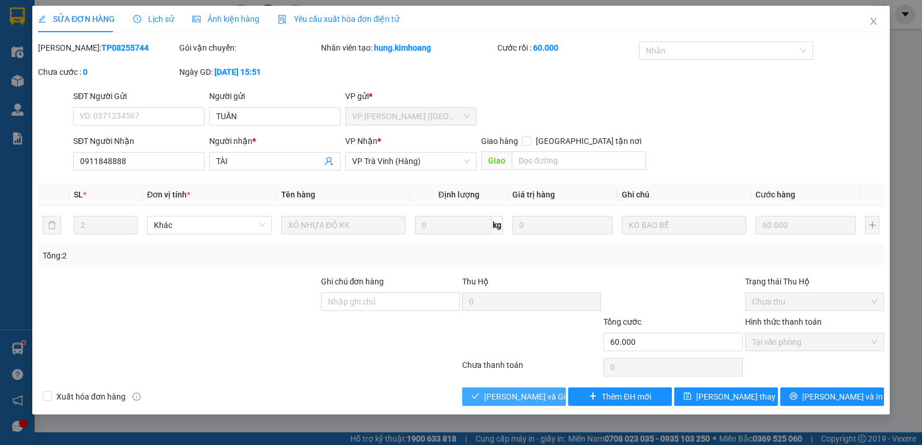
click at [505, 396] on span "Lưu và Giao hàng" at bounding box center [539, 397] width 111 height 13
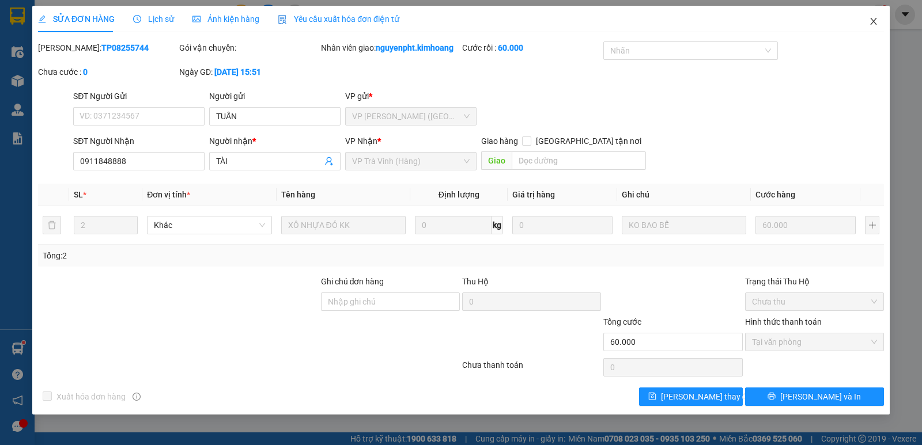
drag, startPoint x: 872, startPoint y: 24, endPoint x: 865, endPoint y: 22, distance: 7.1
click at [872, 24] on icon "close" at bounding box center [873, 21] width 9 height 9
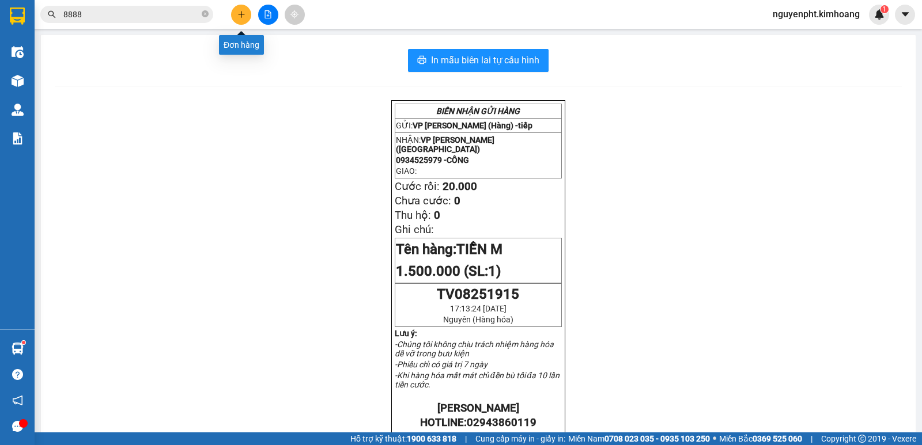
click at [244, 14] on icon "plus" at bounding box center [241, 14] width 8 height 8
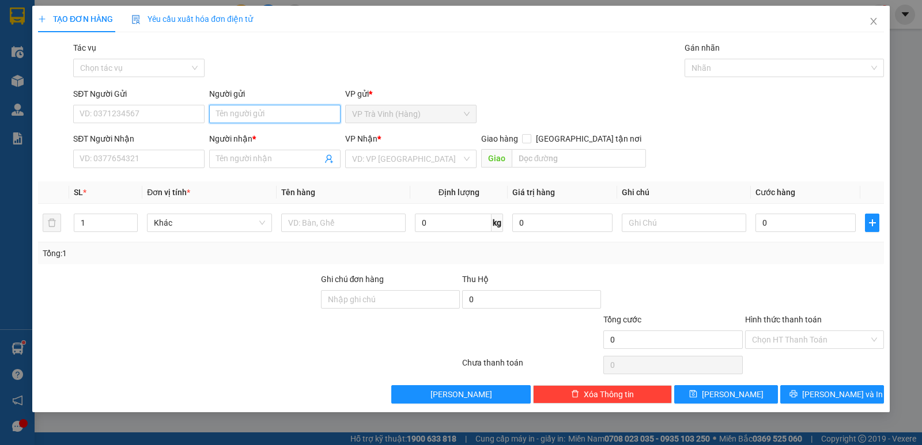
click at [227, 115] on input "Người gửi" at bounding box center [274, 114] width 131 height 18
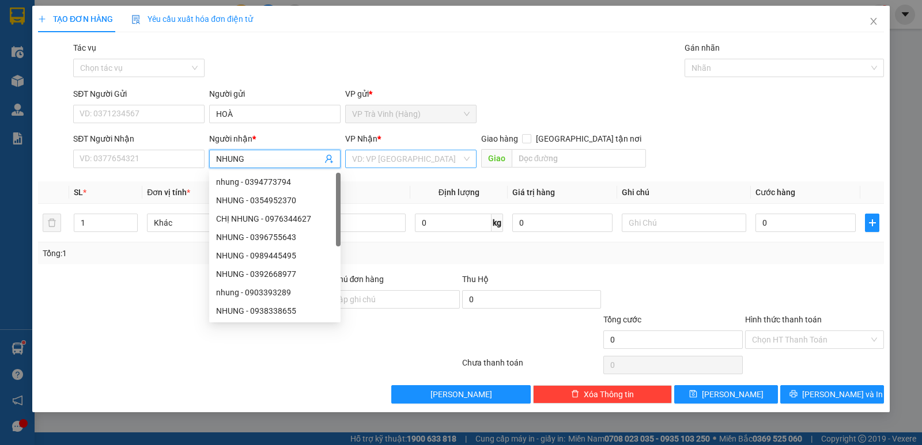
click at [446, 165] on input "search" at bounding box center [406, 158] width 109 height 17
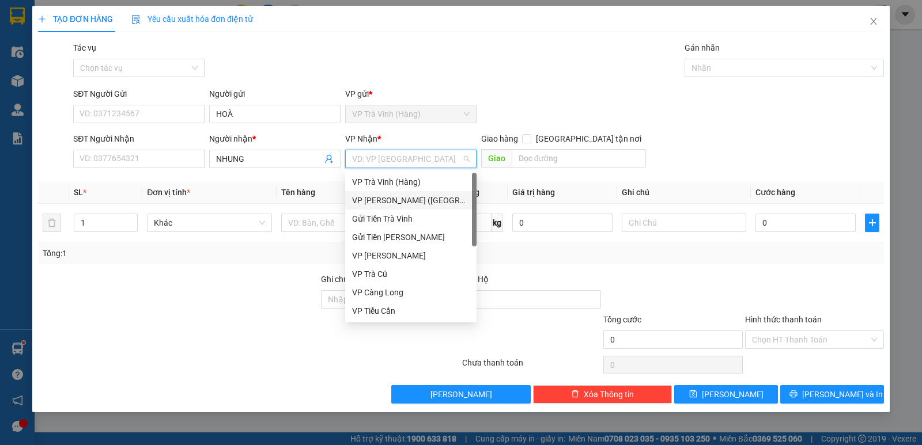
drag, startPoint x: 397, startPoint y: 199, endPoint x: 334, endPoint y: 218, distance: 66.2
click at [396, 199] on div "VP Trần Phú (Hàng)" at bounding box center [411, 200] width 118 height 13
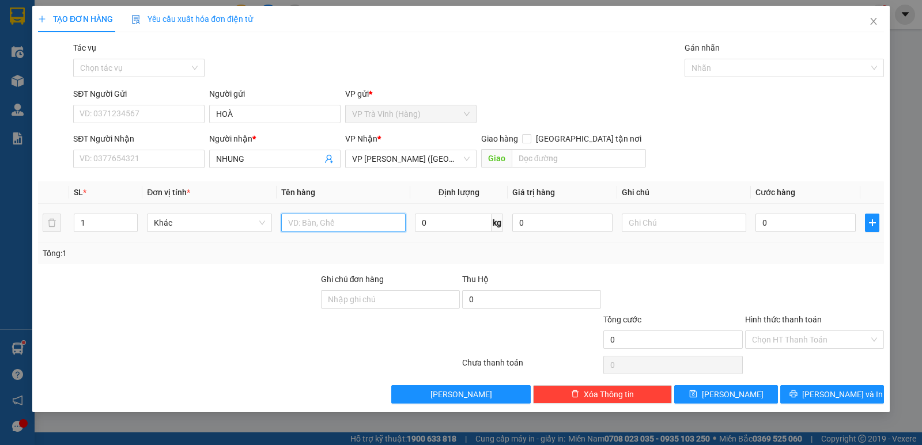
drag, startPoint x: 321, startPoint y: 221, endPoint x: 317, endPoint y: 208, distance: 13.1
click at [319, 221] on input "text" at bounding box center [343, 223] width 124 height 18
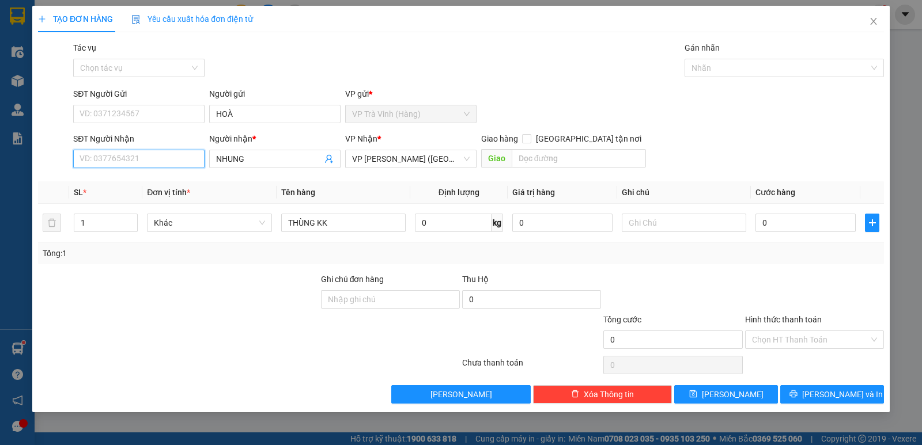
click at [111, 161] on input "SĐT Người Nhận" at bounding box center [138, 159] width 131 height 18
click at [124, 176] on div "0354160640 - nhung" at bounding box center [138, 182] width 131 height 18
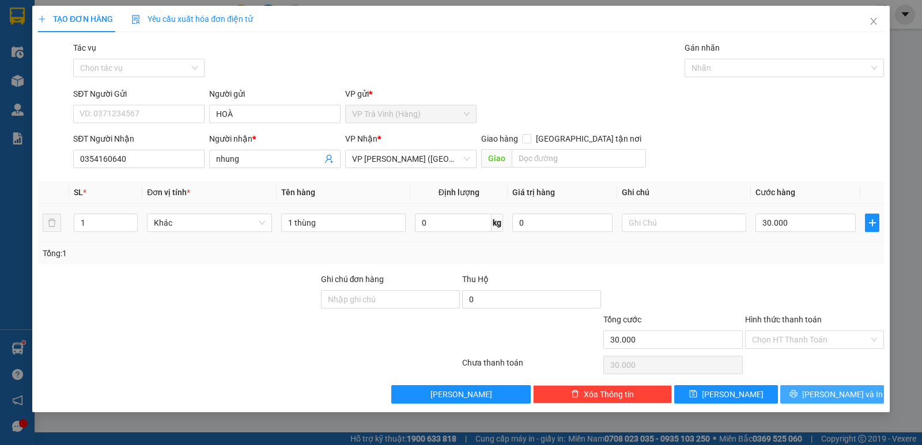
click at [824, 397] on span "Lưu và In" at bounding box center [842, 394] width 81 height 13
click at [829, 394] on span "Lưu và In" at bounding box center [842, 394] width 81 height 13
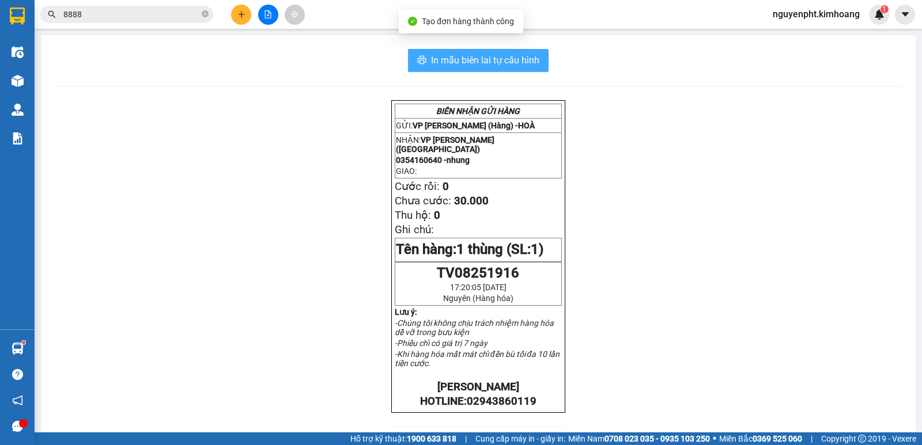
click at [524, 53] on span "In mẫu biên lai tự cấu hình" at bounding box center [485, 60] width 108 height 14
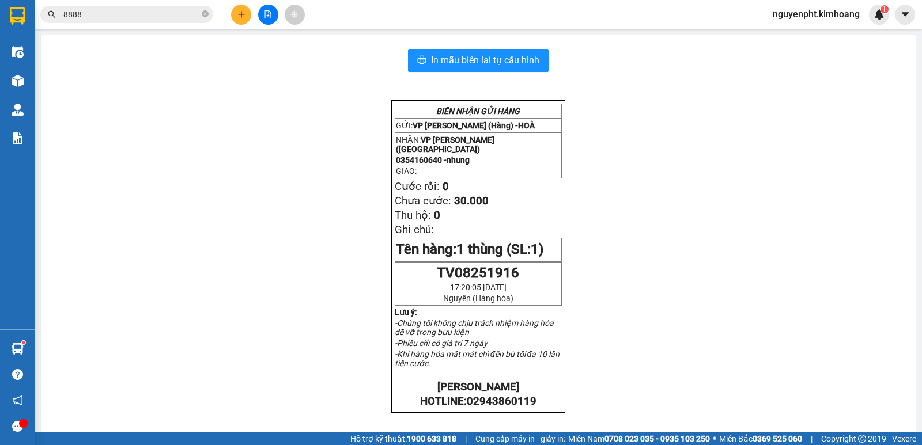
drag, startPoint x: 147, startPoint y: 13, endPoint x: 0, endPoint y: 175, distance: 219.0
click at [0, 156] on section "Kết quả tìm kiếm ( 165 ) Bộ lọc Mã ĐH Trạng thái Món hàng Thu hộ Tổng cước Chưa…" at bounding box center [461, 222] width 922 height 445
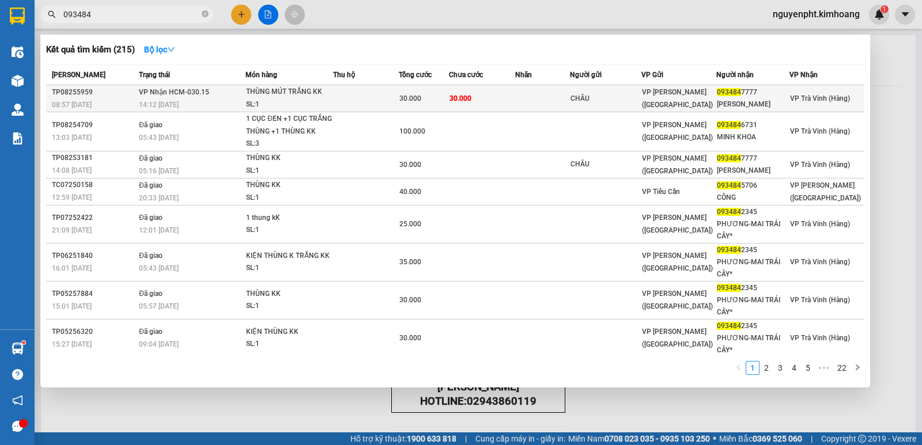
click at [379, 93] on td at bounding box center [366, 98] width 66 height 27
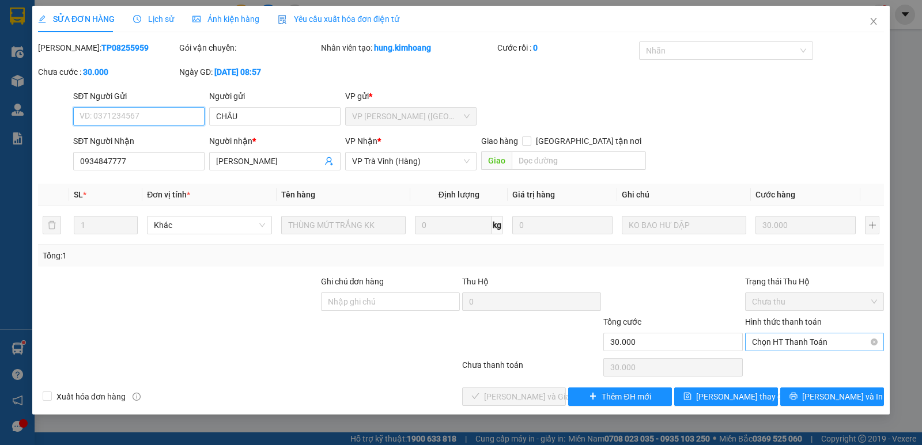
drag, startPoint x: 809, startPoint y: 343, endPoint x: 786, endPoint y: 351, distance: 25.0
click at [809, 343] on span "Chọn HT Thanh Toán" at bounding box center [814, 342] width 125 height 17
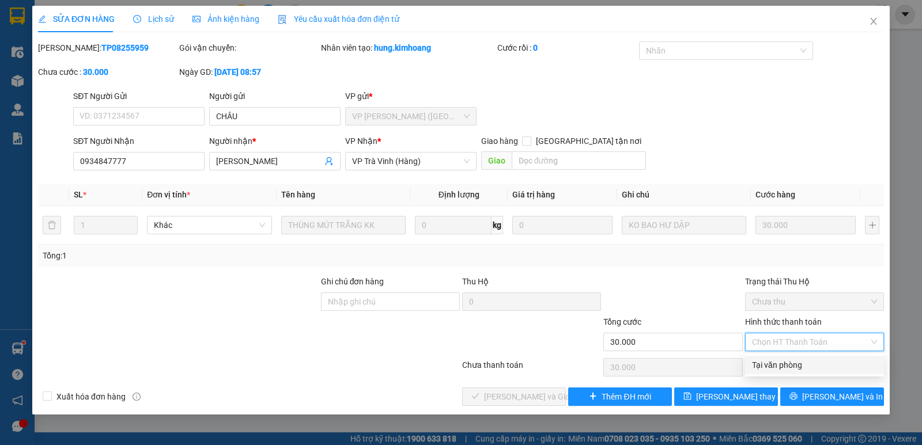
click at [777, 366] on div "Tại văn phòng" at bounding box center [814, 365] width 125 height 13
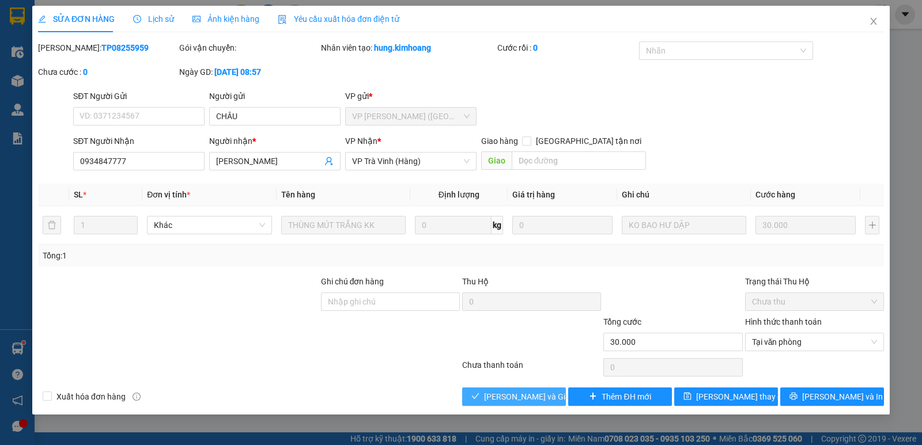
click at [516, 396] on span "Lưu và Giao hàng" at bounding box center [539, 397] width 111 height 13
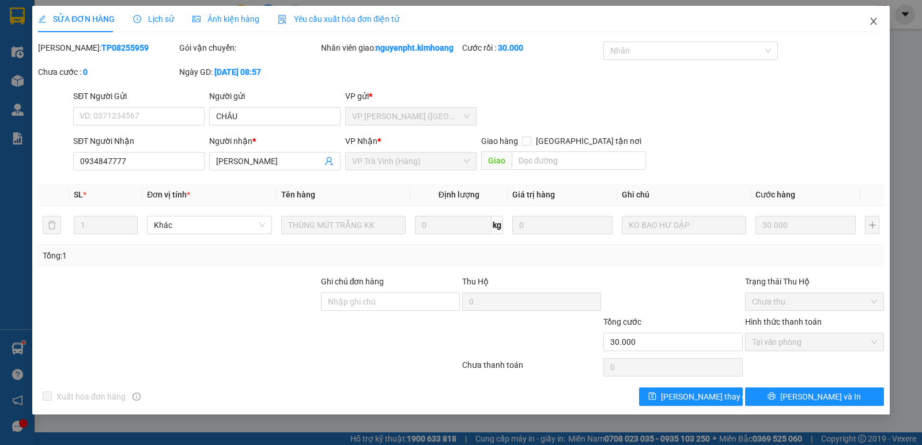
drag, startPoint x: 876, startPoint y: 20, endPoint x: 858, endPoint y: 25, distance: 17.9
click at [875, 22] on icon "close" at bounding box center [873, 21] width 9 height 9
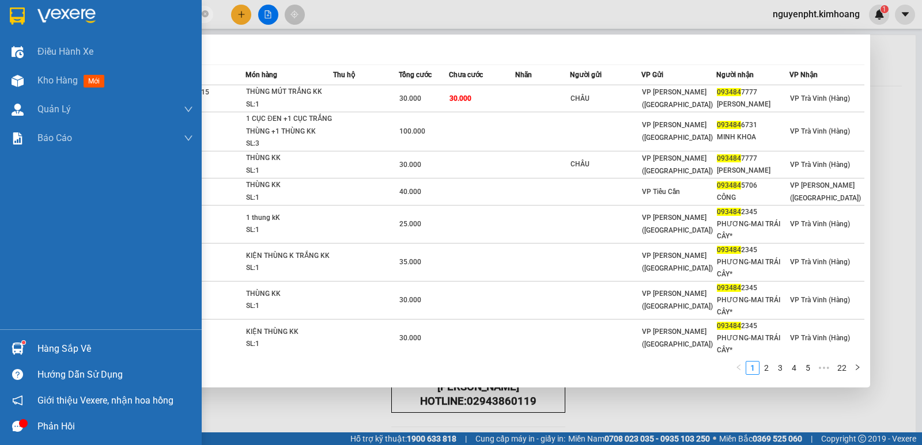
drag, startPoint x: 170, startPoint y: 12, endPoint x: 0, endPoint y: 128, distance: 206.3
click at [0, 107] on section "Kết quả tìm kiếm ( 215 ) Bộ lọc Mã ĐH Trạng thái Món hàng Thu hộ Tổng cước Chưa…" at bounding box center [461, 222] width 922 height 445
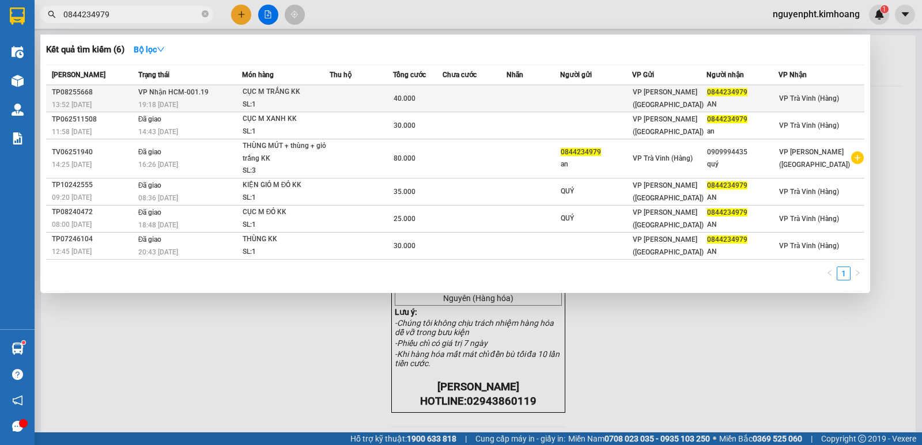
click at [473, 99] on td at bounding box center [474, 98] width 64 height 27
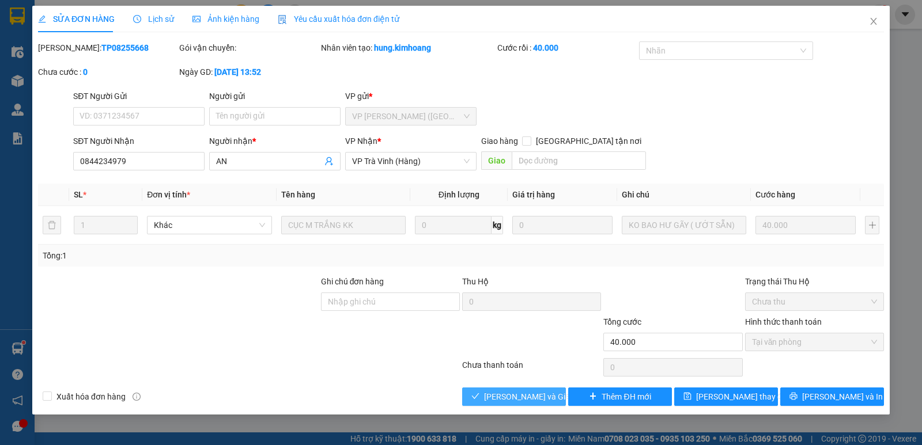
click at [497, 401] on span "Lưu và Giao hàng" at bounding box center [539, 397] width 111 height 13
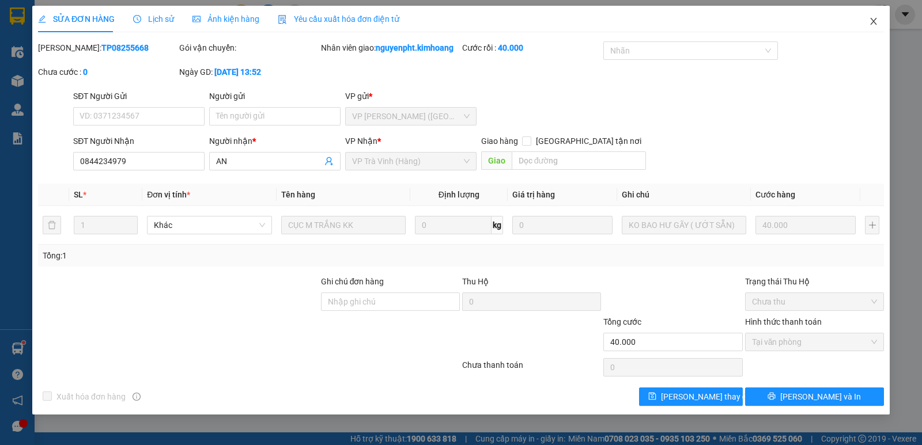
drag, startPoint x: 877, startPoint y: 21, endPoint x: 753, endPoint y: 20, distance: 123.9
click at [870, 21] on icon "close" at bounding box center [873, 21] width 9 height 9
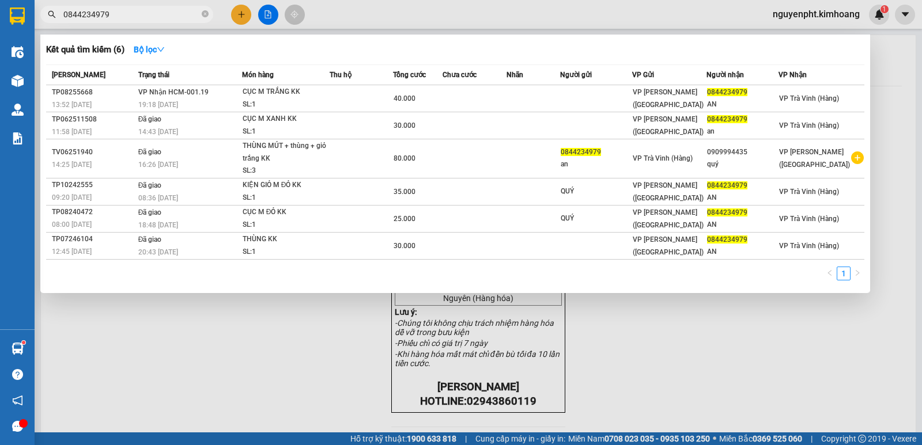
drag, startPoint x: 71, startPoint y: 37, endPoint x: 3, endPoint y: 2, distance: 76.5
click at [0, 74] on section "Kết quả tìm kiếm ( 6 ) Bộ lọc Mã ĐH Trạng thái Món hàng Thu hộ Tổng cước Chưa c…" at bounding box center [461, 222] width 922 height 445
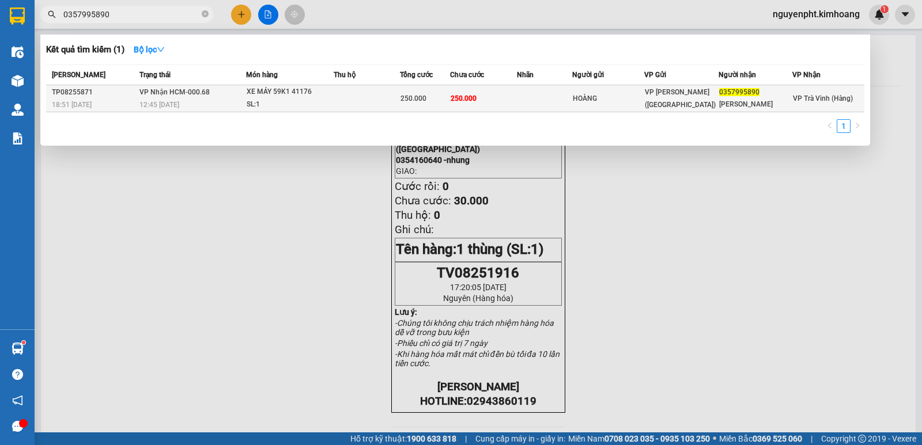
click at [435, 103] on div "250.000" at bounding box center [424, 98] width 49 height 13
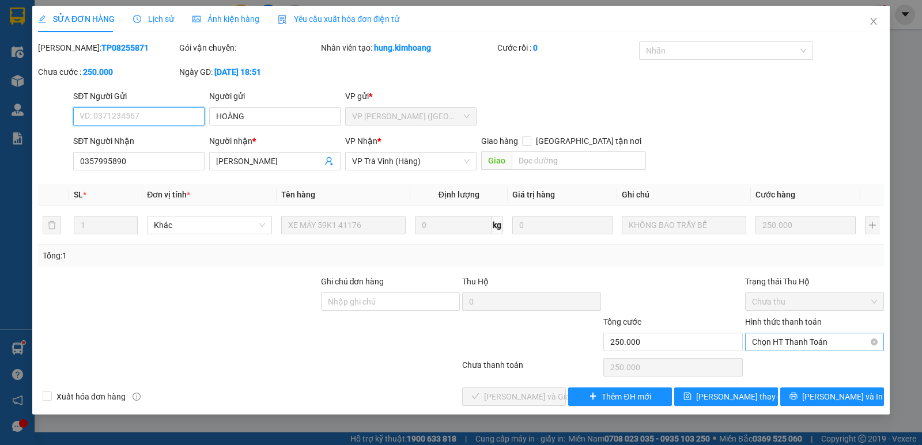
click at [789, 345] on span "Chọn HT Thanh Toán" at bounding box center [814, 342] width 125 height 17
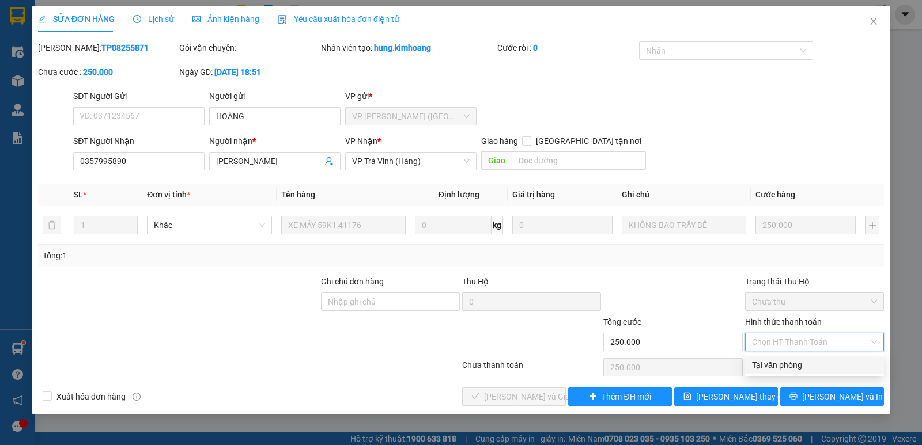
drag, startPoint x: 779, startPoint y: 365, endPoint x: 647, endPoint y: 379, distance: 132.6
click at [777, 366] on div "Tại văn phòng" at bounding box center [814, 365] width 125 height 13
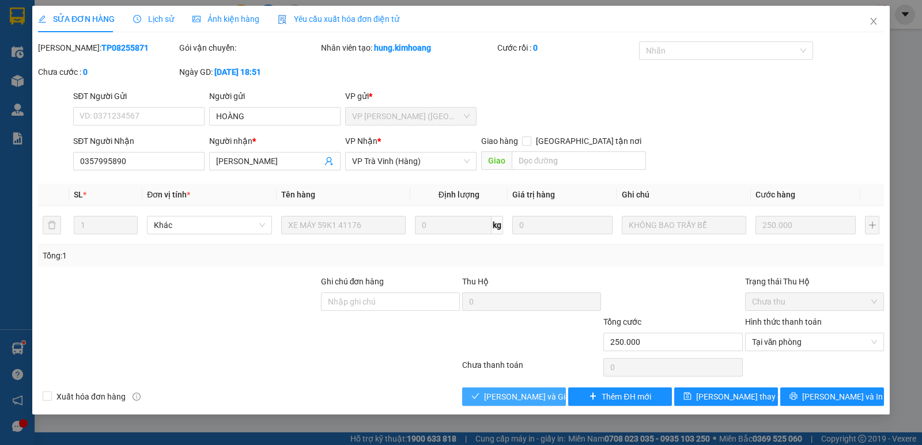
click at [507, 389] on button "Lưu và Giao hàng" at bounding box center [514, 397] width 104 height 18
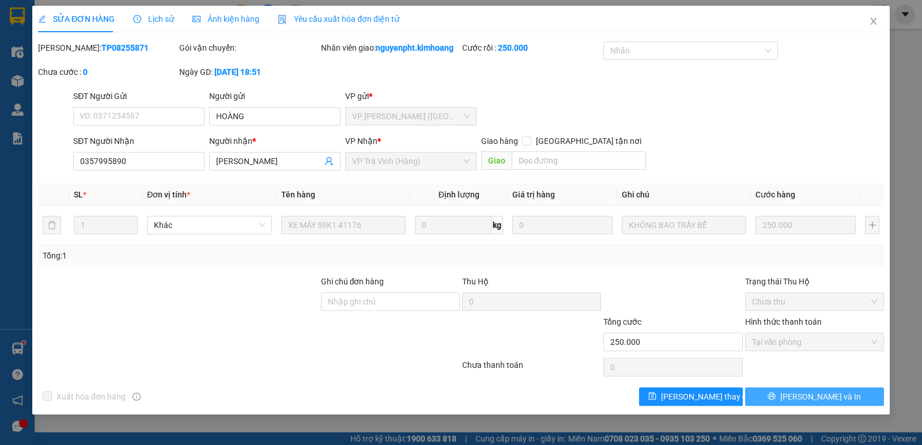
click at [830, 398] on span "Lưu và In" at bounding box center [820, 397] width 81 height 13
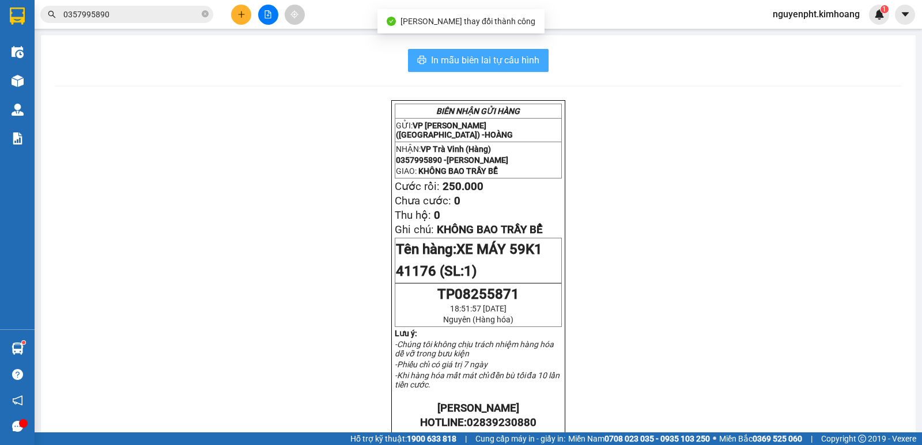
click at [523, 55] on span "In mẫu biên lai tự cấu hình" at bounding box center [485, 60] width 108 height 14
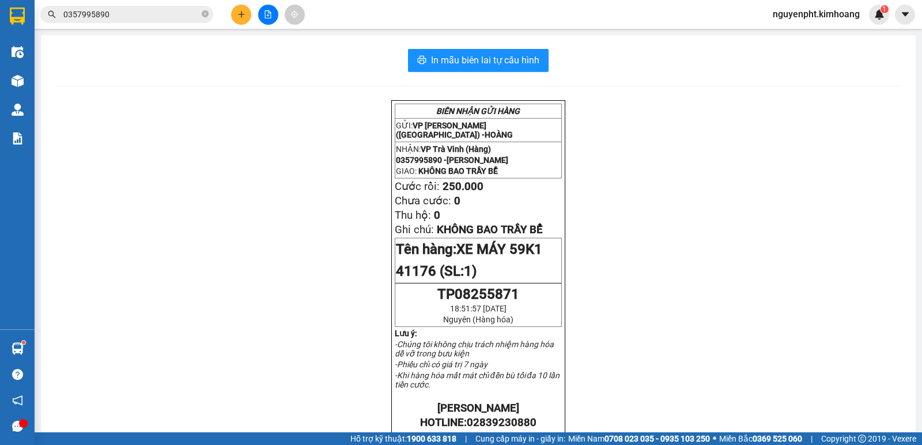
click at [169, 13] on input "0357995890" at bounding box center [131, 14] width 136 height 13
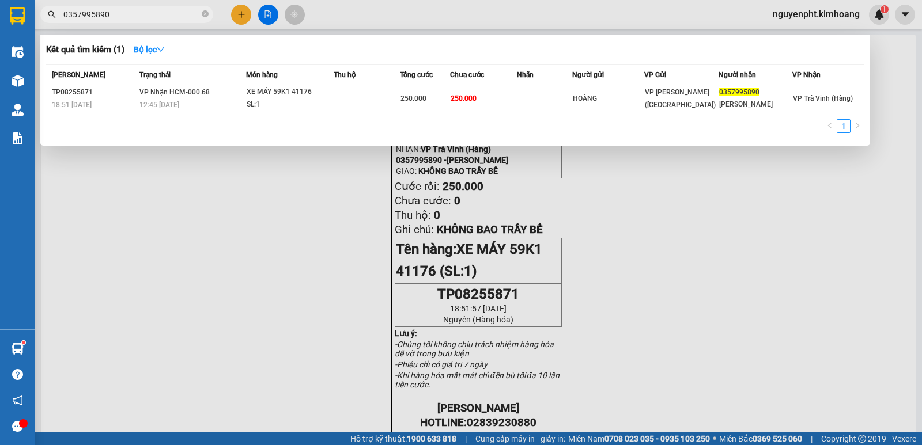
click at [219, 270] on div at bounding box center [461, 222] width 922 height 445
click at [202, 15] on icon "close-circle" at bounding box center [205, 13] width 7 height 7
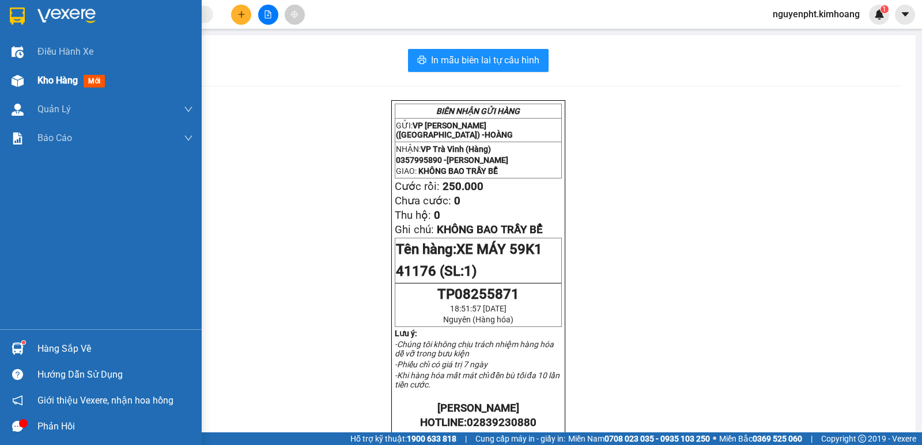
click at [47, 77] on span "Kho hàng" at bounding box center [57, 80] width 40 height 11
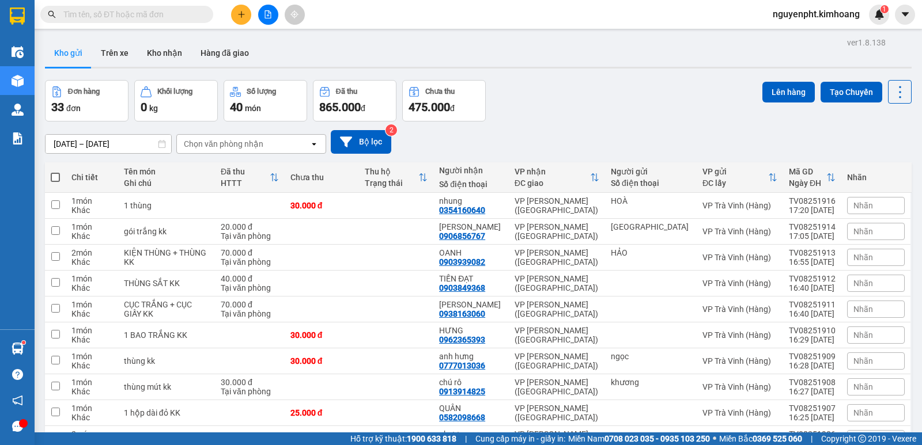
click at [175, 15] on input "text" at bounding box center [131, 14] width 136 height 13
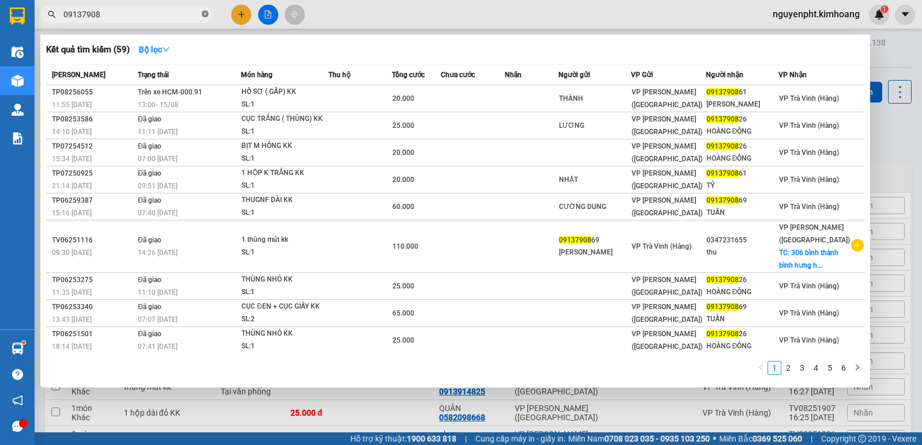
click at [205, 16] on icon "close-circle" at bounding box center [205, 13] width 7 height 7
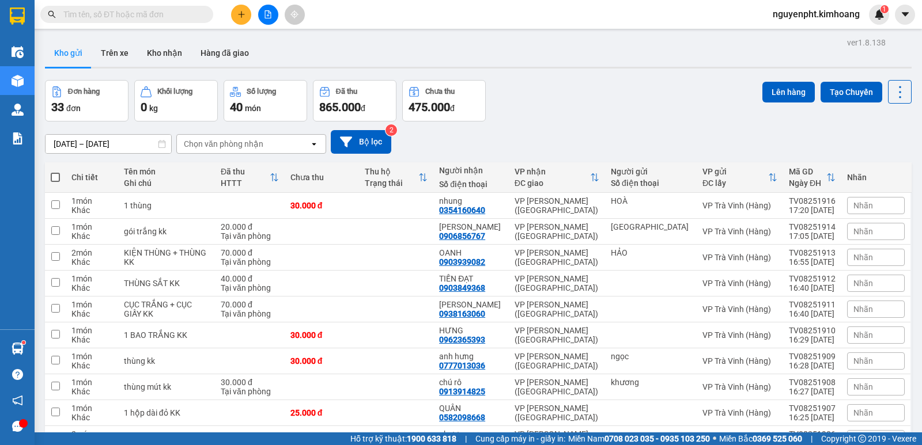
click at [242, 17] on icon "plus" at bounding box center [241, 14] width 8 height 8
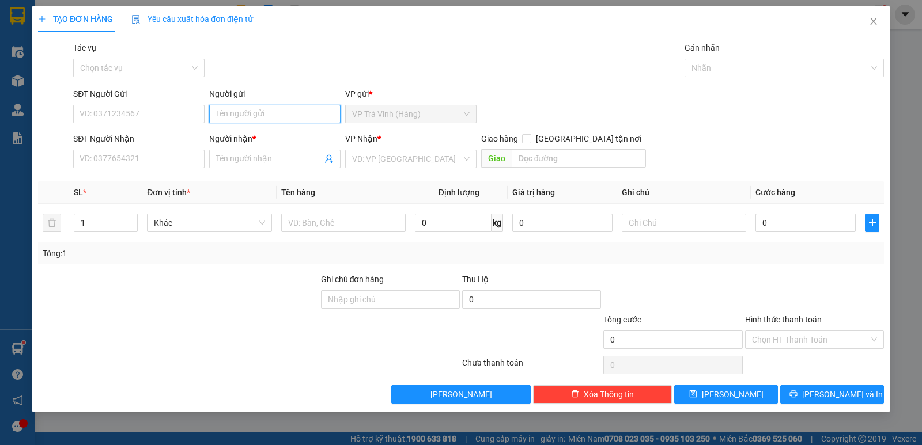
drag, startPoint x: 237, startPoint y: 109, endPoint x: 236, endPoint y: 97, distance: 12.2
click at [239, 109] on input "Người gửi" at bounding box center [274, 114] width 131 height 18
type input "0902966357"
click at [152, 183] on div "0902966357 - bảo" at bounding box center [139, 182] width 118 height 13
type input "bảo"
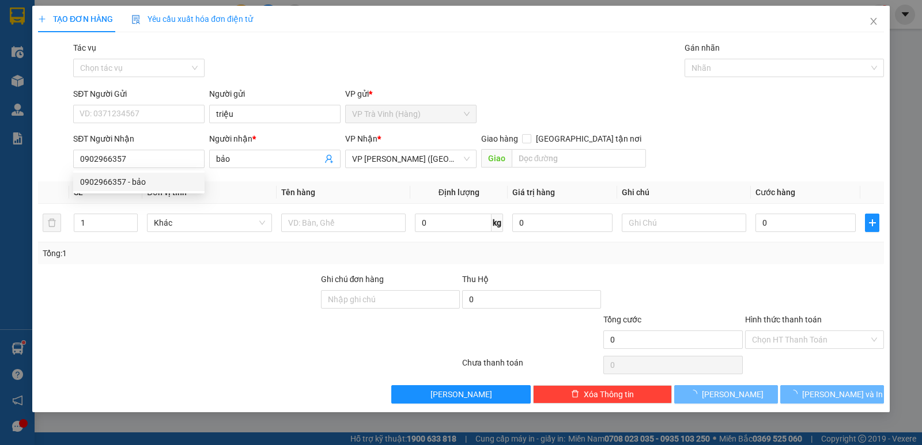
type input "120.000"
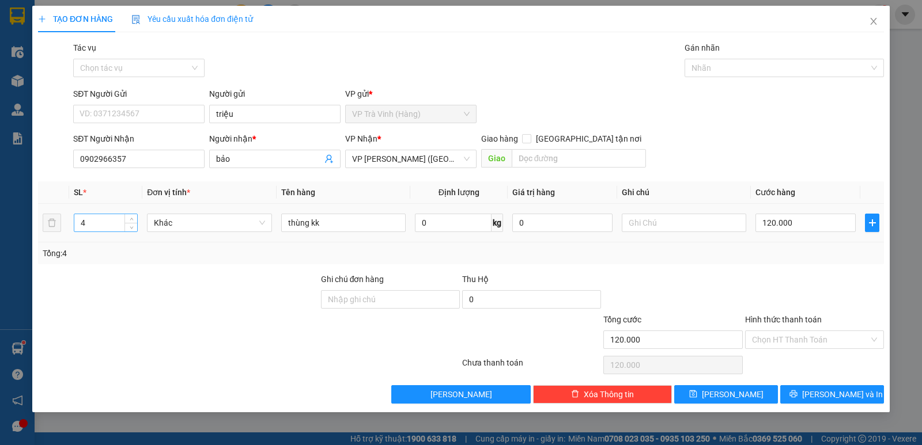
type input "0902966357"
click at [125, 229] on div "4" at bounding box center [106, 223] width 64 height 18
type input "3"
click at [128, 229] on span "down" at bounding box center [131, 227] width 7 height 7
type input "1"
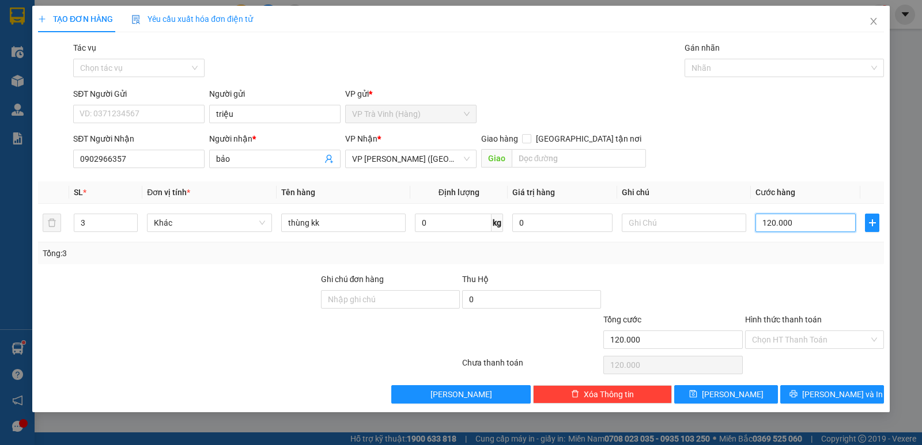
type input "1"
type input "10"
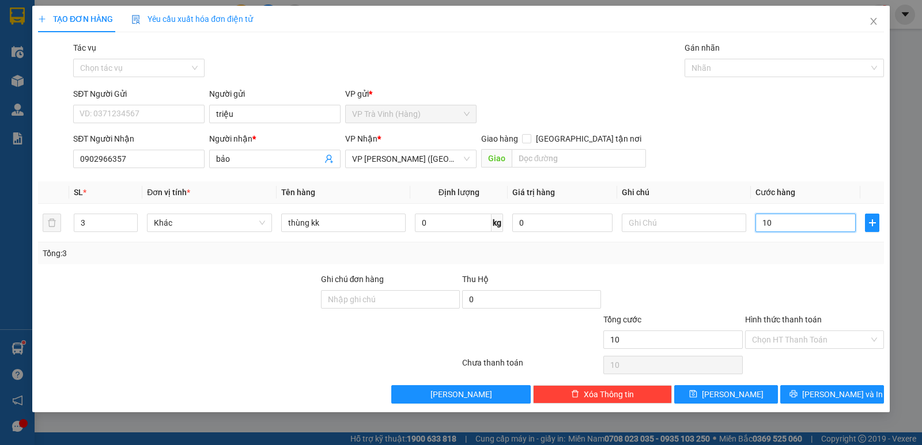
type input "100"
type input "1.000"
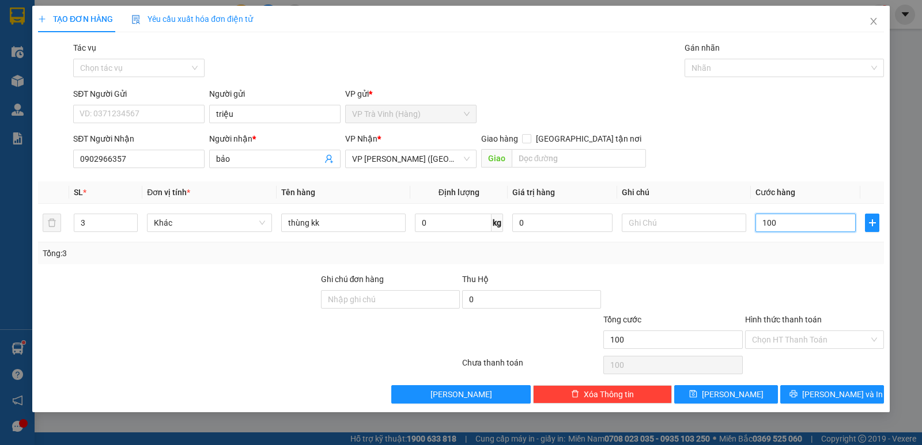
type input "1.000"
type input "10.000"
type input "100.000"
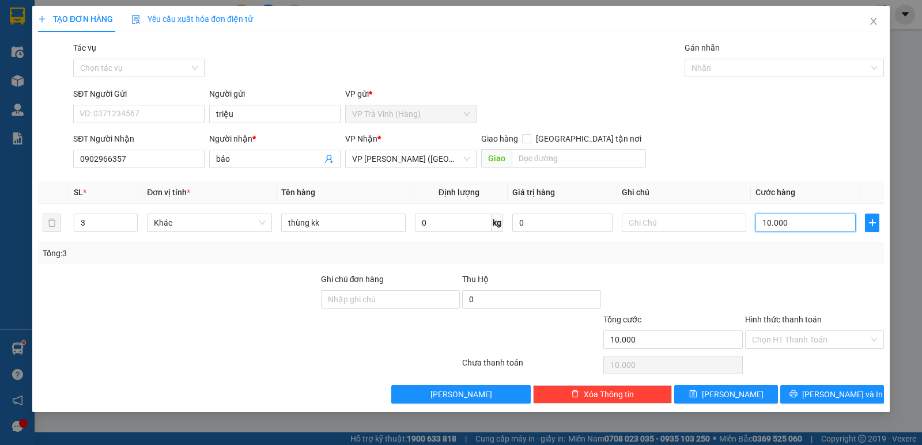
type input "100.000"
click at [826, 387] on button "Lưu và In" at bounding box center [832, 394] width 104 height 18
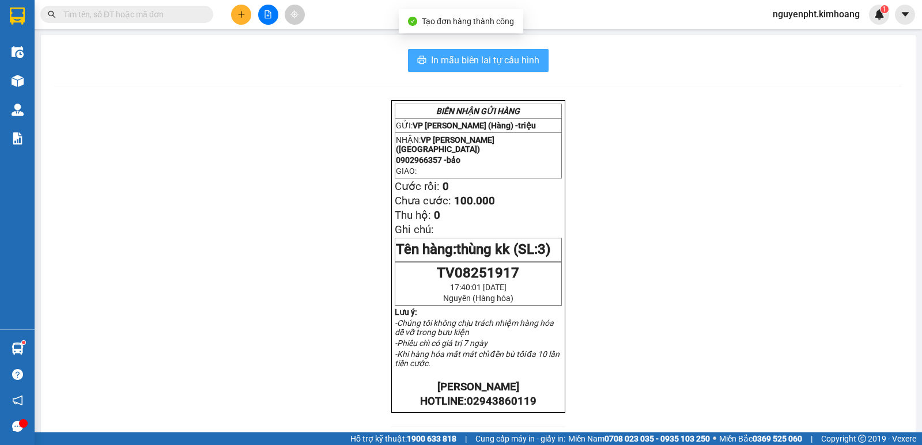
drag, startPoint x: 480, startPoint y: 60, endPoint x: 474, endPoint y: 63, distance: 7.3
click at [480, 60] on span "In mẫu biên lai tự cấu hình" at bounding box center [485, 60] width 108 height 14
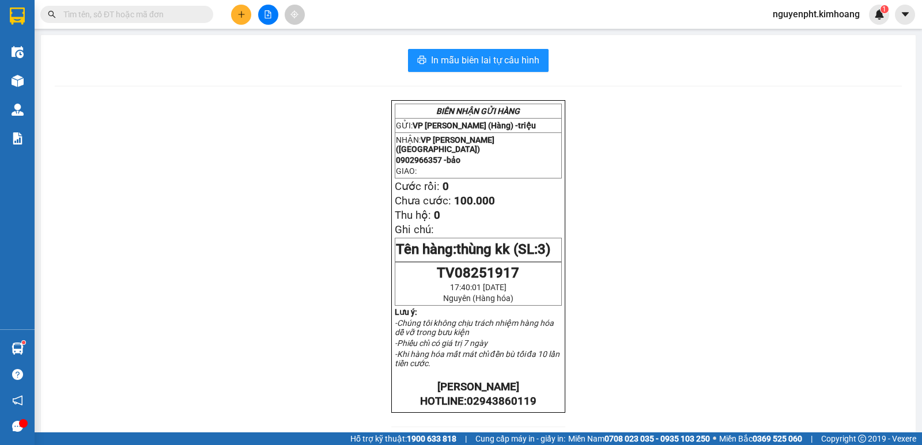
click at [83, 16] on input "text" at bounding box center [131, 14] width 136 height 13
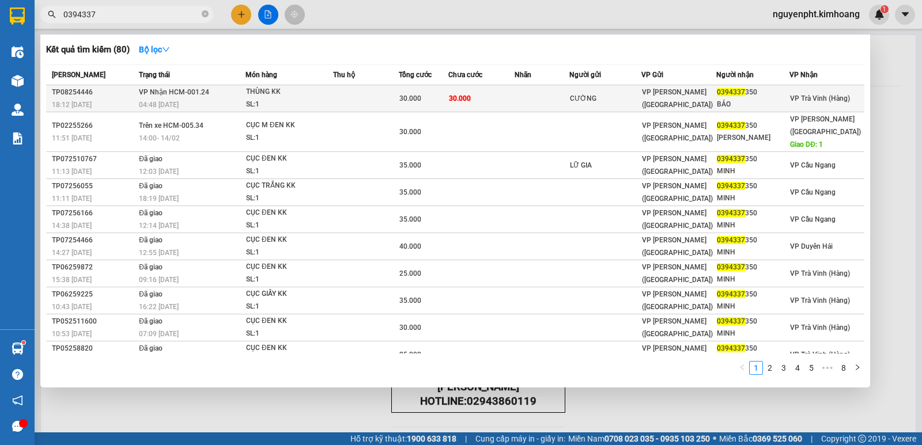
type input "0394337"
click at [424, 101] on div "30.000" at bounding box center [423, 98] width 49 height 13
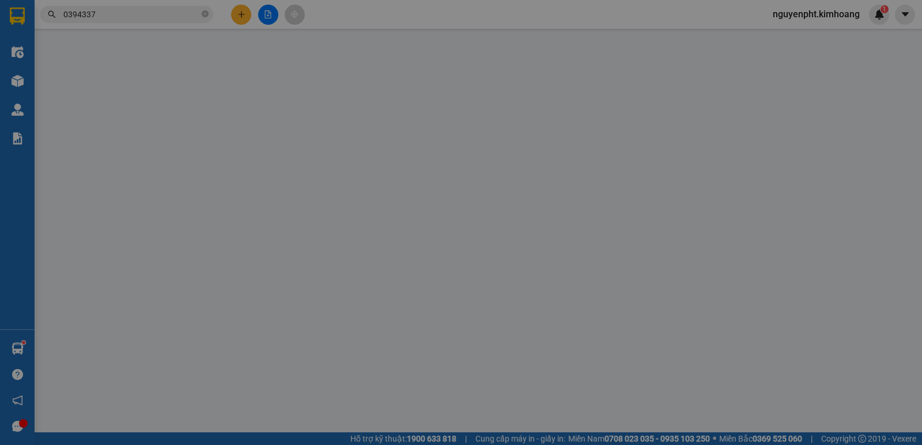
type input "CƯỜNG"
type input "0394337350"
type input "BẢO"
type input "30.000"
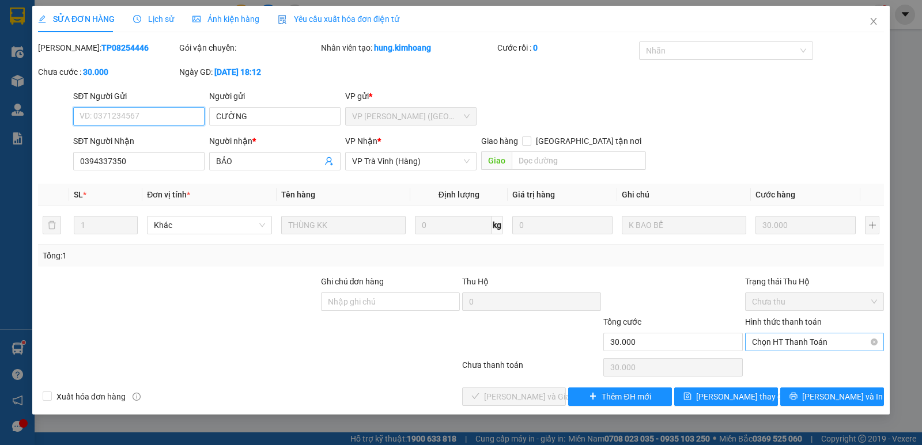
click at [794, 347] on span "Chọn HT Thanh Toán" at bounding box center [814, 342] width 125 height 17
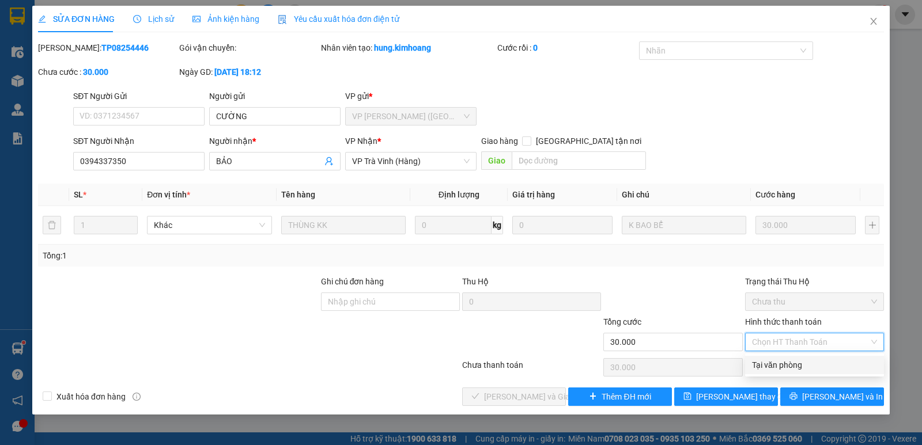
drag, startPoint x: 788, startPoint y: 368, endPoint x: 761, endPoint y: 367, distance: 26.5
click at [785, 368] on div "Tại văn phòng" at bounding box center [814, 365] width 125 height 13
type input "0"
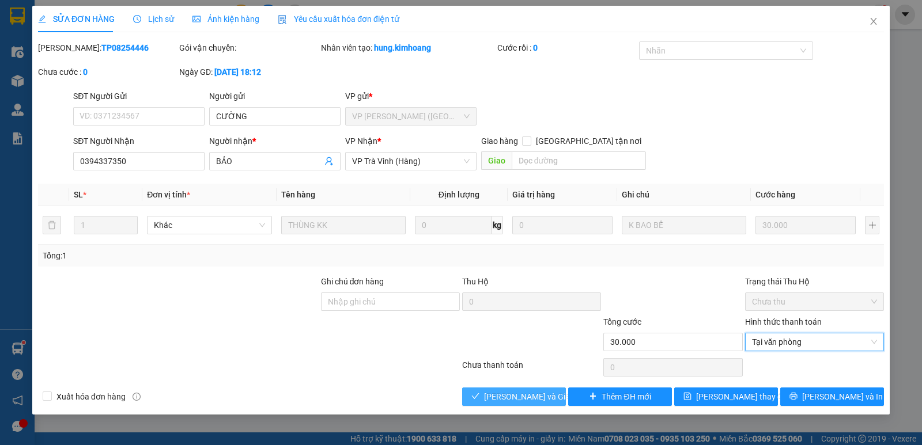
click at [508, 394] on span "Lưu và Giao hàng" at bounding box center [539, 397] width 111 height 13
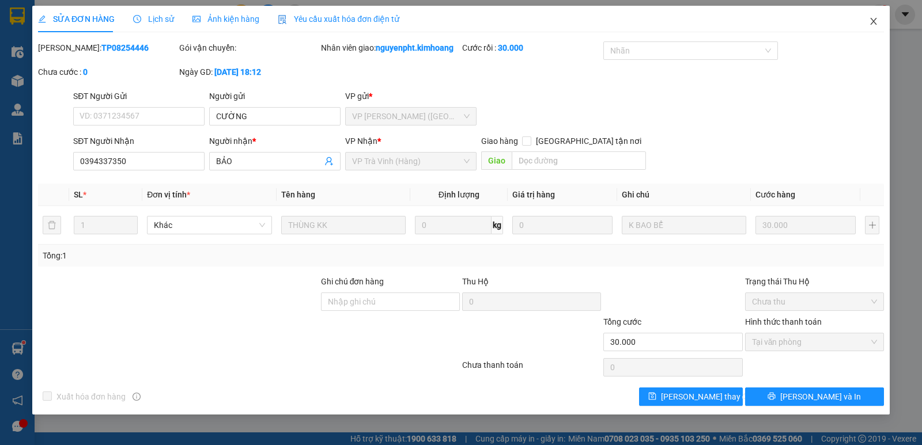
click at [873, 21] on icon "close" at bounding box center [873, 21] width 6 height 7
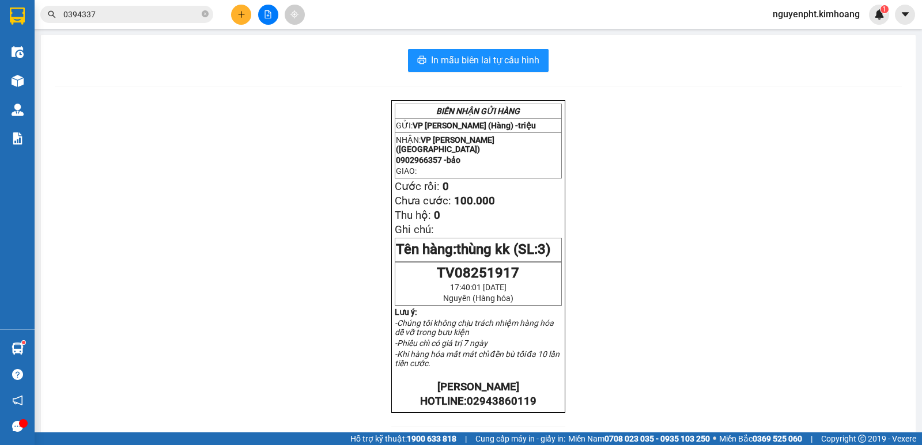
drag, startPoint x: 183, startPoint y: 18, endPoint x: 0, endPoint y: 39, distance: 184.4
click at [0, 41] on section "Kết quả tìm kiếm ( 80 ) Bộ lọc Mã ĐH Trạng thái Món hàng Thu hộ Tổng cước Chưa …" at bounding box center [461, 222] width 922 height 445
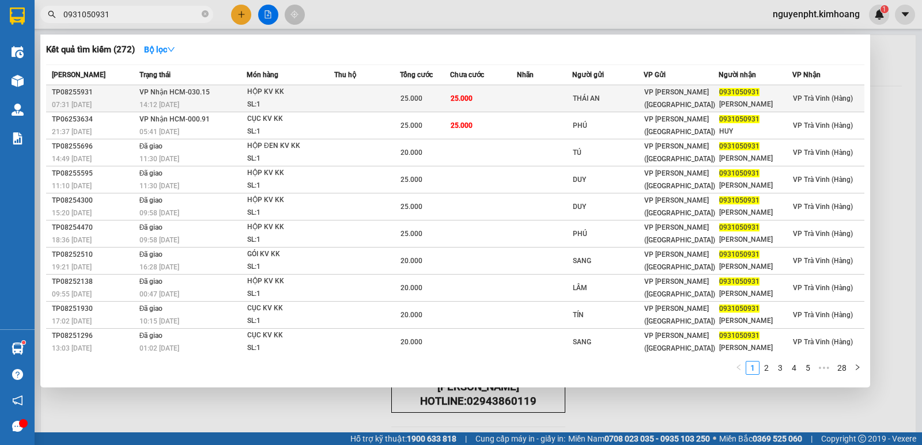
type input "0931050931"
click at [483, 101] on td "25.000" at bounding box center [483, 98] width 66 height 27
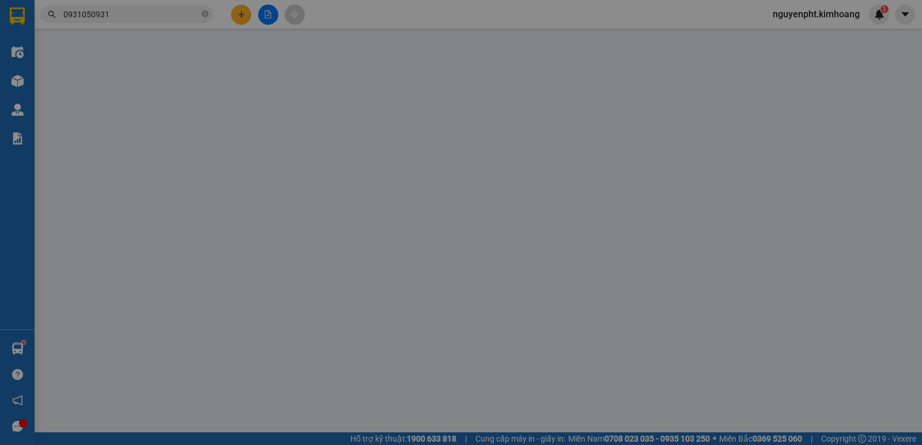
type input "THÁI AN"
type input "0931050931"
type input "HUY HUỲNH"
type input "25.000"
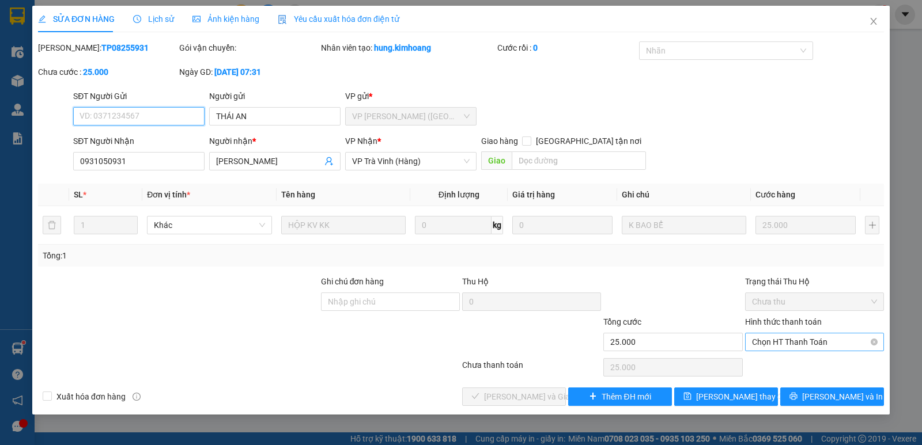
click at [794, 348] on span "Chọn HT Thanh Toán" at bounding box center [814, 342] width 125 height 17
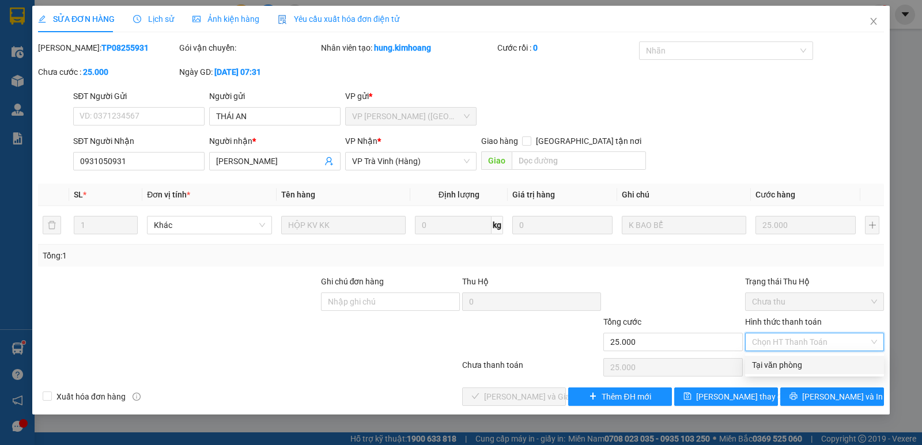
click at [771, 365] on div "Tại văn phòng" at bounding box center [814, 365] width 125 height 13
type input "0"
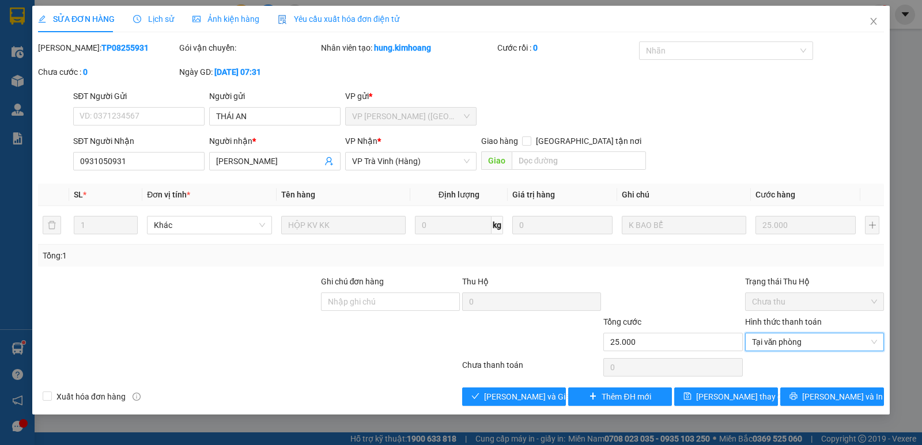
click at [459, 399] on div "Xuất hóa đơn hàng Lưu và Giao hàng Thêm ĐH mới Lưu thay đổi Lưu và In" at bounding box center [461, 397] width 848 height 18
click at [479, 393] on icon "check" at bounding box center [475, 396] width 8 height 8
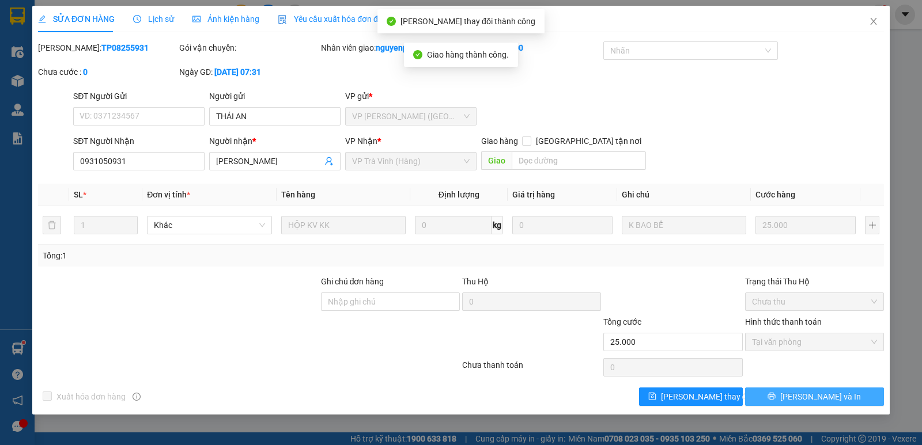
click at [807, 404] on button "Lưu và In" at bounding box center [814, 397] width 139 height 18
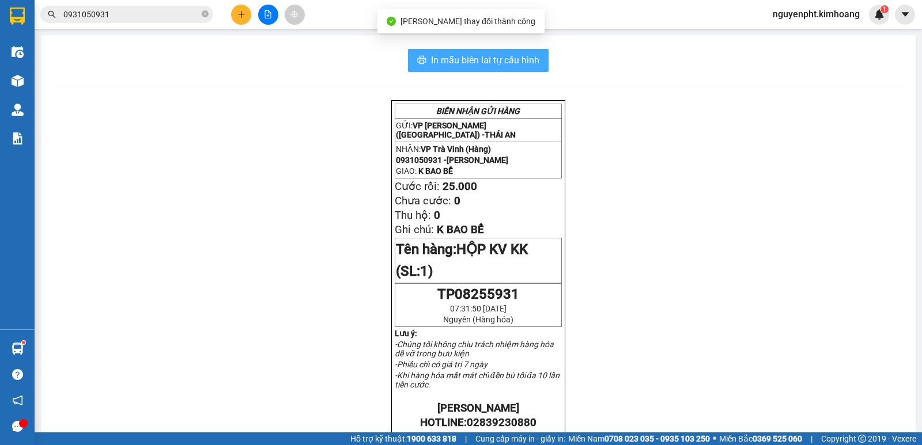
drag, startPoint x: 525, startPoint y: 61, endPoint x: 511, endPoint y: 59, distance: 13.9
click at [524, 62] on span "In mẫu biên lai tự cấu hình" at bounding box center [485, 60] width 108 height 14
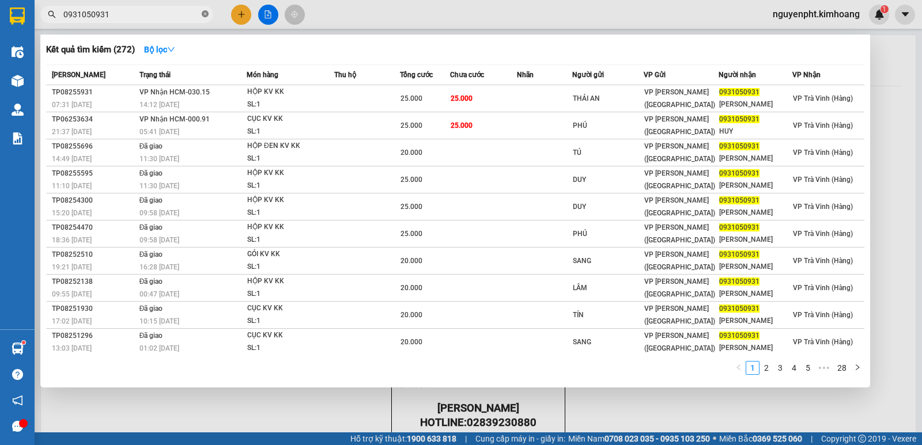
click at [204, 13] on icon "close-circle" at bounding box center [205, 13] width 7 height 7
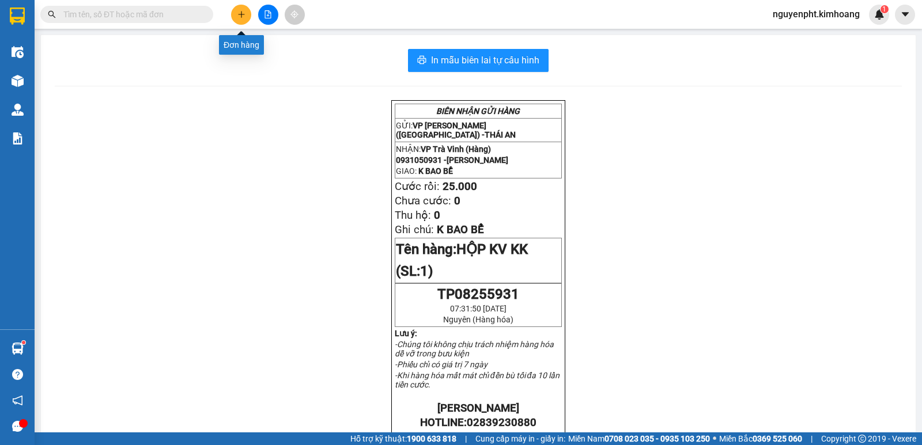
click at [240, 10] on icon "plus" at bounding box center [241, 14] width 8 height 8
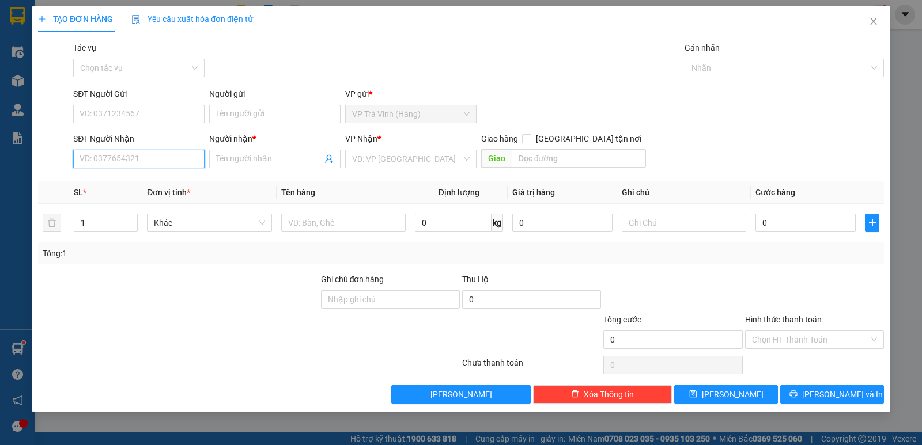
drag, startPoint x: 131, startPoint y: 167, endPoint x: 138, endPoint y: 165, distance: 7.3
click at [134, 166] on input "SĐT Người Nhận" at bounding box center [138, 159] width 131 height 18
type input "0906655933"
drag, startPoint x: 99, startPoint y: 185, endPoint x: 97, endPoint y: 176, distance: 9.4
click at [100, 185] on div "0906655933 - tường" at bounding box center [139, 182] width 118 height 13
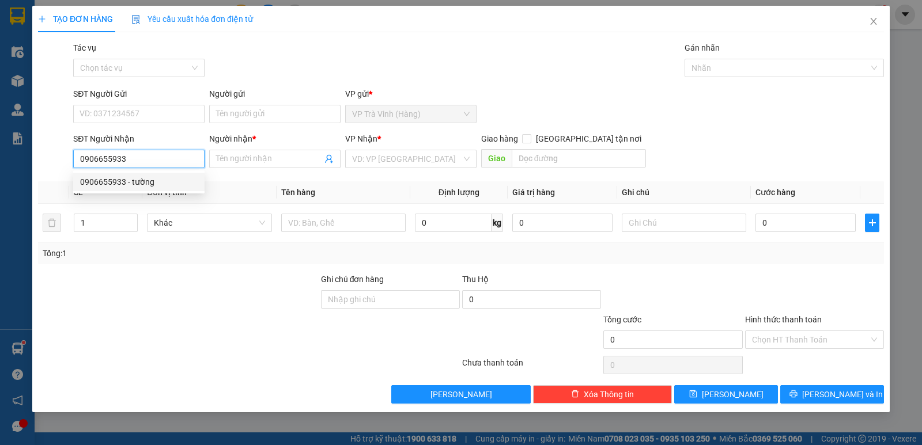
type input "tường"
checkbox input "true"
type input "168/5 lạc long quân p3 q11"
type input "90.000"
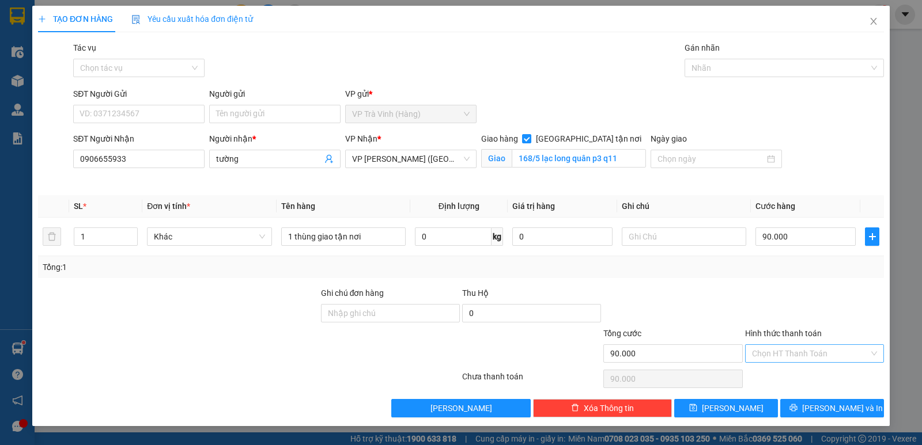
click at [785, 355] on input "Hình thức thanh toán" at bounding box center [810, 353] width 117 height 17
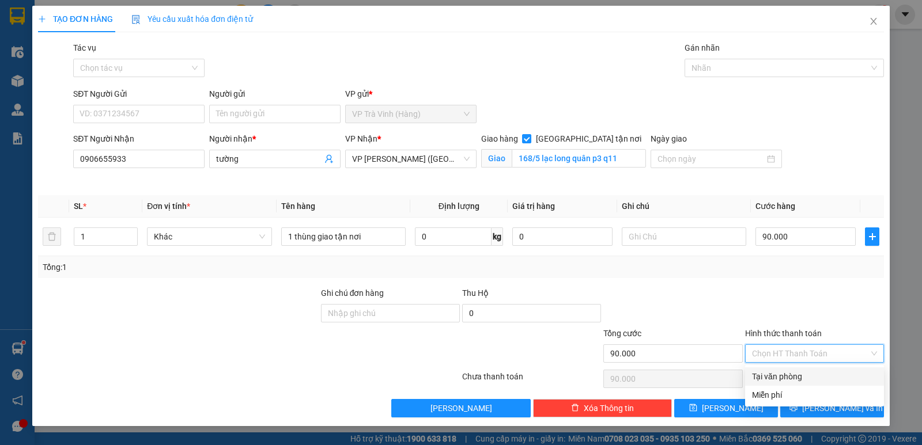
click at [781, 376] on div "Tại văn phòng" at bounding box center [814, 376] width 125 height 13
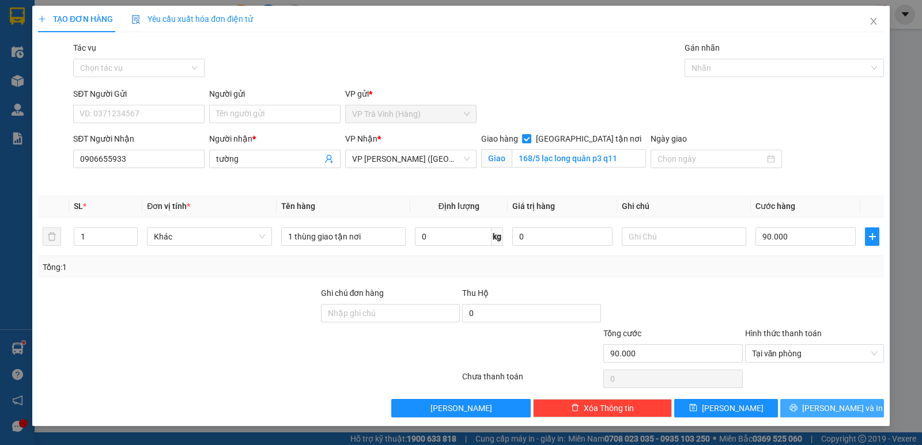
click at [844, 408] on span "Lưu và In" at bounding box center [842, 408] width 81 height 13
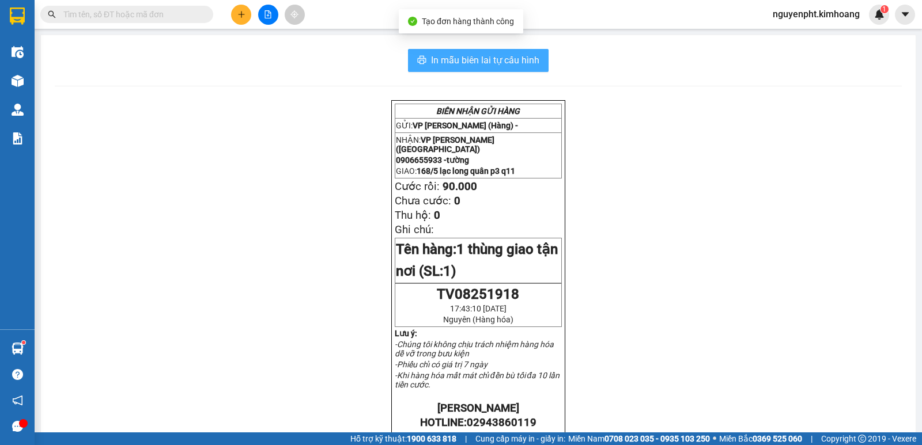
click at [519, 67] on span "In mẫu biên lai tự cấu hình" at bounding box center [485, 60] width 108 height 14
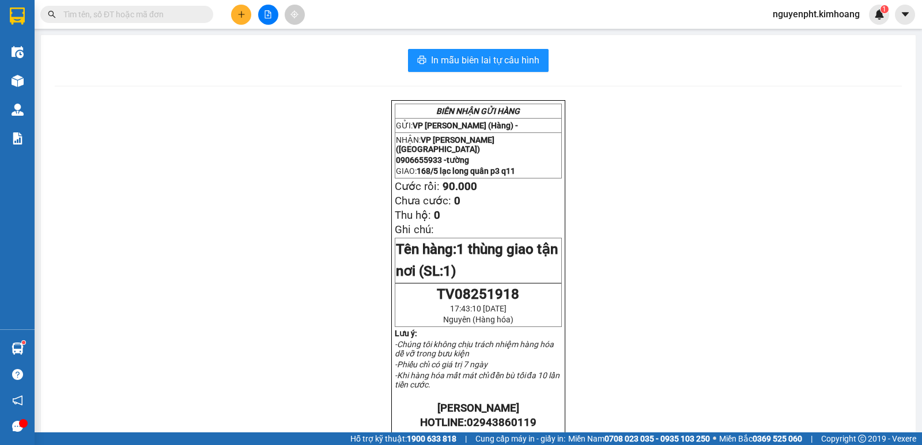
click at [239, 21] on button at bounding box center [241, 15] width 20 height 20
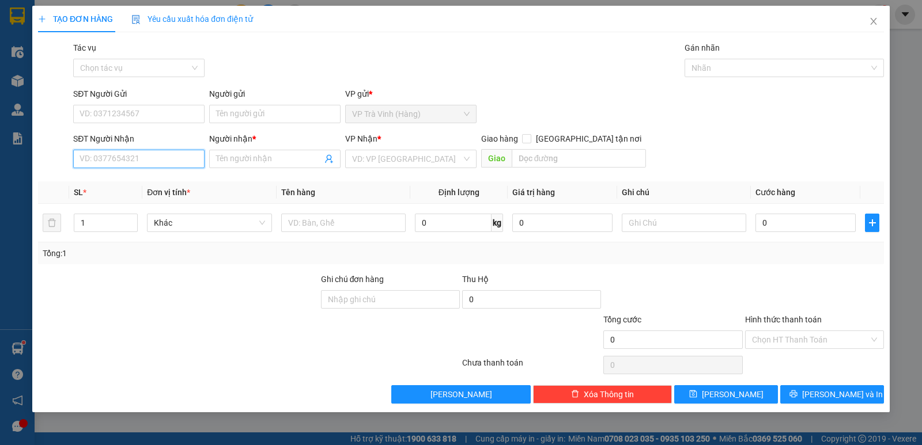
click at [104, 159] on input "SĐT Người Nhận" at bounding box center [138, 159] width 131 height 18
type input "0356305309"
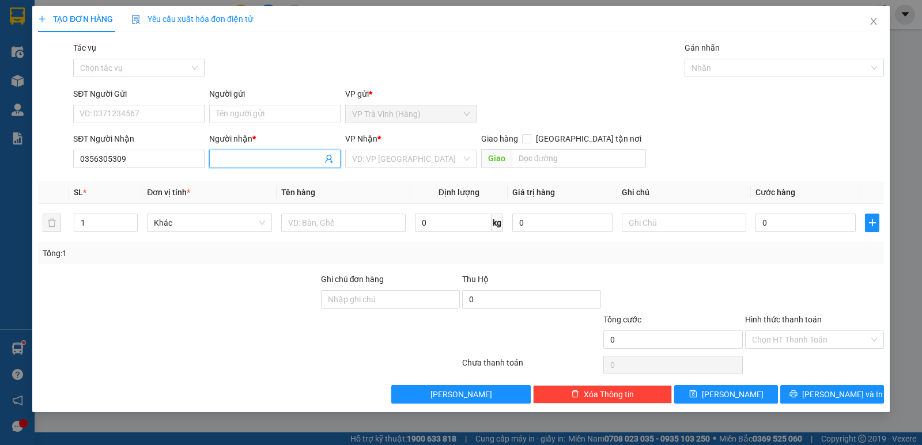
click at [243, 160] on input "Người nhận *" at bounding box center [269, 159] width 106 height 13
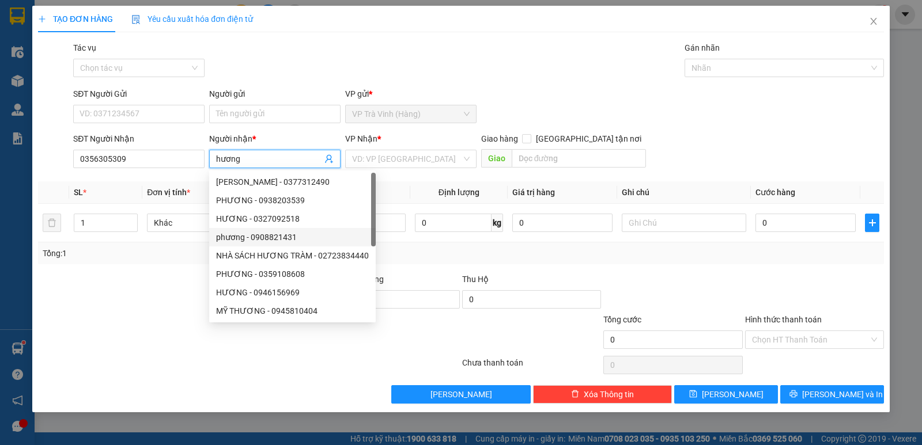
type input "hương"
drag, startPoint x: 393, startPoint y: 149, endPoint x: 388, endPoint y: 157, distance: 10.1
click at [391, 152] on div "VP Nhận * VD: VP Sài Gòn" at bounding box center [410, 153] width 131 height 40
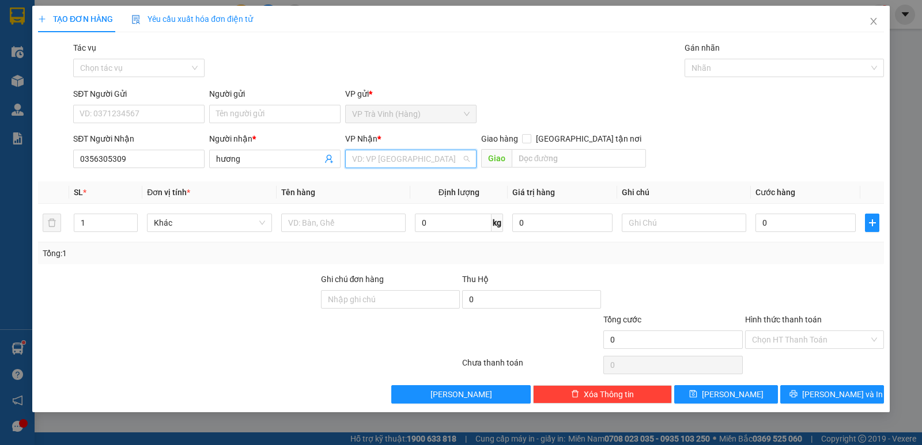
drag, startPoint x: 388, startPoint y: 157, endPoint x: 386, endPoint y: 163, distance: 6.0
click at [388, 158] on input "search" at bounding box center [406, 158] width 109 height 17
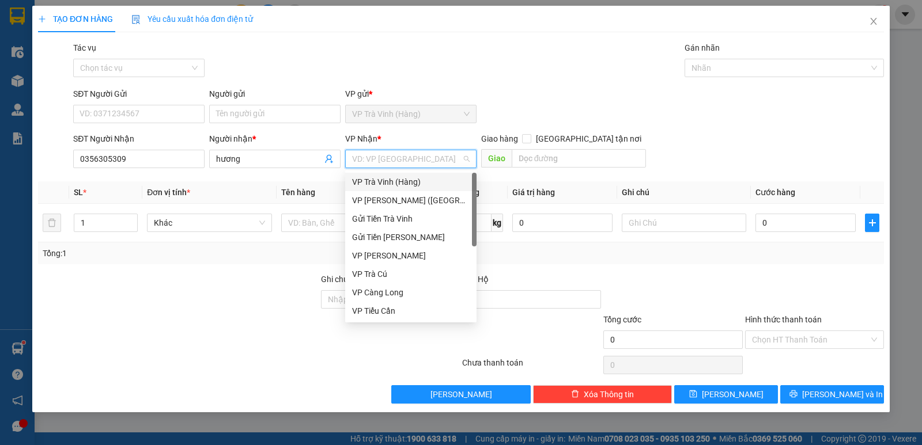
drag, startPoint x: 380, startPoint y: 190, endPoint x: 378, endPoint y: 196, distance: 6.7
click at [380, 194] on div "VP Trà Vinh (Hàng) VP Trần Phú (Hàng) Gửi Tiền Trà Vinh Gửi Tiền Trần Phú VP Vũ…" at bounding box center [410, 265] width 131 height 184
click at [377, 198] on div "VP Trần Phú (Hàng)" at bounding box center [411, 200] width 118 height 13
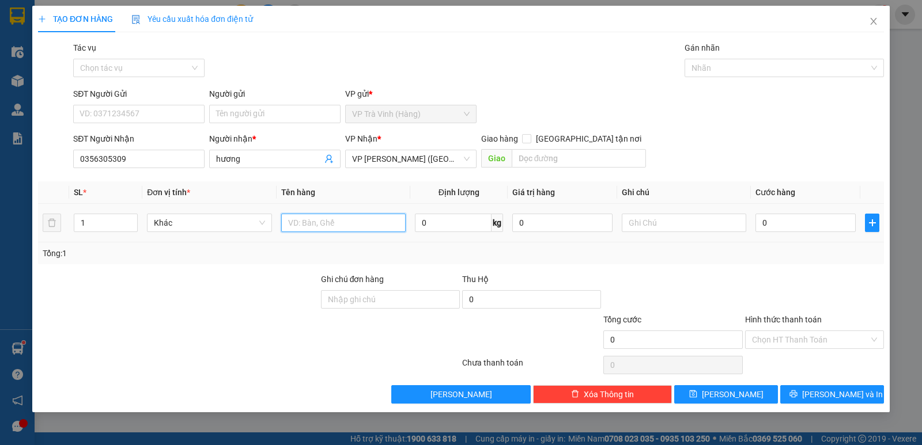
click at [358, 219] on input "text" at bounding box center [343, 223] width 124 height 18
type input "giỏ trắng kk"
type input "3"
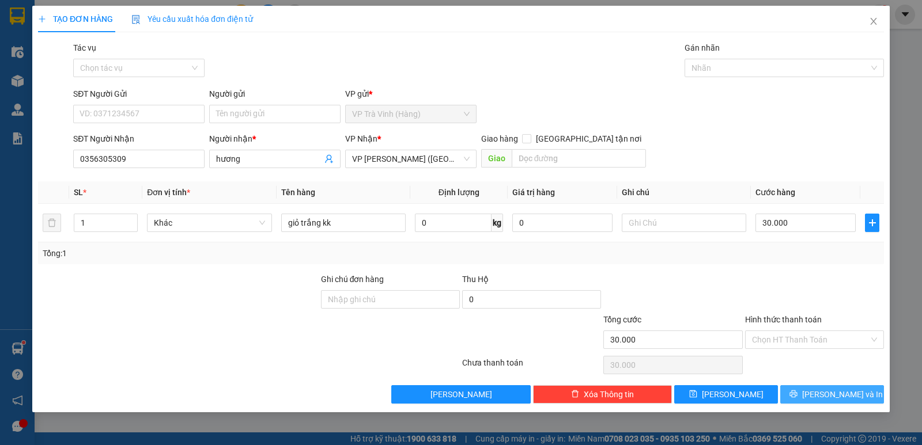
drag, startPoint x: 849, startPoint y: 395, endPoint x: 804, endPoint y: 353, distance: 61.5
click at [848, 395] on span "Lưu và In" at bounding box center [842, 394] width 81 height 13
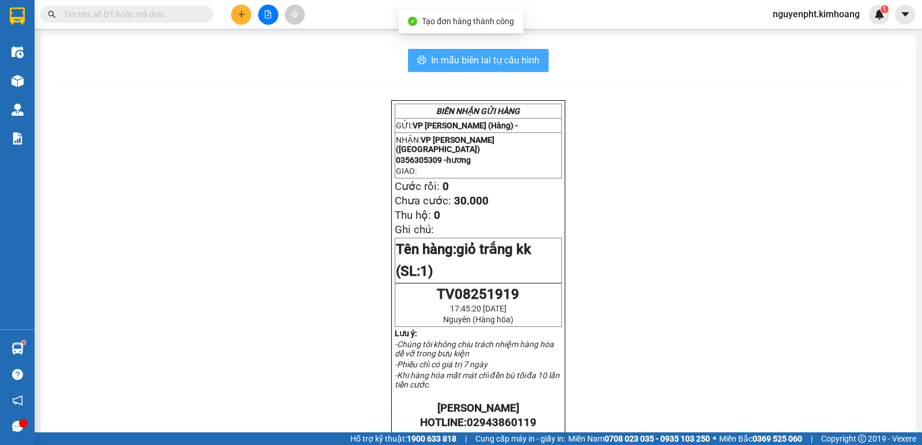
click at [513, 59] on span "In mẫu biên lai tự cấu hình" at bounding box center [485, 60] width 108 height 14
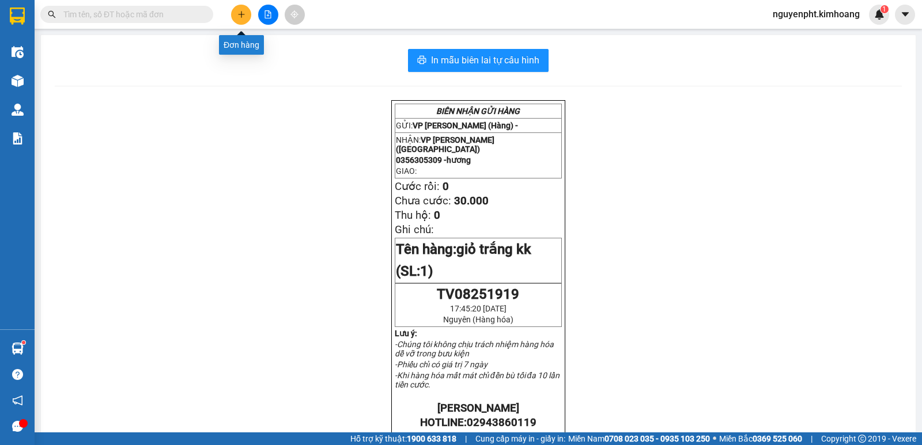
click at [244, 13] on icon "plus" at bounding box center [241, 14] width 8 height 8
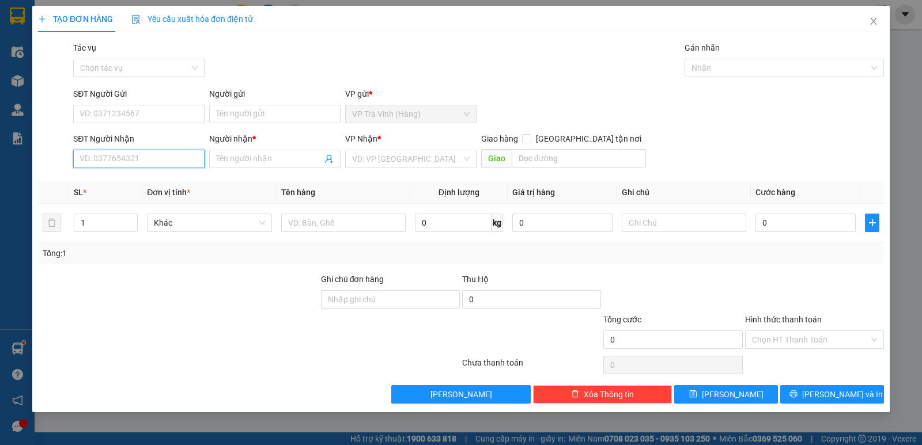
click at [165, 157] on input "SĐT Người Nhận" at bounding box center [138, 159] width 131 height 18
click at [131, 182] on div "0938685283 - CHÍN" at bounding box center [139, 182] width 118 height 13
type input "0938685283"
type input "CHÍN"
type input "20.000"
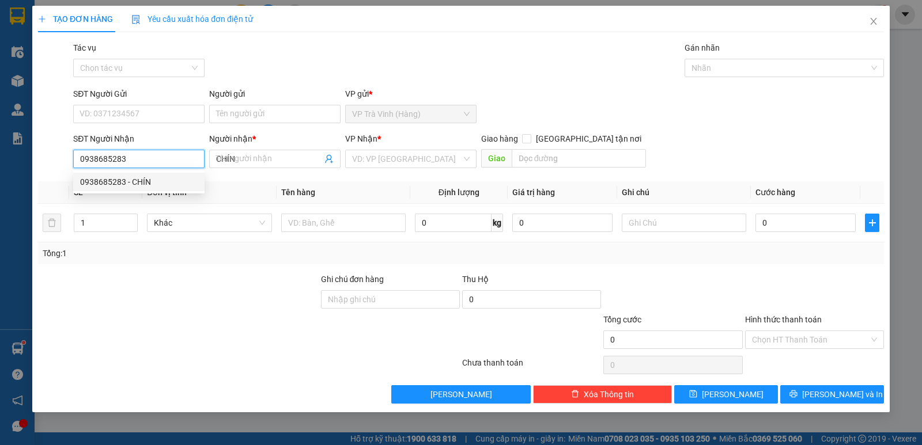
type input "20.000"
drag, startPoint x: 147, startPoint y: 160, endPoint x: 0, endPoint y: 243, distance: 169.2
click at [0, 240] on div "TẠO ĐƠN HÀNG Yêu cầu xuất hóa đơn điện tử Transit Pickup Surcharge Ids Transit …" at bounding box center [461, 222] width 922 height 445
type input "0938685439"
drag, startPoint x: 130, startPoint y: 187, endPoint x: 126, endPoint y: 181, distance: 7.0
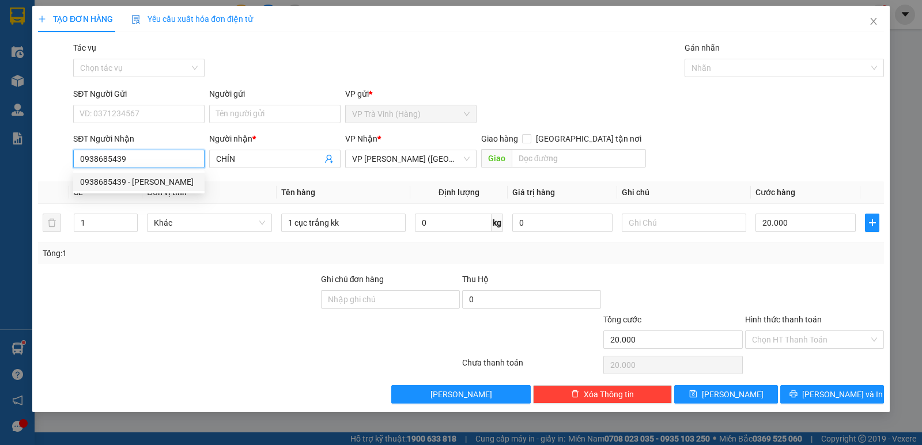
click at [130, 187] on div "0938685439 - xuân thảo" at bounding box center [139, 182] width 118 height 13
type input "xuân thảo"
type input "110.000"
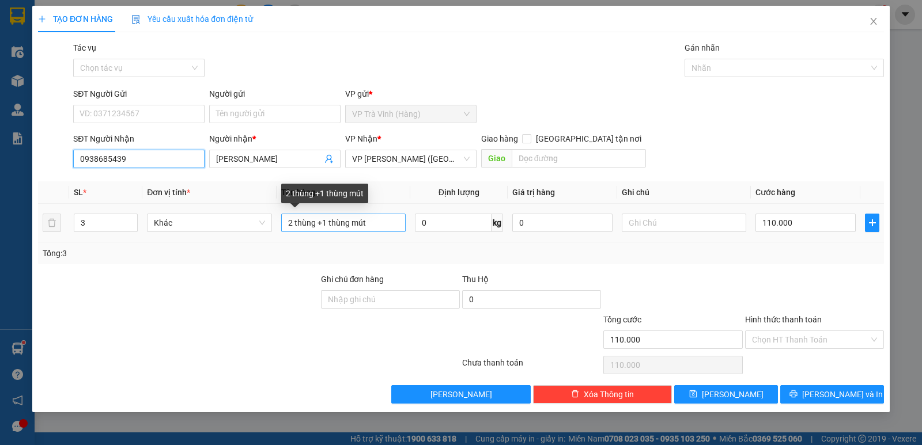
type input "0938685439"
drag, startPoint x: 388, startPoint y: 219, endPoint x: 78, endPoint y: 230, distance: 310.2
click at [118, 230] on tr "3 Khác 2 thùng +1 thùng mút 0 kg 0 110.000" at bounding box center [461, 223] width 846 height 39
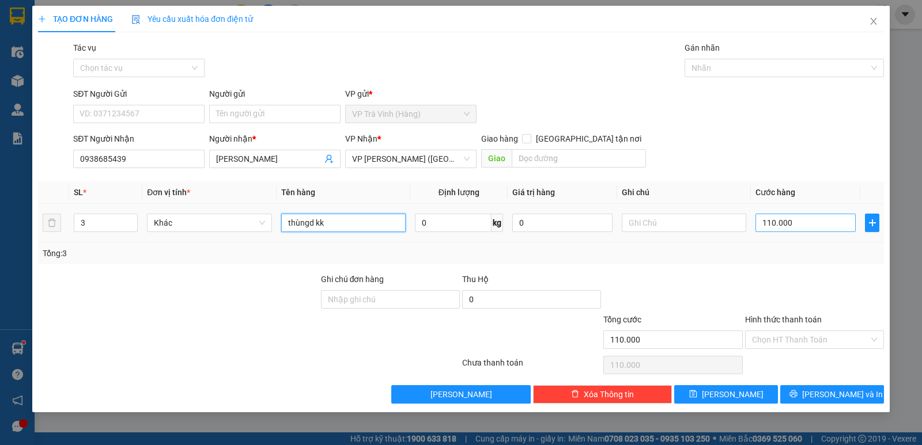
type input "thùngd kk"
type input "0"
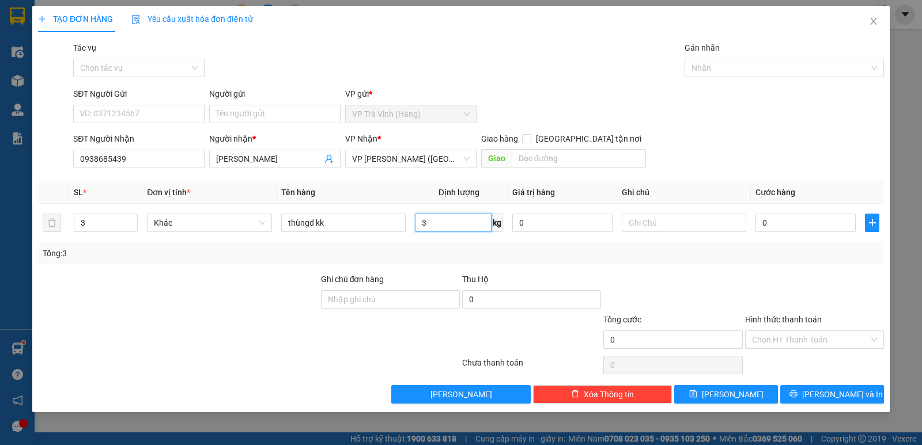
type input "35"
click at [826, 230] on input "0" at bounding box center [805, 223] width 100 height 18
click at [822, 388] on span "Lưu và In" at bounding box center [842, 394] width 81 height 13
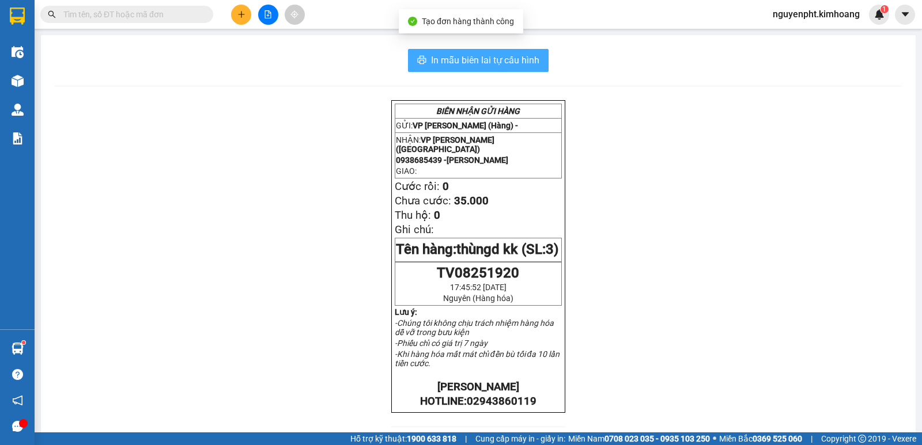
click at [495, 64] on span "In mẫu biên lai tự cấu hình" at bounding box center [485, 60] width 108 height 14
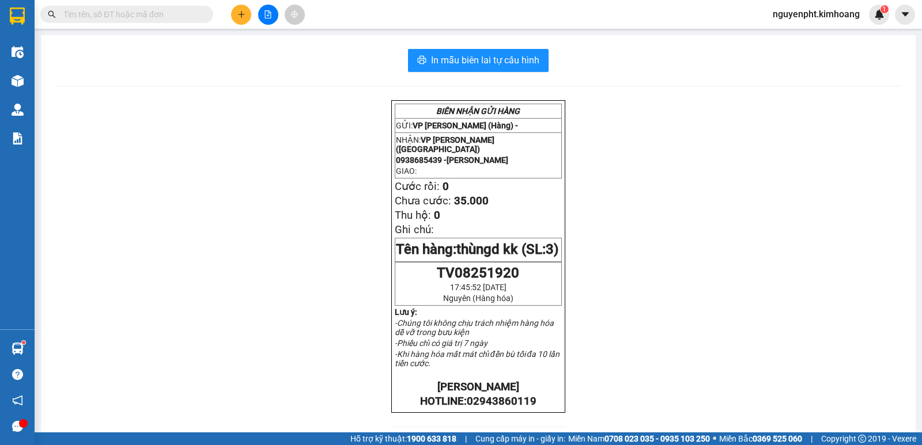
click at [101, 25] on div "Kết quả tìm kiếm ( 272 ) Bộ lọc Mã ĐH Trạng thái Món hàng Thu hộ Tổng cước Chưa…" at bounding box center [461, 14] width 922 height 29
click at [108, 11] on input "text" at bounding box center [131, 14] width 136 height 13
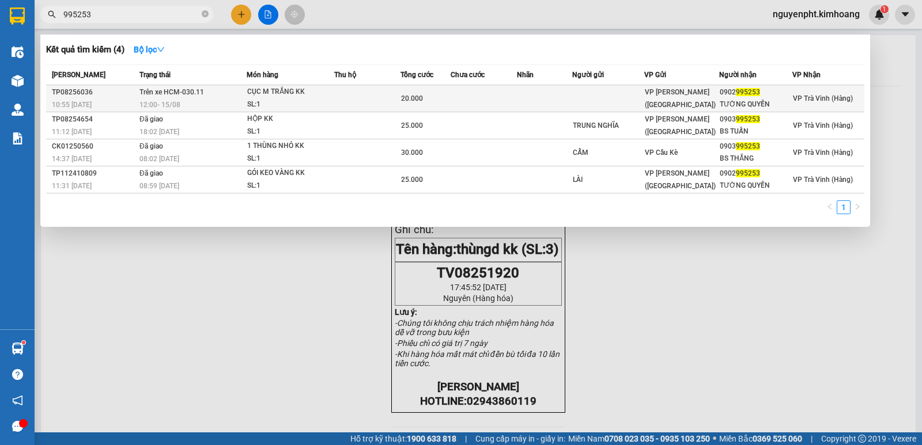
type input "995253"
click at [493, 98] on td at bounding box center [484, 98] width 66 height 27
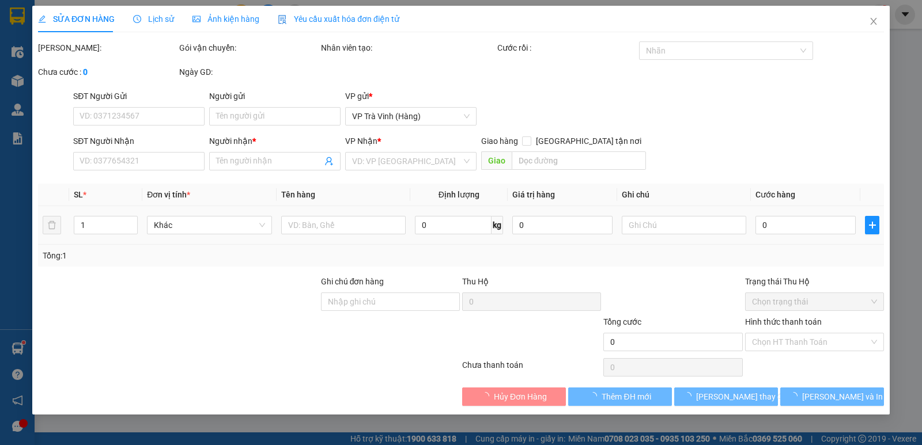
type input "0902995253"
type input "TƯỜNG QUYỀN"
type input "20.000"
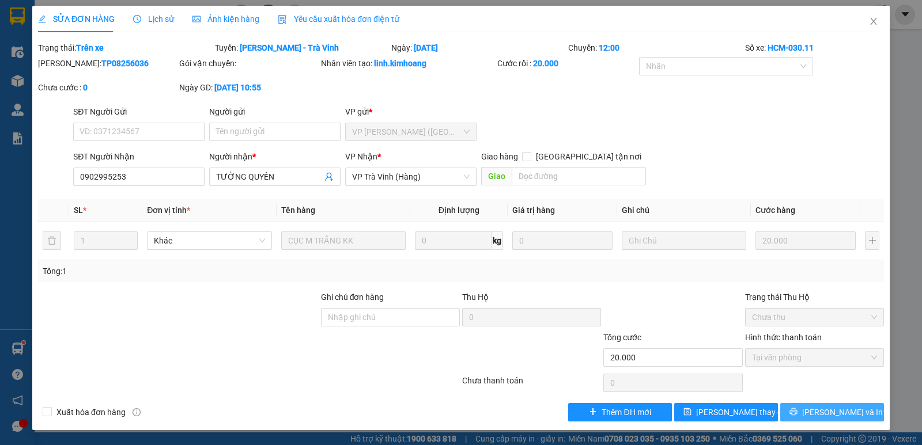
drag, startPoint x: 831, startPoint y: 417, endPoint x: 828, endPoint y: 409, distance: 7.8
click at [831, 416] on span "Lưu và In" at bounding box center [842, 412] width 81 height 13
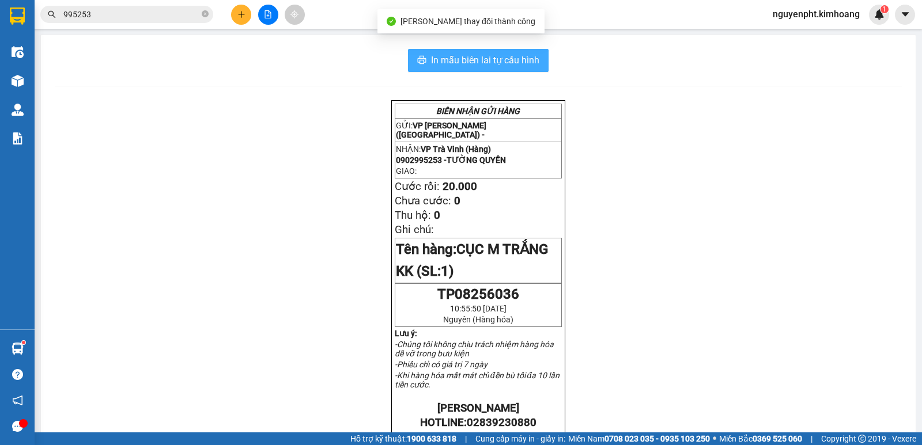
click at [519, 68] on button "In mẫu biên lai tự cấu hình" at bounding box center [478, 60] width 141 height 23
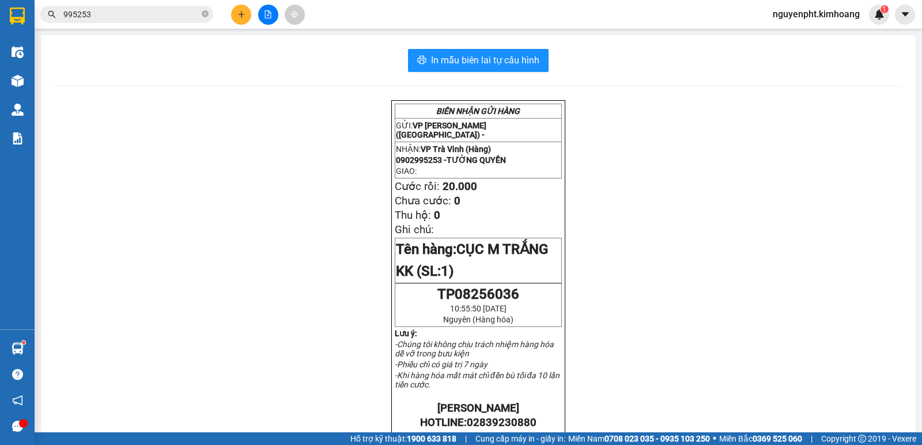
click at [157, 13] on input "995253" at bounding box center [131, 14] width 136 height 13
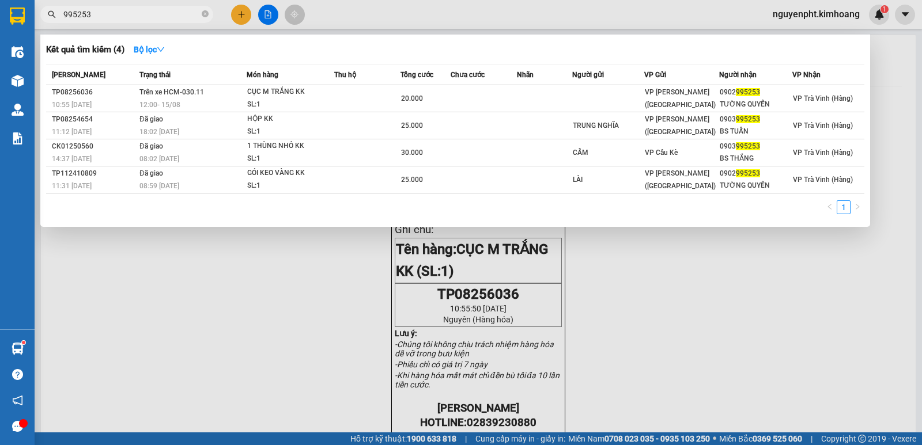
drag, startPoint x: 162, startPoint y: 16, endPoint x: 27, endPoint y: 40, distance: 137.0
click at [0, 37] on section "Kết quả tìm kiếm ( 4 ) Bộ lọc Mã ĐH Trạng thái Món hàng Thu hộ Tổng cước Chưa c…" at bounding box center [461, 222] width 922 height 445
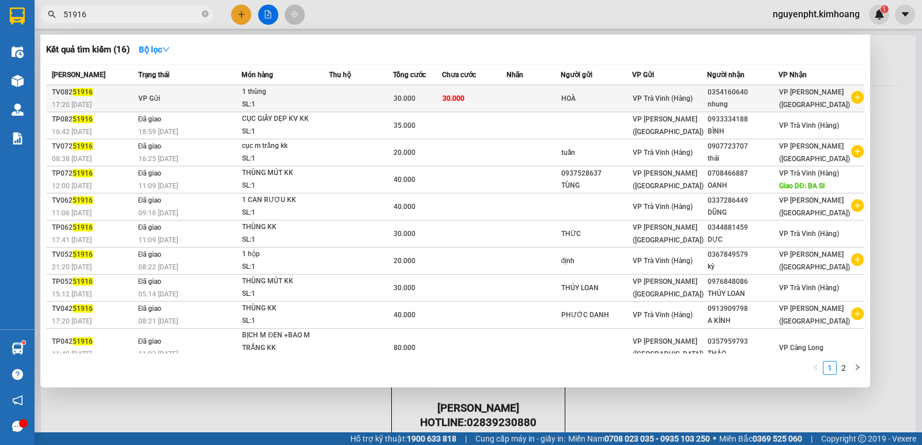
type input "51916"
click at [515, 103] on td at bounding box center [533, 98] width 54 height 27
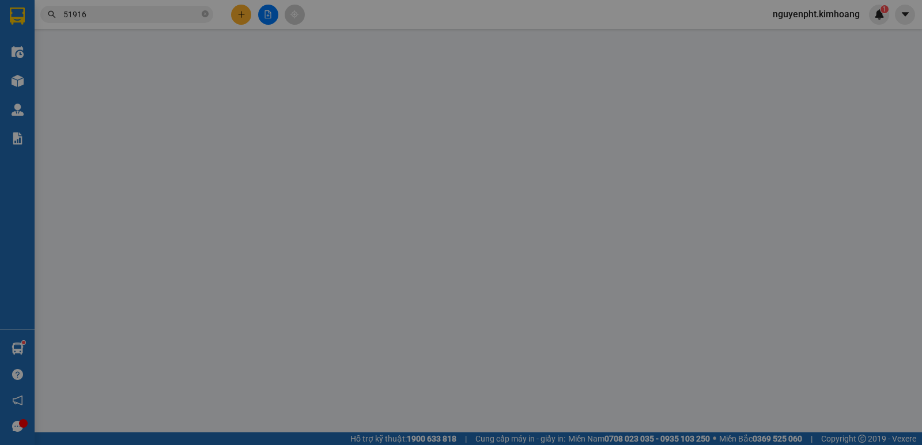
type input "HOÀ"
type input "0354160640"
type input "nhung"
type input "30.000"
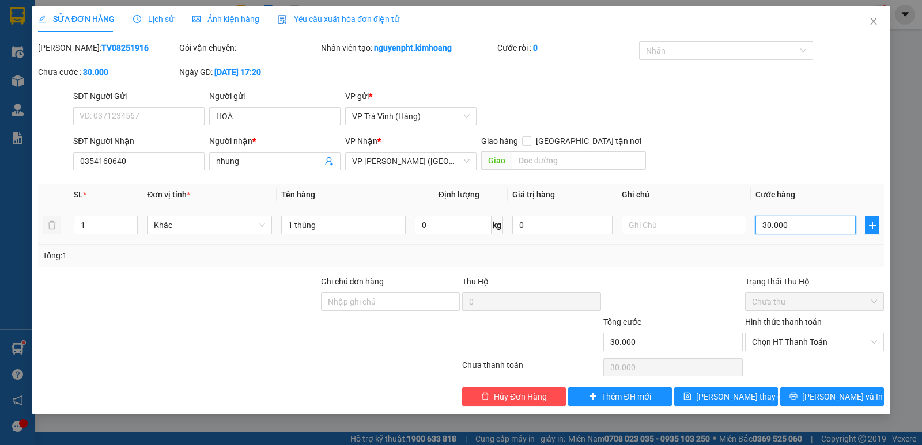
type input "0"
type input "1 thùng4"
drag, startPoint x: 781, startPoint y: 223, endPoint x: 766, endPoint y: 256, distance: 35.9
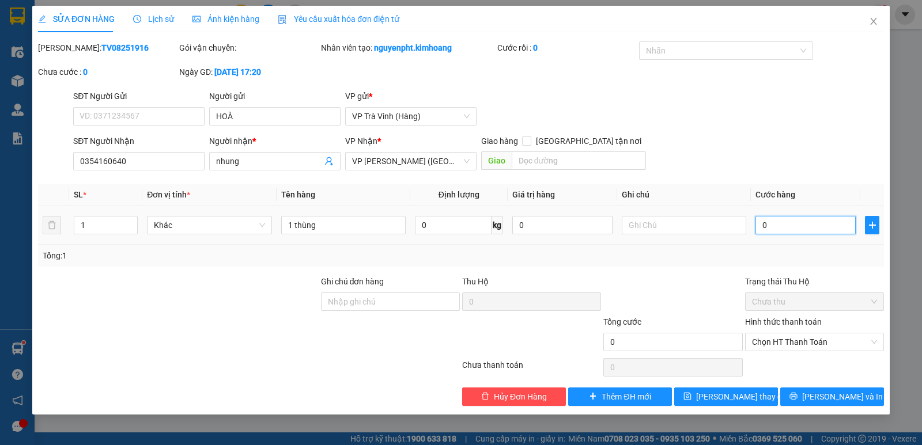
click at [781, 224] on input "0" at bounding box center [805, 225] width 100 height 18
click at [829, 392] on span "Lưu và In" at bounding box center [842, 397] width 81 height 13
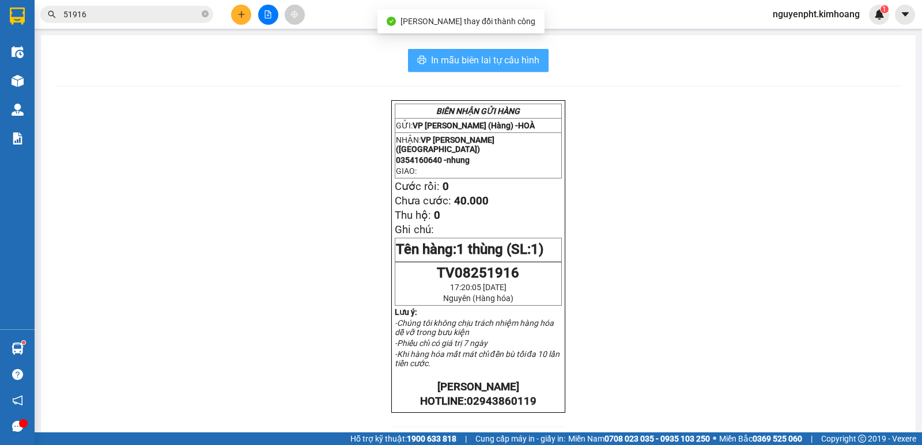
click at [493, 64] on span "In mẫu biên lai tự cấu hình" at bounding box center [485, 60] width 108 height 14
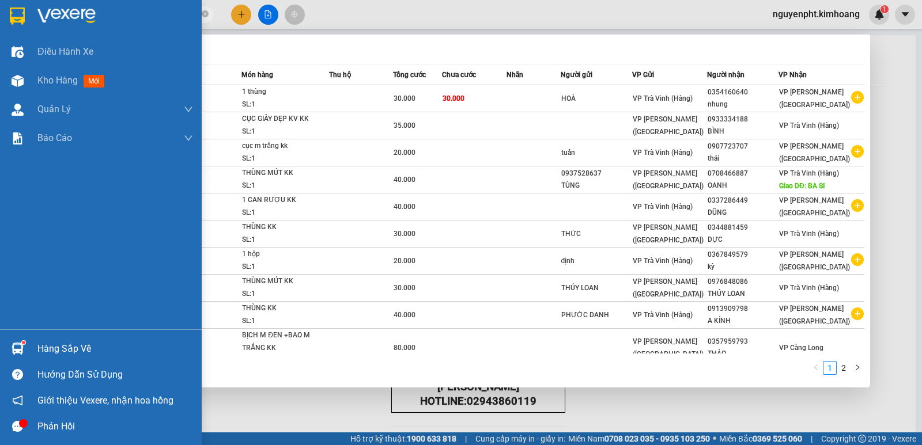
drag, startPoint x: 144, startPoint y: 17, endPoint x: 0, endPoint y: 218, distance: 247.8
click at [0, 130] on section "Kết quả tìm kiếm ( 16 ) Bộ lọc Mã ĐH Trạng thái Món hàng Thu hộ Tổng cước Chưa …" at bounding box center [461, 222] width 922 height 445
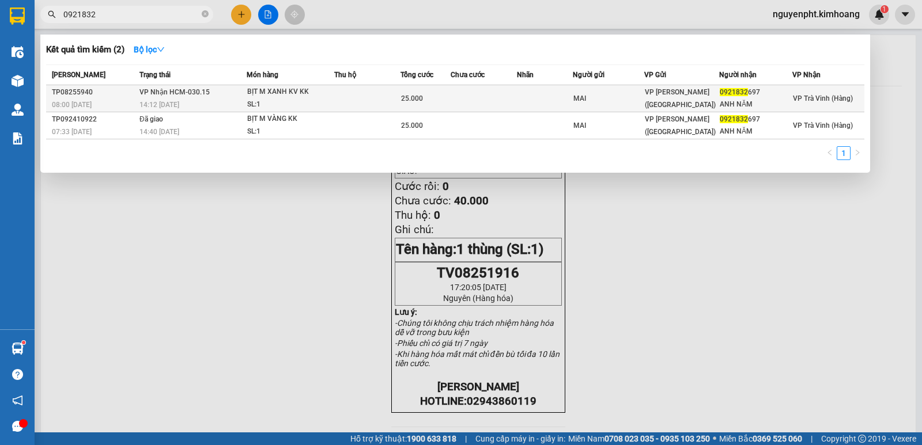
type input "0921832"
click at [364, 96] on td at bounding box center [367, 98] width 66 height 27
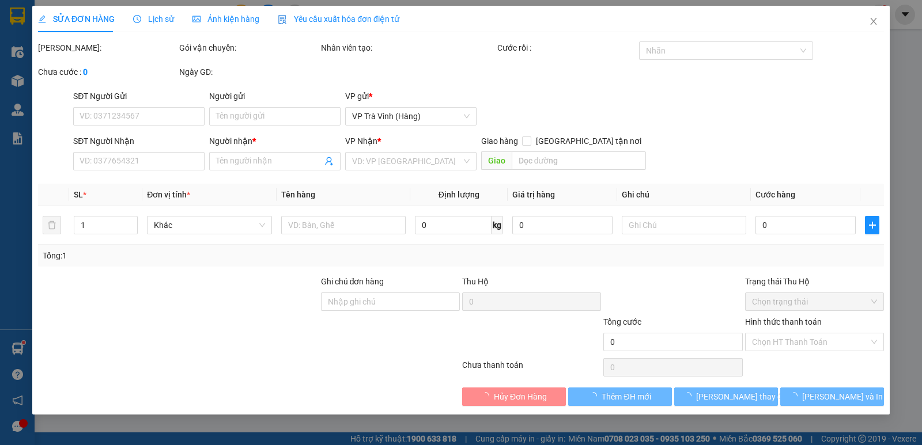
type input "MAI"
type input "0921832697"
type input "ANH NĂM"
type input "25.000"
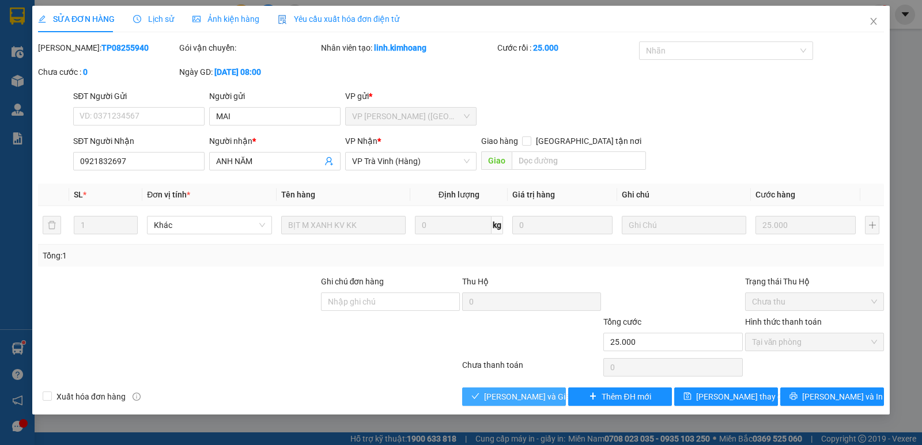
drag, startPoint x: 518, startPoint y: 397, endPoint x: 528, endPoint y: 392, distance: 11.3
click at [518, 397] on span "Lưu và Giao hàng" at bounding box center [539, 397] width 111 height 13
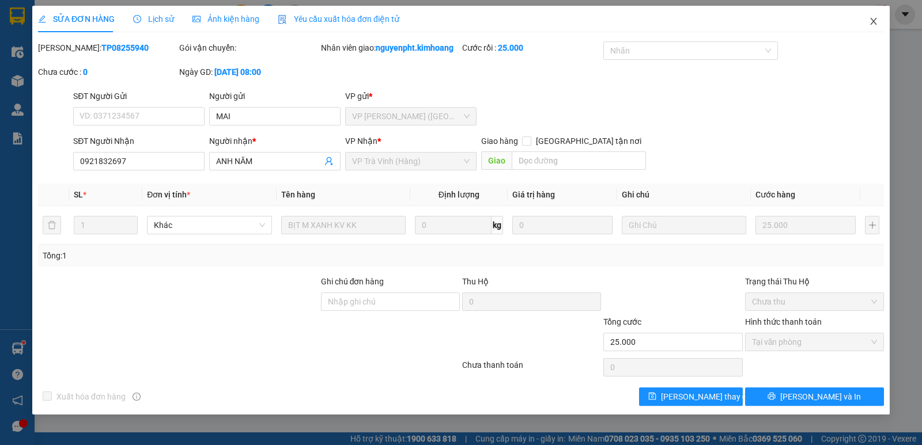
click at [871, 22] on icon "close" at bounding box center [873, 21] width 9 height 9
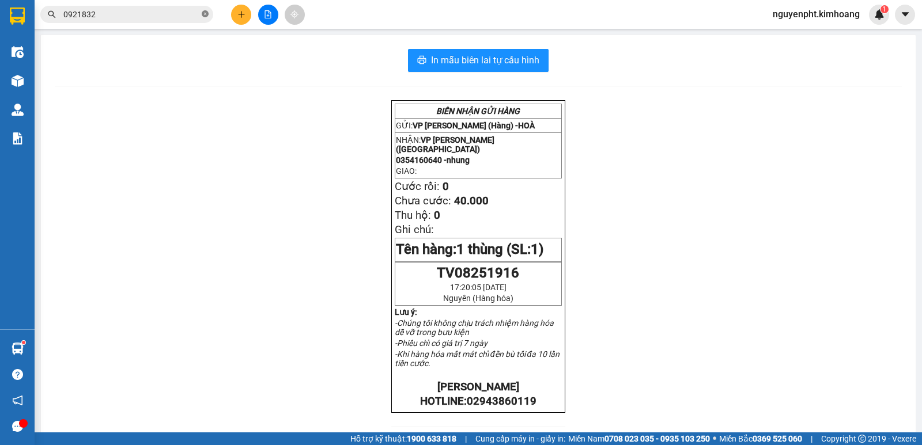
click at [205, 14] on icon "close-circle" at bounding box center [205, 13] width 7 height 7
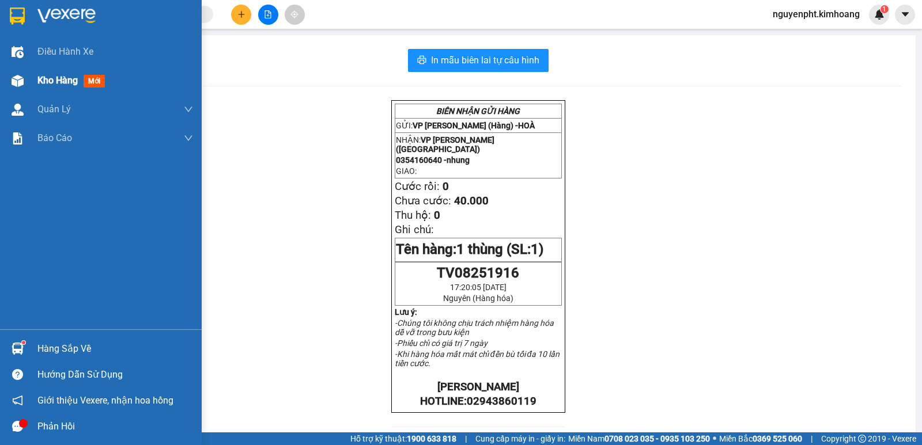
click at [50, 82] on span "Kho hàng" at bounding box center [57, 80] width 40 height 11
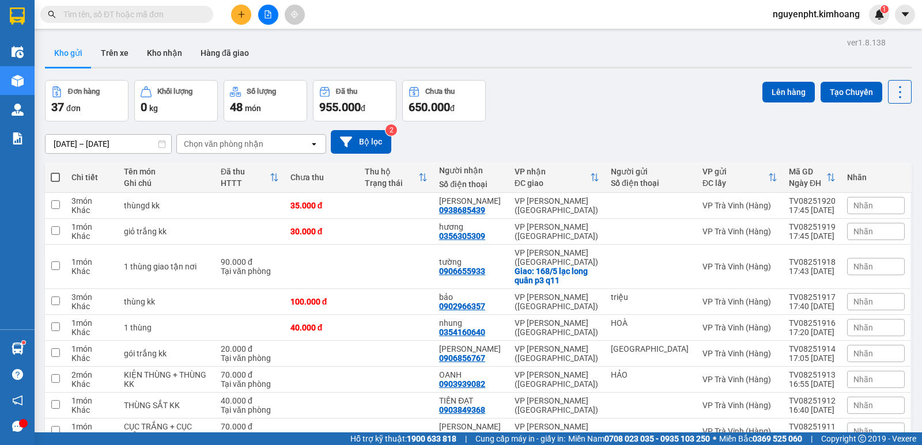
click at [131, 13] on input "text" at bounding box center [131, 14] width 136 height 13
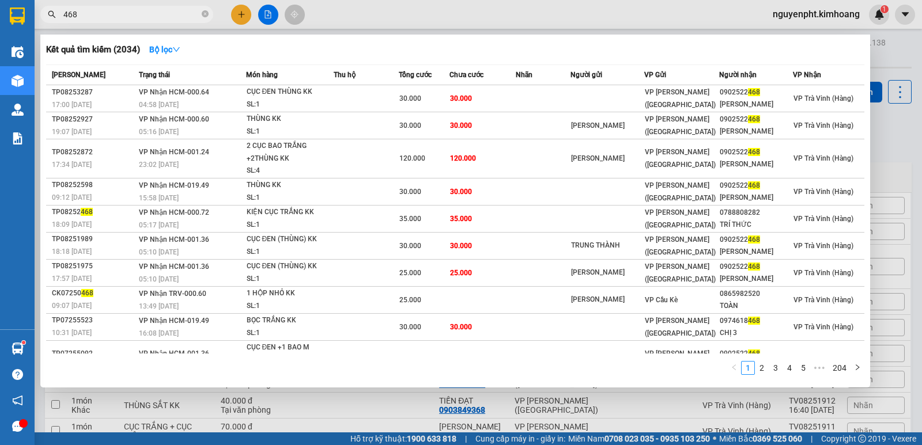
drag, startPoint x: 184, startPoint y: 18, endPoint x: 2, endPoint y: 43, distance: 183.1
click at [0, 32] on section "Kết quả tìm kiếm ( 2034 ) Bộ lọc Mã ĐH Trạng thái Món hàng Thu hộ Tổng cước Chư…" at bounding box center [461, 222] width 922 height 445
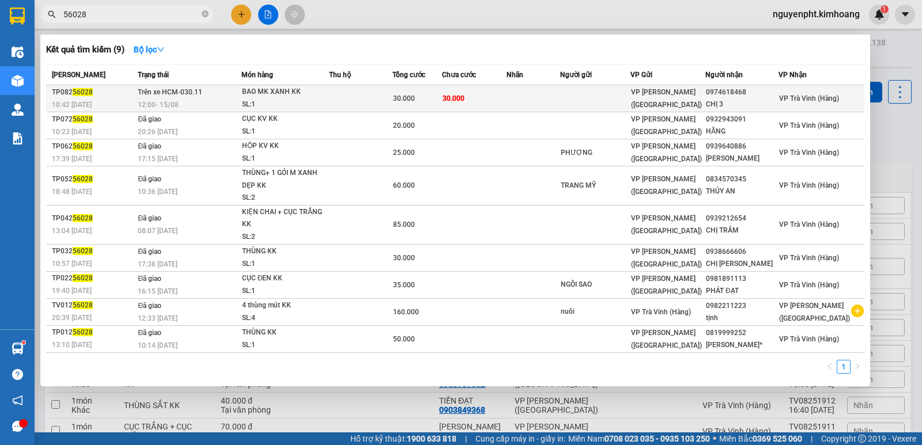
type input "56028"
click at [387, 101] on td at bounding box center [360, 98] width 63 height 27
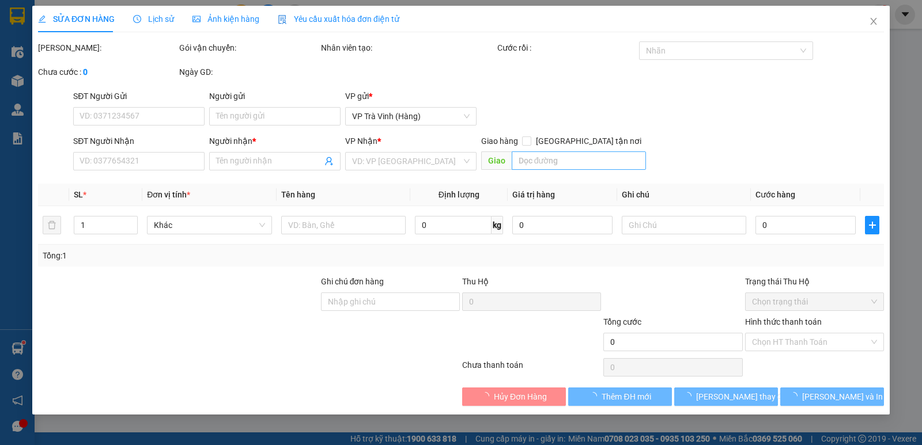
type input "0974618468"
type input "CHỊ 3"
type input "30.000"
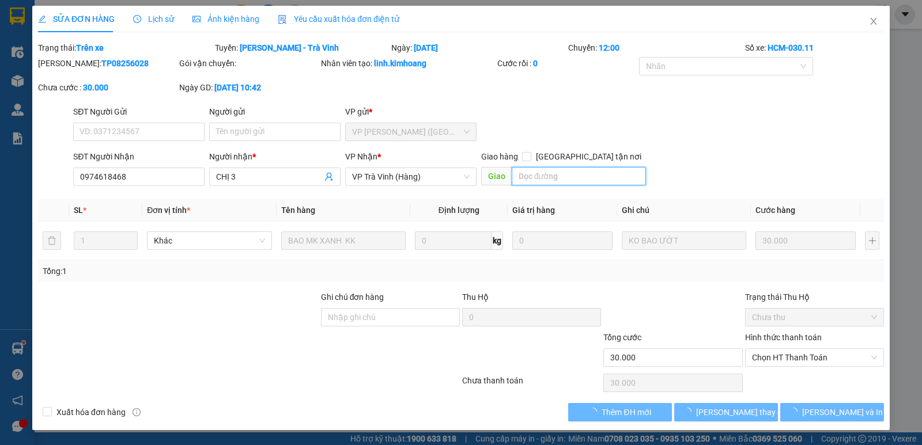
click at [546, 177] on input "text" at bounding box center [579, 176] width 135 height 18
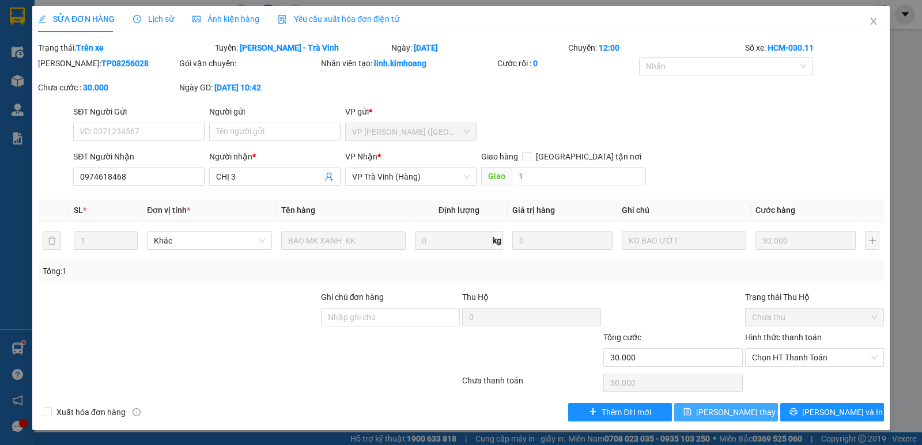
click at [732, 414] on span "Lưu thay đổi" at bounding box center [742, 412] width 92 height 13
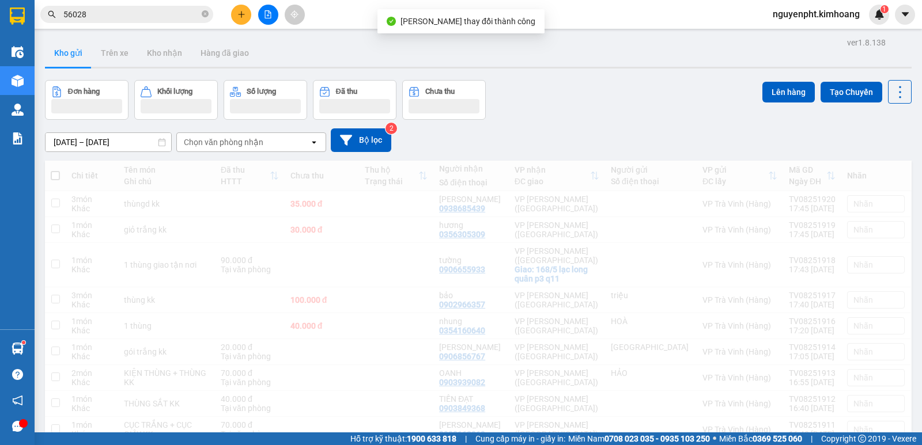
click at [137, 16] on input "56028" at bounding box center [131, 14] width 136 height 13
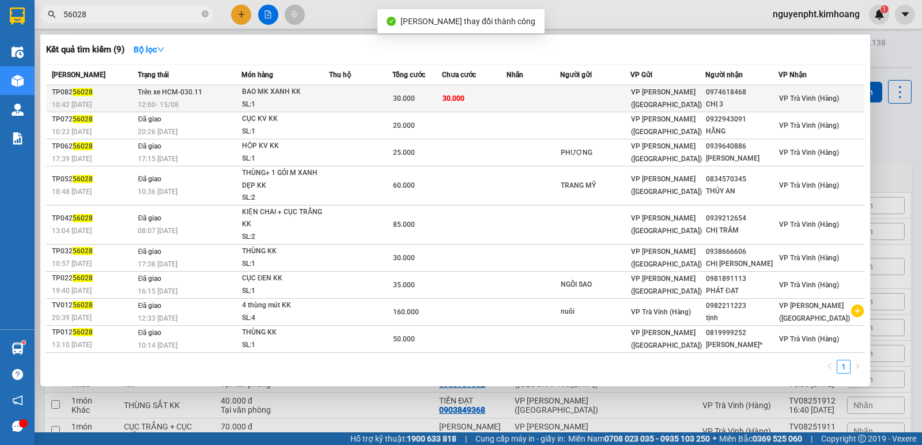
click at [343, 97] on td at bounding box center [360, 98] width 63 height 27
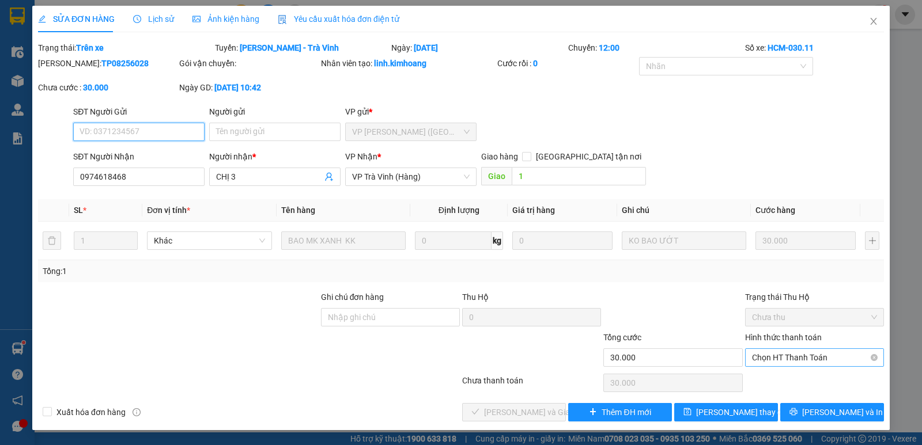
click at [807, 360] on span "Chọn HT Thanh Toán" at bounding box center [814, 357] width 125 height 17
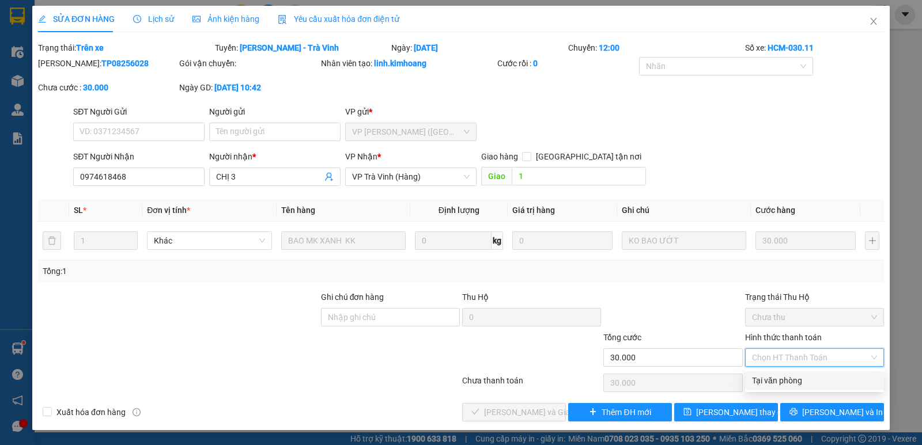
drag, startPoint x: 789, startPoint y: 388, endPoint x: 777, endPoint y: 388, distance: 12.1
click at [787, 388] on div "Tại văn phòng" at bounding box center [814, 381] width 139 height 18
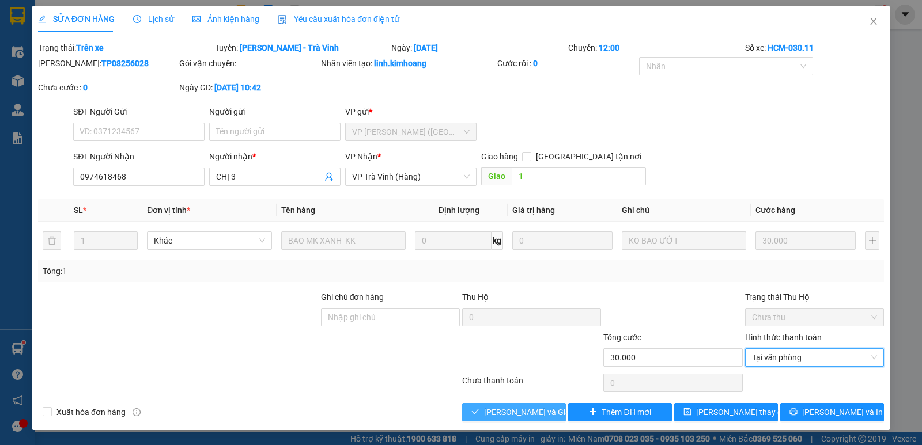
click at [529, 407] on span "Lưu và Giao hàng" at bounding box center [539, 412] width 111 height 13
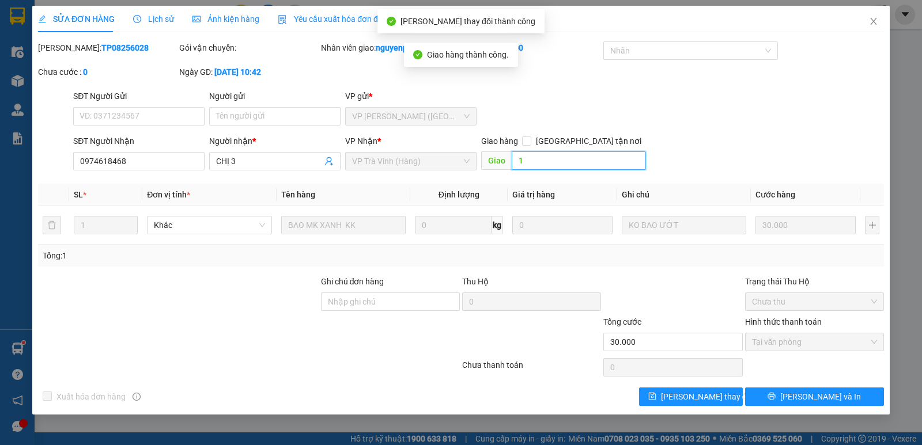
click at [528, 164] on input "1" at bounding box center [579, 161] width 135 height 18
click at [685, 393] on span "Lưu thay đổi" at bounding box center [707, 397] width 92 height 13
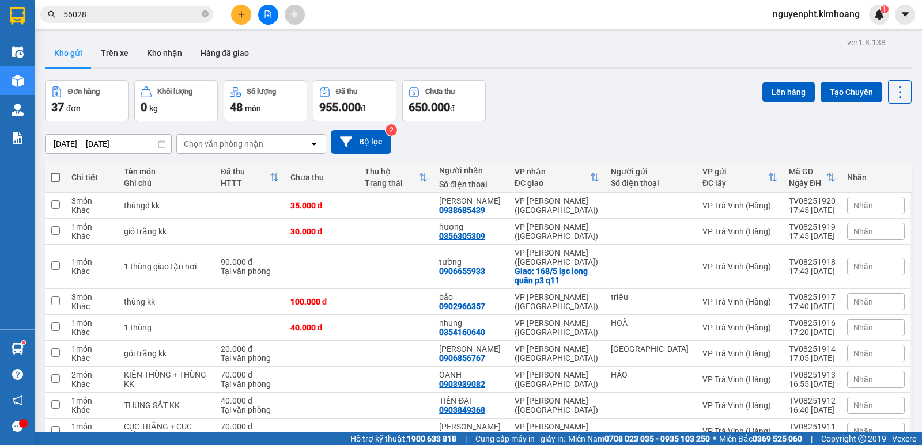
click at [206, 17] on icon "close-circle" at bounding box center [205, 13] width 7 height 7
click at [239, 16] on button at bounding box center [241, 15] width 20 height 20
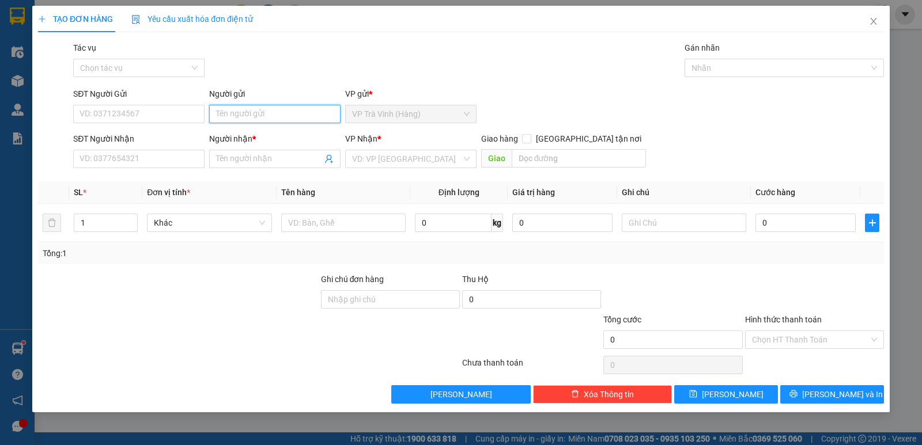
click at [252, 115] on input "Người gửi" at bounding box center [274, 114] width 131 height 18
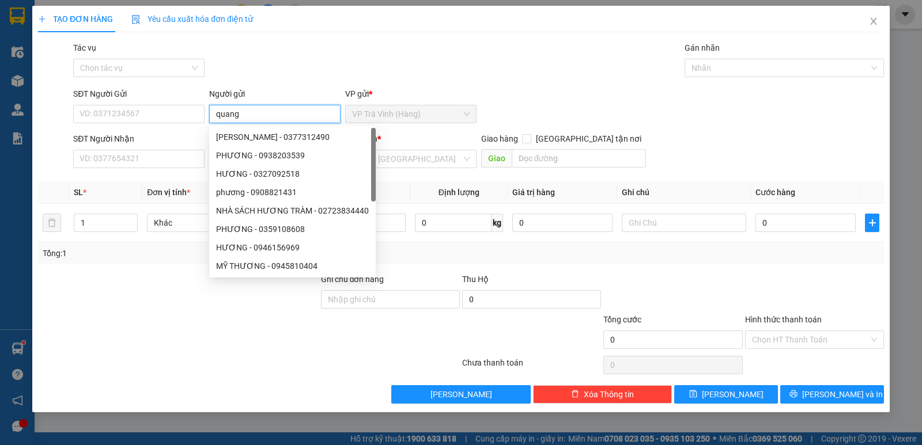
type input "quang"
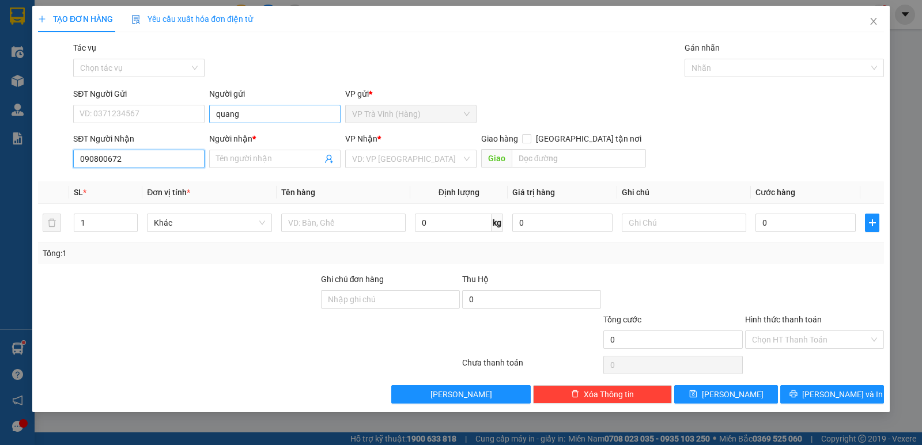
type input "0908006720"
drag, startPoint x: 108, startPoint y: 179, endPoint x: 132, endPoint y: 189, distance: 26.3
click at [108, 179] on div "0908006720 - mai" at bounding box center [139, 182] width 118 height 13
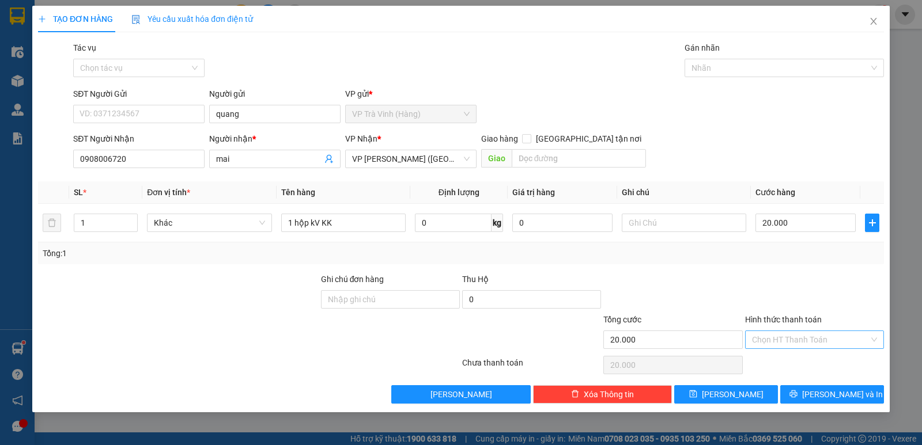
drag, startPoint x: 822, startPoint y: 340, endPoint x: 819, endPoint y: 347, distance: 7.3
click at [822, 341] on input "Hình thức thanh toán" at bounding box center [810, 339] width 117 height 17
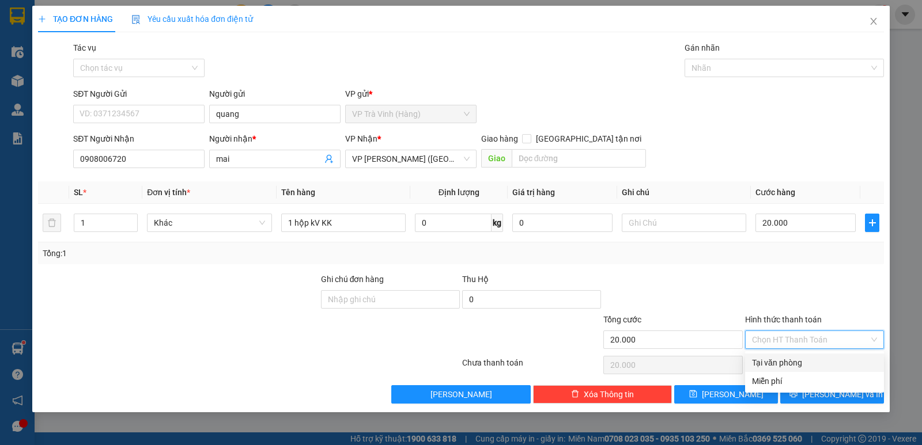
click at [814, 363] on div "Tại văn phòng" at bounding box center [814, 363] width 125 height 13
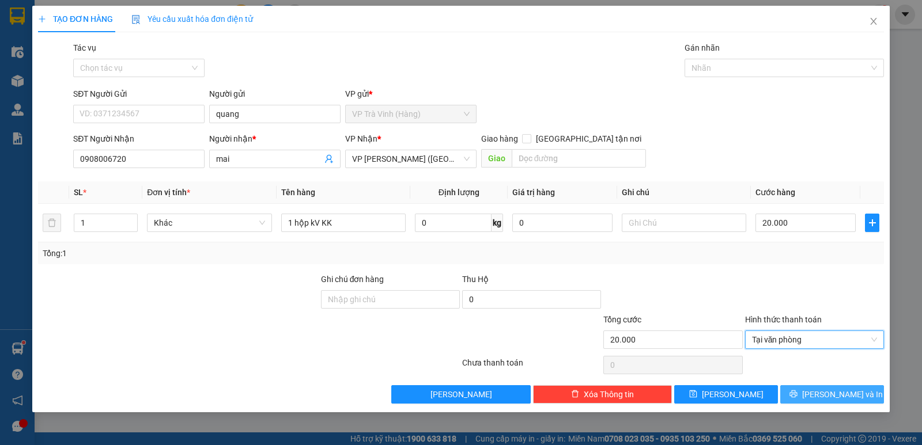
click at [797, 392] on icon "printer" at bounding box center [792, 394] width 7 height 7
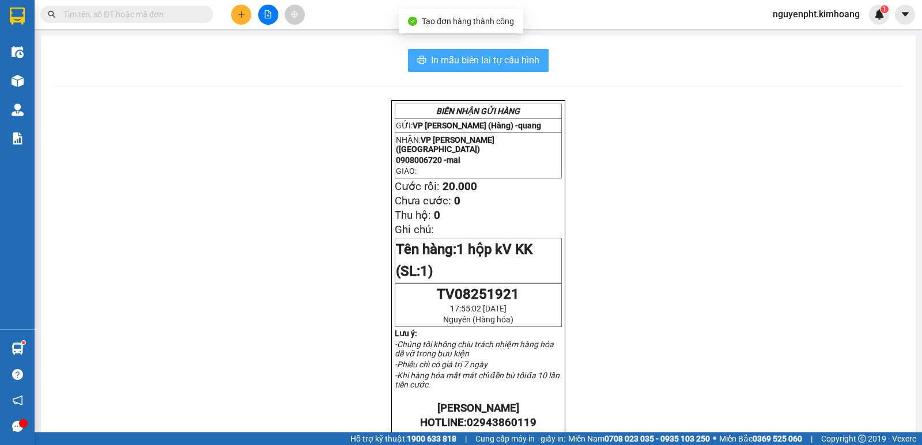
click at [442, 62] on span "In mẫu biên lai tự cấu hình" at bounding box center [485, 60] width 108 height 14
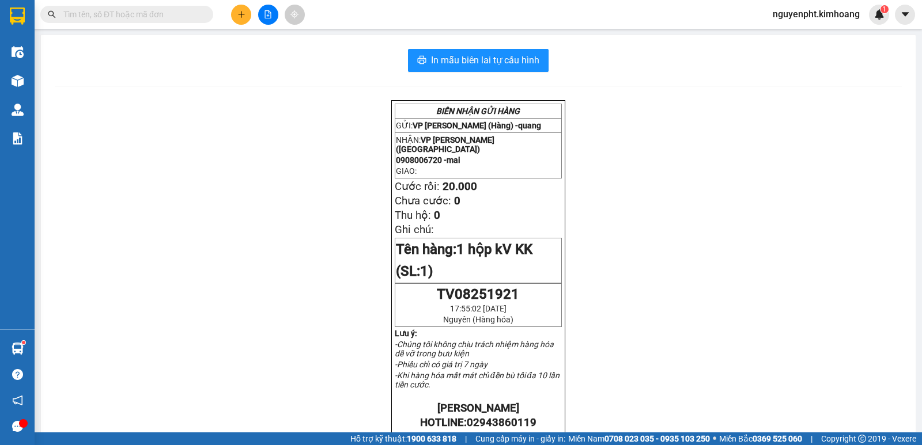
click at [139, 19] on input "text" at bounding box center [131, 14] width 136 height 13
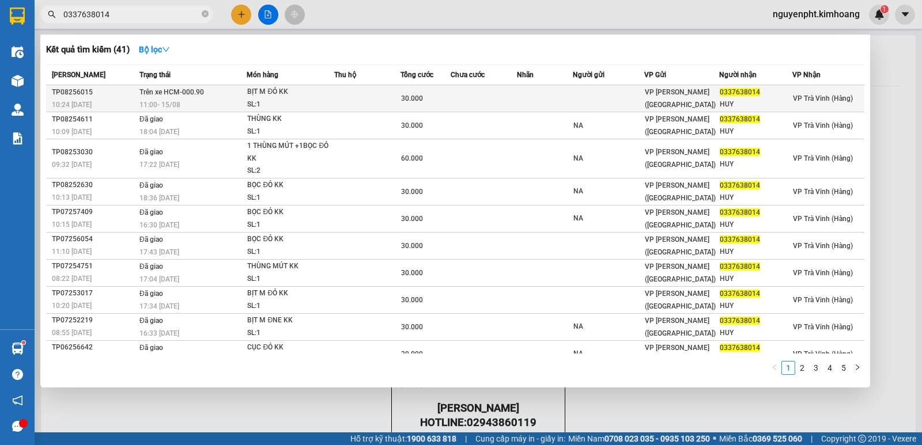
type input "0337638014"
click at [328, 101] on div "SL: 1" at bounding box center [290, 105] width 86 height 13
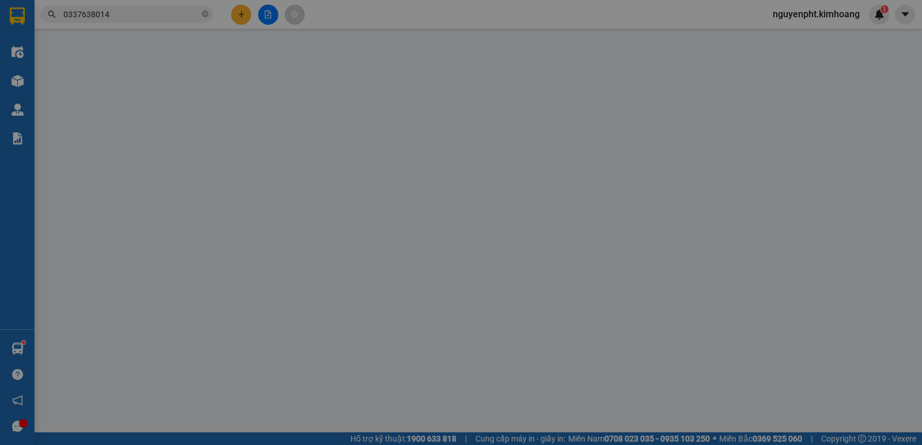
type input "0337638014"
type input "HUY"
type input "30.000"
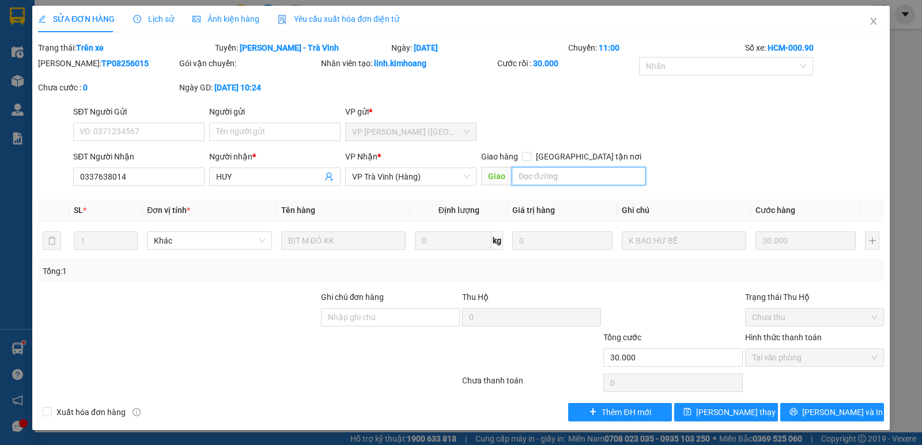
click at [552, 177] on input "text" at bounding box center [579, 176] width 135 height 18
type input "1"
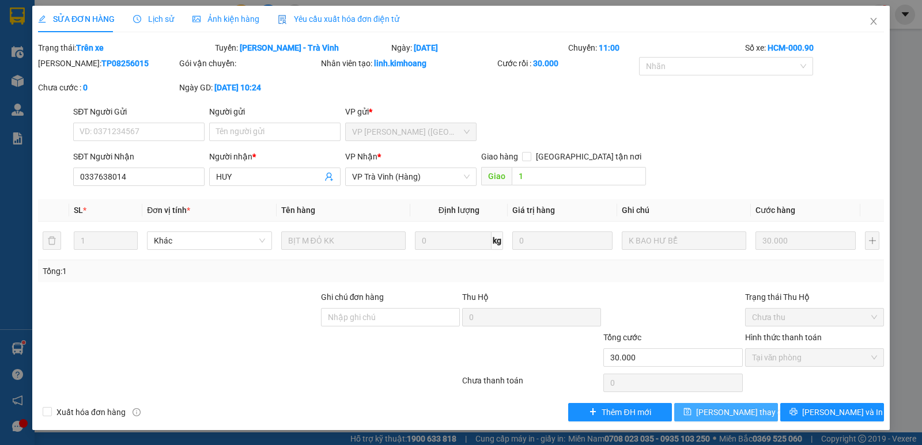
click at [740, 407] on span "Lưu thay đổi" at bounding box center [742, 412] width 92 height 13
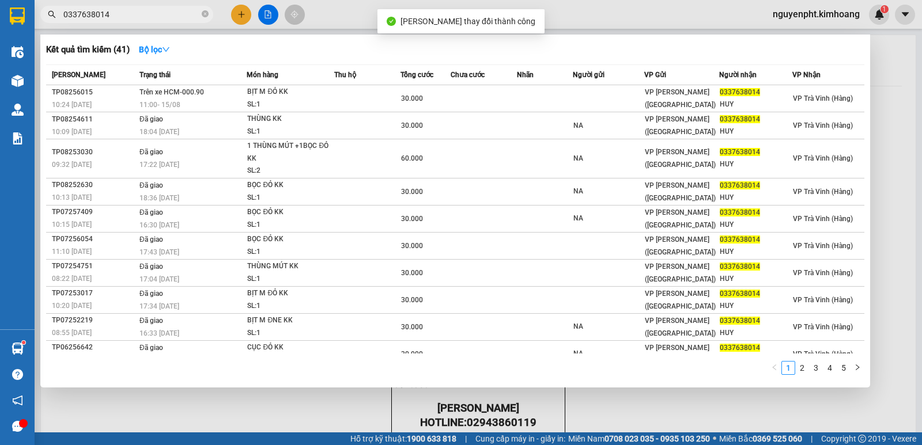
click at [132, 13] on input "0337638014" at bounding box center [131, 14] width 136 height 13
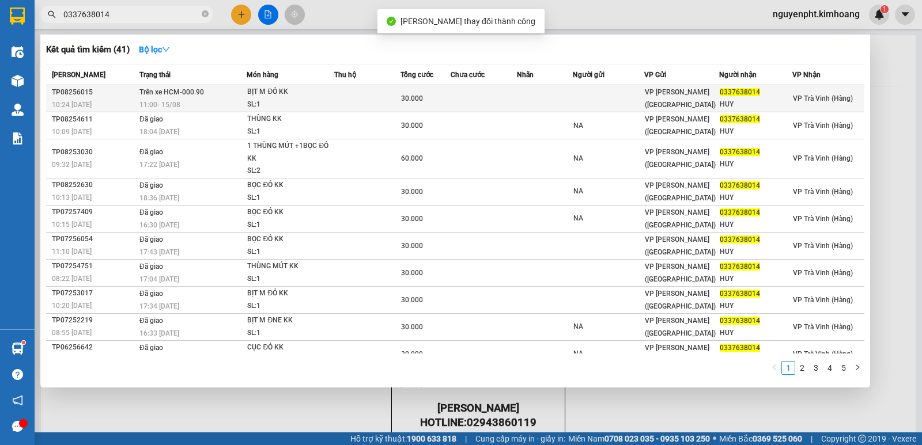
click at [377, 98] on td at bounding box center [367, 98] width 66 height 27
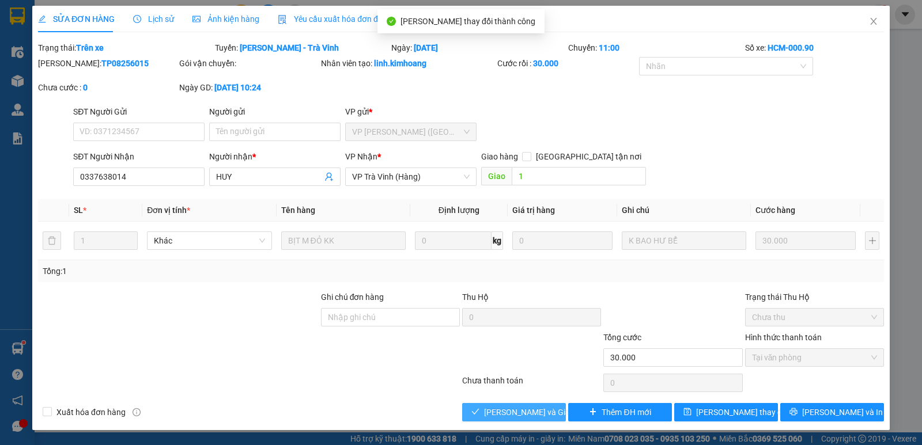
click at [499, 407] on span "Lưu và Giao hàng" at bounding box center [539, 412] width 111 height 13
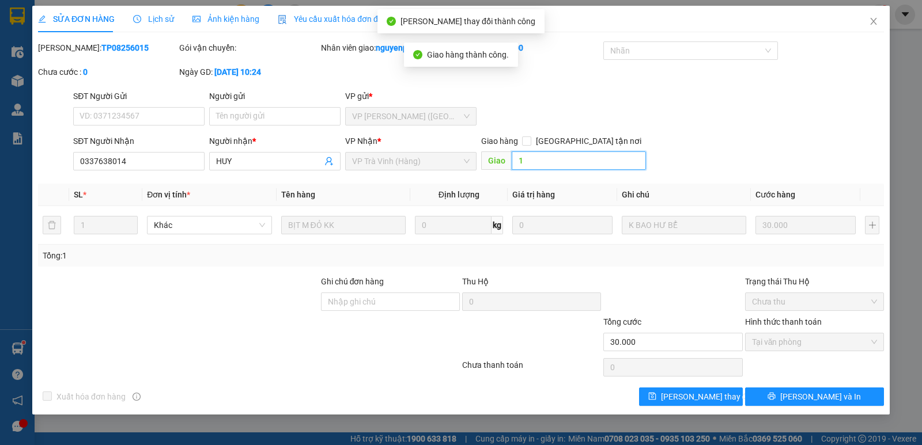
drag, startPoint x: 533, startPoint y: 157, endPoint x: 530, endPoint y: 162, distance: 6.7
click at [533, 158] on input "1" at bounding box center [579, 161] width 135 height 18
click at [714, 398] on span "Lưu thay đổi" at bounding box center [707, 397] width 92 height 13
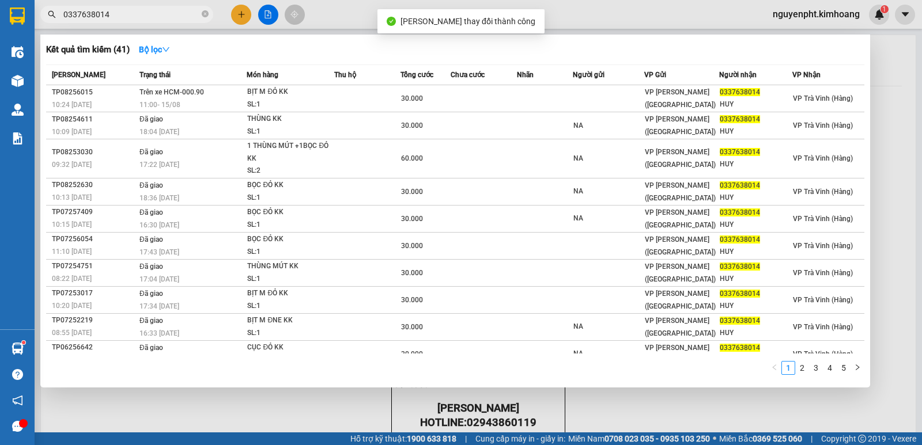
drag, startPoint x: 143, startPoint y: 17, endPoint x: 0, endPoint y: 25, distance: 143.1
click at [0, 23] on section "Kết quả tìm kiếm ( 41 ) Bộ lọc Mã ĐH Trạng thái Món hàng Thu hộ Tổng cước Chưa …" at bounding box center [461, 222] width 922 height 445
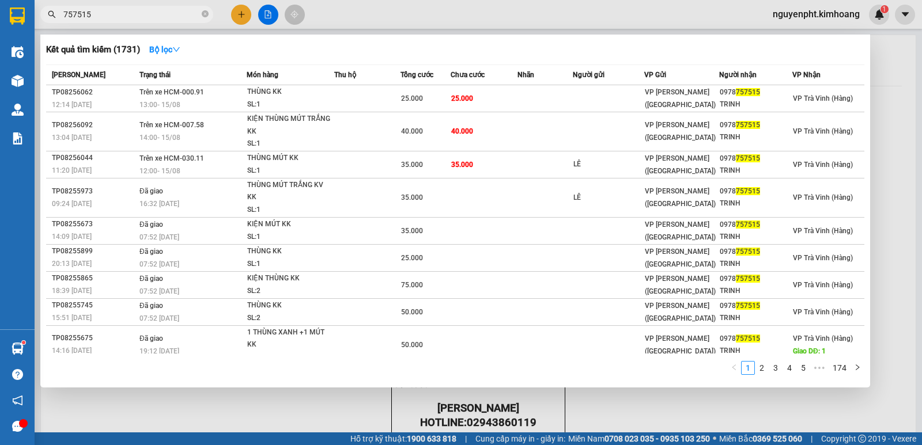
drag, startPoint x: 149, startPoint y: 6, endPoint x: 148, endPoint y: 28, distance: 22.5
click at [149, 20] on span "757515" at bounding box center [126, 14] width 173 height 17
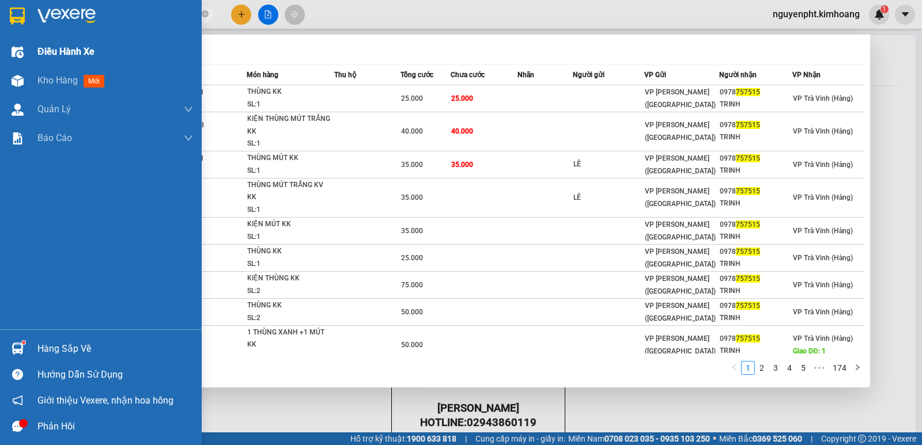
drag, startPoint x: 156, startPoint y: 14, endPoint x: 0, endPoint y: 39, distance: 157.5
click at [0, 39] on section "Kết quả tìm kiếm ( 1731 ) Bộ lọc Mã ĐH Trạng thái Món hàng Thu hộ Tổng cước Chư…" at bounding box center [461, 222] width 922 height 445
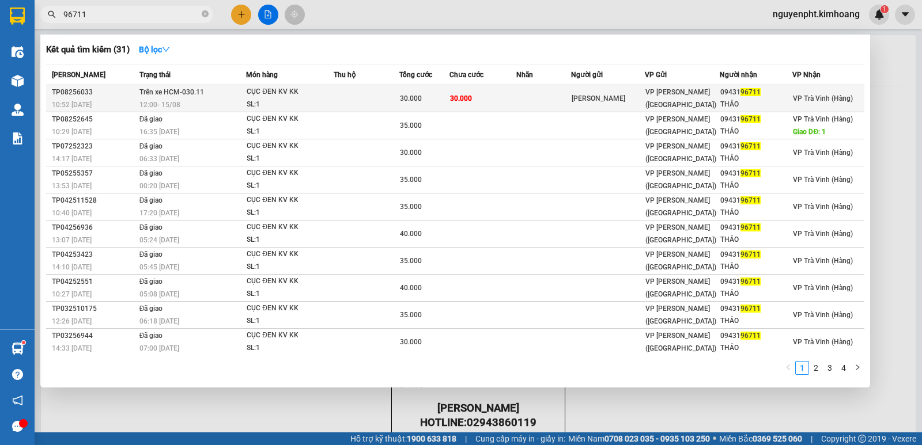
type input "96711"
click at [517, 97] on td at bounding box center [543, 98] width 55 height 27
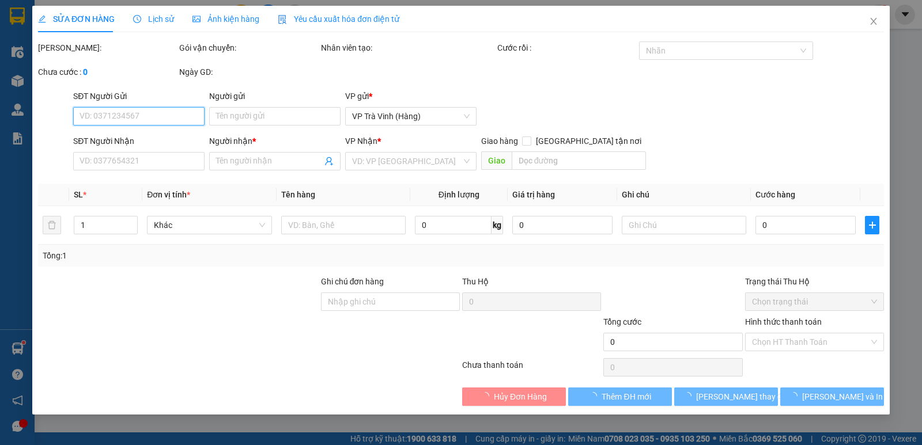
type input "HƯƠNG GIANG"
type input "0943196711"
type input "THẢO"
type input "30.000"
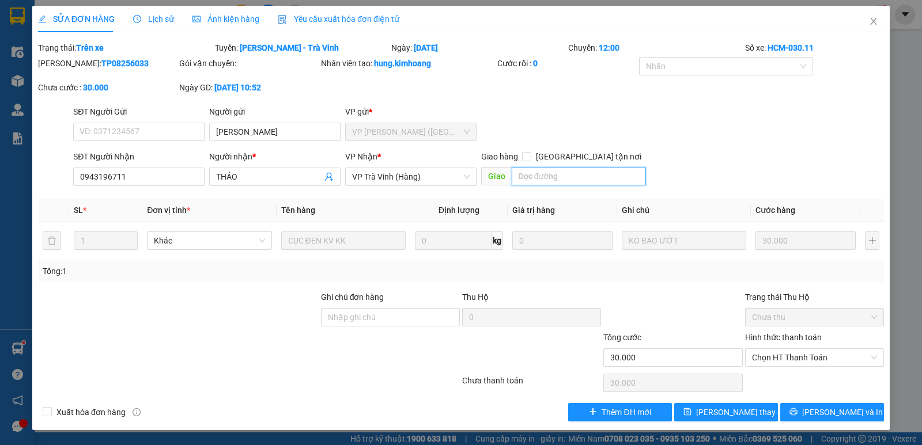
click at [560, 180] on input "text" at bounding box center [579, 176] width 135 height 18
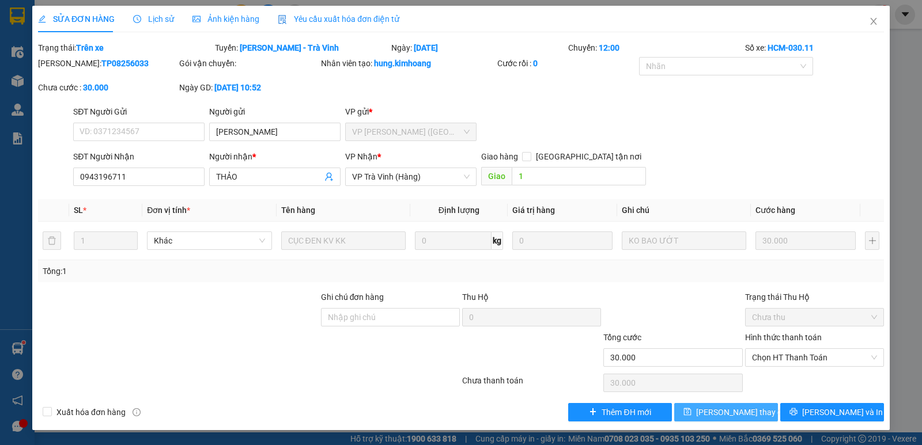
click at [741, 412] on span "Lưu thay đổi" at bounding box center [742, 412] width 92 height 13
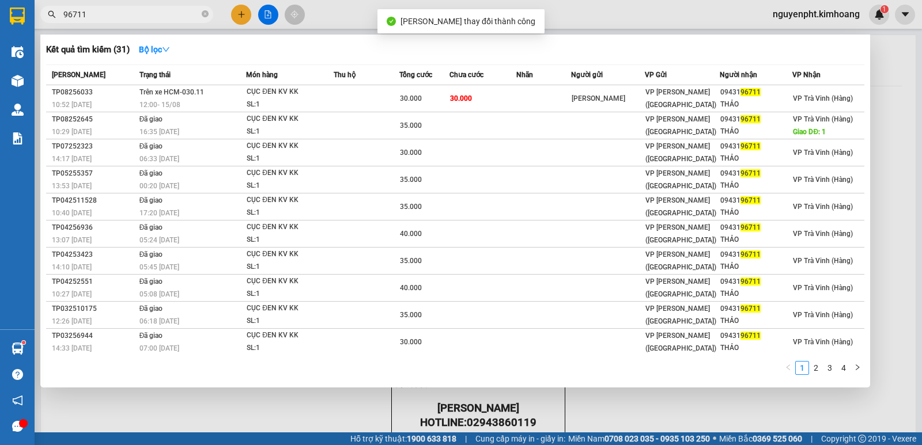
click at [152, 22] on span "96711" at bounding box center [126, 14] width 173 height 17
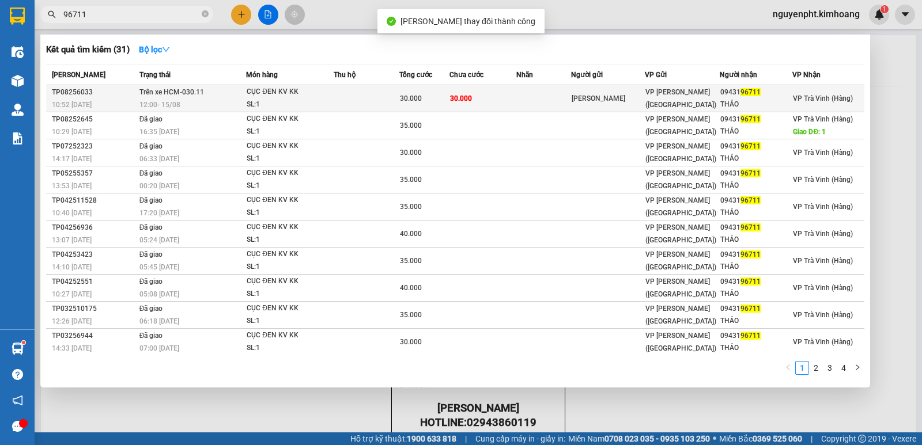
click at [425, 94] on div "30.000" at bounding box center [424, 98] width 49 height 13
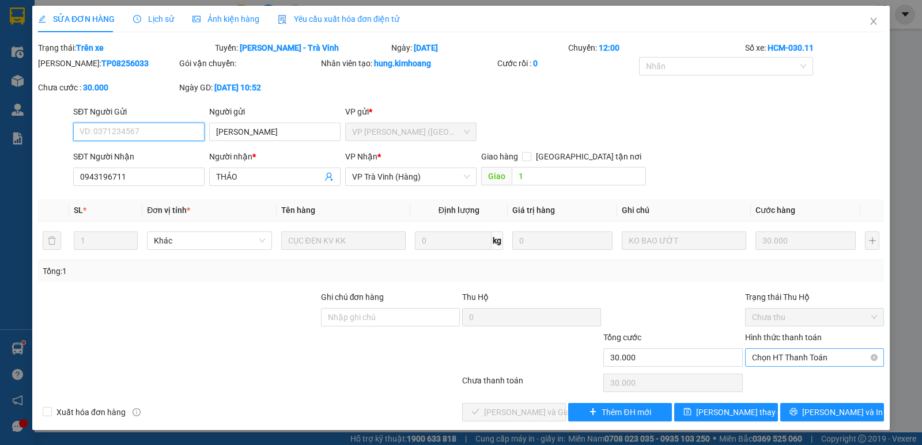
click at [793, 358] on span "Chọn HT Thanh Toán" at bounding box center [814, 357] width 125 height 17
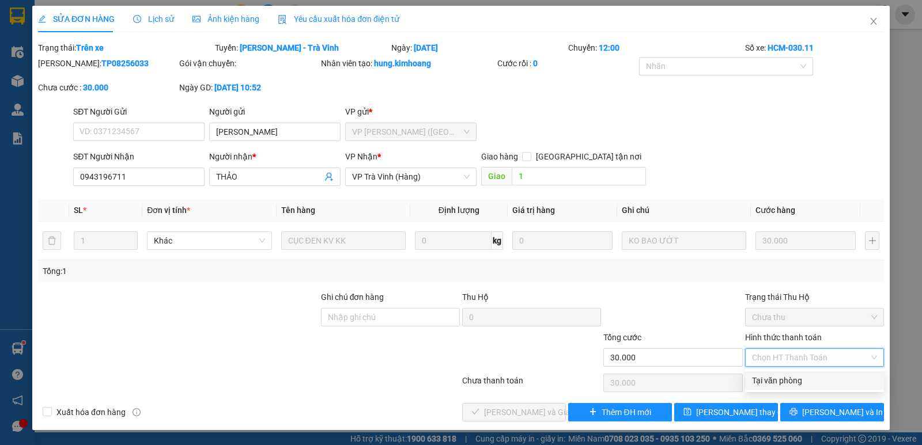
drag, startPoint x: 782, startPoint y: 380, endPoint x: 529, endPoint y: 418, distance: 255.7
click at [778, 380] on div "Tại văn phòng" at bounding box center [814, 380] width 125 height 13
type input "0"
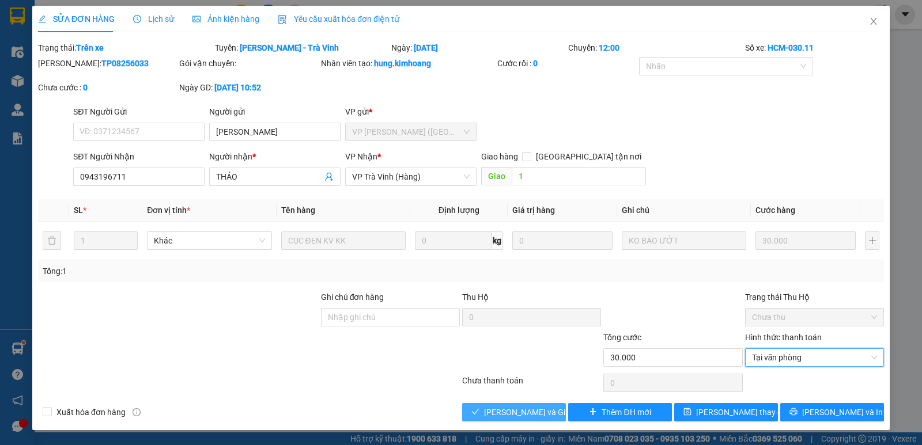
click at [500, 406] on span "Lưu và Giao hàng" at bounding box center [539, 412] width 111 height 13
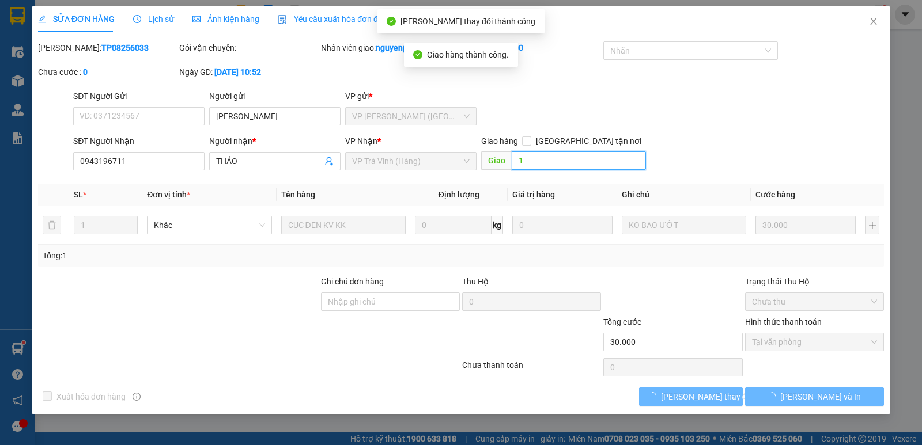
click at [547, 158] on input "1" at bounding box center [579, 161] width 135 height 18
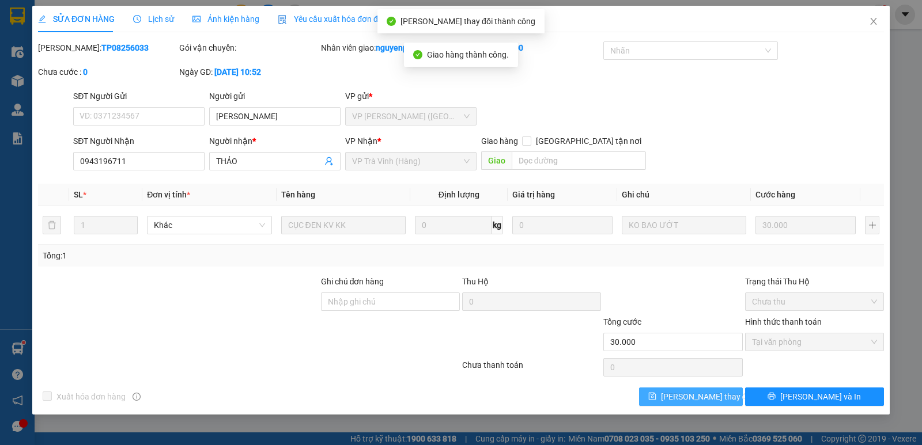
click at [709, 403] on span "Lưu thay đổi" at bounding box center [707, 397] width 92 height 13
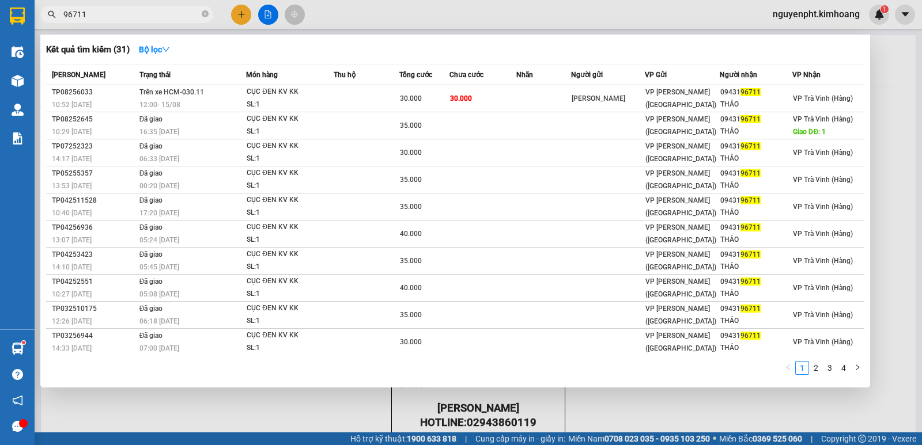
drag, startPoint x: 118, startPoint y: 16, endPoint x: 0, endPoint y: 100, distance: 144.2
click at [0, 99] on section "Kết quả tìm kiếm ( 31 ) Bộ lọc Mã ĐH Trạng thái Món hàng Thu hộ Tổng cước Chưa …" at bounding box center [461, 222] width 922 height 445
type input "9"
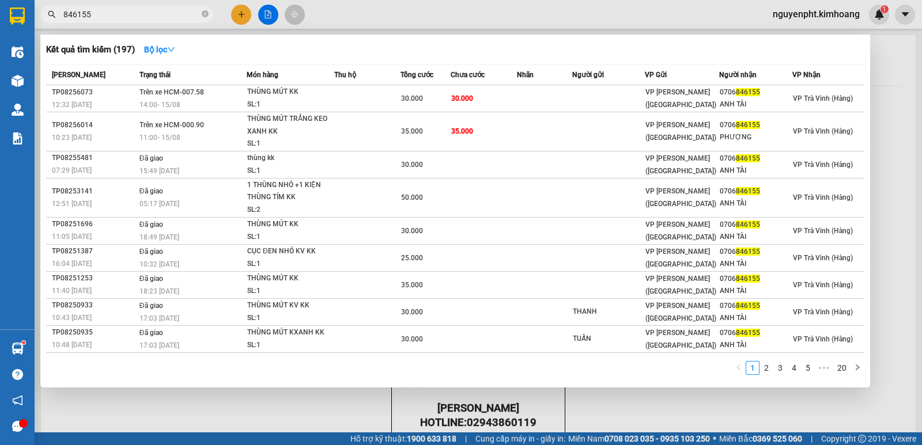
type input "846155"
click at [210, 13] on span "846155" at bounding box center [126, 14] width 173 height 17
click at [206, 14] on icon "close-circle" at bounding box center [205, 13] width 7 height 7
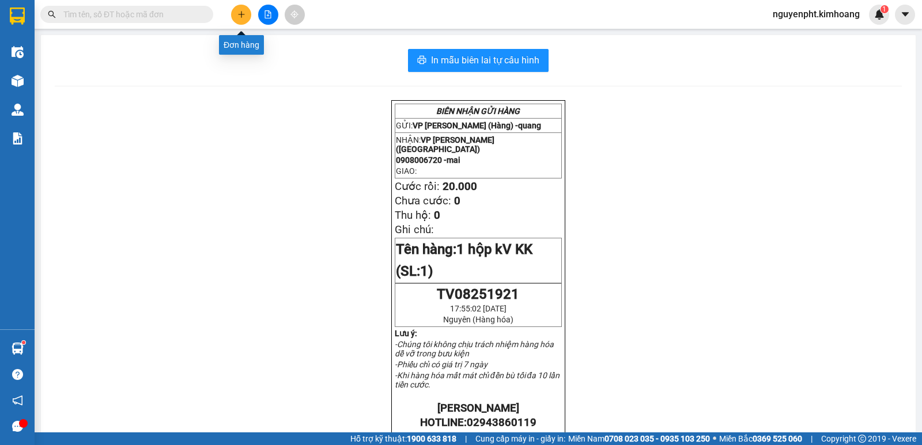
click at [241, 18] on button at bounding box center [241, 15] width 20 height 20
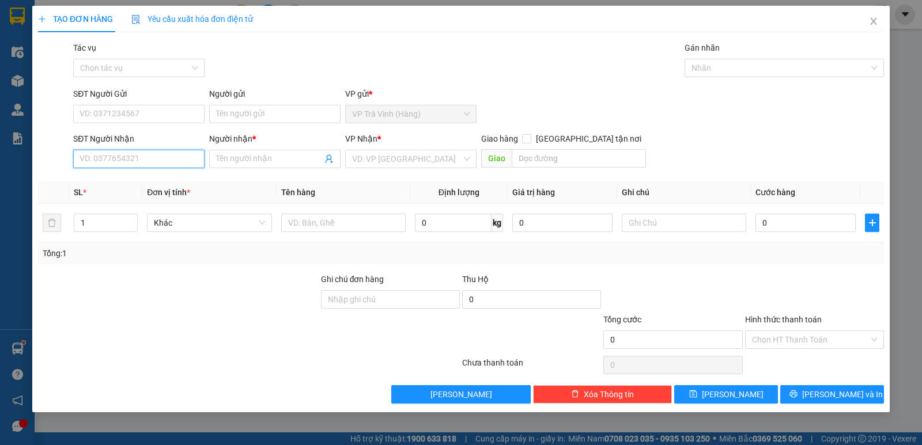
drag, startPoint x: 108, startPoint y: 156, endPoint x: 112, endPoint y: 162, distance: 7.4
click at [109, 159] on input "SĐT Người Nhận" at bounding box center [138, 159] width 131 height 18
type input "0869883570"
click at [139, 184] on div "0869883570 - đình quyết" at bounding box center [139, 182] width 118 height 13
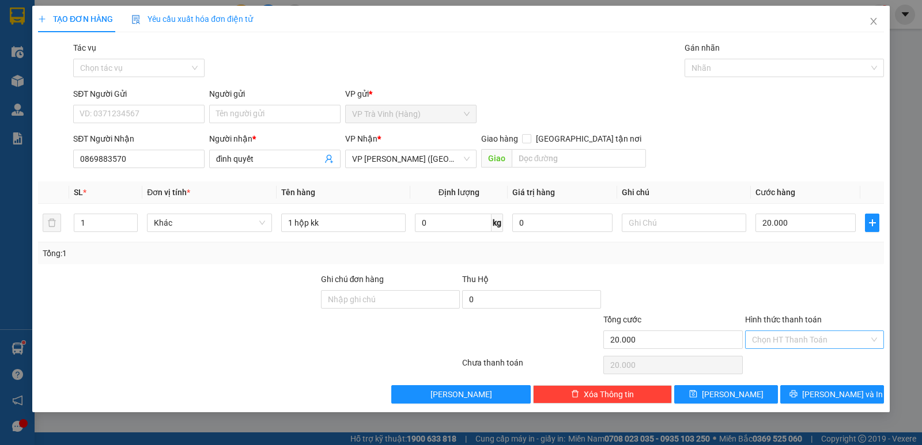
click at [819, 335] on input "Hình thức thanh toán" at bounding box center [810, 339] width 117 height 17
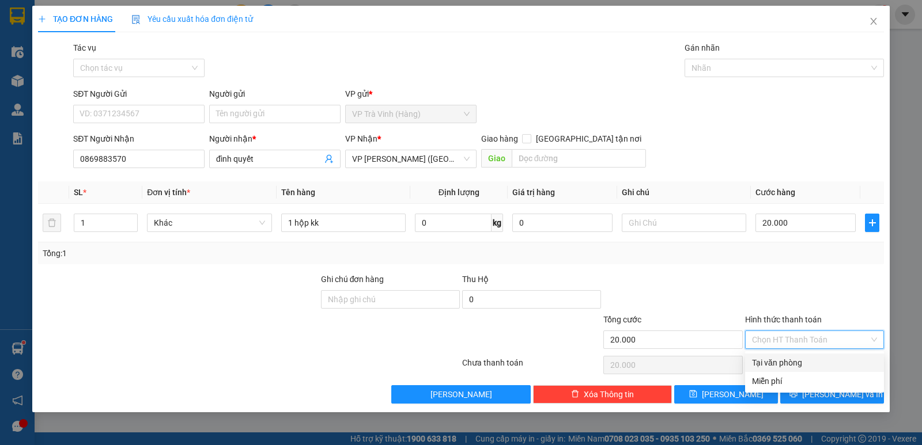
click at [812, 359] on div "Tại văn phòng" at bounding box center [814, 363] width 125 height 13
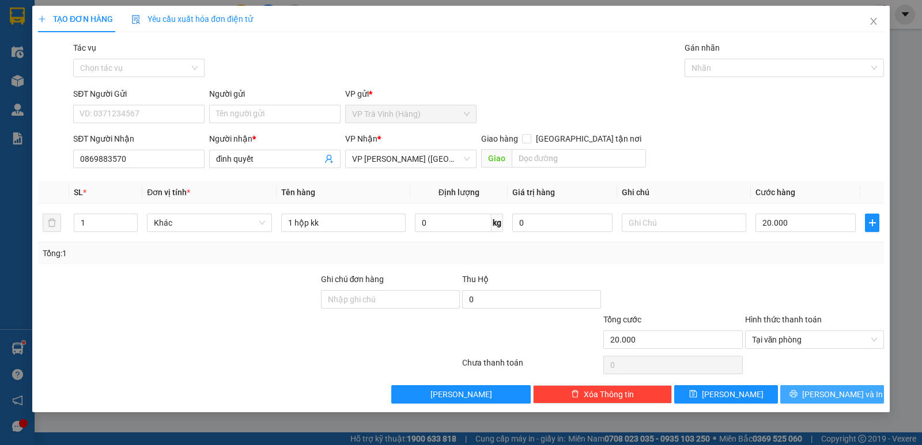
click at [835, 392] on span "Lưu và In" at bounding box center [842, 394] width 81 height 13
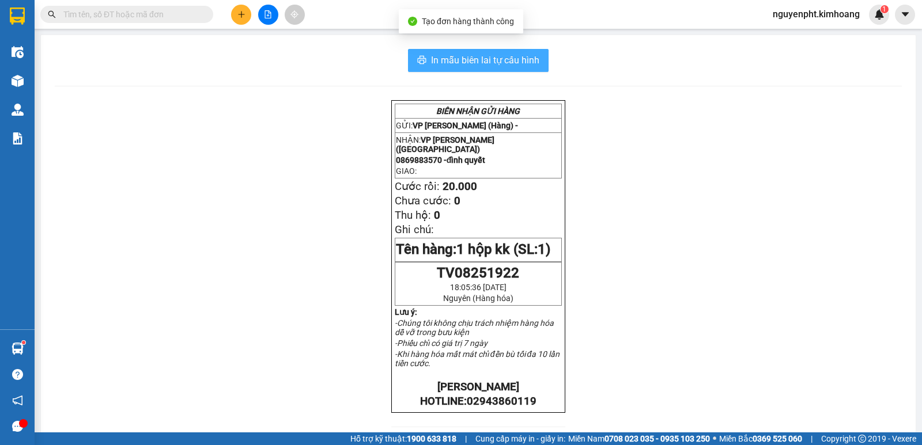
click at [509, 60] on span "In mẫu biên lai tự cấu hình" at bounding box center [485, 60] width 108 height 14
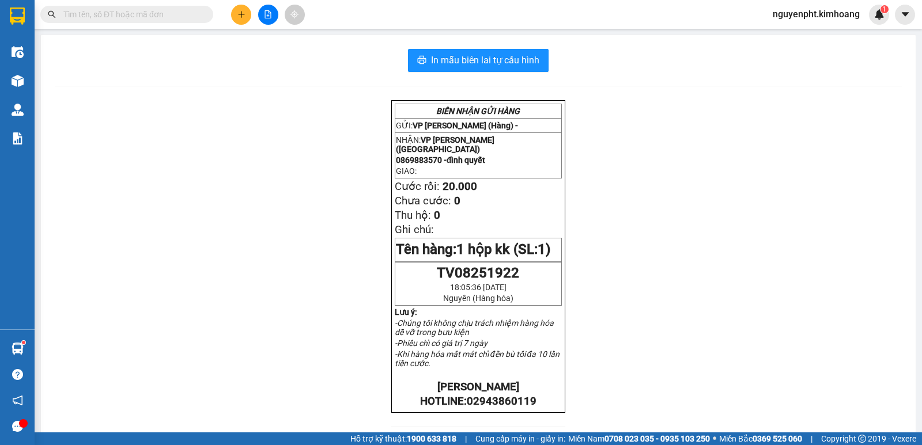
click at [158, 20] on input "text" at bounding box center [131, 14] width 136 height 13
click at [251, 9] on div at bounding box center [268, 15] width 86 height 20
click at [243, 12] on icon "plus" at bounding box center [241, 14] width 8 height 8
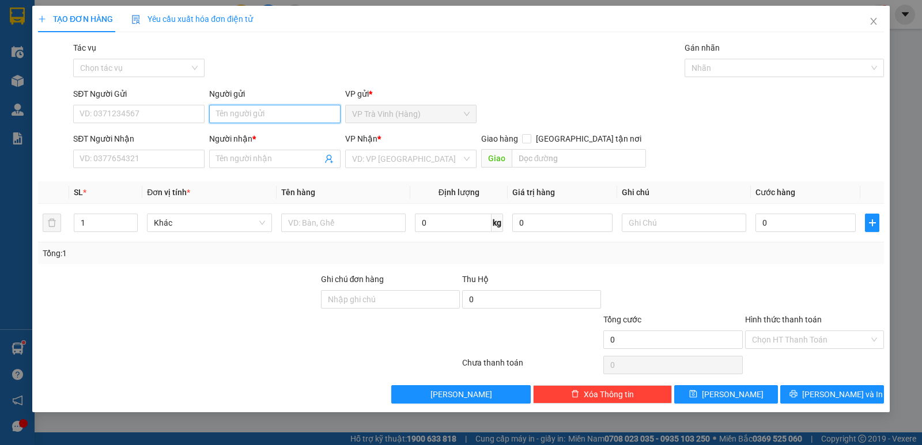
click at [234, 109] on input "Người gửi" at bounding box center [274, 114] width 131 height 18
type input "nhi"
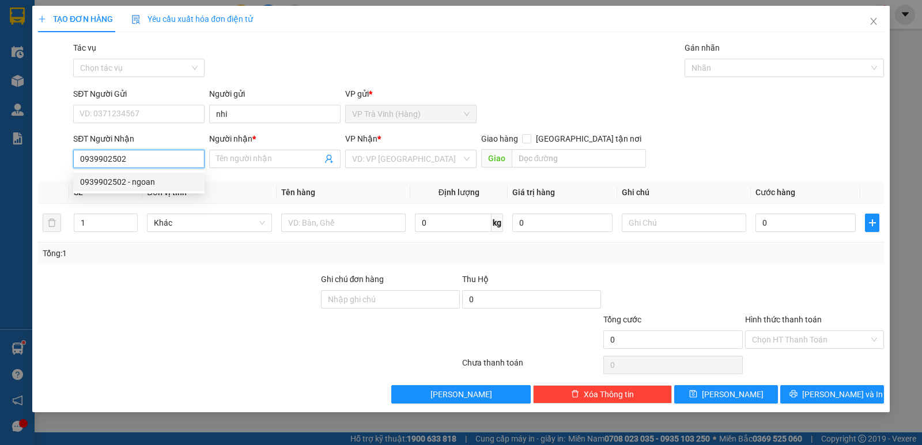
type input "0939902502"
click at [252, 148] on div "Người nhận *" at bounding box center [274, 141] width 131 height 17
click at [158, 160] on input "0939902502" at bounding box center [138, 159] width 131 height 18
click at [147, 186] on div "0939902502 - ngoan" at bounding box center [139, 182] width 118 height 13
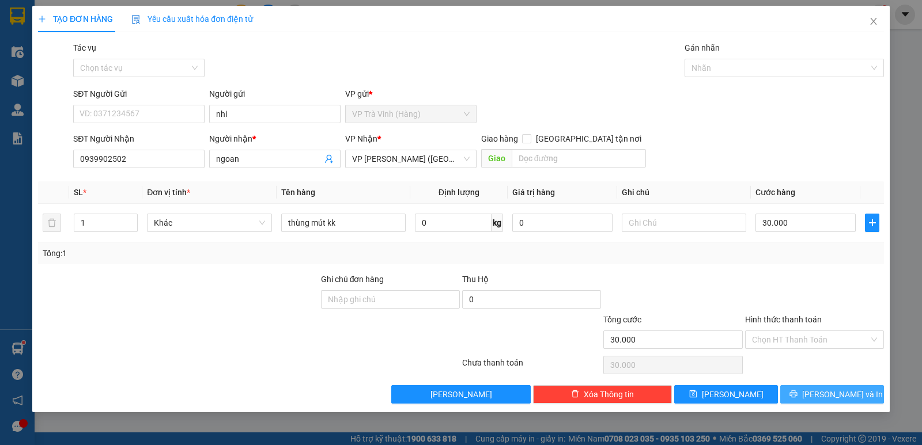
click at [842, 393] on span "Lưu và In" at bounding box center [842, 394] width 81 height 13
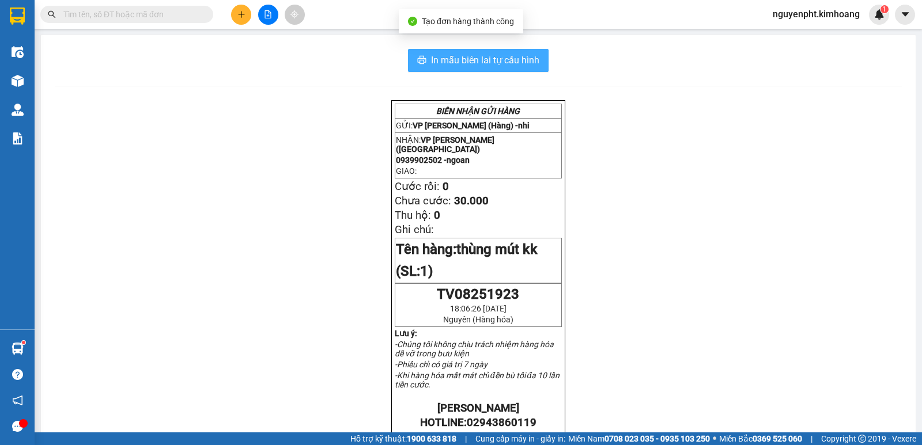
drag, startPoint x: 464, startPoint y: 58, endPoint x: 454, endPoint y: 58, distance: 9.8
click at [463, 58] on span "In mẫu biên lai tự cấu hình" at bounding box center [485, 60] width 108 height 14
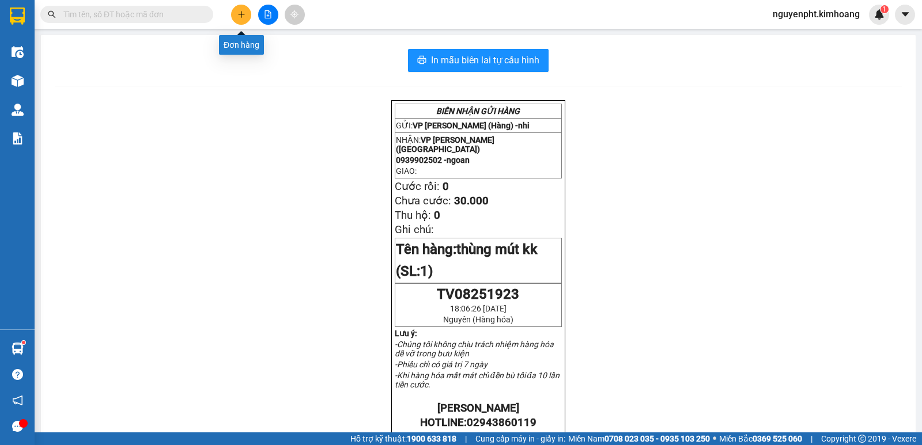
click at [237, 14] on icon "plus" at bounding box center [241, 14] width 8 height 8
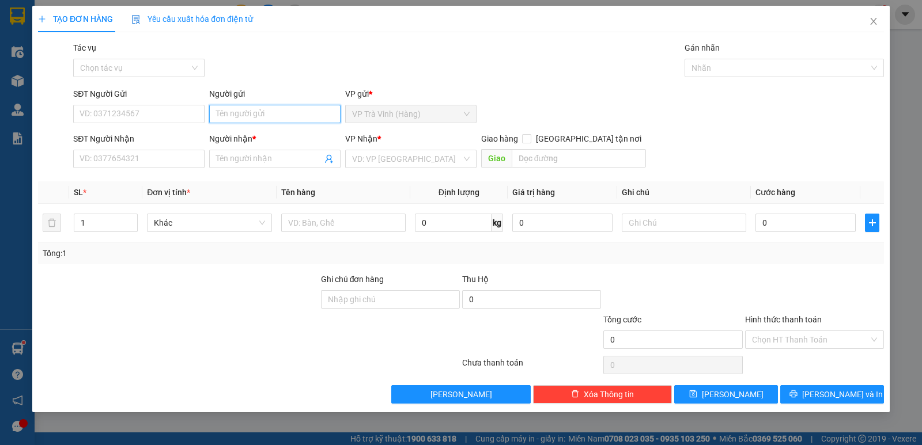
click at [221, 116] on input "Người gửi" at bounding box center [274, 114] width 131 height 18
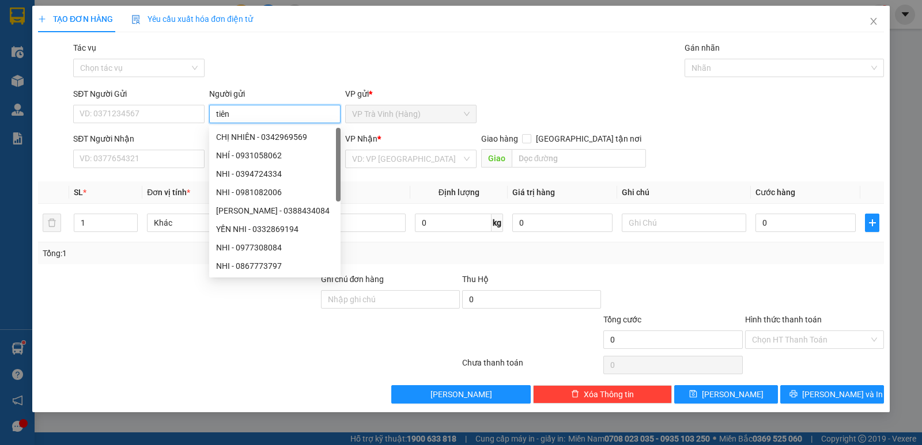
type input "tiên"
type input "a"
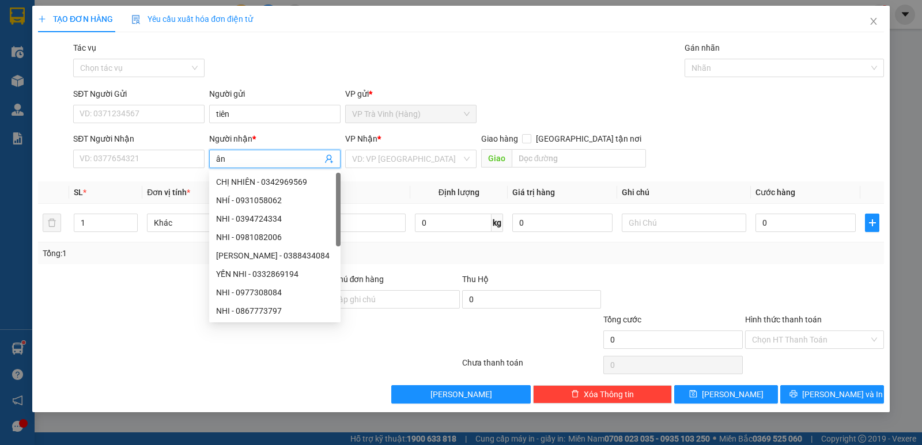
type input "â"
type input "s"
type input "a"
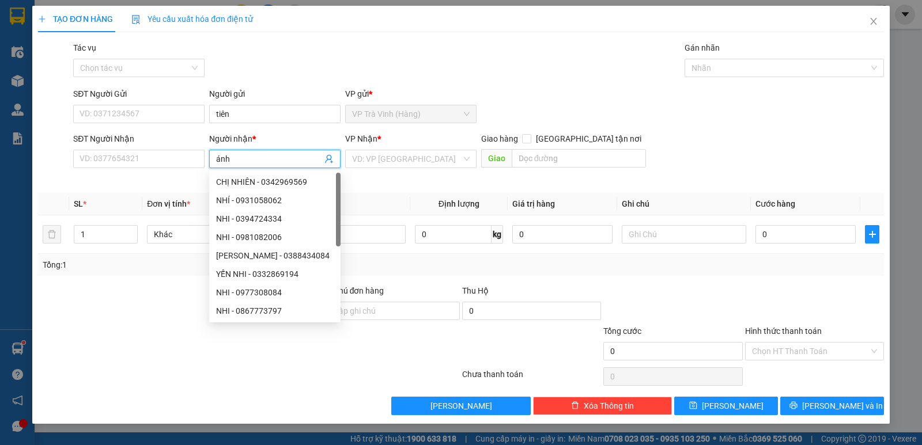
type input "ánh"
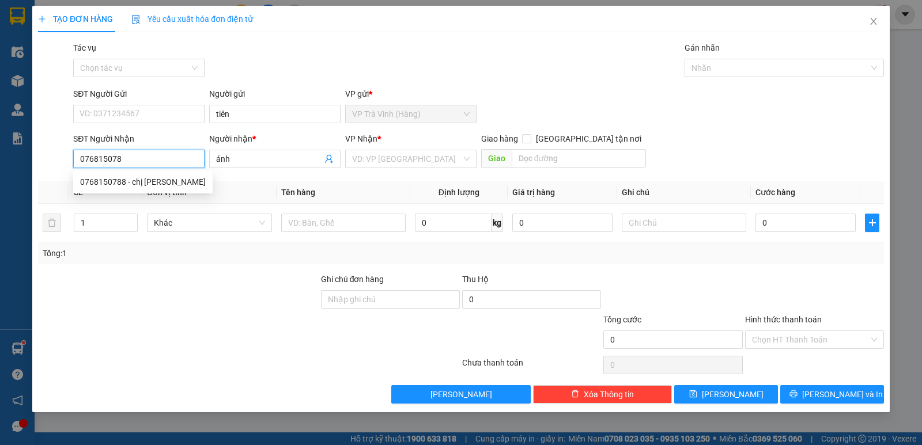
type input "0768150788"
click at [141, 178] on div "0768150788 - chị ánh" at bounding box center [143, 182] width 126 height 13
type input "chị ánh"
type input "20.000"
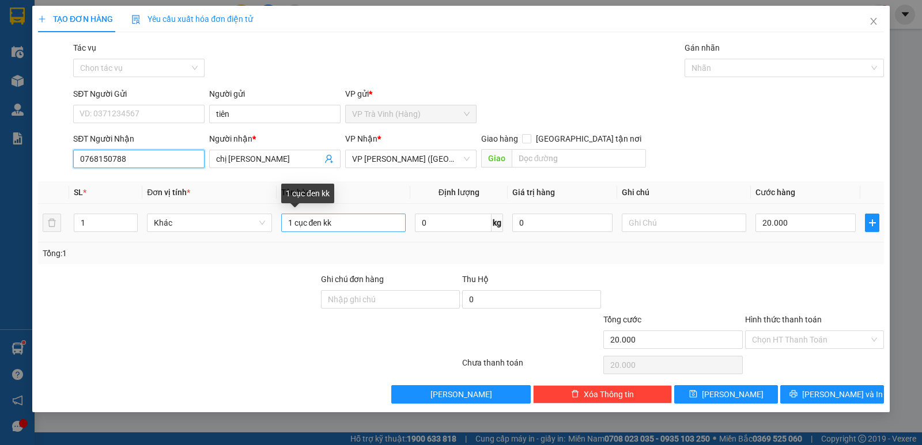
type input "0768150788"
drag, startPoint x: 381, startPoint y: 224, endPoint x: 0, endPoint y: 252, distance: 382.4
click at [0, 246] on div "TẠO ĐƠN HÀNG Yêu cầu xuất hóa đơn điện tử Transit Pickup Surcharge Ids Transit …" at bounding box center [461, 222] width 922 height 445
type input "cục k vàng kk"
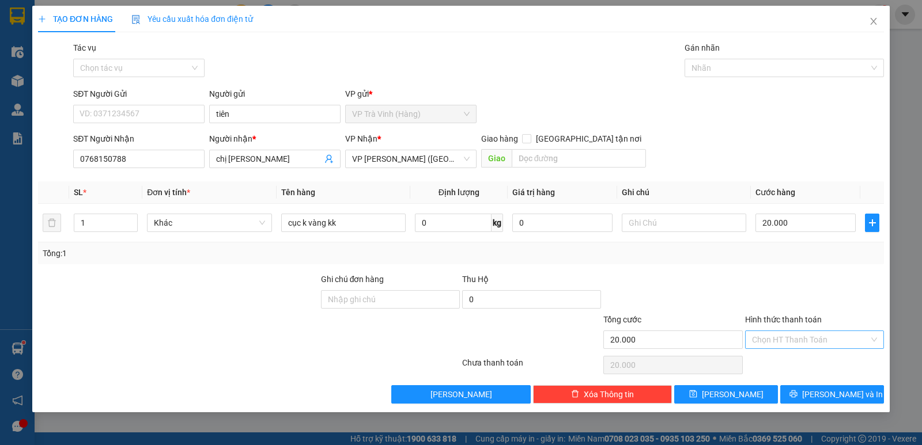
click at [791, 336] on input "Hình thức thanh toán" at bounding box center [810, 339] width 117 height 17
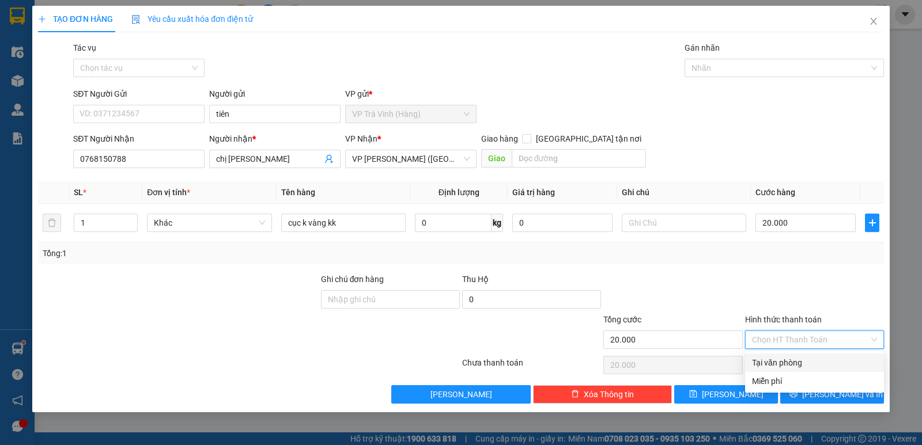
drag, startPoint x: 786, startPoint y: 355, endPoint x: 799, endPoint y: 378, distance: 26.3
click at [787, 360] on div "Tại văn phòng" at bounding box center [814, 363] width 139 height 18
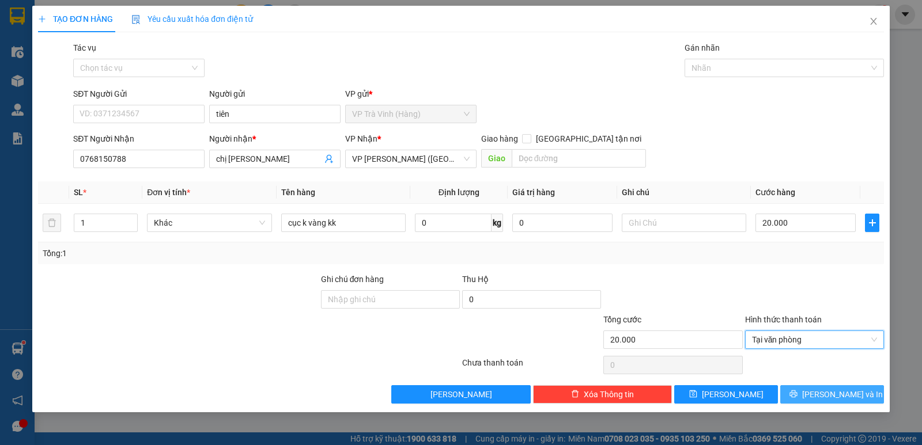
click at [834, 390] on span "Lưu và In" at bounding box center [842, 394] width 81 height 13
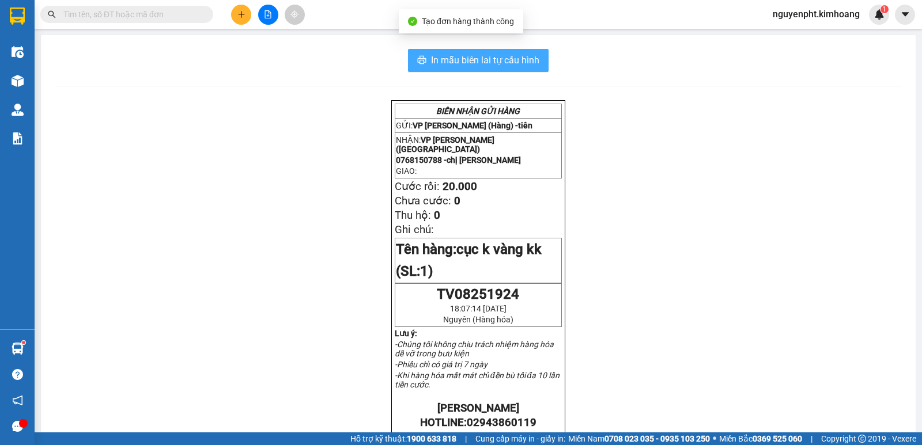
click at [514, 56] on span "In mẫu biên lai tự cấu hình" at bounding box center [485, 60] width 108 height 14
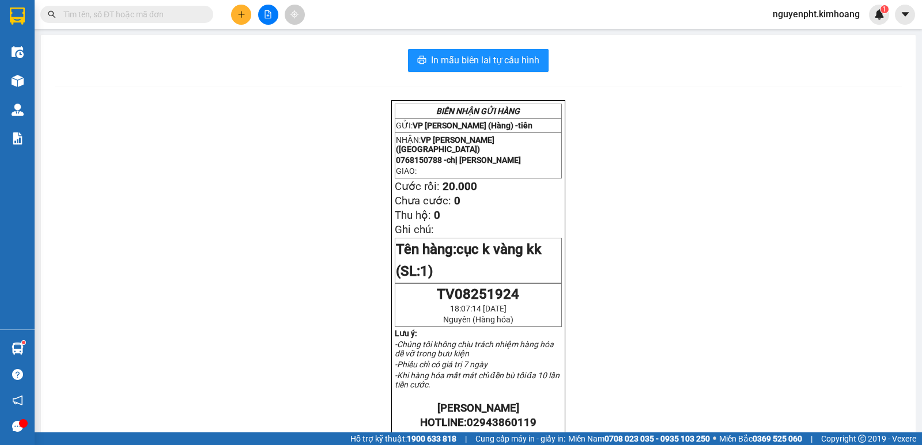
click at [130, 13] on input "text" at bounding box center [131, 14] width 136 height 13
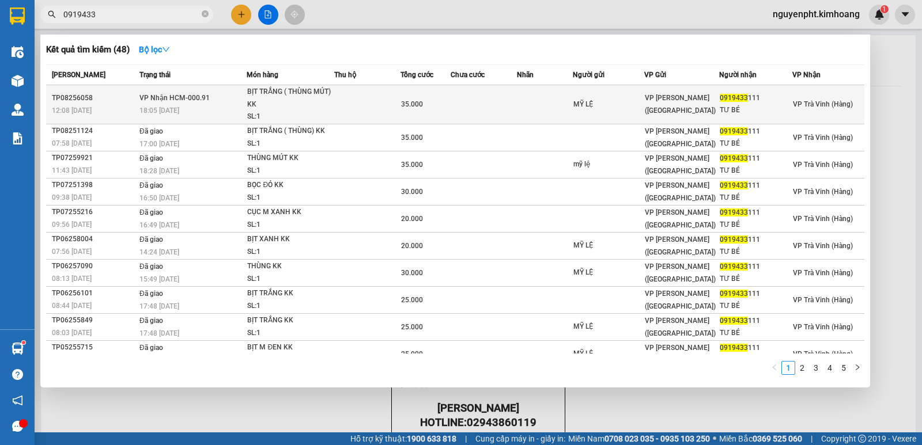
type input "0919433"
click at [395, 104] on td at bounding box center [367, 104] width 66 height 39
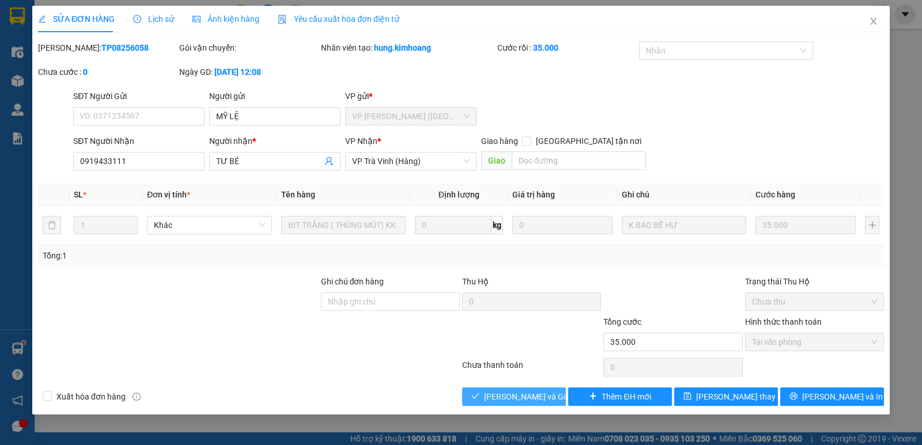
click at [524, 400] on span "Lưu và Giao hàng" at bounding box center [539, 397] width 111 height 13
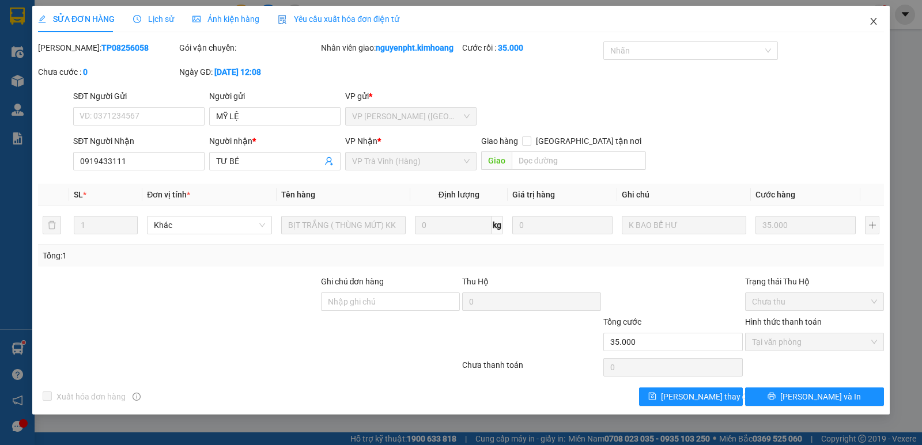
click at [868, 19] on span "Close" at bounding box center [873, 22] width 32 height 32
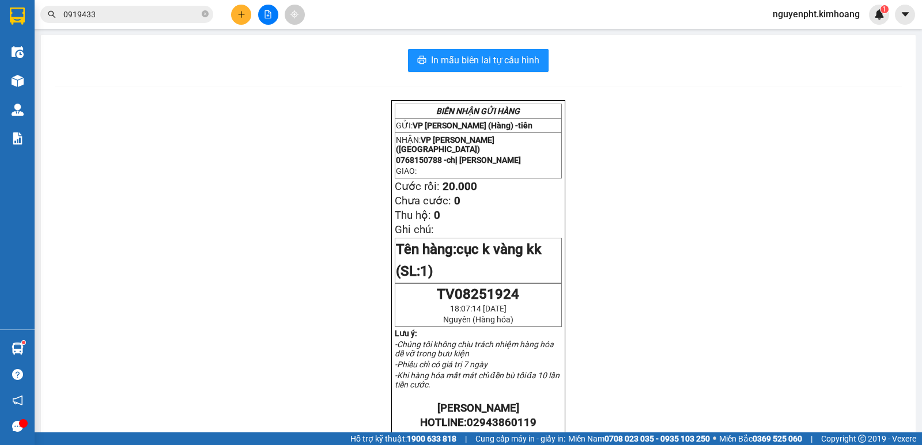
click at [201, 13] on span "0919433" at bounding box center [126, 14] width 173 height 17
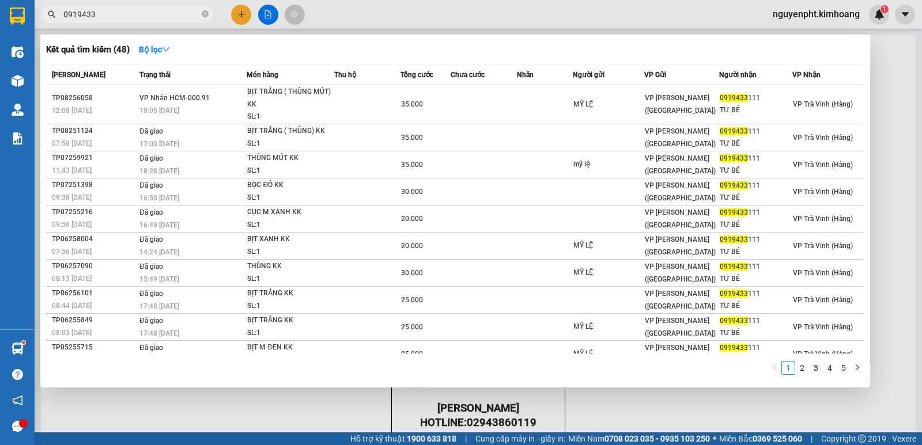
click at [243, 14] on div at bounding box center [461, 222] width 922 height 445
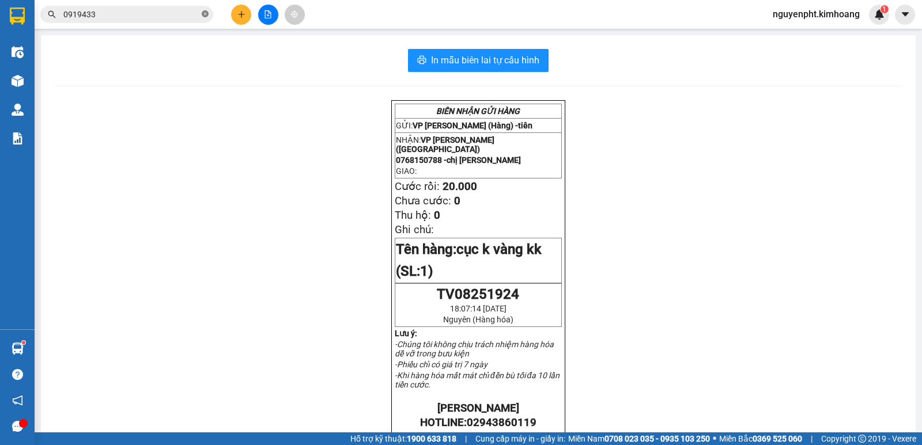
click at [202, 13] on icon "close-circle" at bounding box center [205, 13] width 7 height 7
click at [238, 14] on icon "plus" at bounding box center [241, 14] width 8 height 8
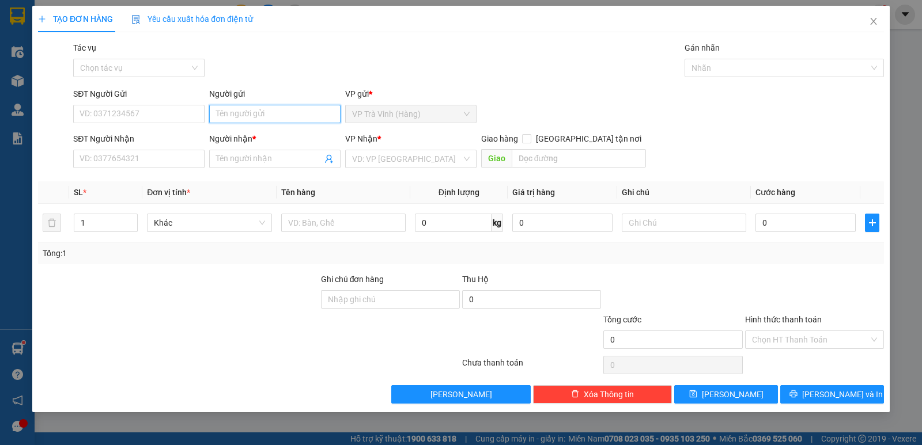
click at [237, 111] on input "Người gửi" at bounding box center [274, 114] width 131 height 18
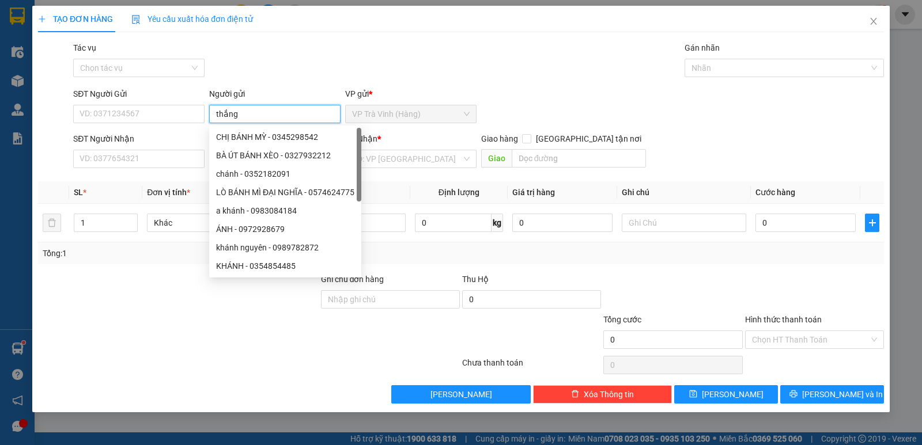
type input "thắng"
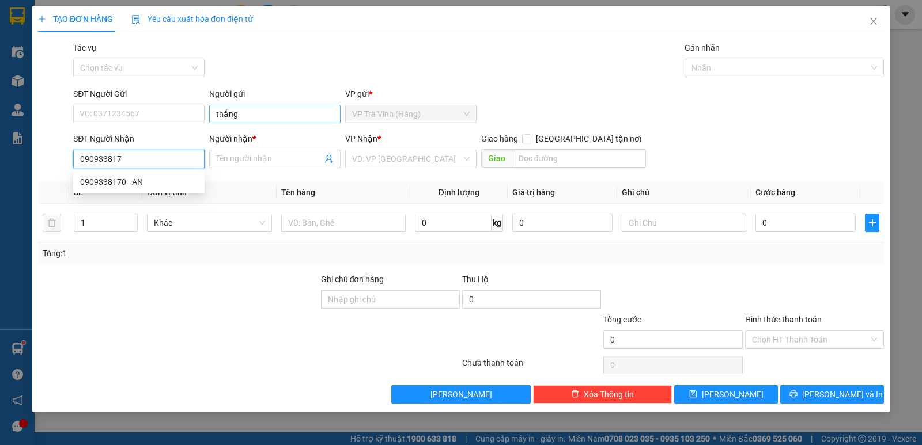
type input "0909338170"
click at [96, 181] on div "0909338170 - AN" at bounding box center [139, 182] width 118 height 13
type input "AN"
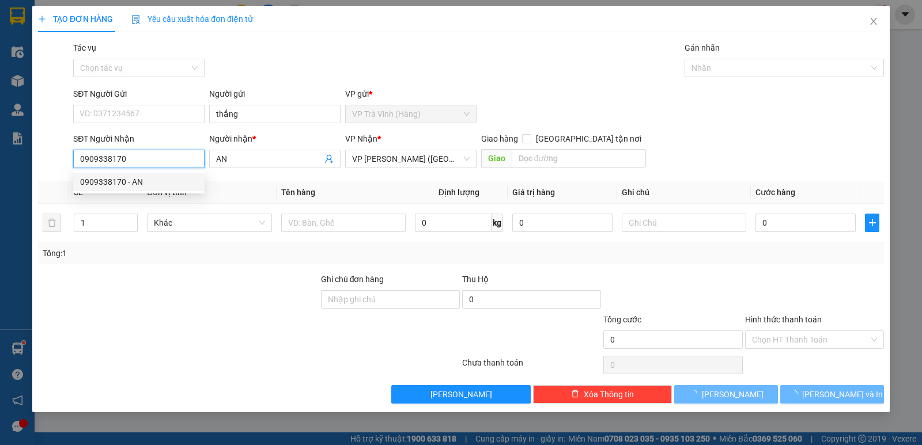
type input "30.000"
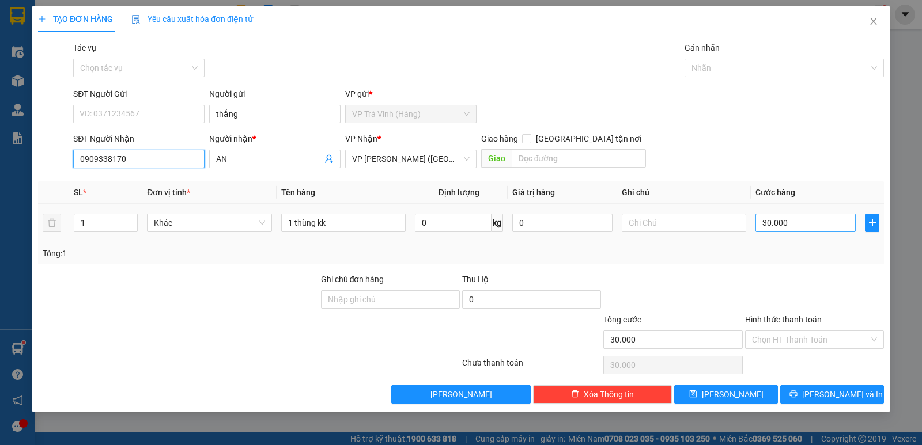
type input "0909338170"
type input "4"
type input "40"
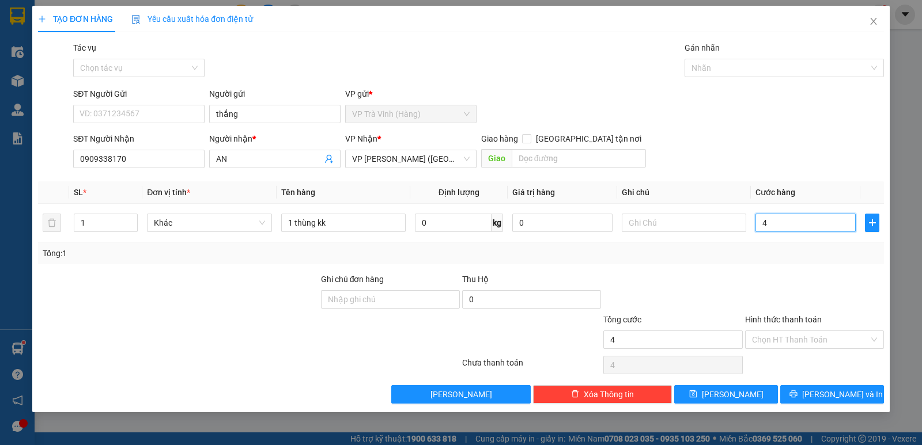
type input "40"
type input "40.000"
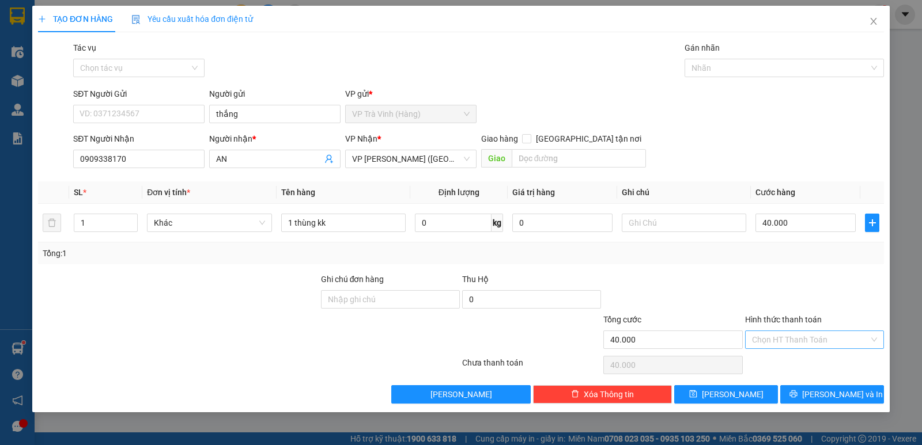
click at [839, 337] on input "Hình thức thanh toán" at bounding box center [810, 339] width 117 height 17
click at [815, 342] on input "Hình thức thanh toán" at bounding box center [810, 339] width 117 height 17
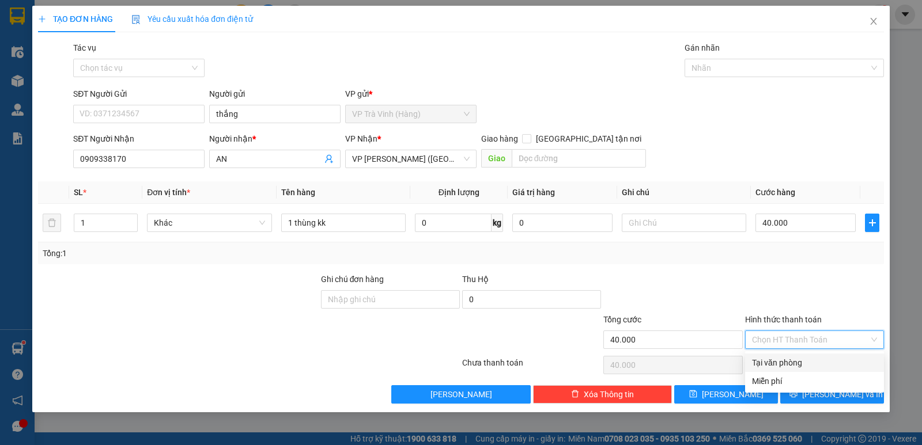
click at [794, 361] on div "Tại văn phòng" at bounding box center [814, 363] width 125 height 13
type input "0"
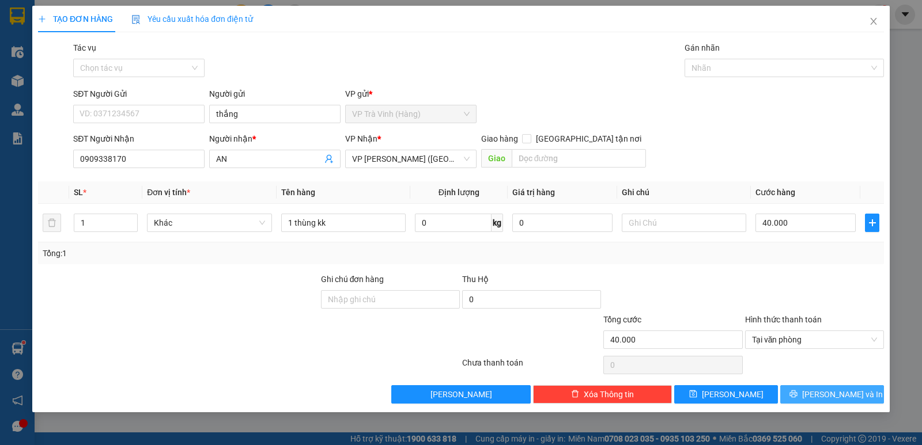
drag, startPoint x: 837, startPoint y: 397, endPoint x: 832, endPoint y: 377, distance: 20.1
click at [838, 397] on span "Lưu và In" at bounding box center [842, 394] width 81 height 13
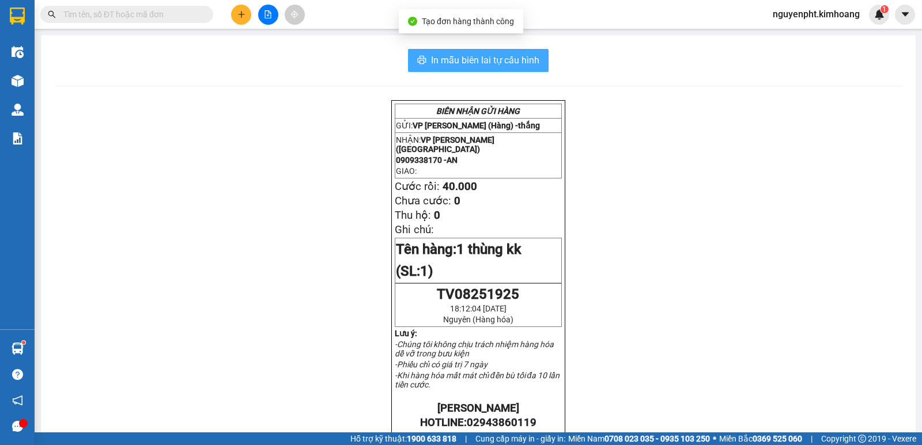
click at [462, 57] on span "In mẫu biên lai tự cấu hình" at bounding box center [485, 60] width 108 height 14
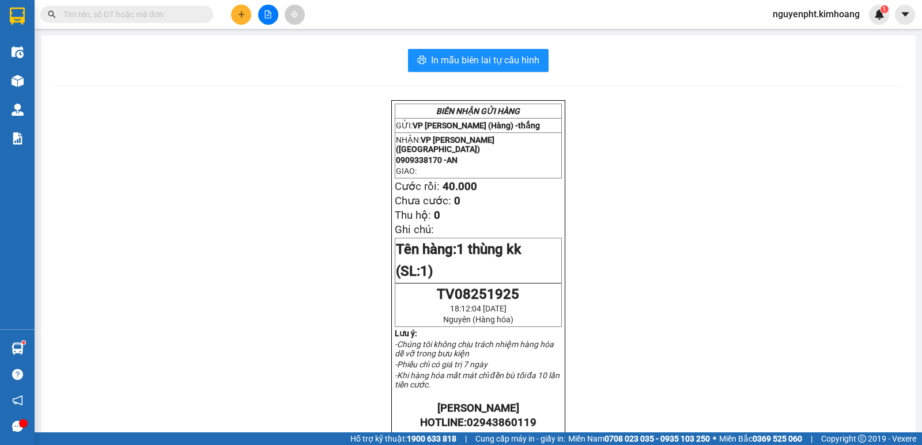
drag, startPoint x: 133, startPoint y: 15, endPoint x: 142, endPoint y: 17, distance: 9.4
click at [133, 15] on input "text" at bounding box center [131, 14] width 136 height 13
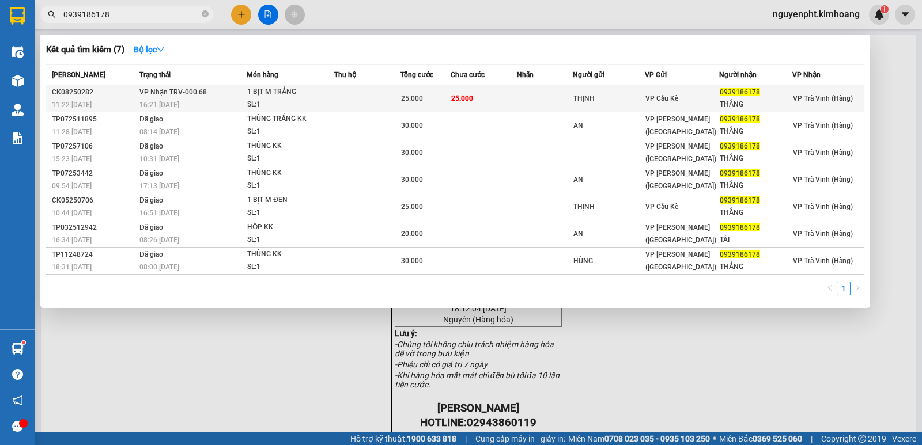
type input "0939186178"
click at [377, 99] on td at bounding box center [367, 98] width 66 height 27
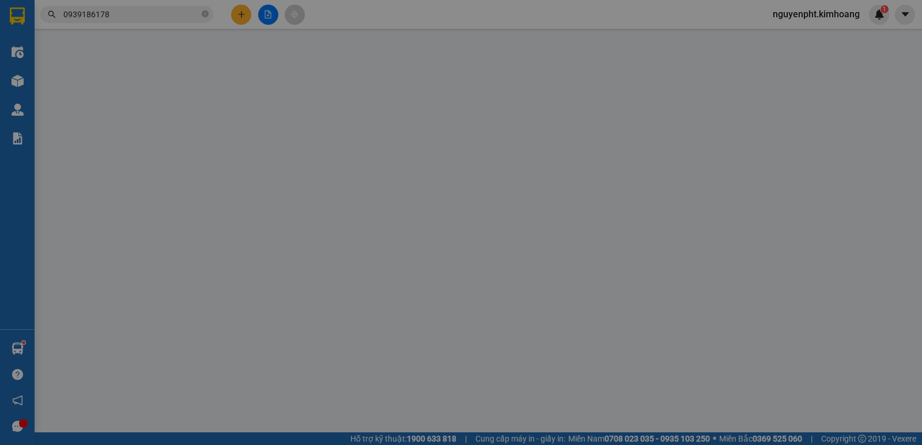
type input "THỊNH"
type input "0939186178"
type input "THẮNG"
type input "25.000"
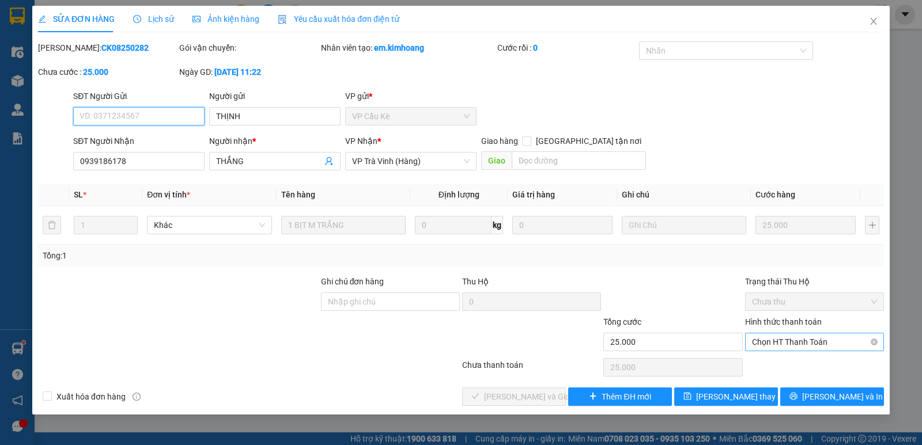
click at [809, 343] on span "Chọn HT Thanh Toán" at bounding box center [814, 342] width 125 height 17
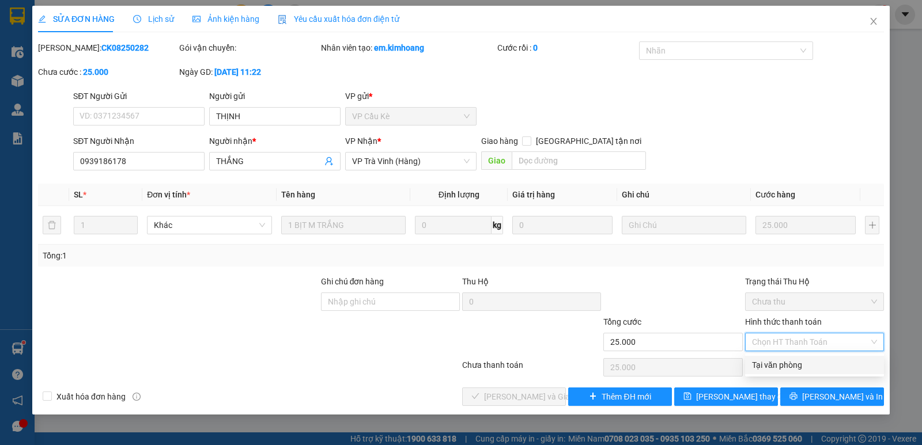
drag, startPoint x: 812, startPoint y: 343, endPoint x: 744, endPoint y: 376, distance: 75.0
click at [809, 372] on div "Tại văn phòng" at bounding box center [814, 365] width 139 height 18
type input "0"
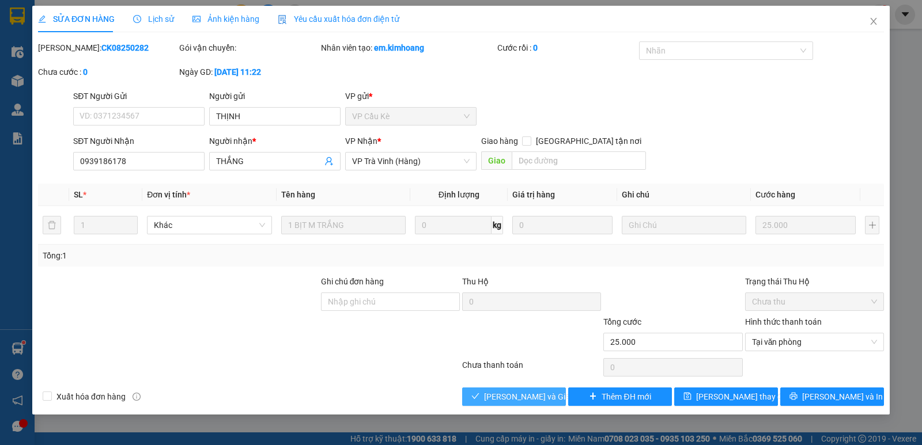
drag, startPoint x: 532, startPoint y: 398, endPoint x: 528, endPoint y: 391, distance: 7.8
click at [531, 397] on span "Lưu và Giao hàng" at bounding box center [539, 397] width 111 height 13
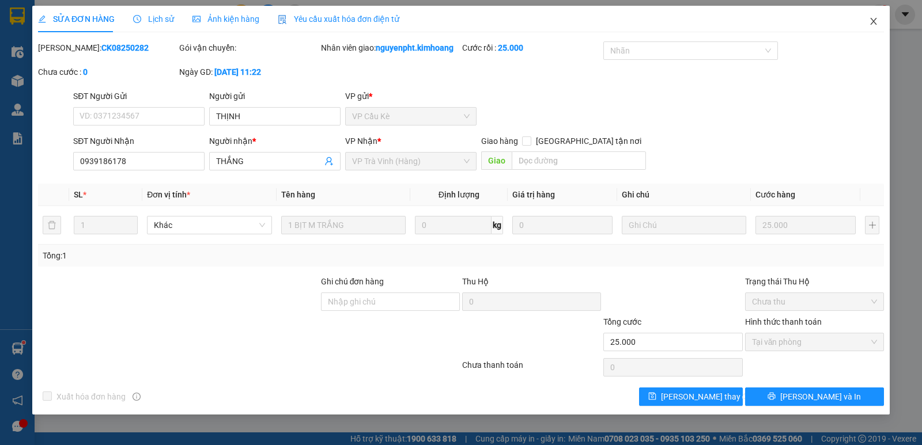
drag, startPoint x: 150, startPoint y: 330, endPoint x: 869, endPoint y: 26, distance: 780.4
click at [874, 25] on icon "close" at bounding box center [873, 21] width 9 height 9
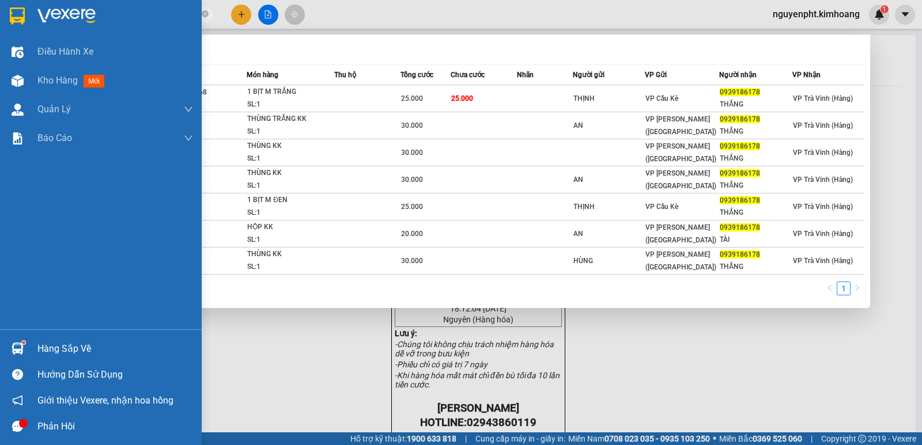
drag, startPoint x: 183, startPoint y: 16, endPoint x: 0, endPoint y: 200, distance: 259.9
click at [0, 188] on section "Kết quả tìm kiếm ( 7 ) Bộ lọc Mã ĐH Trạng thái Món hàng Thu hộ Tổng cước Chưa c…" at bounding box center [461, 222] width 922 height 445
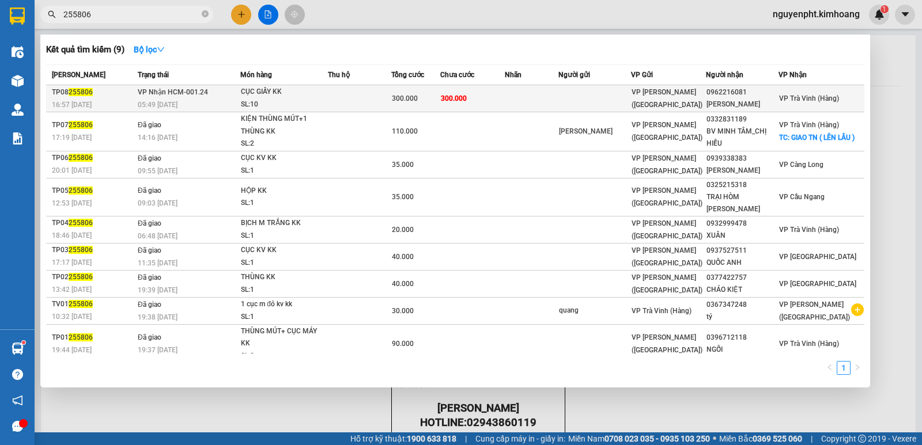
type input "255806"
click at [386, 95] on td at bounding box center [359, 98] width 63 height 27
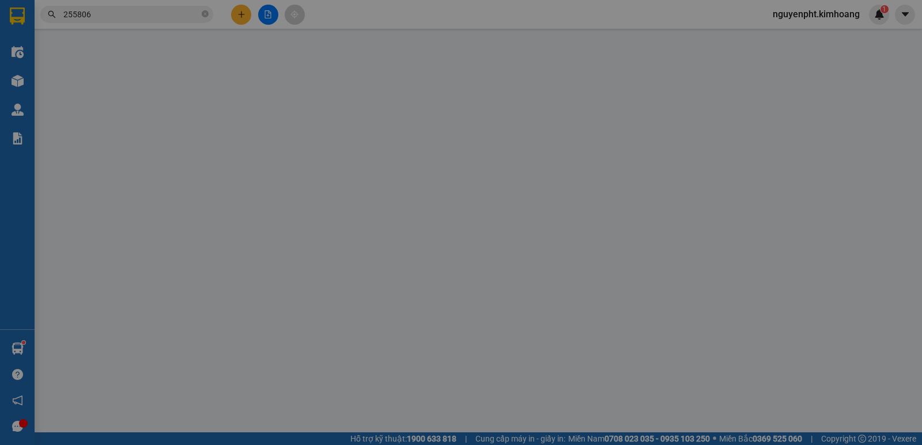
type input "0962216081"
type input "THÚY HỒNG"
type input "300.000"
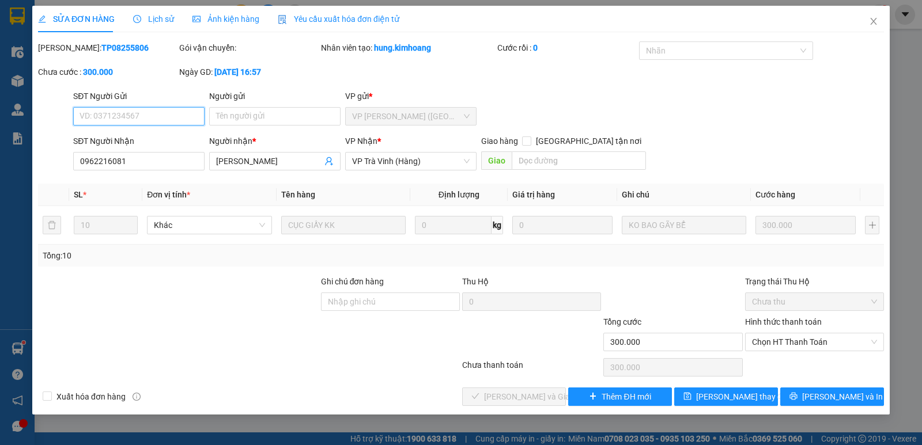
drag, startPoint x: 791, startPoint y: 342, endPoint x: 789, endPoint y: 351, distance: 9.4
click at [791, 344] on span "Chọn HT Thanh Toán" at bounding box center [814, 342] width 125 height 17
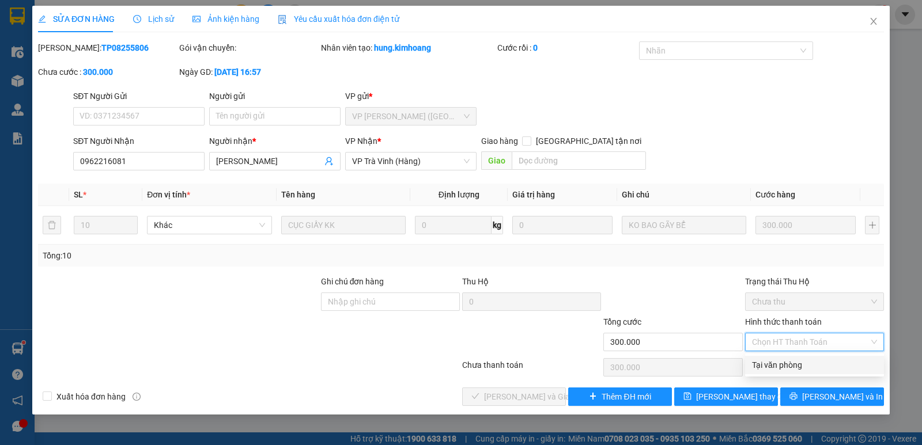
drag, startPoint x: 782, startPoint y: 361, endPoint x: 616, endPoint y: 378, distance: 166.9
click at [776, 362] on div "Tại văn phòng" at bounding box center [814, 365] width 125 height 13
type input "0"
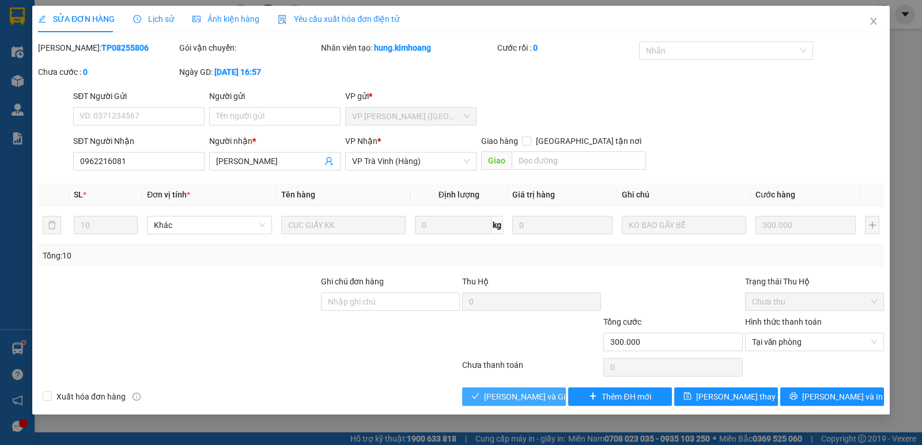
click at [471, 402] on button "Lưu và Giao hàng" at bounding box center [514, 397] width 104 height 18
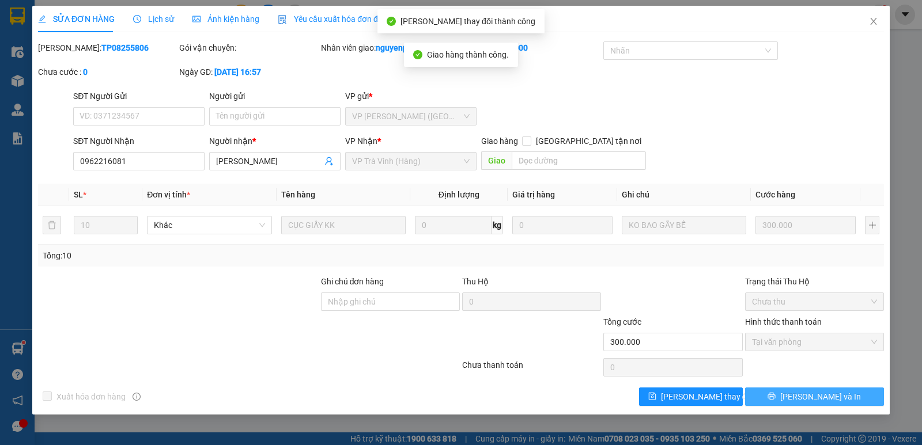
drag, startPoint x: 812, startPoint y: 397, endPoint x: 805, endPoint y: 394, distance: 8.0
click at [812, 397] on span "Lưu và In" at bounding box center [820, 397] width 81 height 13
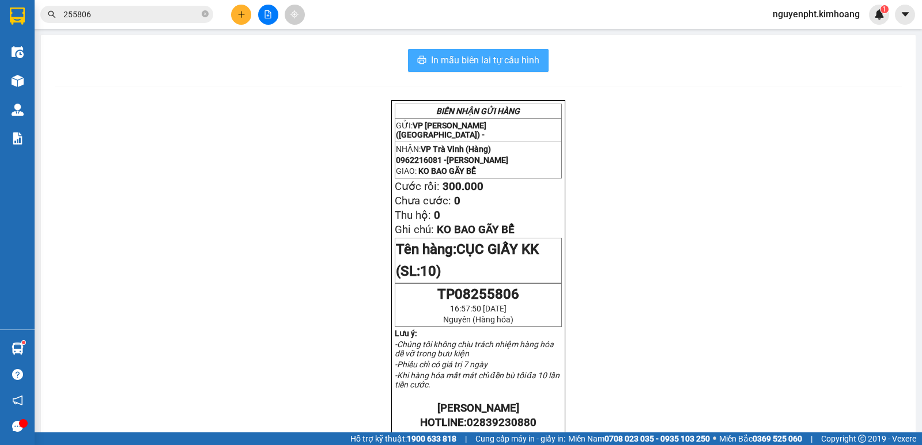
drag, startPoint x: 509, startPoint y: 60, endPoint x: 506, endPoint y: 74, distance: 14.8
click at [509, 60] on span "In mẫu biên lai tự cấu hình" at bounding box center [485, 60] width 108 height 14
drag, startPoint x: 154, startPoint y: 10, endPoint x: 0, endPoint y: 134, distance: 197.5
click at [0, 48] on section "Kết quả tìm kiếm ( 9 ) Bộ lọc Mã ĐH Trạng thái Món hàng Thu hộ Tổng cước Chưa c…" at bounding box center [461, 222] width 922 height 445
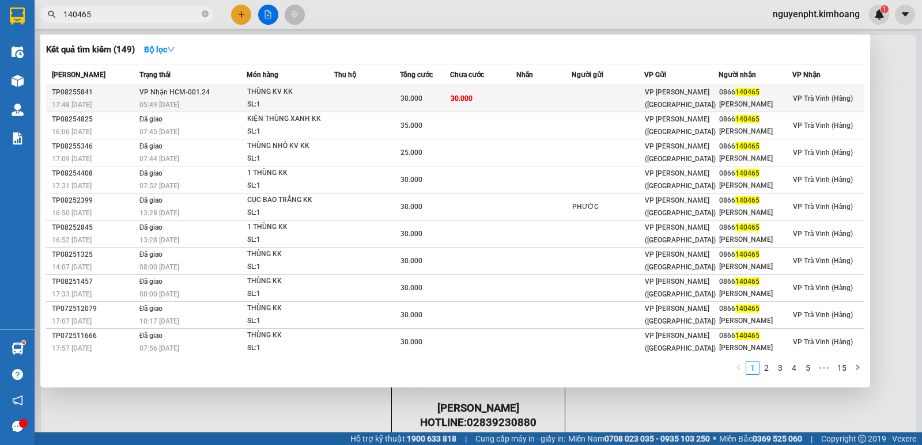
type input "140465"
click at [490, 99] on td "30.000" at bounding box center [483, 98] width 66 height 27
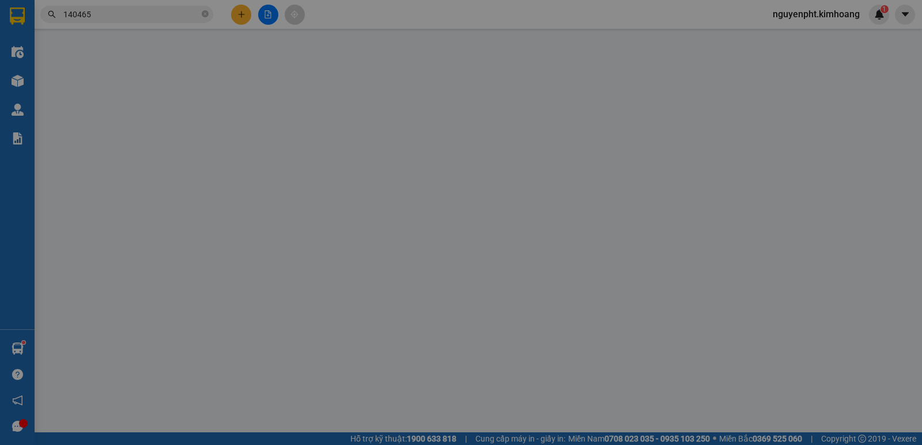
type input "0866140465"
type input "DUY MINH"
type input "30.000"
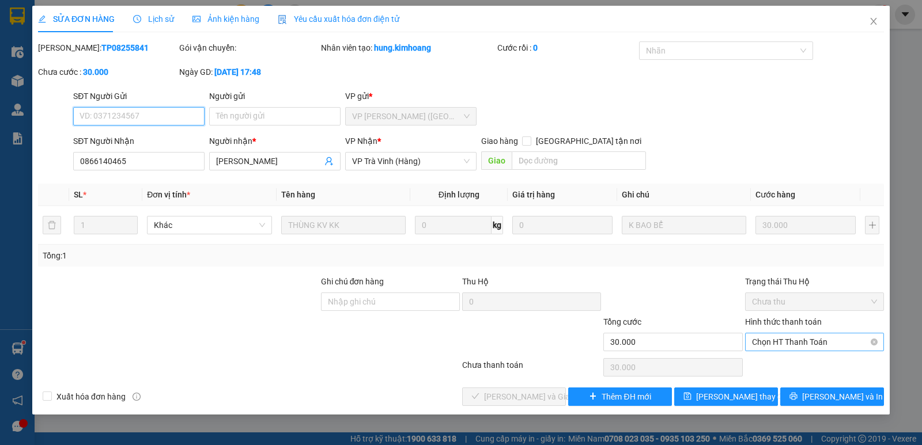
click at [799, 338] on span "Chọn HT Thanh Toán" at bounding box center [814, 342] width 125 height 17
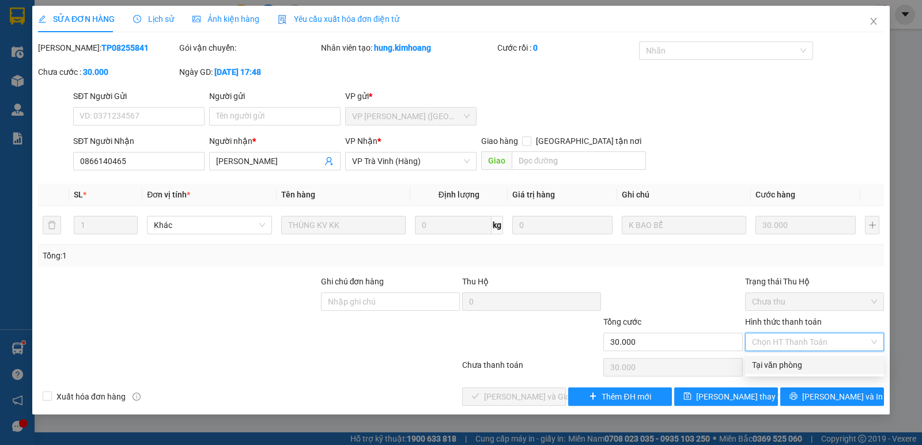
drag, startPoint x: 792, startPoint y: 361, endPoint x: 612, endPoint y: 376, distance: 180.9
click at [779, 365] on div "Tại văn phòng" at bounding box center [814, 365] width 125 height 13
type input "0"
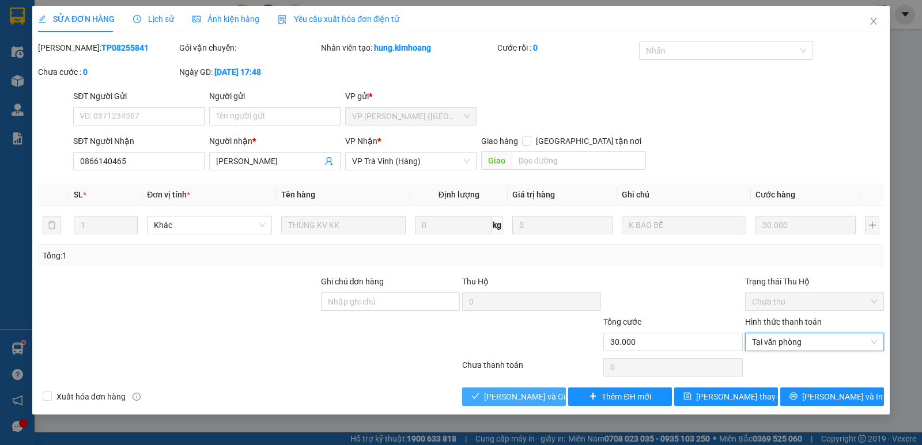
click at [535, 400] on span "Lưu và Giao hàng" at bounding box center [539, 397] width 111 height 13
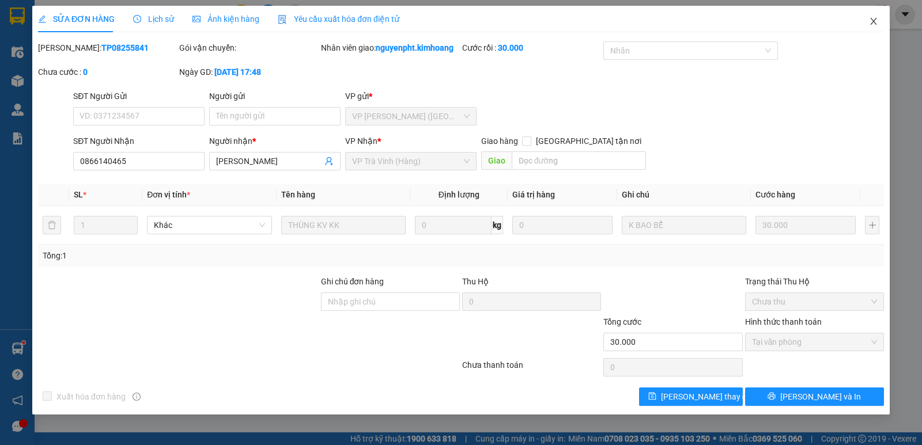
click at [875, 21] on icon "close" at bounding box center [873, 21] width 9 height 9
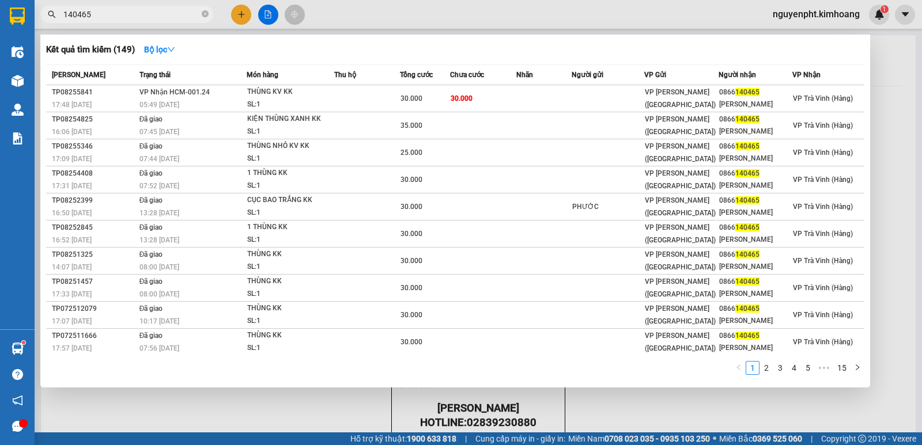
drag, startPoint x: 101, startPoint y: 15, endPoint x: 0, endPoint y: 97, distance: 130.3
click at [0, 48] on section "Kết quả tìm kiếm ( 149 ) Bộ lọc Mã ĐH Trạng thái Món hàng Thu hộ Tổng cước Chưa…" at bounding box center [461, 222] width 922 height 445
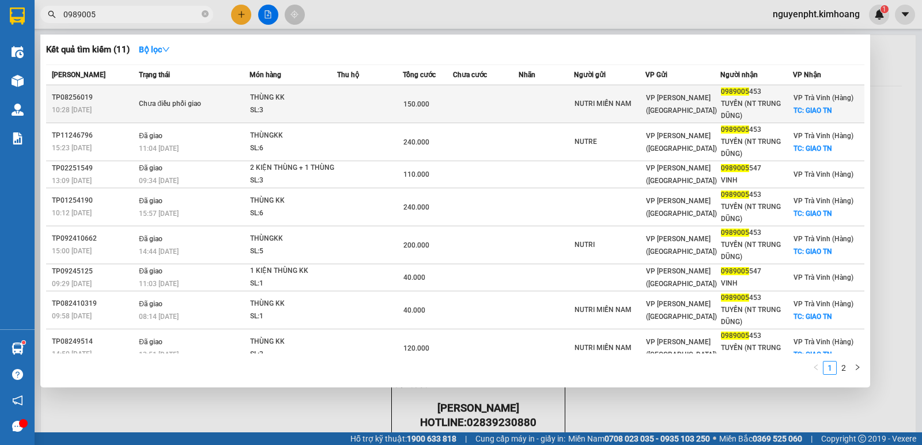
type input "0989005"
click at [671, 105] on span "VP Trần Phú (Hàng)" at bounding box center [681, 104] width 71 height 21
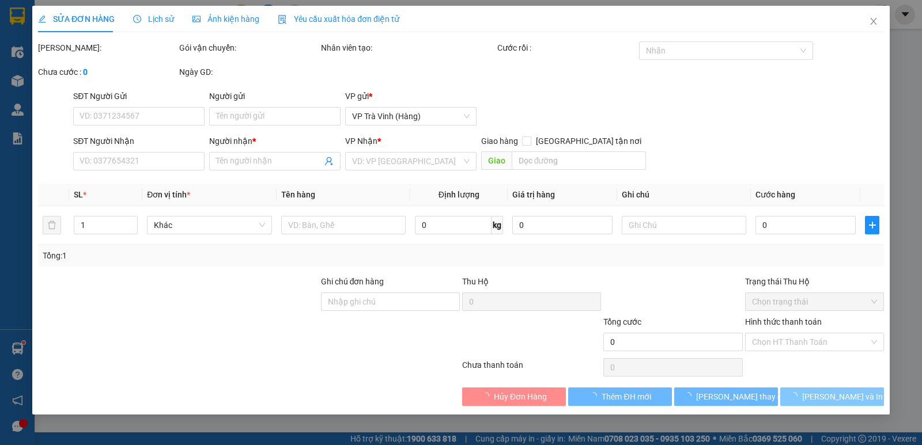
type input "NUTRI MIỀN NAM"
type input "0989005453"
type input "TUYỀN (NT TRUNG DŨNG)"
checkbox input "true"
type input "GIAO TN"
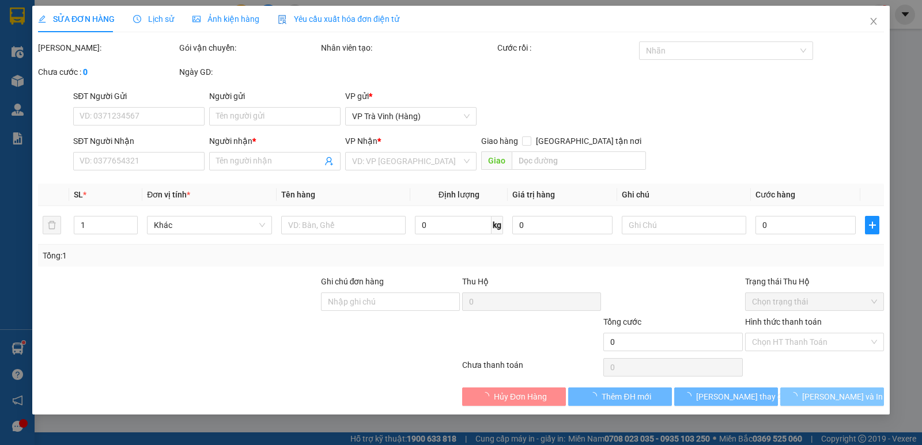
type input "150.000"
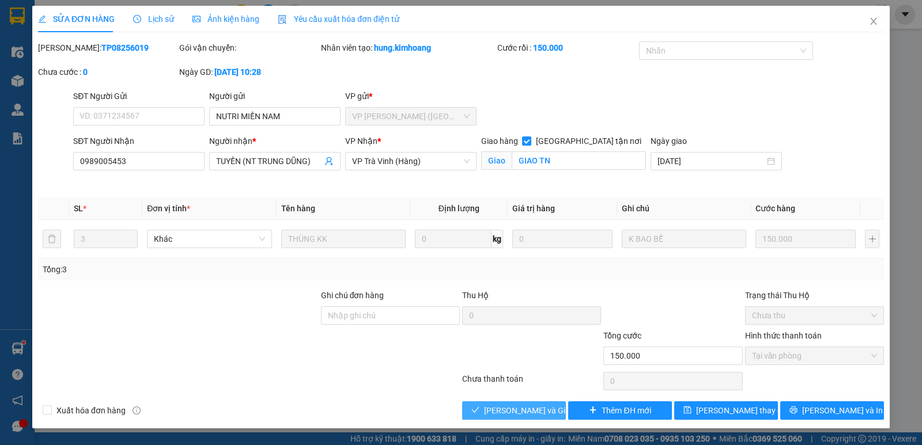
click at [515, 410] on span "Lưu và Giao hàng" at bounding box center [539, 410] width 111 height 13
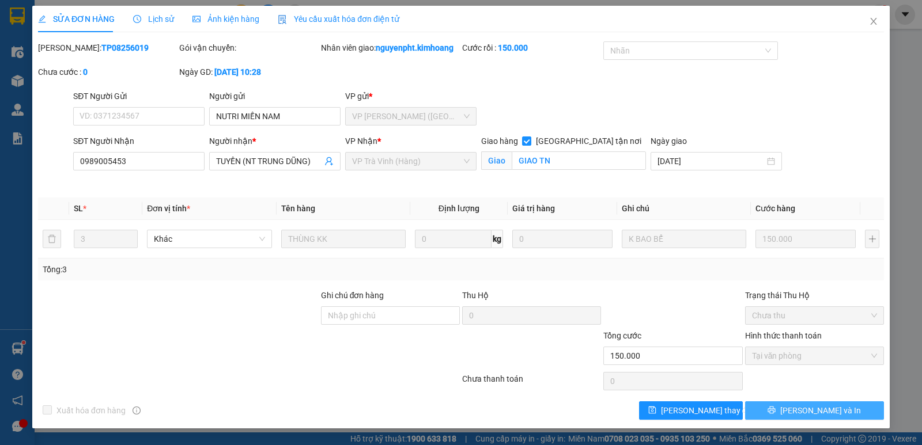
click at [857, 415] on button "Lưu và In" at bounding box center [814, 411] width 139 height 18
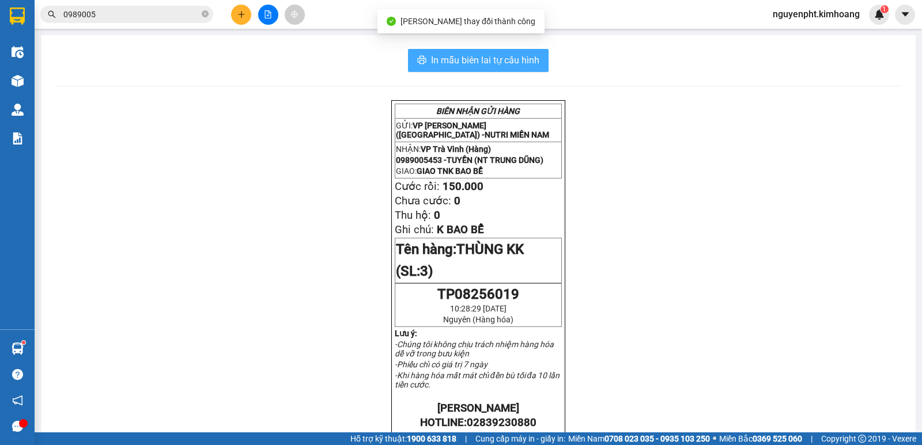
click at [457, 59] on span "In mẫu biên lai tự cấu hình" at bounding box center [485, 60] width 108 height 14
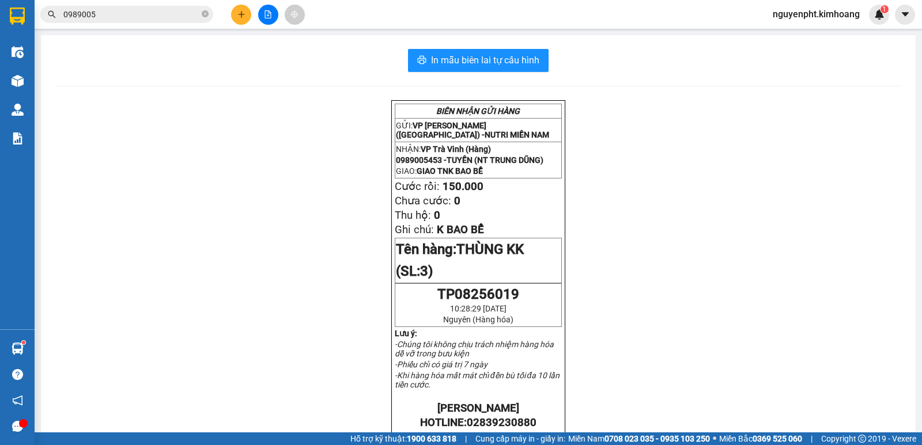
click at [145, 13] on input "0989005" at bounding box center [131, 14] width 136 height 13
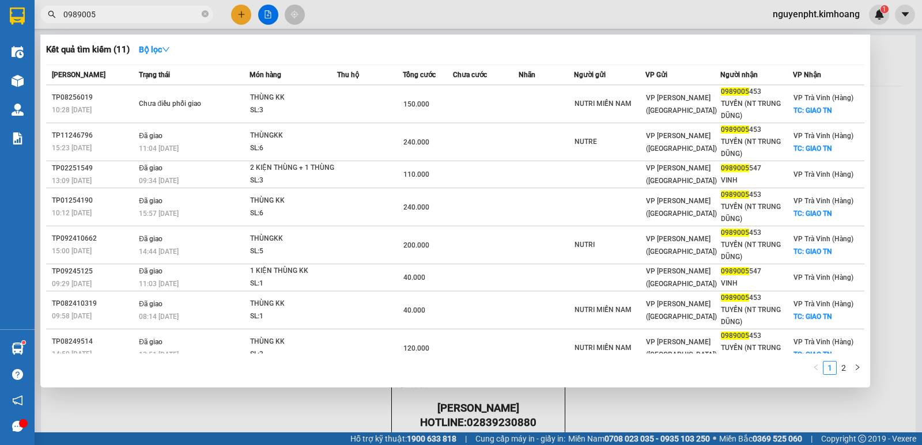
drag, startPoint x: 134, startPoint y: 16, endPoint x: 0, endPoint y: 32, distance: 134.6
click at [0, 31] on section "Kết quả tìm kiếm ( 11 ) Bộ lọc Mã ĐH Trạng thái Món hàng Thu hộ Tổng cước Chưa …" at bounding box center [461, 222] width 922 height 445
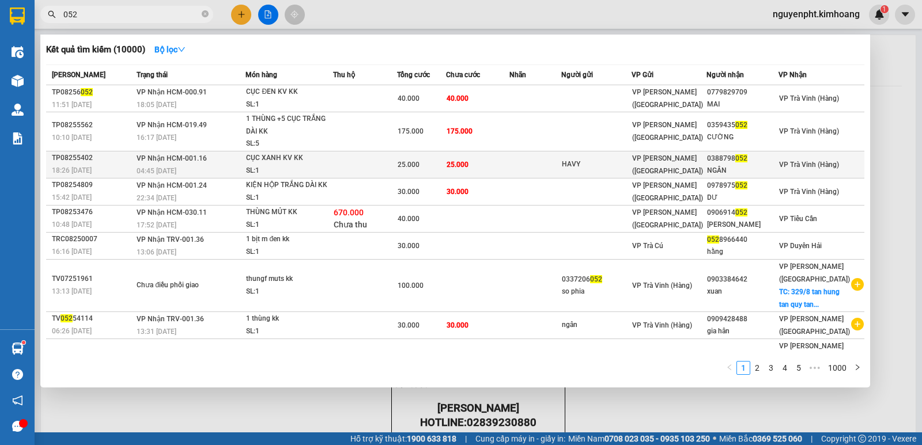
type input "052"
click at [370, 161] on td at bounding box center [365, 164] width 64 height 27
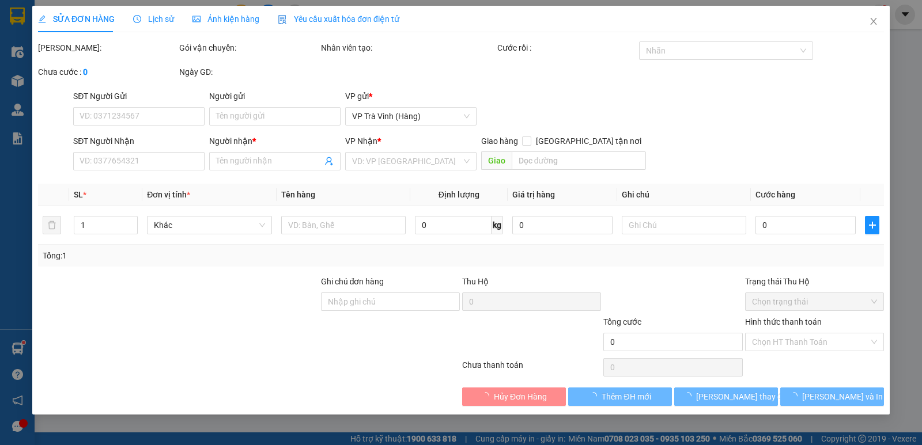
type input "HAVY"
type input "0388798052"
type input "NGÂN"
type input "25.000"
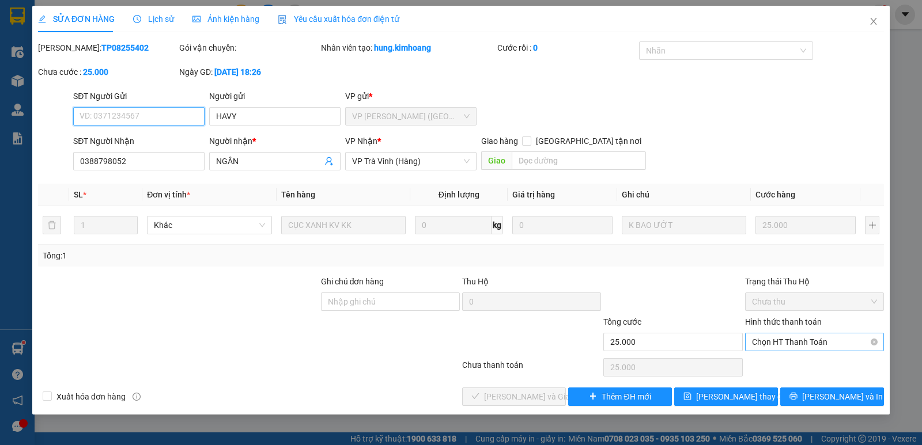
drag, startPoint x: 775, startPoint y: 339, endPoint x: 781, endPoint y: 353, distance: 15.3
click at [775, 340] on span "Chọn HT Thanh Toán" at bounding box center [814, 342] width 125 height 17
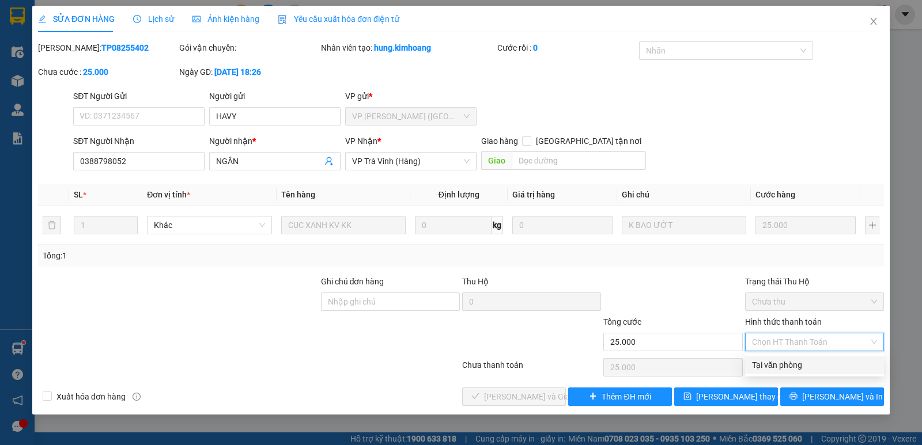
drag, startPoint x: 781, startPoint y: 353, endPoint x: 745, endPoint y: 369, distance: 39.2
click at [779, 361] on div "Tại văn phòng" at bounding box center [814, 365] width 125 height 13
type input "0"
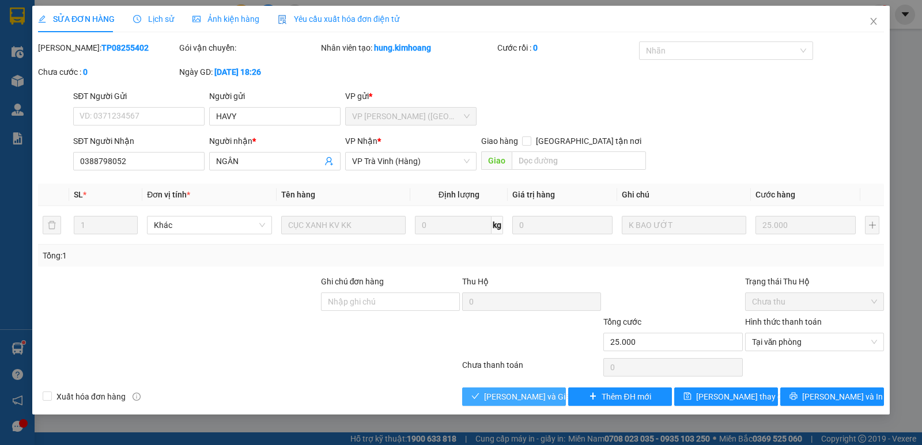
click at [528, 395] on span "Lưu và Giao hàng" at bounding box center [539, 397] width 111 height 13
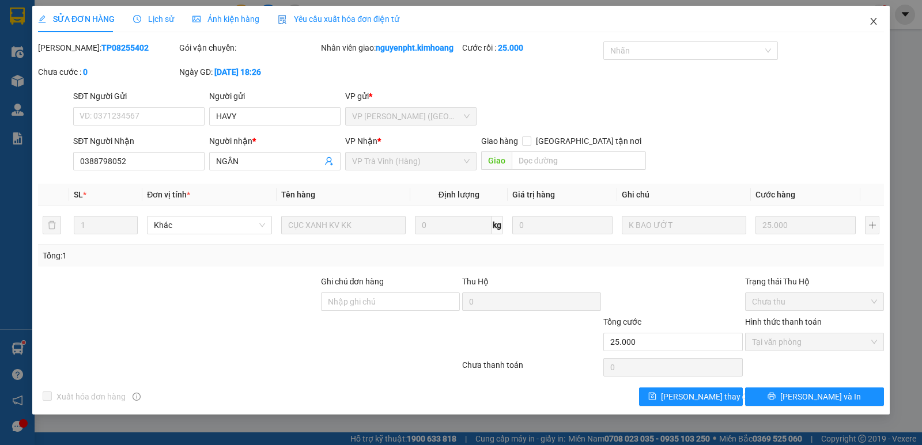
drag, startPoint x: 870, startPoint y: 21, endPoint x: 843, endPoint y: 19, distance: 27.7
click at [870, 21] on icon "close" at bounding box center [873, 21] width 9 height 9
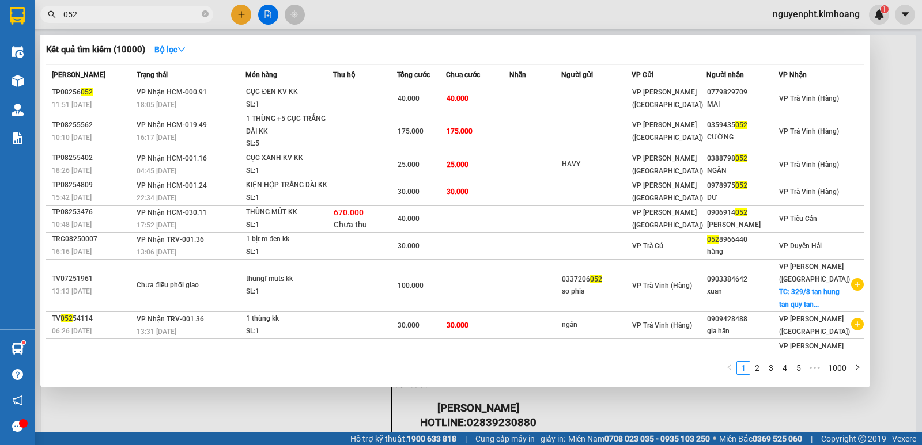
drag, startPoint x: 167, startPoint y: 10, endPoint x: 20, endPoint y: 205, distance: 244.7
click at [3, 199] on section "Kết quả tìm kiếm ( 10000 ) Bộ lọc Mã ĐH Trạng thái Món hàng Thu hộ Tổng cước Ch…" at bounding box center [461, 222] width 922 height 445
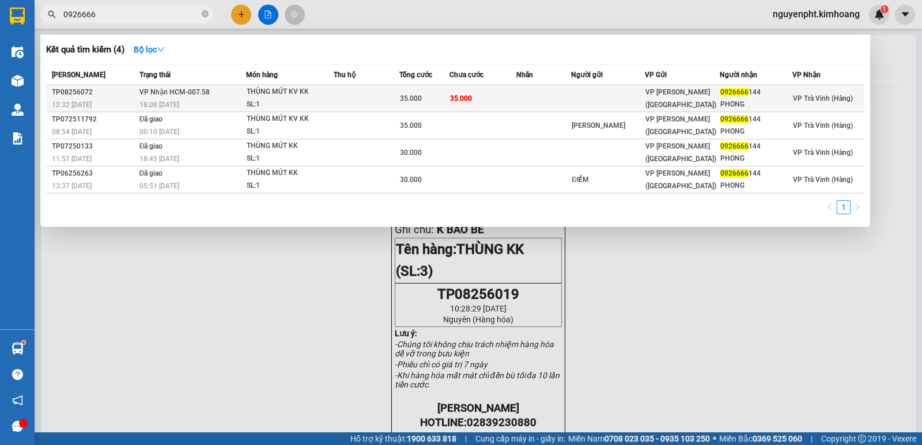
type input "0926666"
click at [365, 98] on td at bounding box center [367, 98] width 66 height 27
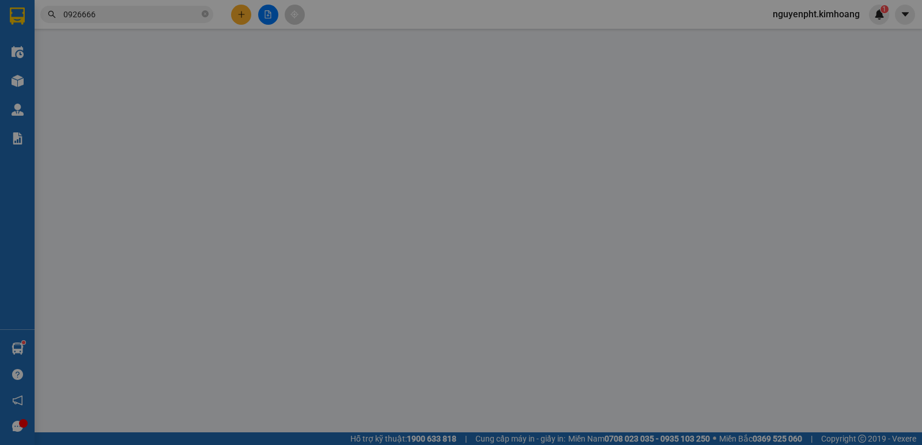
type input "0926666144"
type input "PHONG"
type input "35.000"
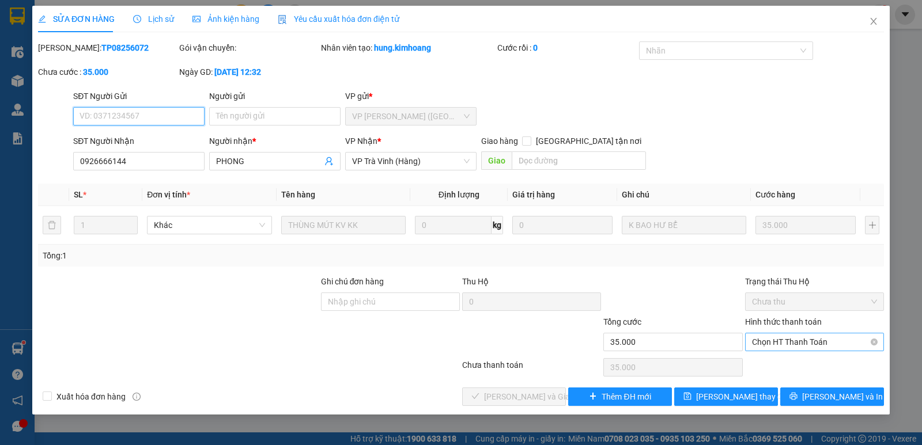
click at [801, 343] on span "Chọn HT Thanh Toán" at bounding box center [814, 342] width 125 height 17
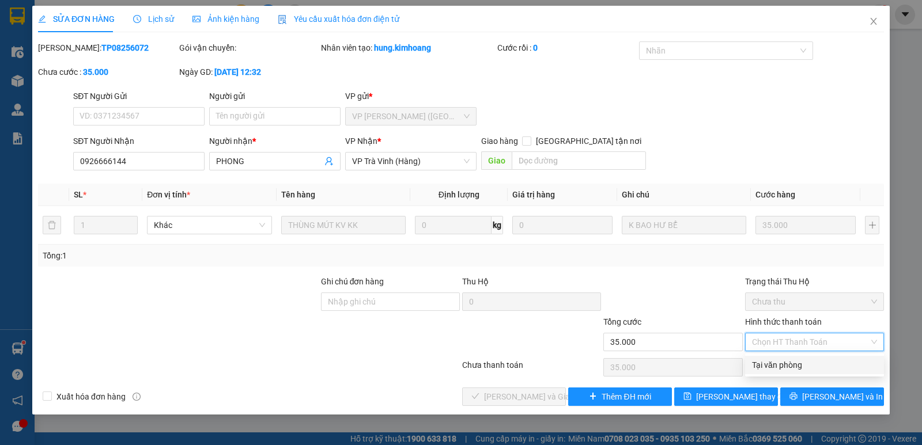
click at [775, 365] on div "Tại văn phòng" at bounding box center [814, 365] width 125 height 13
type input "0"
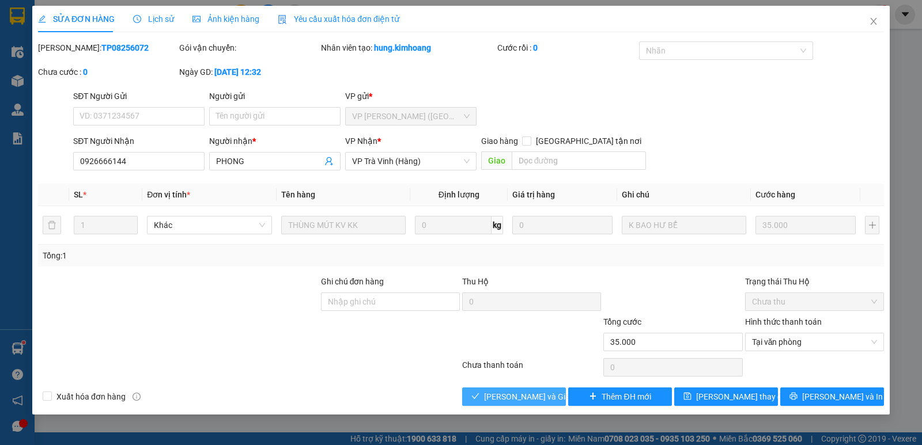
drag, startPoint x: 512, startPoint y: 393, endPoint x: 533, endPoint y: 380, distance: 24.9
click at [515, 392] on span "Lưu và Giao hàng" at bounding box center [539, 397] width 111 height 13
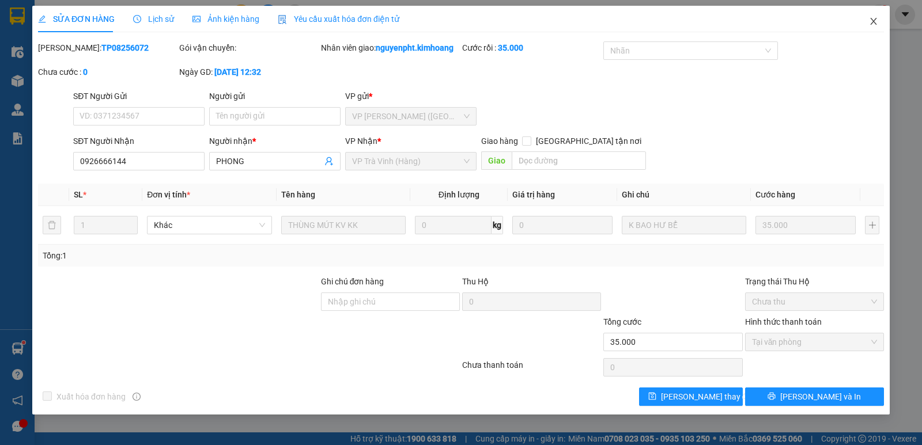
click at [872, 21] on icon "close" at bounding box center [873, 21] width 9 height 9
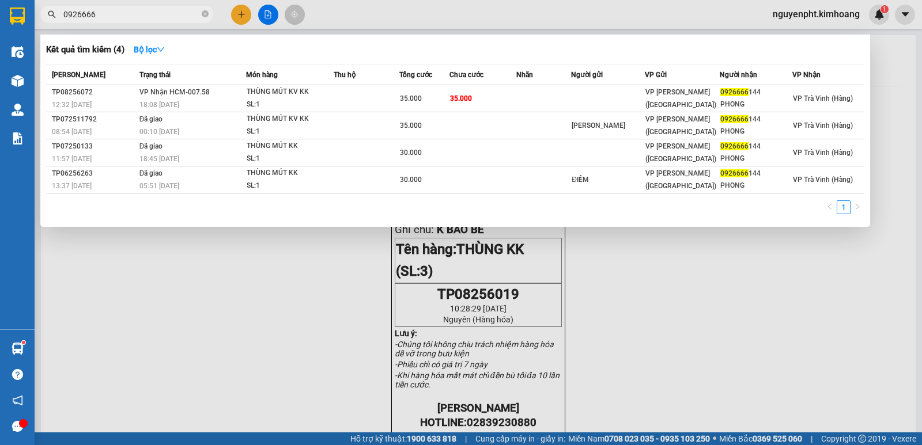
drag, startPoint x: 158, startPoint y: 18, endPoint x: 0, endPoint y: 15, distance: 157.9
click at [0, 15] on section "Kết quả tìm kiếm ( 4 ) Bộ lọc Mã ĐH Trạng thái Món hàng Thu hộ Tổng cước Chưa c…" at bounding box center [461, 222] width 922 height 445
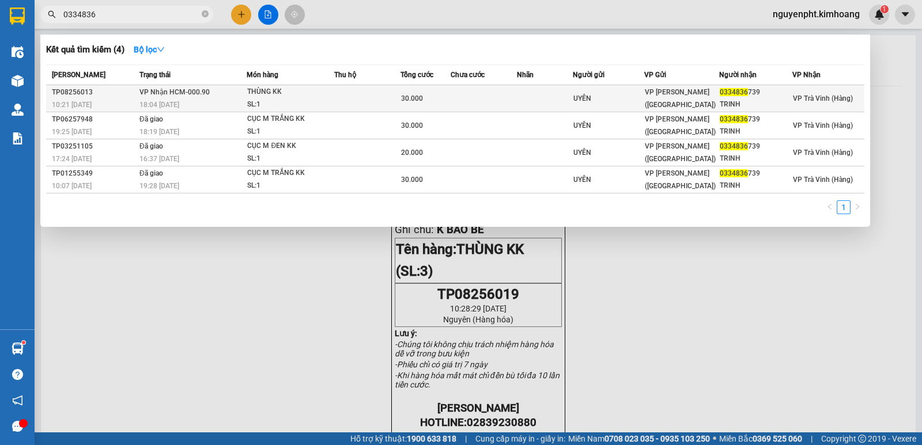
type input "0334836"
click at [424, 102] on div "30.000" at bounding box center [425, 98] width 49 height 13
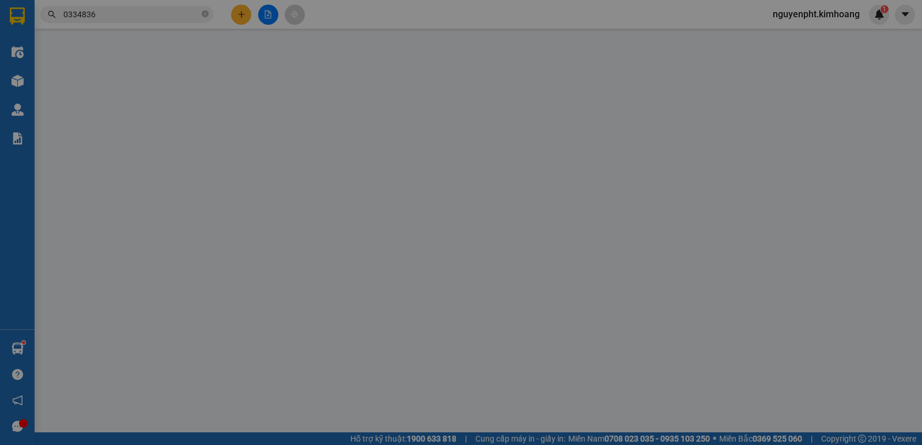
type input "UYÊN"
type input "0334836739"
type input "TRINH"
type input "30.000"
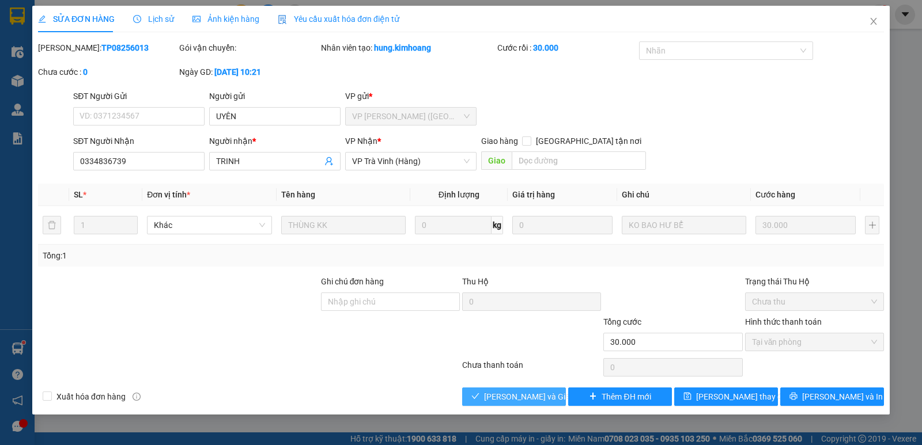
click at [520, 395] on span "Lưu và Giao hàng" at bounding box center [539, 397] width 111 height 13
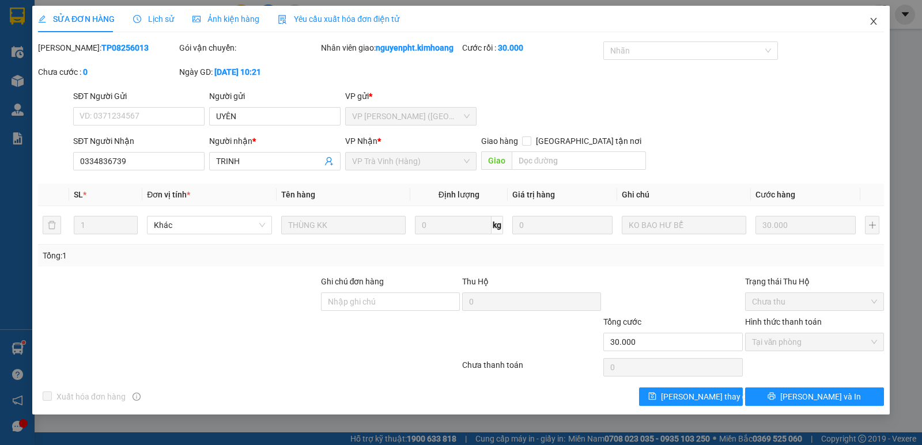
click at [872, 22] on icon "close" at bounding box center [873, 21] width 9 height 9
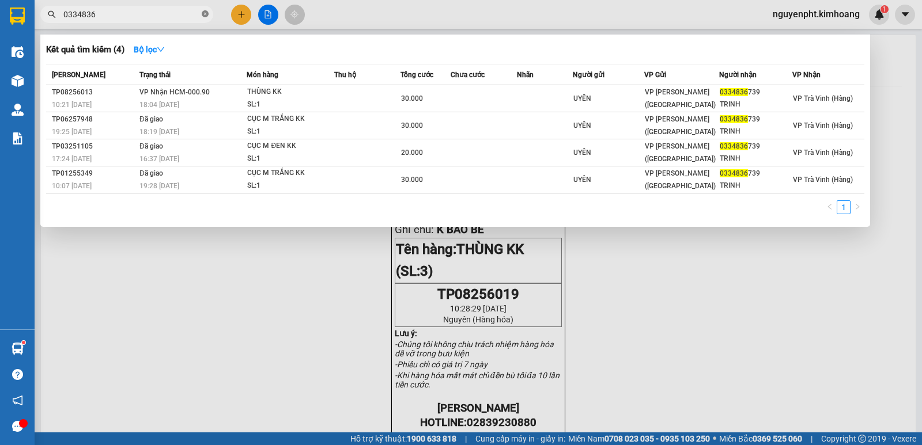
click at [203, 16] on icon "close-circle" at bounding box center [205, 13] width 7 height 7
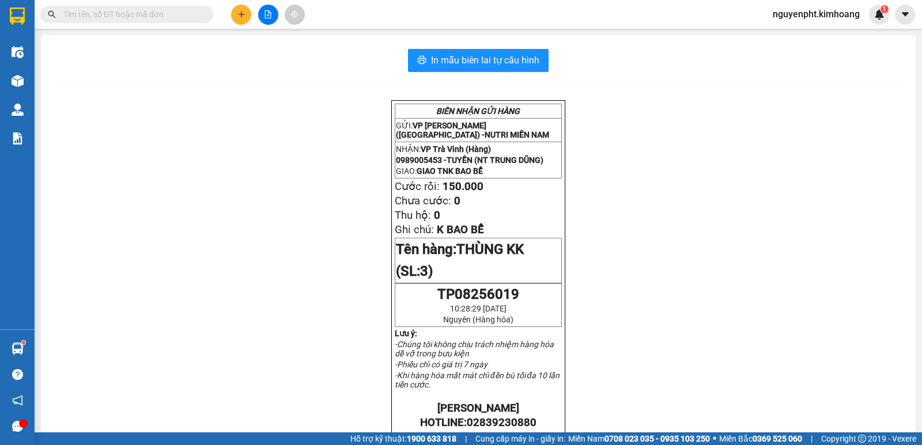
click at [236, 18] on button at bounding box center [241, 15] width 20 height 20
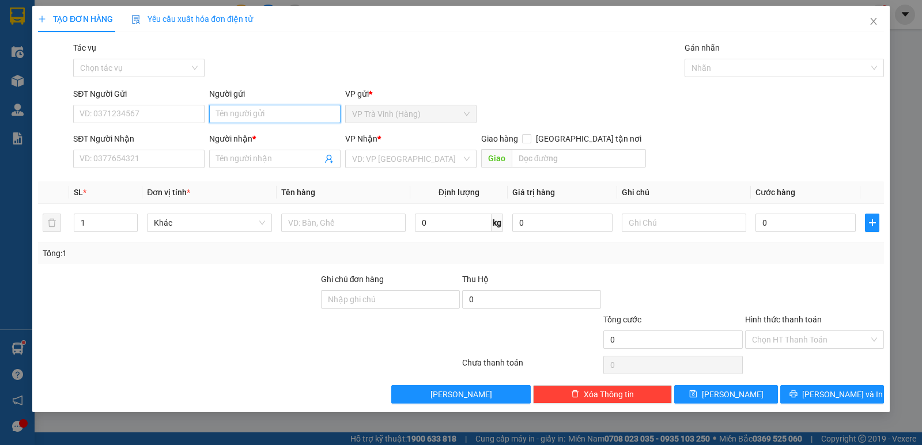
drag, startPoint x: 270, startPoint y: 112, endPoint x: 263, endPoint y: 97, distance: 16.7
click at [270, 112] on input "Người gửi" at bounding box center [274, 114] width 131 height 18
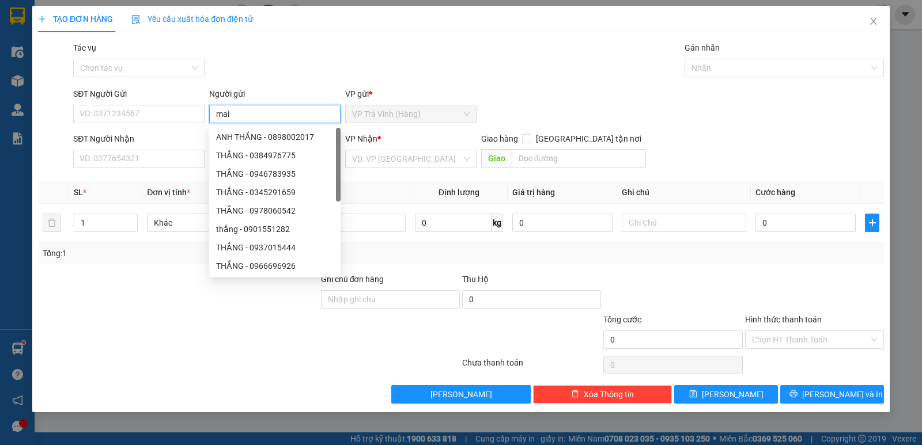
type input "mai"
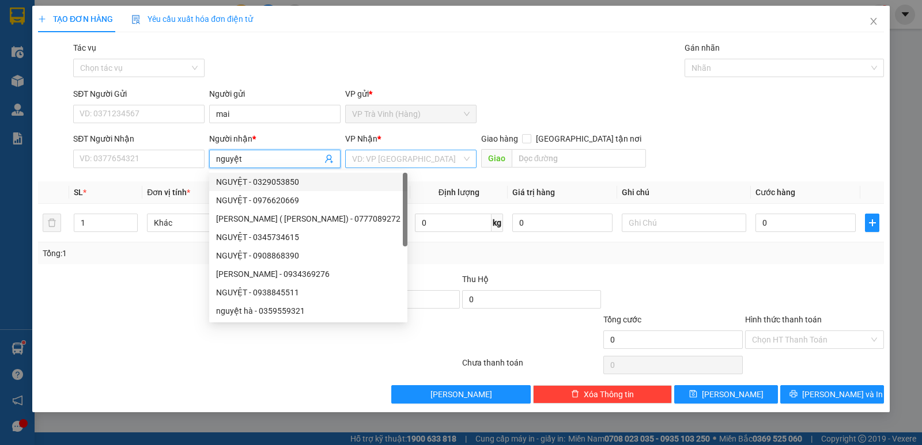
type input "nguyệt"
click at [406, 166] on input "search" at bounding box center [406, 158] width 109 height 17
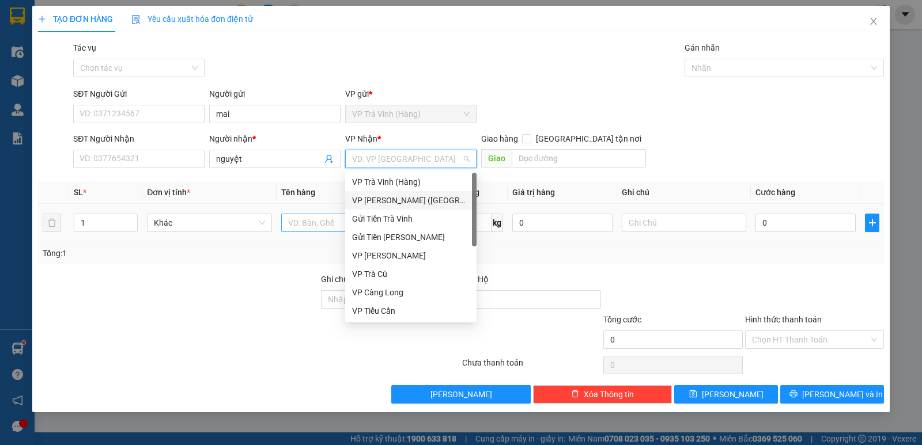
drag, startPoint x: 384, startPoint y: 199, endPoint x: 351, endPoint y: 217, distance: 37.1
click at [384, 200] on div "VP Trần Phú (Hàng)" at bounding box center [411, 200] width 118 height 13
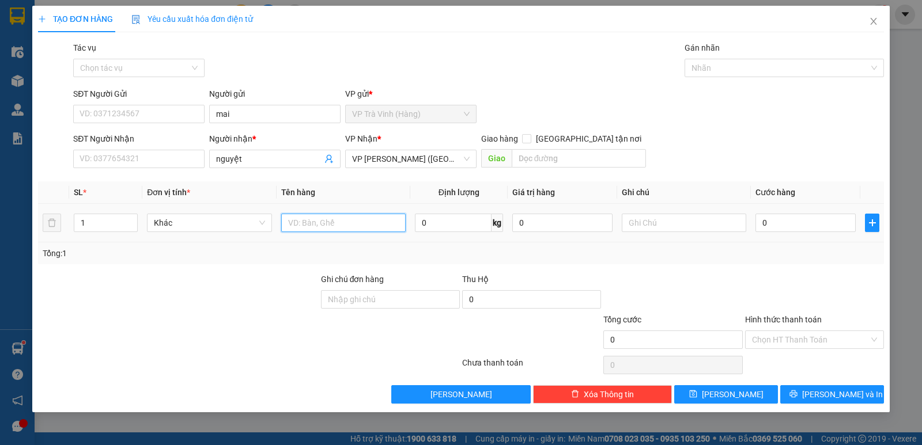
click at [331, 226] on input "text" at bounding box center [343, 223] width 124 height 18
type input "bao trắng"
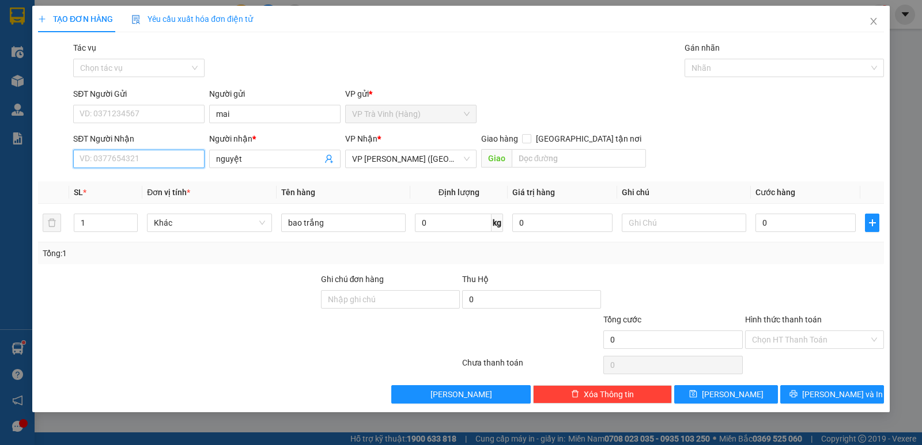
click at [175, 156] on input "SĐT Người Nhận" at bounding box center [138, 159] width 131 height 18
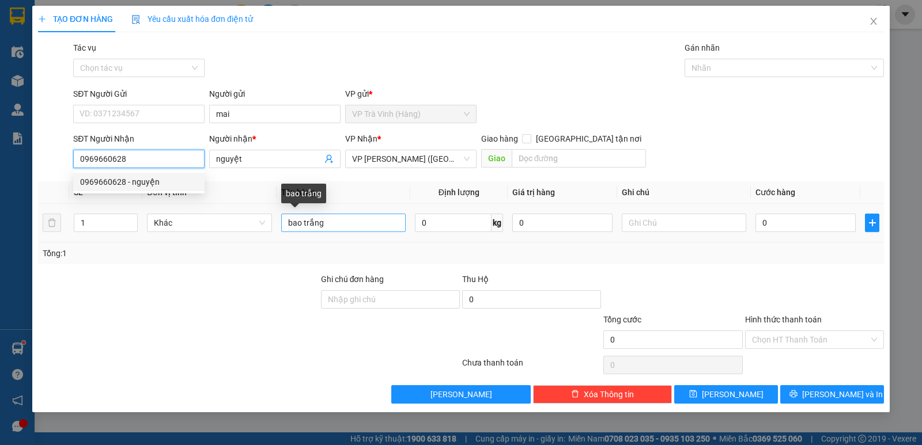
type input "0969660628"
click at [357, 226] on input "bao trắng" at bounding box center [343, 223] width 124 height 18
type input "bao trắng kk"
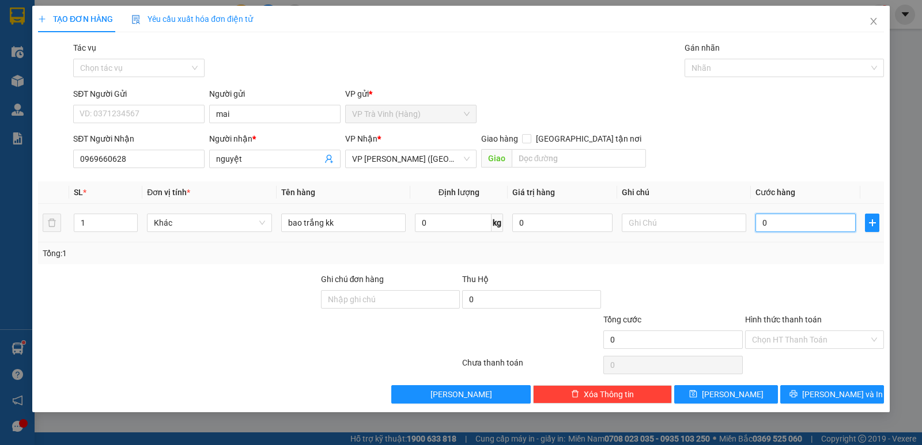
click at [812, 222] on input "0" at bounding box center [805, 223] width 100 height 18
click at [804, 348] on input "Hình thức thanh toán" at bounding box center [810, 339] width 117 height 17
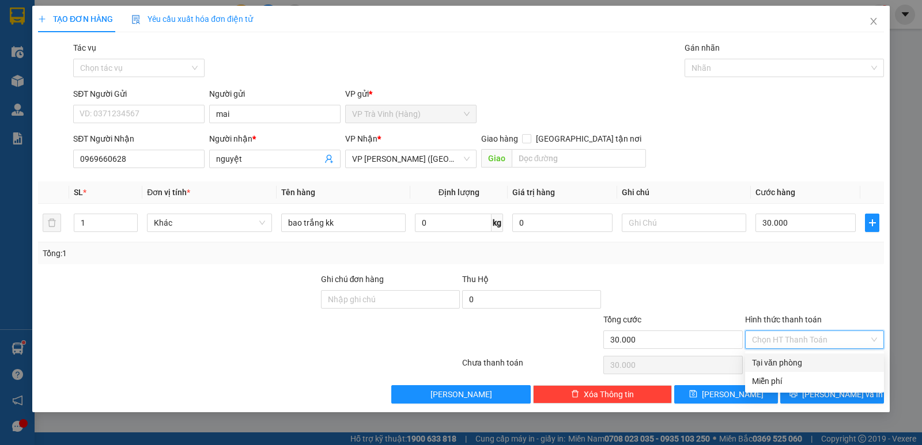
drag, startPoint x: 790, startPoint y: 361, endPoint x: 794, endPoint y: 368, distance: 7.7
click at [790, 362] on div "Tại văn phòng" at bounding box center [814, 363] width 125 height 13
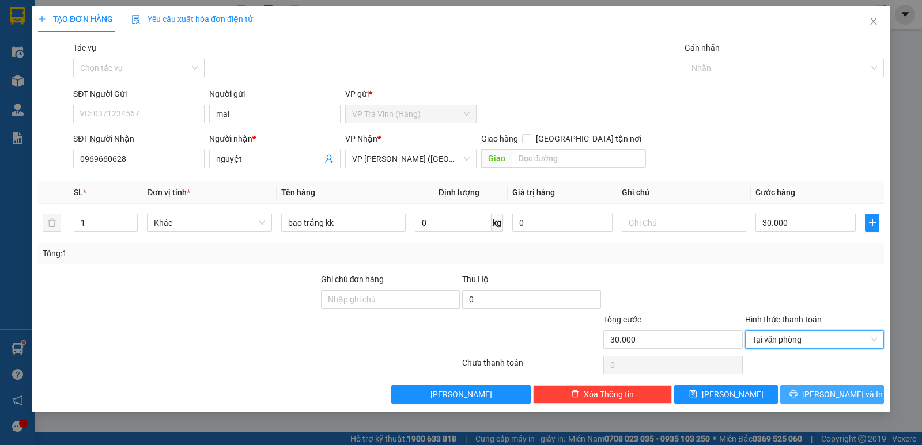
click at [822, 391] on button "Lưu và In" at bounding box center [832, 394] width 104 height 18
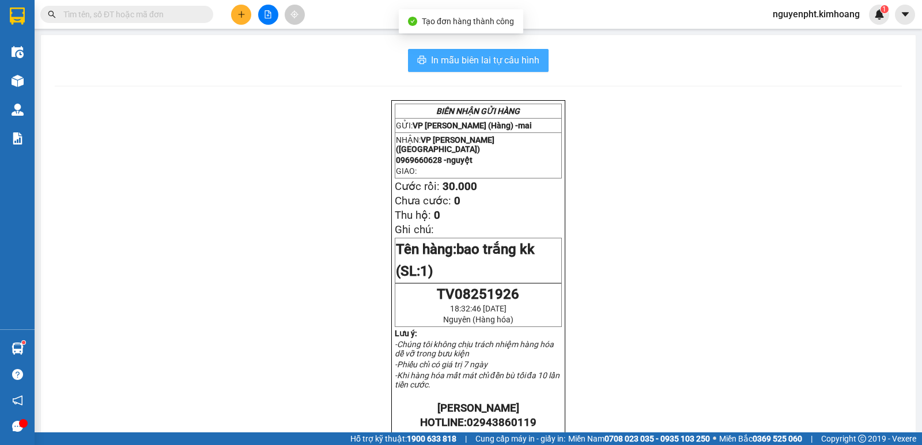
click at [523, 55] on span "In mẫu biên lai tự cấu hình" at bounding box center [485, 60] width 108 height 14
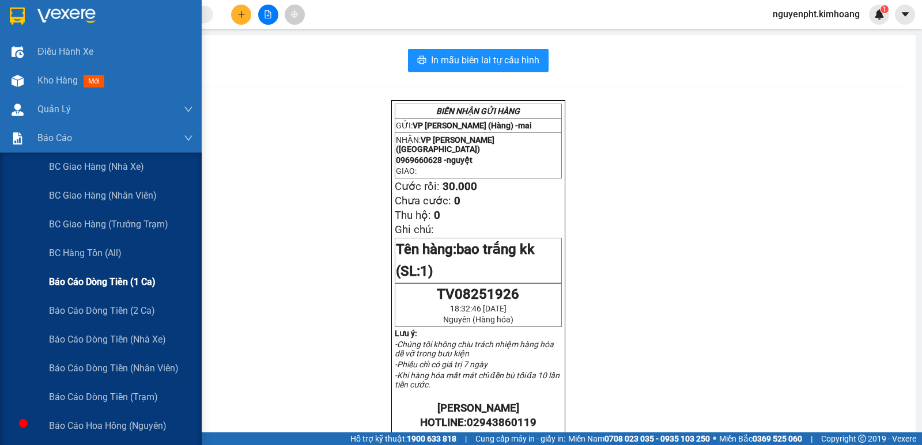
drag, startPoint x: 79, startPoint y: 267, endPoint x: 79, endPoint y: 275, distance: 8.1
click at [80, 270] on div "BC giao hàng (nhà xe) BC giao hàng (nhân viên) BC giao hàng (trưởng trạm) BC hà…" at bounding box center [101, 383] width 202 height 461
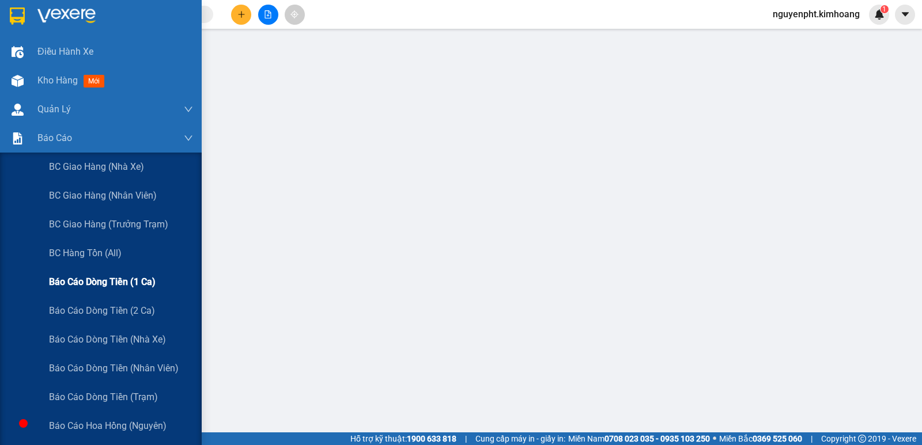
click at [100, 278] on span "Báo cáo dòng tiền (1 ca)" at bounding box center [102, 282] width 107 height 14
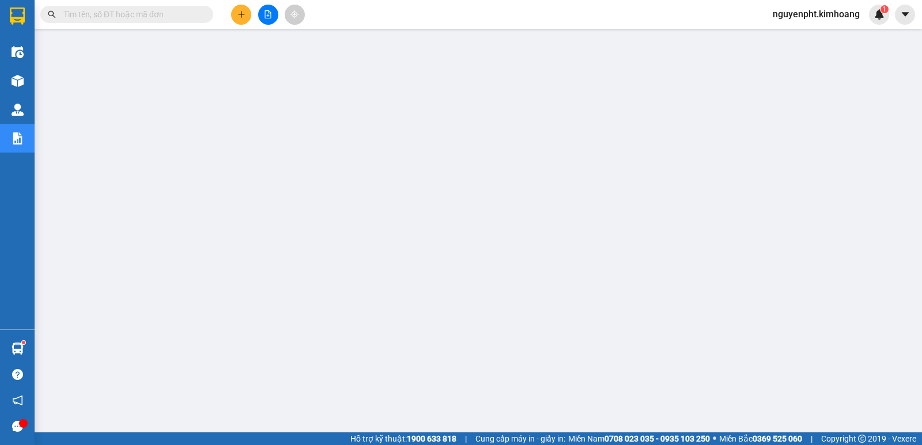
click at [242, 11] on icon "plus" at bounding box center [241, 14] width 8 height 8
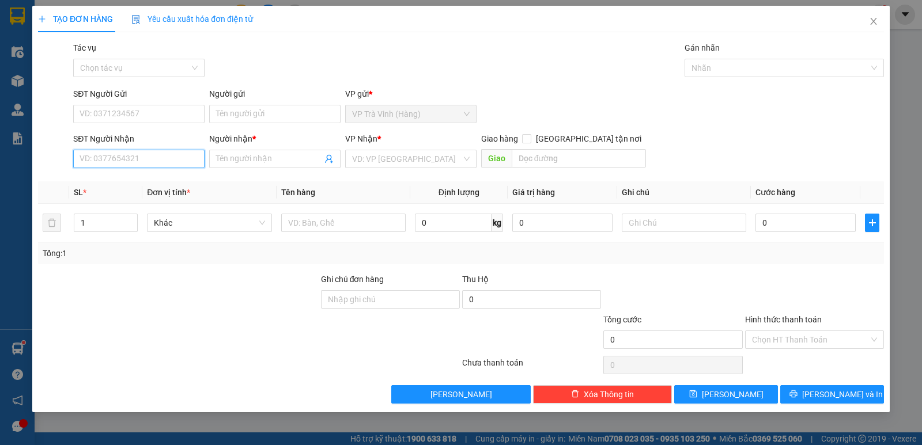
click at [112, 156] on input "SĐT Người Nhận" at bounding box center [138, 159] width 131 height 18
type input "0938821796"
drag, startPoint x: 160, startPoint y: 183, endPoint x: 153, endPoint y: 188, distance: 7.8
click at [164, 191] on div "0938821796 - thiên ân" at bounding box center [138, 182] width 131 height 18
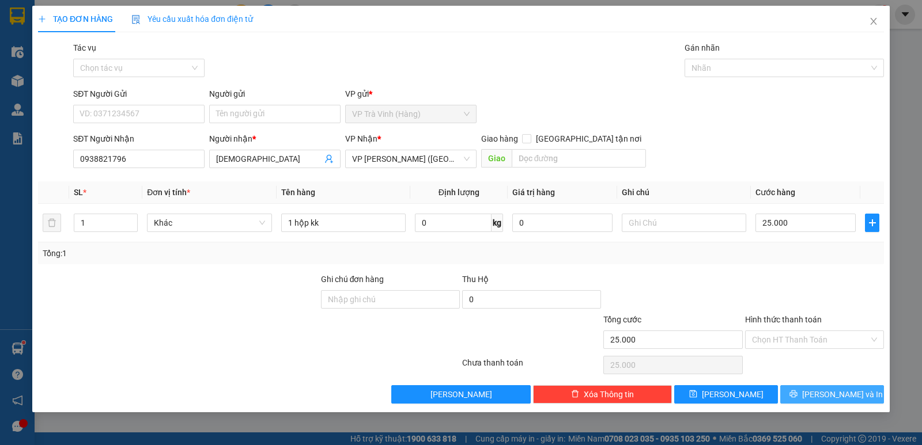
click at [830, 387] on button "Lưu và In" at bounding box center [832, 394] width 104 height 18
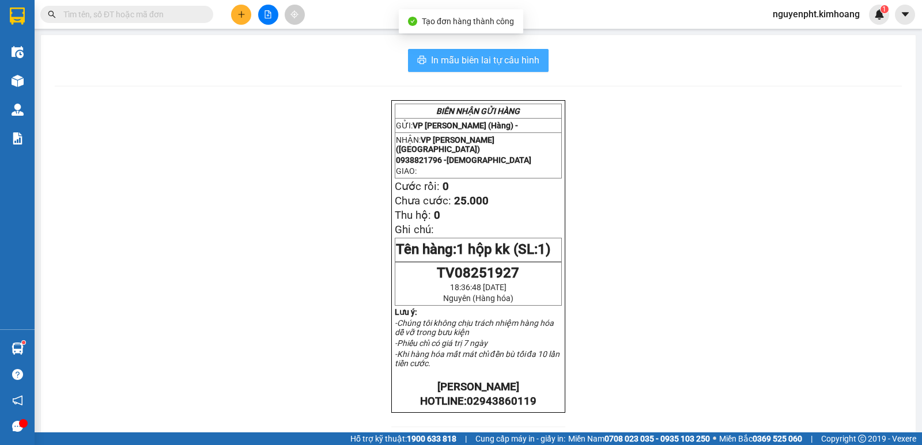
click at [504, 60] on span "In mẫu biên lai tự cấu hình" at bounding box center [485, 60] width 108 height 14
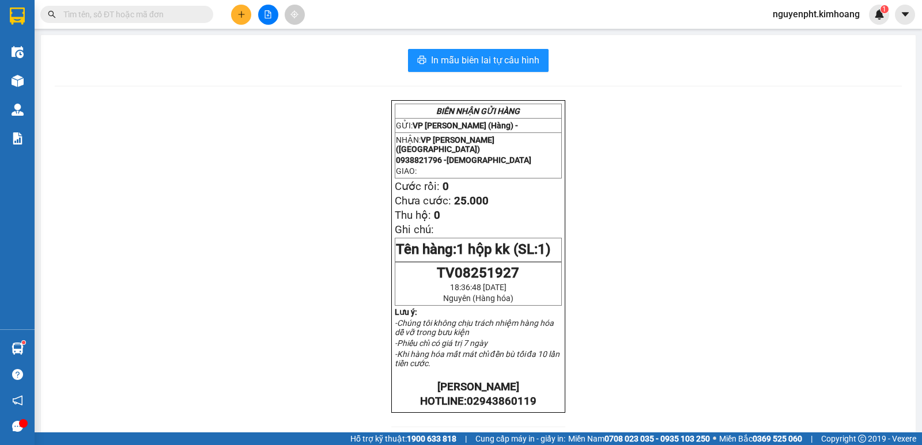
click at [152, 18] on input "text" at bounding box center [131, 14] width 136 height 13
click at [156, 12] on input "text" at bounding box center [131, 14] width 136 height 13
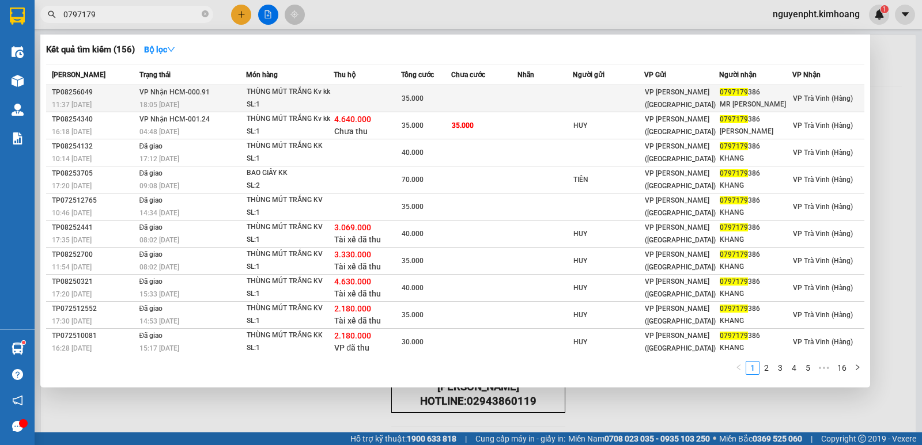
type input "0797179"
click at [567, 99] on td at bounding box center [544, 98] width 55 height 27
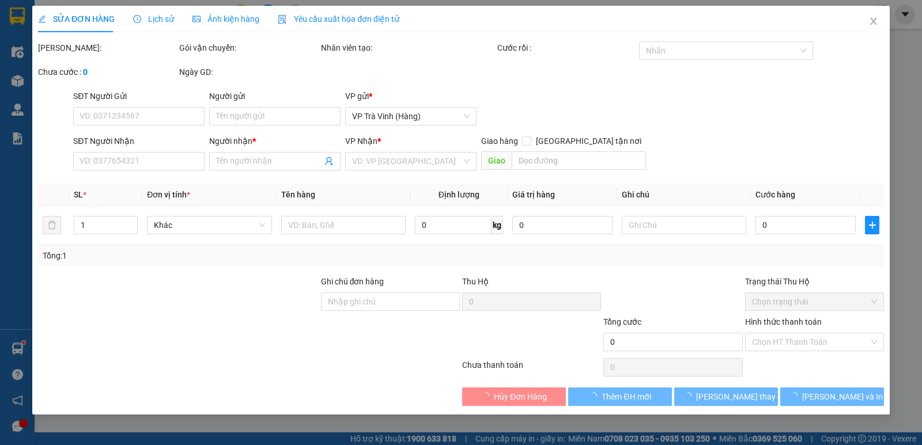
type input "0797179386"
type input "MR KHANG"
type input "35.000"
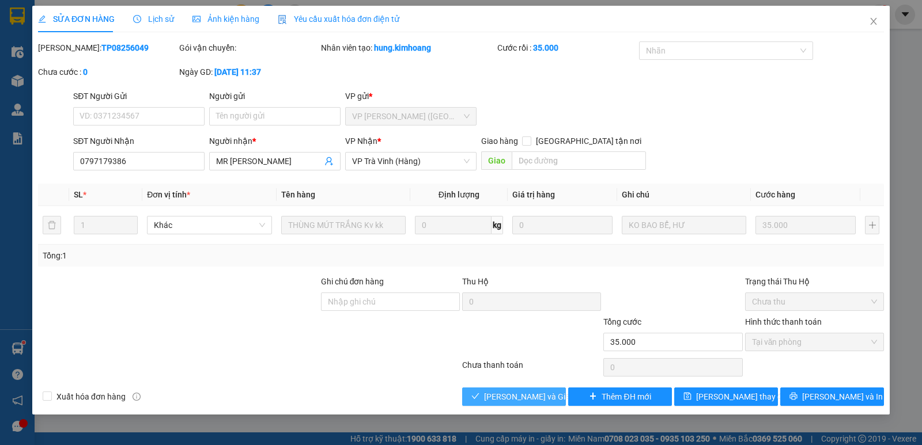
click at [501, 398] on span "Lưu và Giao hàng" at bounding box center [539, 397] width 111 height 13
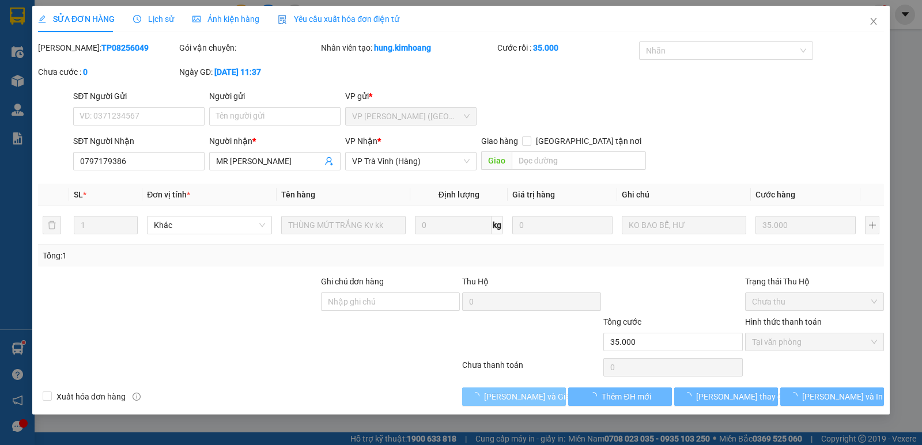
click at [503, 393] on span "Lưu và Giao hàng" at bounding box center [539, 397] width 111 height 13
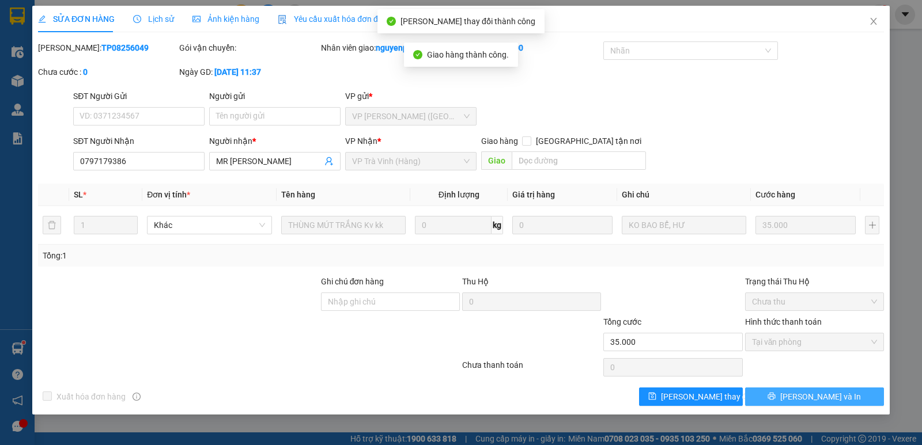
click at [839, 401] on button "Lưu và In" at bounding box center [814, 397] width 139 height 18
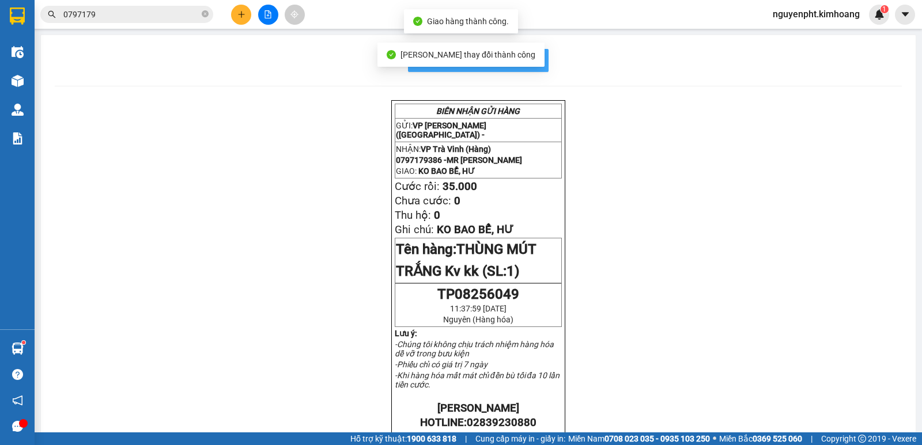
click at [536, 62] on button "In mẫu biên lai tự cấu hình" at bounding box center [478, 60] width 141 height 23
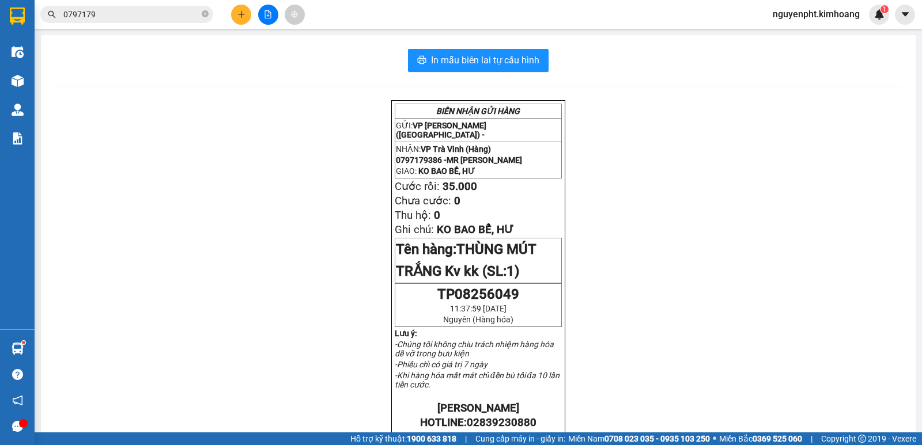
click at [133, 15] on input "0797179" at bounding box center [131, 14] width 136 height 13
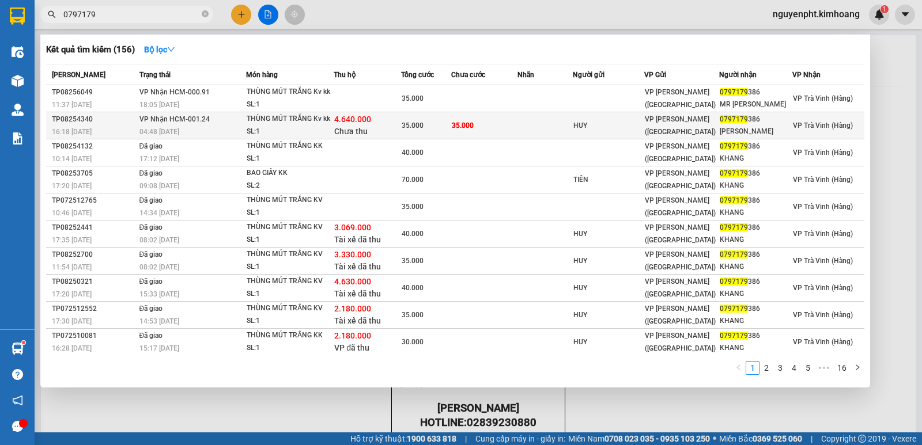
click at [523, 127] on td at bounding box center [544, 125] width 55 height 27
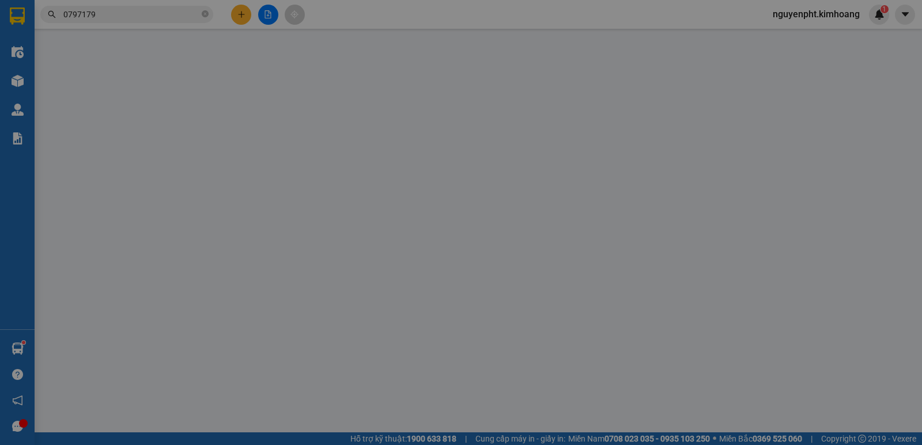
type input "HUY"
type input "0797179386"
type input "huy KHANG"
type input "4.640.000"
type input "35.000"
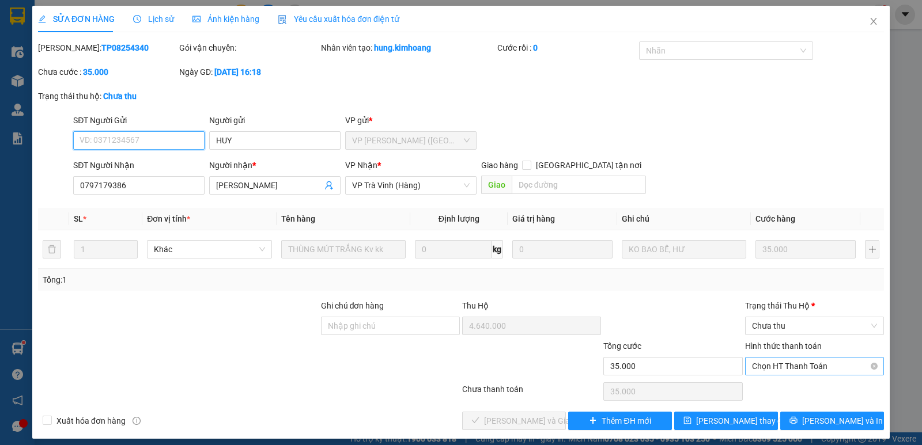
click at [777, 369] on span "Chọn HT Thanh Toán" at bounding box center [814, 366] width 125 height 17
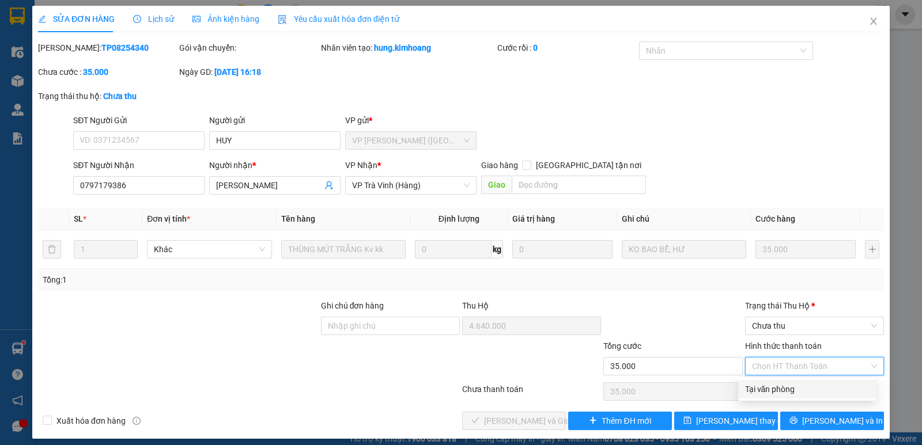
click at [774, 398] on div "Tại văn phòng" at bounding box center [807, 389] width 138 height 18
type input "0"
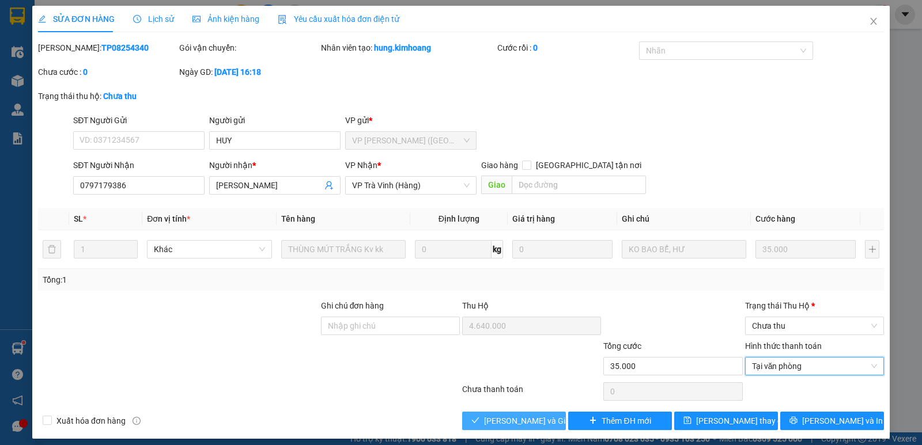
click at [526, 422] on span "Lưu và Giao hàng" at bounding box center [539, 421] width 111 height 13
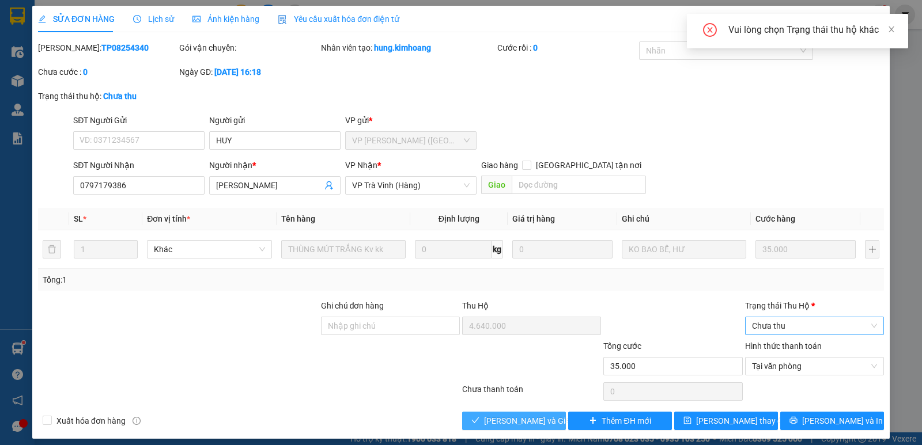
click at [830, 327] on span "Chưa thu" at bounding box center [814, 325] width 125 height 17
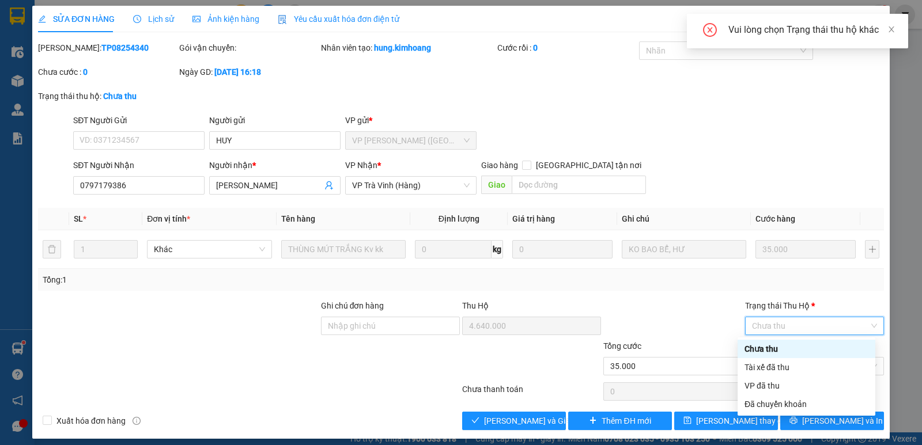
click at [754, 353] on div "Chưa thu" at bounding box center [806, 349] width 124 height 13
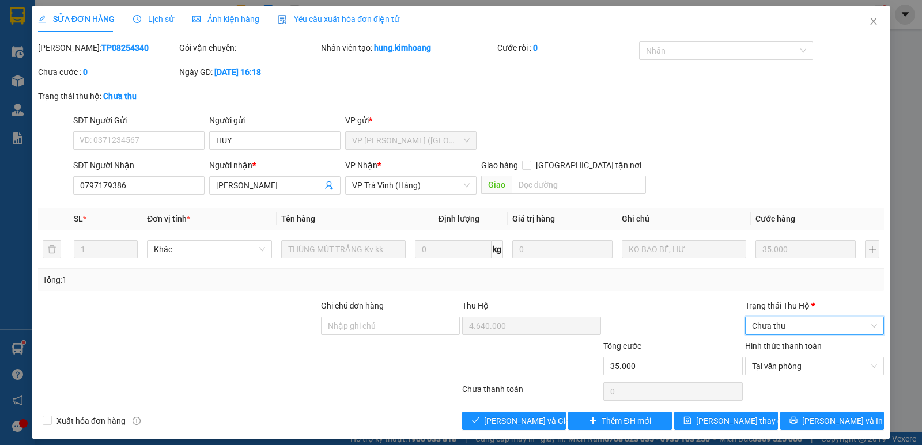
click at [813, 331] on span "Chưa thu" at bounding box center [814, 325] width 125 height 17
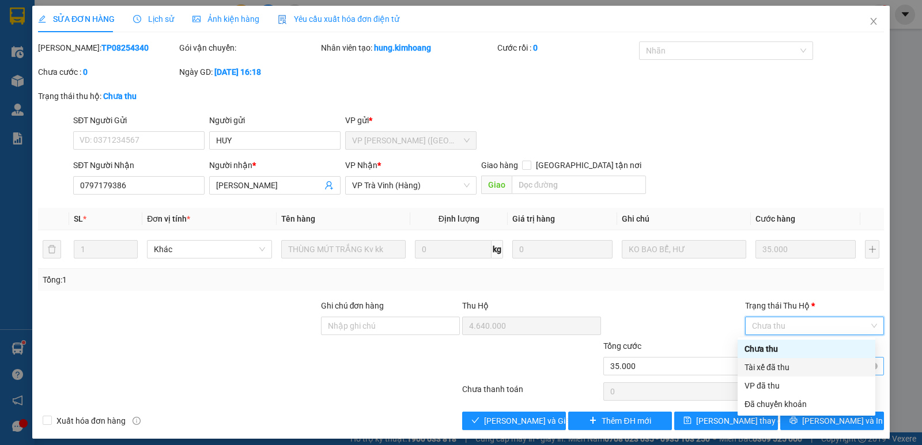
click at [759, 366] on div "Tài xế đã thu" at bounding box center [806, 367] width 124 height 13
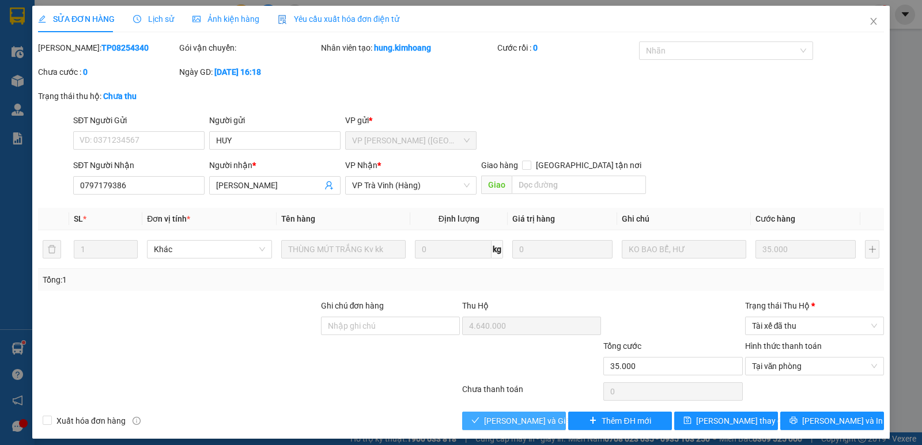
click at [480, 423] on button "Lưu và Giao hàng" at bounding box center [514, 421] width 104 height 18
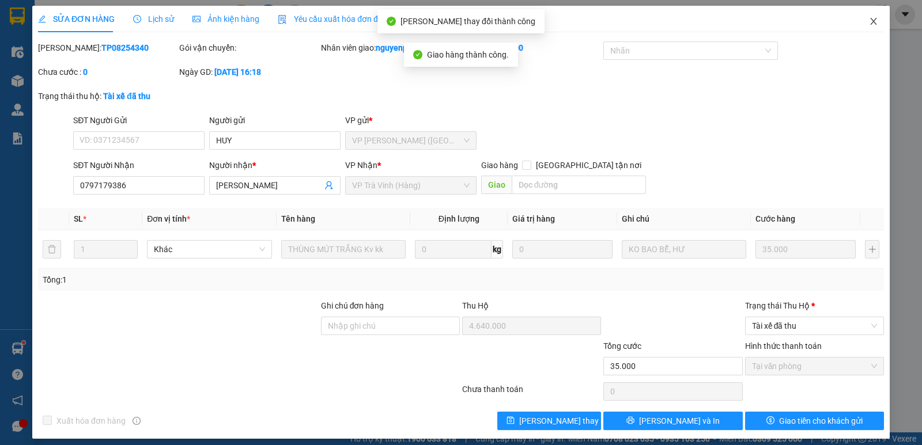
click at [862, 15] on span "Close" at bounding box center [873, 22] width 32 height 32
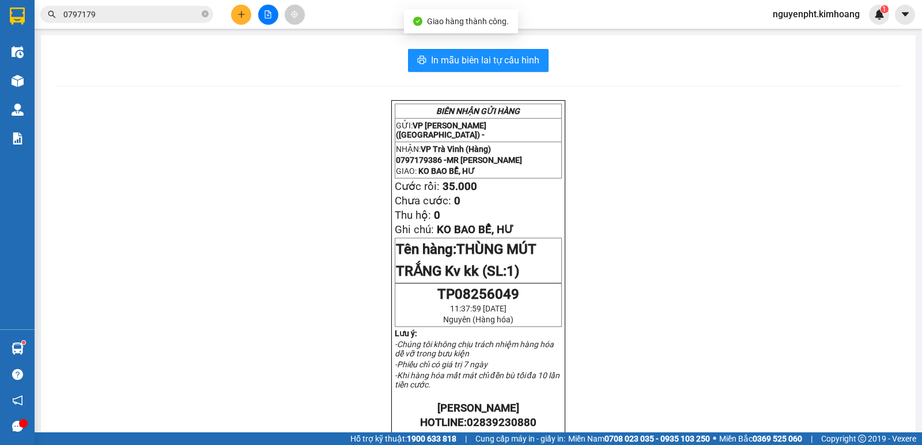
click at [157, 13] on input "0797179" at bounding box center [131, 14] width 136 height 13
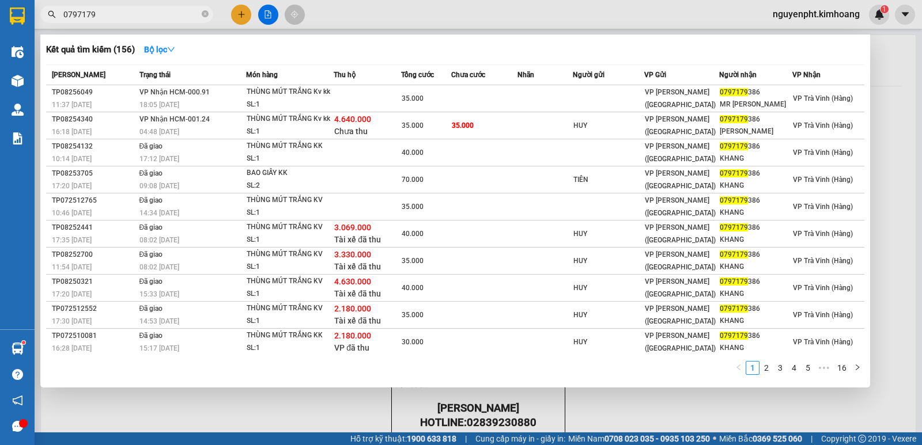
drag, startPoint x: 157, startPoint y: 14, endPoint x: 35, endPoint y: 22, distance: 122.4
click at [0, 13] on section "Kết quả tìm kiếm ( 156 ) Bộ lọc Mã ĐH Trạng thái Món hàng Thu hộ Tổng cước Chưa…" at bounding box center [461, 222] width 922 height 445
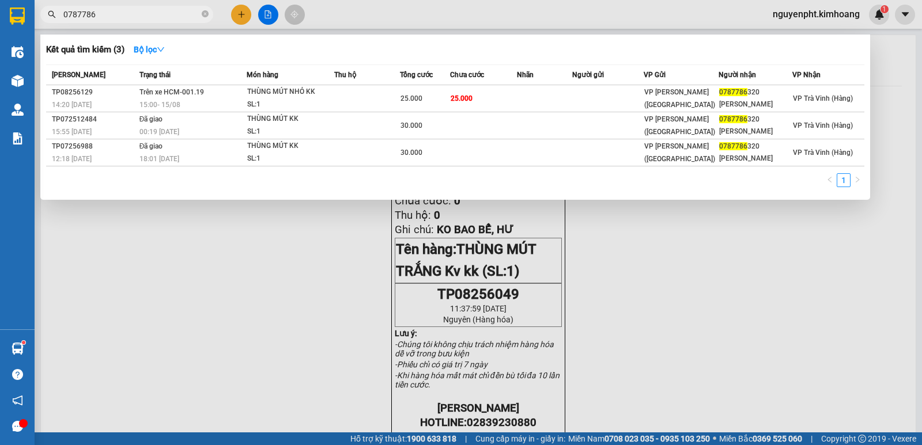
drag, startPoint x: 152, startPoint y: 13, endPoint x: 0, endPoint y: 38, distance: 154.2
click at [0, 38] on section "Kết quả tìm kiếm ( 3 ) Bộ lọc Mã ĐH Trạng thái Món hàng Thu hộ Tổng cước Chưa c…" at bounding box center [461, 222] width 922 height 445
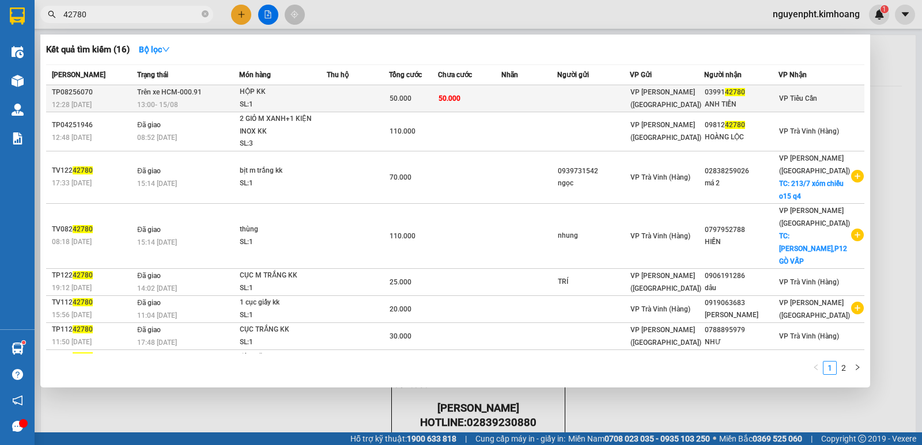
type input "42780"
click at [528, 96] on td at bounding box center [529, 98] width 56 height 27
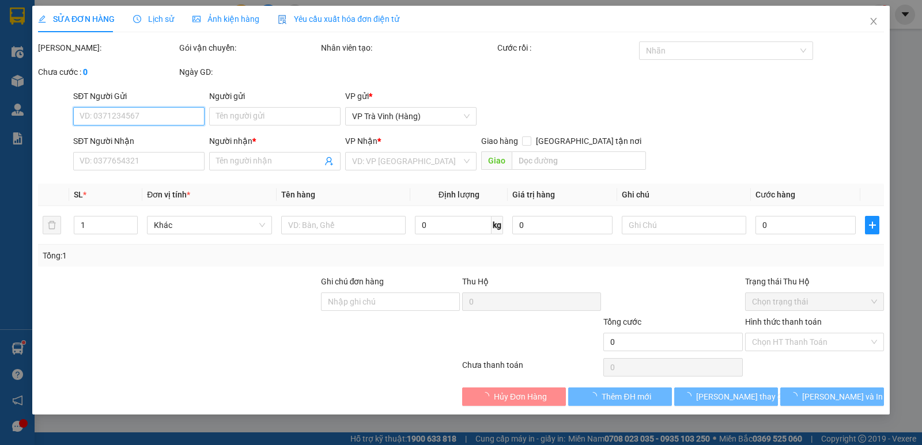
type input "0399142780"
type input "ANH TIỀN"
type input "50.000"
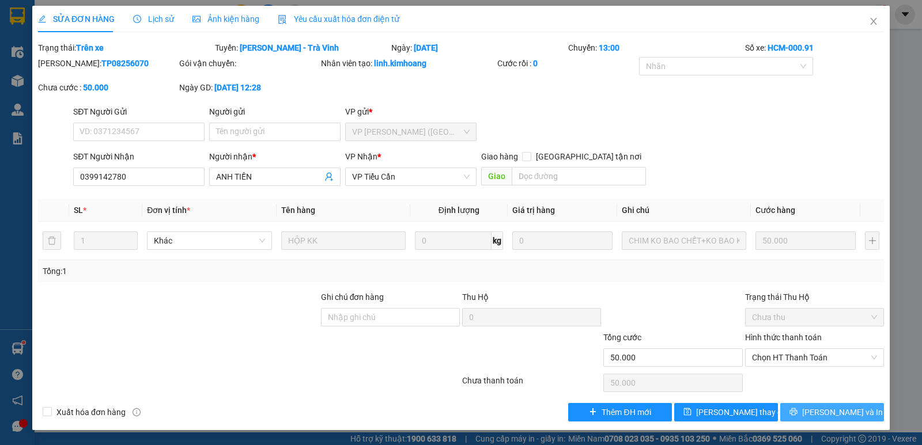
click at [838, 411] on span "Lưu và In" at bounding box center [842, 412] width 81 height 13
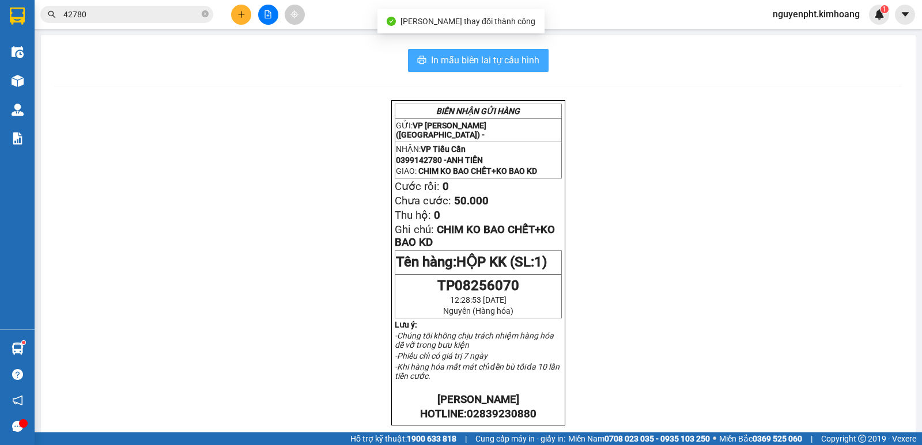
click at [511, 59] on span "In mẫu biên lai tự cấu hình" at bounding box center [485, 60] width 108 height 14
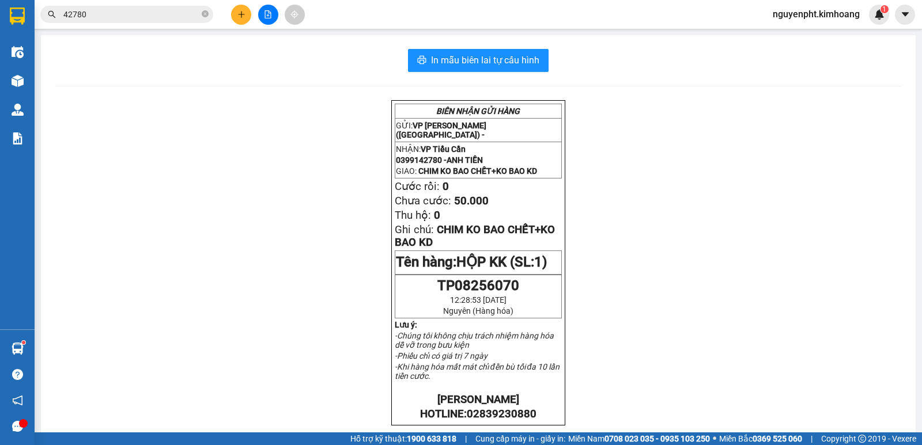
click at [168, 13] on input "42780" at bounding box center [131, 14] width 136 height 13
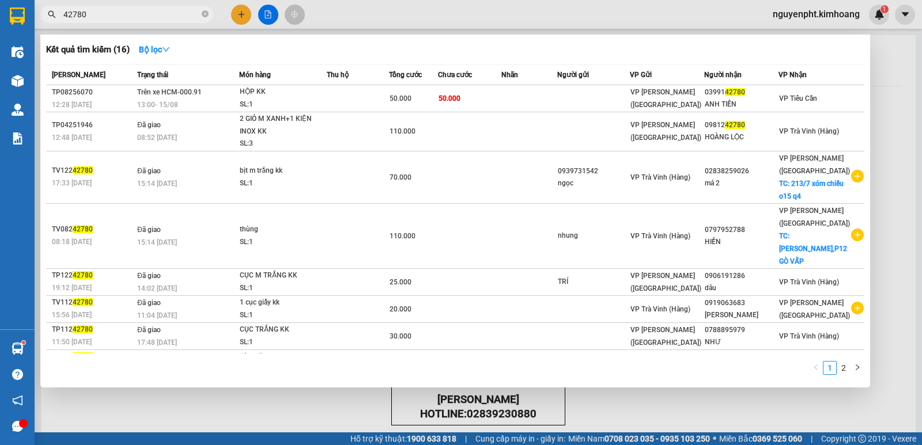
drag, startPoint x: 0, startPoint y: 32, endPoint x: 0, endPoint y: 42, distance: 9.8
click at [0, 42] on section "Kết quả tìm kiếm ( 16 ) Bộ lọc Mã ĐH Trạng thái Món hàng Thu hộ Tổng cước Chưa …" at bounding box center [461, 222] width 922 height 445
click at [205, 13] on icon "close-circle" at bounding box center [205, 13] width 7 height 7
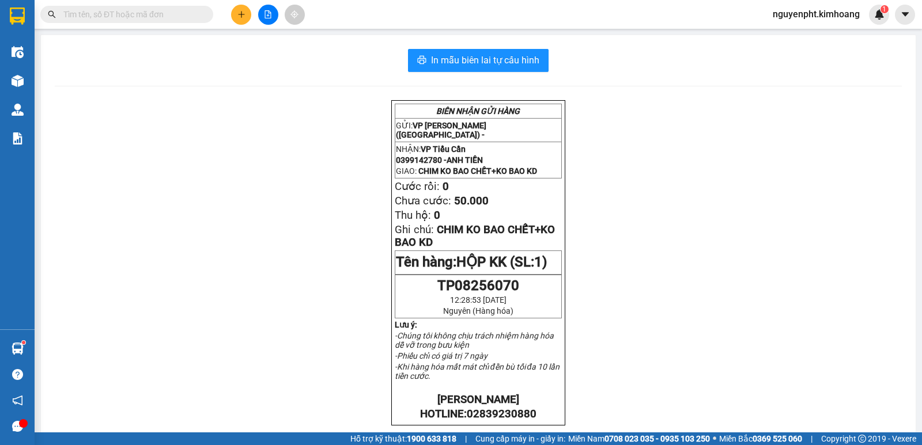
click at [249, 12] on button at bounding box center [241, 15] width 20 height 20
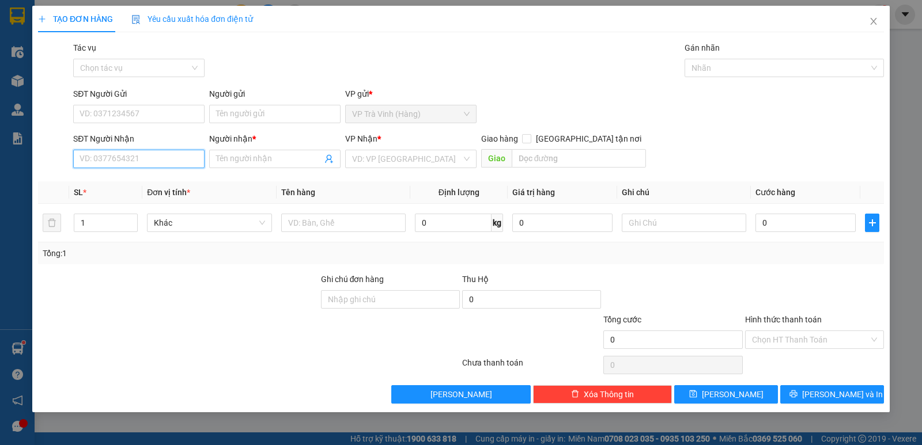
click at [126, 165] on input "SĐT Người Nhận" at bounding box center [138, 159] width 131 height 18
click at [136, 186] on div "0902750273 - luân" at bounding box center [139, 182] width 118 height 13
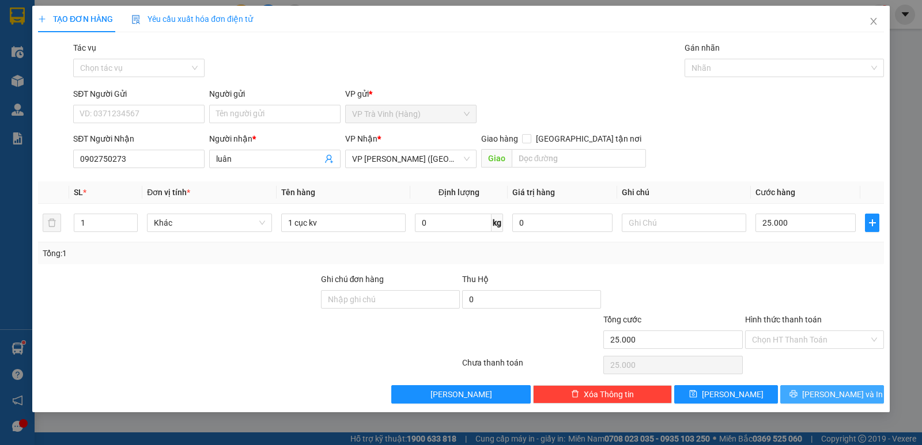
click at [828, 395] on span "Lưu và In" at bounding box center [842, 394] width 81 height 13
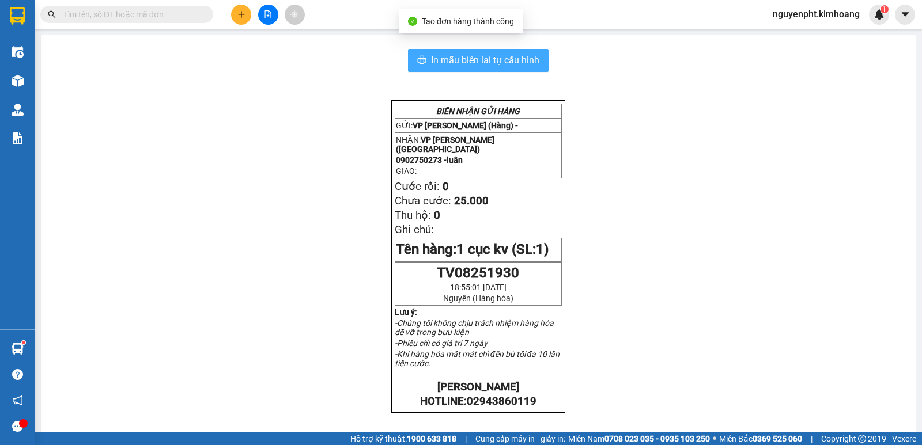
click at [471, 60] on span "In mẫu biên lai tự cấu hình" at bounding box center [485, 60] width 108 height 14
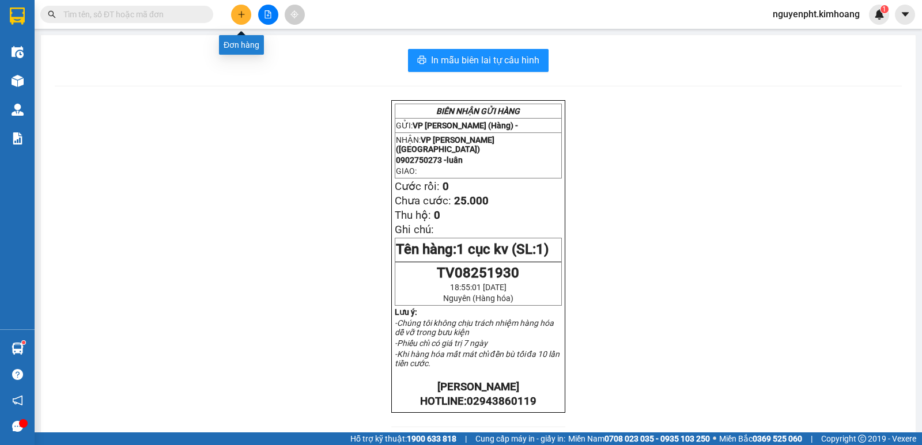
click at [243, 12] on icon "plus" at bounding box center [241, 14] width 8 height 8
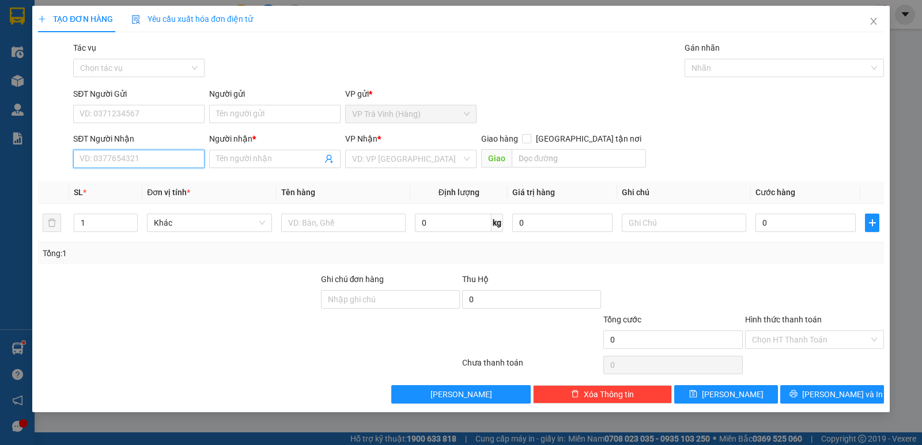
click at [172, 162] on input "SĐT Người Nhận" at bounding box center [138, 159] width 131 height 18
click at [161, 182] on div "0795297575 - phương" at bounding box center [139, 182] width 118 height 13
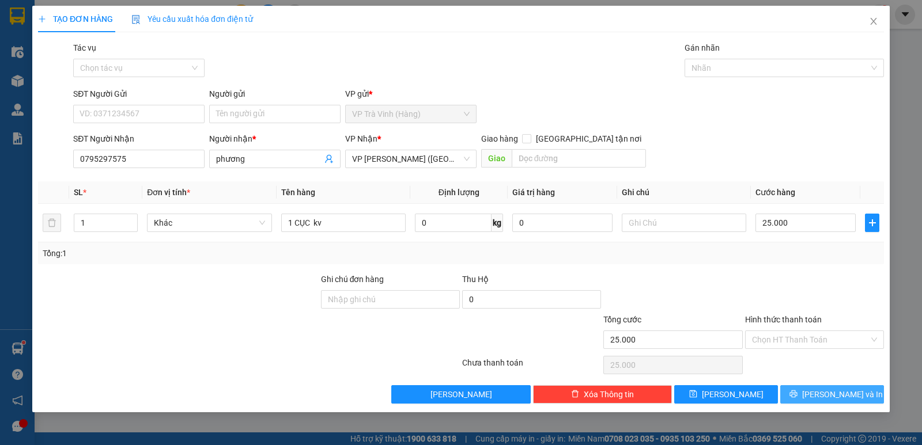
click at [831, 393] on span "Lưu và In" at bounding box center [842, 394] width 81 height 13
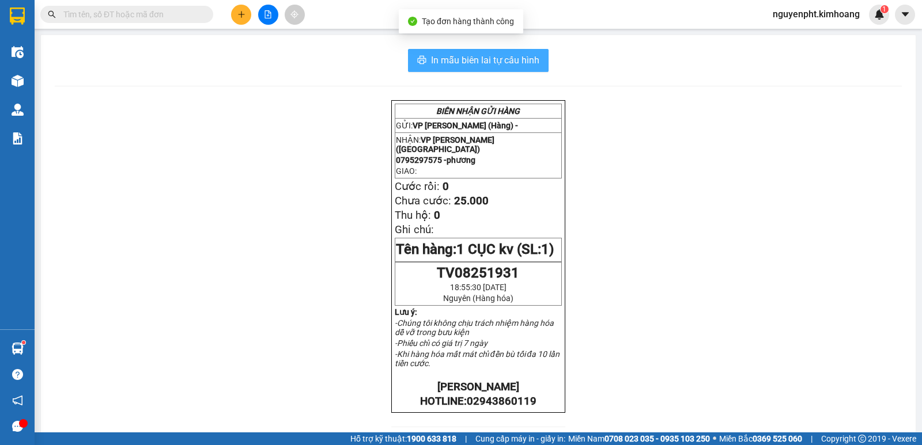
drag, startPoint x: 508, startPoint y: 65, endPoint x: 502, endPoint y: 67, distance: 6.2
click at [508, 65] on span "In mẫu biên lai tự cấu hình" at bounding box center [485, 60] width 108 height 14
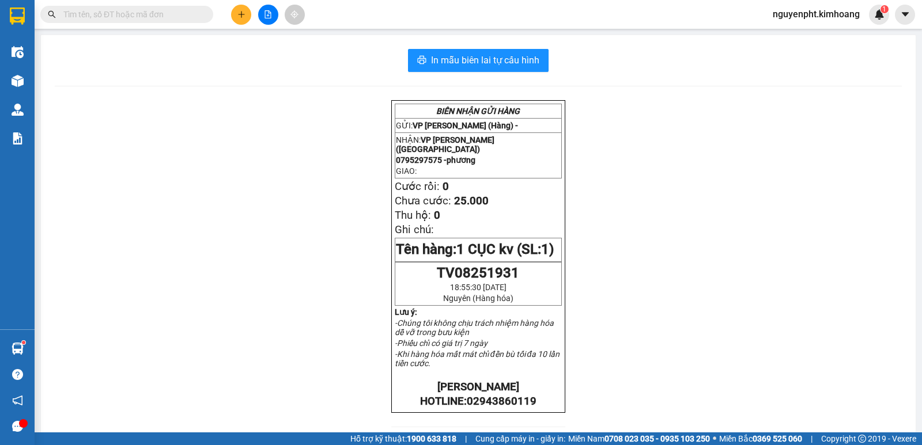
click at [136, 14] on input "text" at bounding box center [131, 14] width 136 height 13
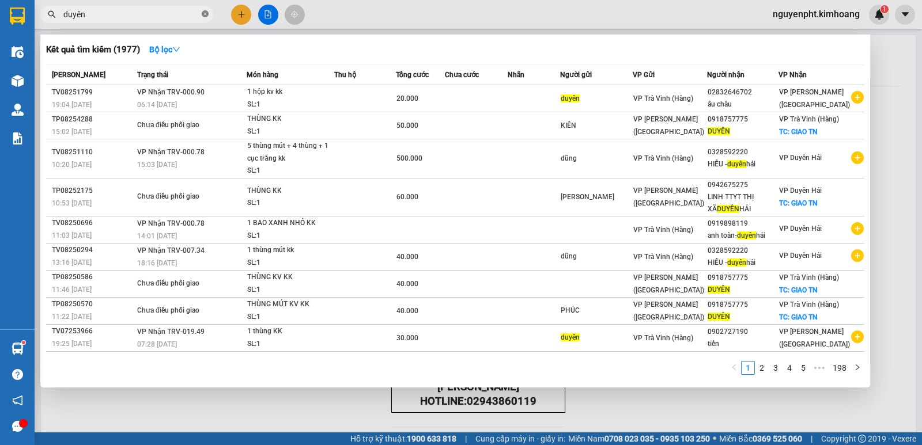
click at [206, 13] on icon "close-circle" at bounding box center [205, 13] width 7 height 7
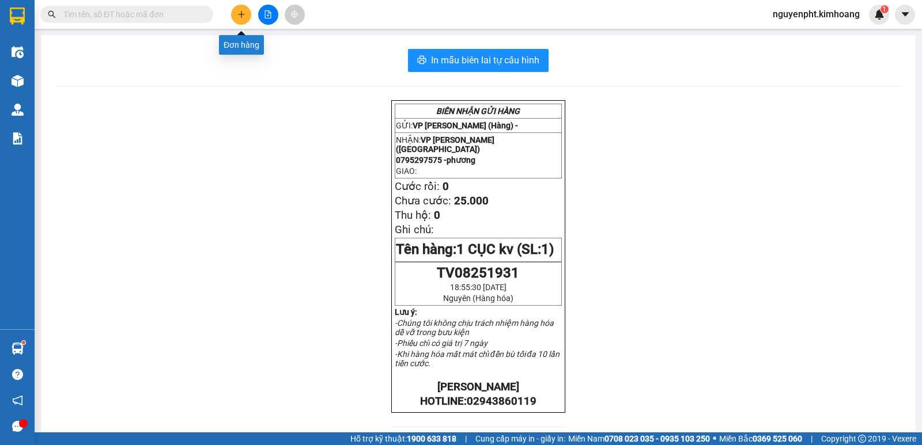
click at [237, 16] on icon "plus" at bounding box center [241, 14] width 8 height 8
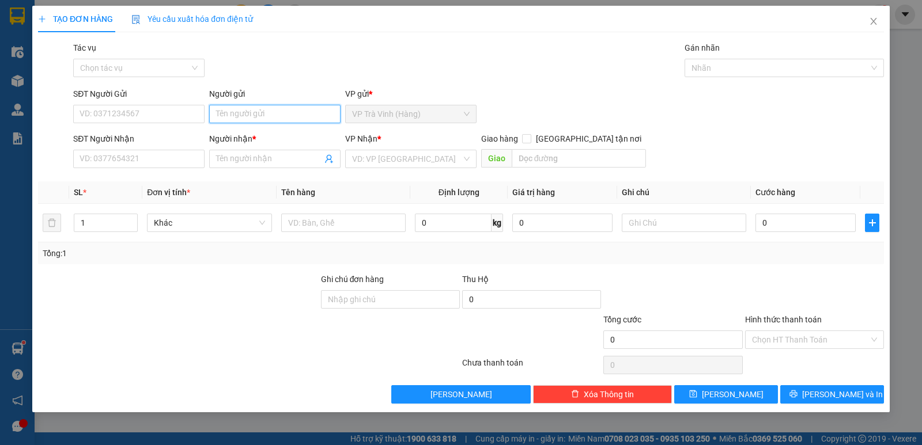
drag, startPoint x: 240, startPoint y: 118, endPoint x: 243, endPoint y: 112, distance: 6.4
click at [239, 118] on input "Người gửi" at bounding box center [274, 114] width 131 height 18
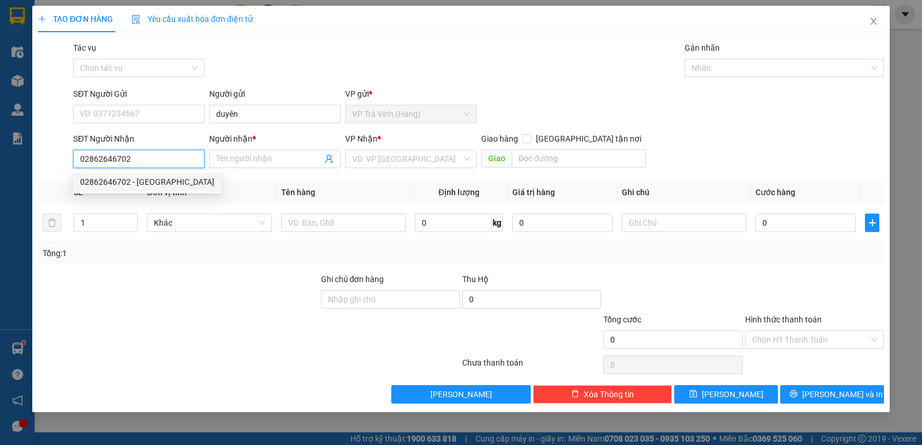
click at [146, 188] on div "02862646702 - ÂU CHÂU" at bounding box center [147, 182] width 134 height 13
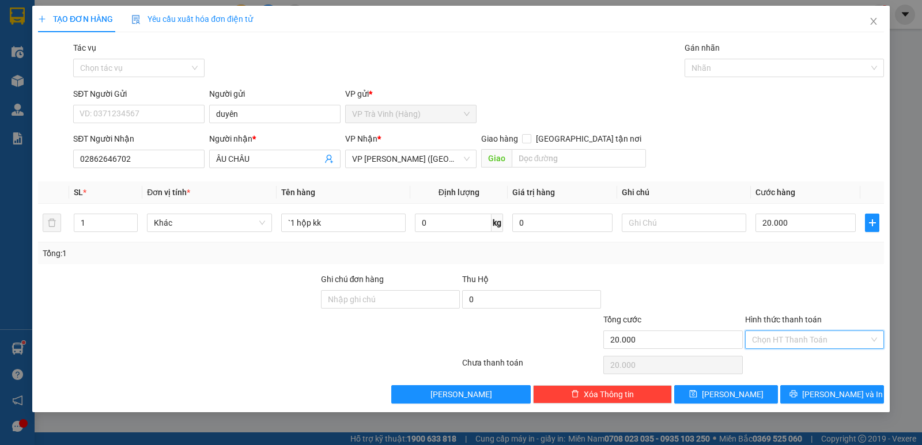
click at [818, 341] on input "Hình thức thanh toán" at bounding box center [810, 339] width 117 height 17
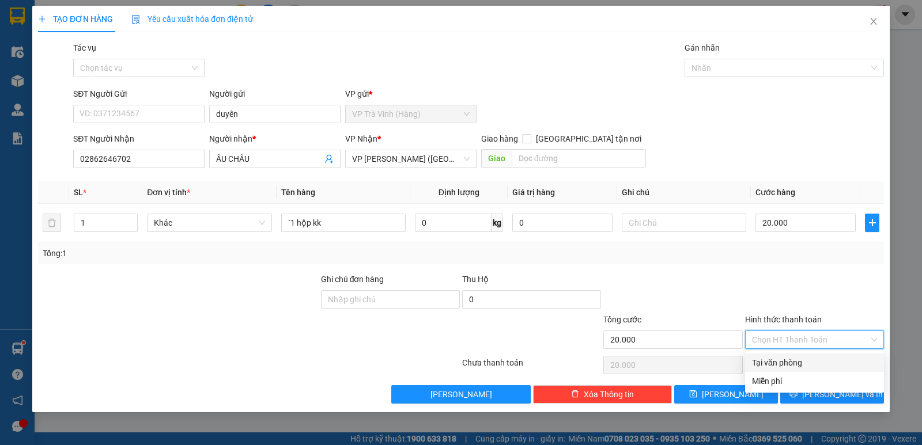
click at [781, 360] on div "Tại văn phòng" at bounding box center [814, 363] width 125 height 13
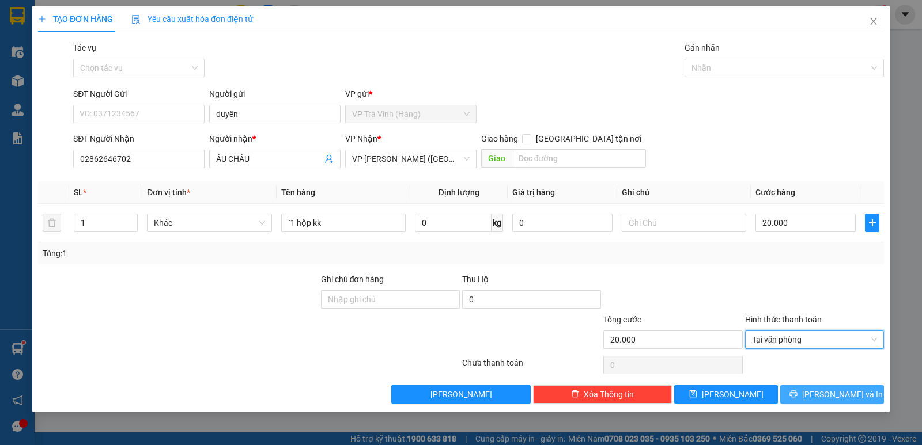
click at [837, 394] on span "Lưu và In" at bounding box center [842, 394] width 81 height 13
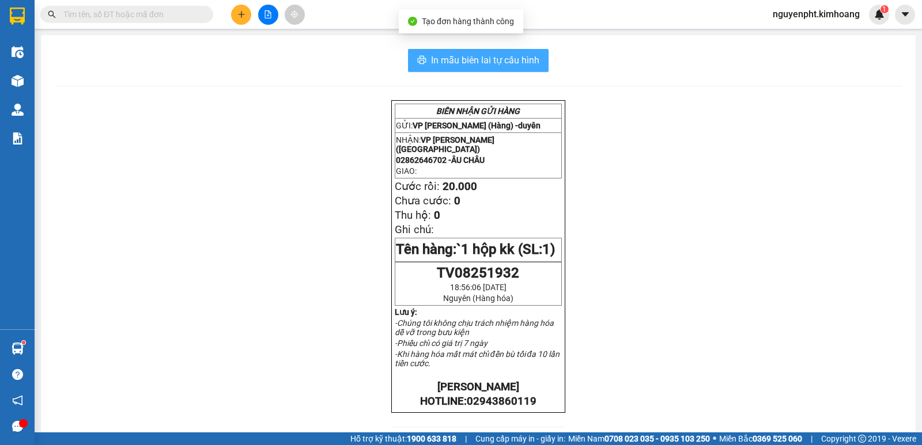
click at [470, 53] on span "In mẫu biên lai tự cấu hình" at bounding box center [485, 60] width 108 height 14
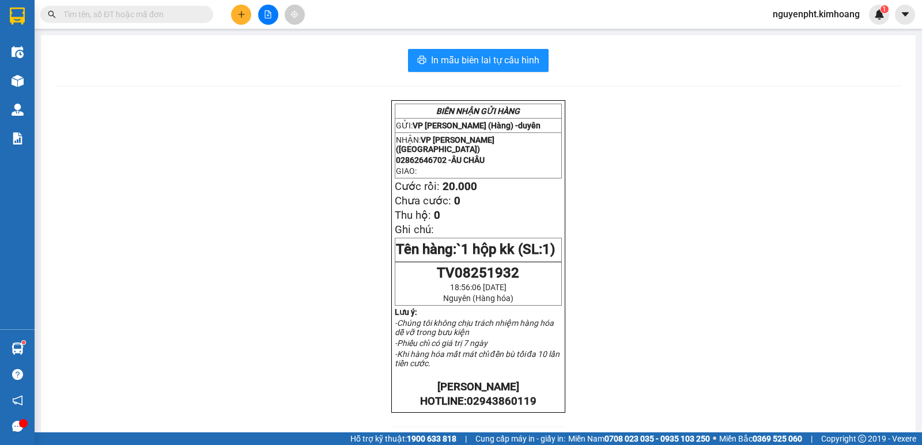
click at [179, 16] on input "text" at bounding box center [131, 14] width 136 height 13
click at [241, 18] on icon "plus" at bounding box center [241, 14] width 8 height 8
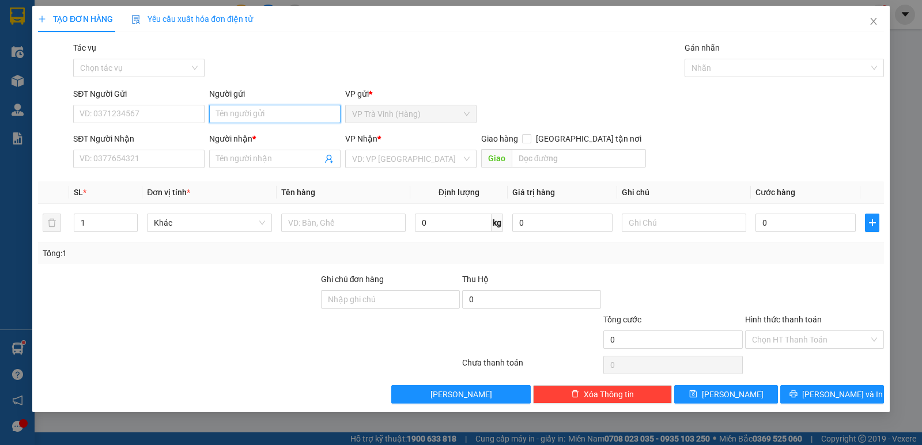
click at [273, 113] on input "Người gửi" at bounding box center [274, 114] width 131 height 18
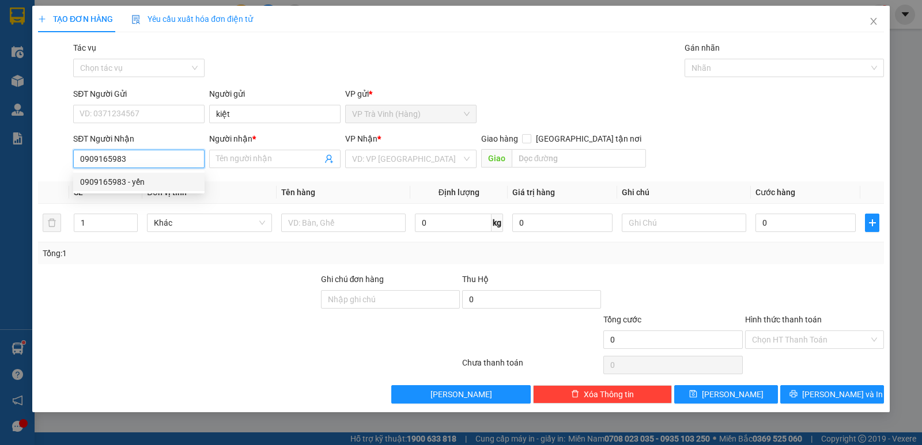
drag, startPoint x: 139, startPoint y: 178, endPoint x: 171, endPoint y: 180, distance: 31.7
click at [138, 178] on div "0909165983 - yến" at bounding box center [139, 182] width 118 height 13
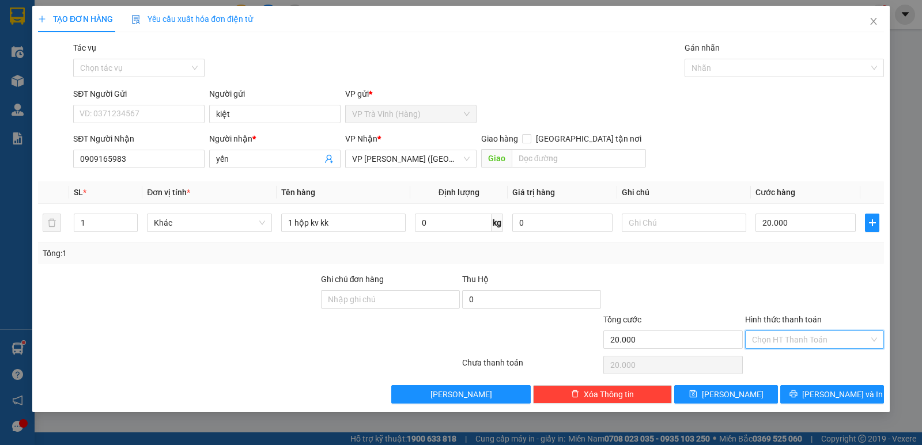
click at [800, 335] on input "Hình thức thanh toán" at bounding box center [810, 339] width 117 height 17
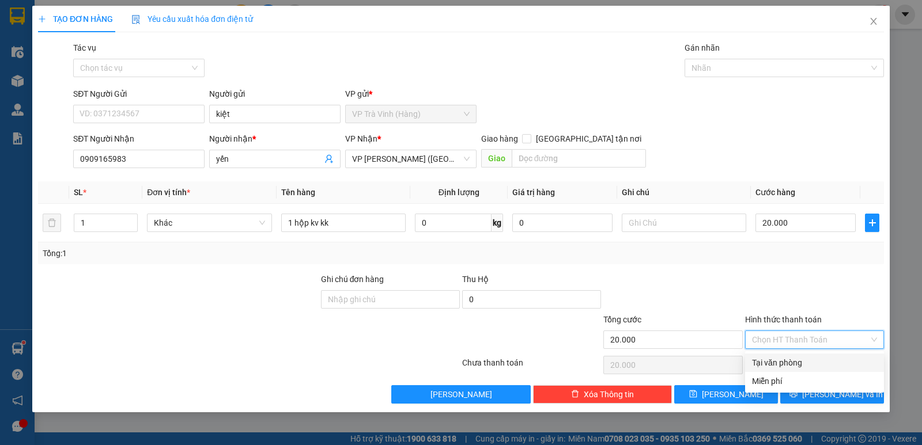
click at [790, 366] on div "Tại văn phòng" at bounding box center [814, 363] width 125 height 13
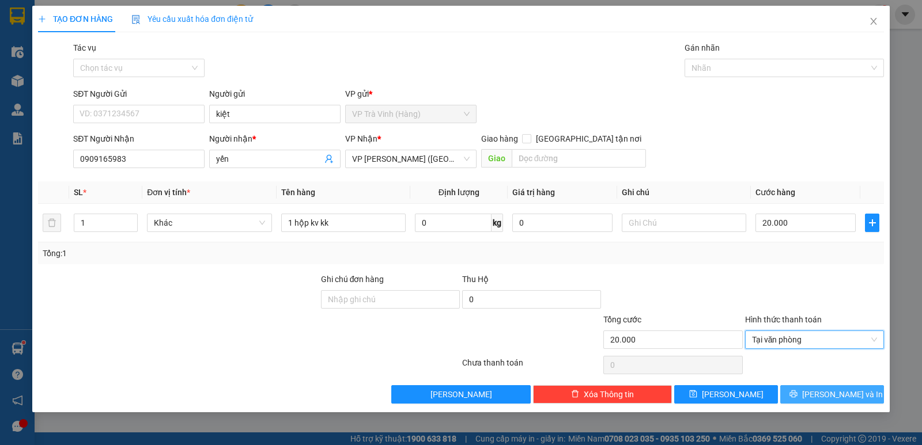
drag, startPoint x: 827, startPoint y: 396, endPoint x: 817, endPoint y: 383, distance: 16.0
click at [827, 396] on span "Lưu và In" at bounding box center [842, 394] width 81 height 13
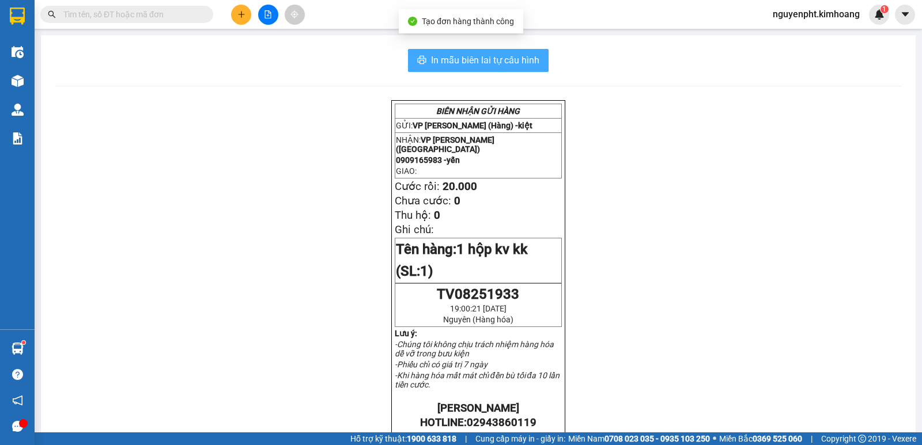
click at [490, 65] on span "In mẫu biên lai tự cấu hình" at bounding box center [485, 60] width 108 height 14
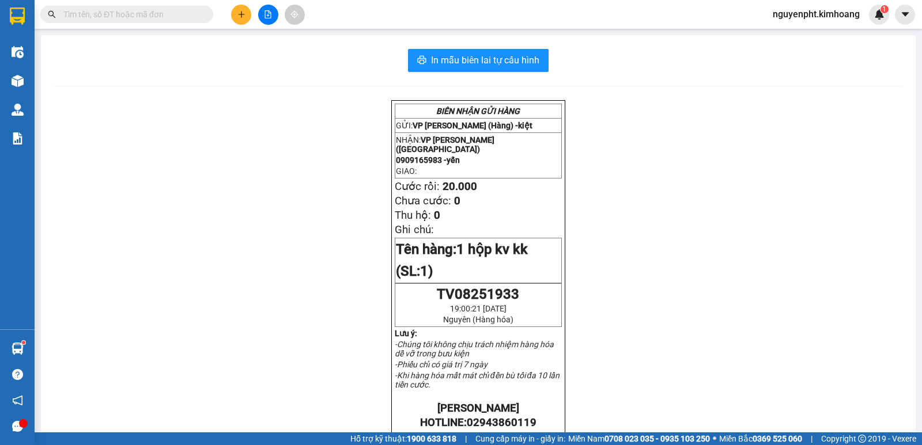
click at [834, 14] on span "nguyenpht.kimhoang" at bounding box center [815, 14] width 105 height 14
drag, startPoint x: 881, startPoint y: 122, endPoint x: 860, endPoint y: 153, distance: 37.7
click at [882, 123] on div "BIÊN NHẬN GỬI HÀNG GỬI: VP Trà Vinh (Hàng) - kiệt NHẬN: VP Trần Phú (Hàng) 0909…" at bounding box center [478, 432] width 847 height 664
click at [179, 17] on input "text" at bounding box center [131, 14] width 136 height 13
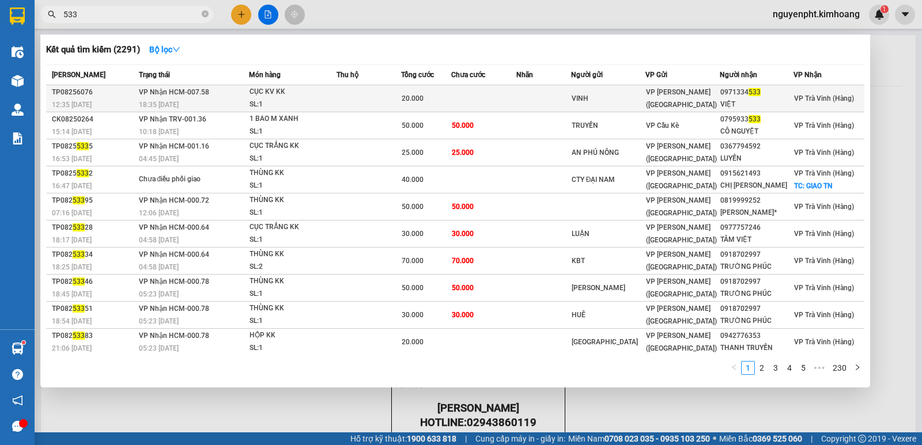
click at [388, 100] on td at bounding box center [368, 98] width 65 height 27
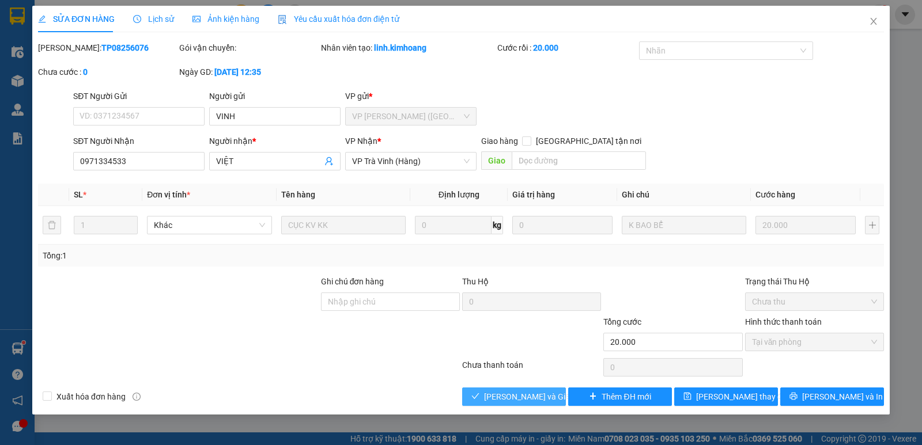
drag, startPoint x: 527, startPoint y: 401, endPoint x: 533, endPoint y: 399, distance: 6.7
click at [527, 400] on span "Lưu và Giao hàng" at bounding box center [539, 397] width 111 height 13
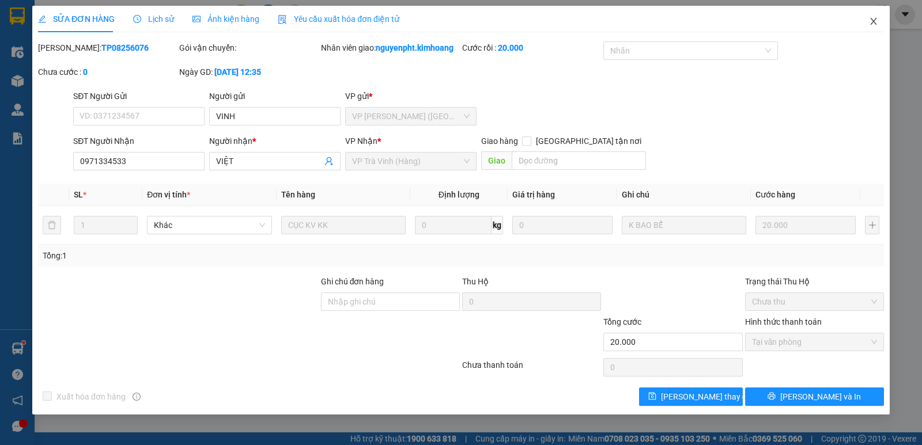
click at [869, 24] on span "Close" at bounding box center [873, 22] width 32 height 32
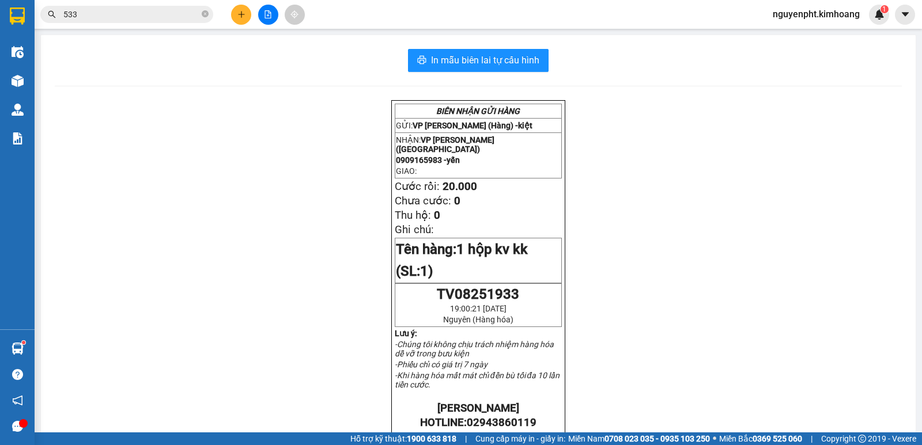
click at [826, 17] on span "nguyenpht.kimhoang" at bounding box center [815, 14] width 105 height 14
click at [786, 39] on span "Đăng xuất" at bounding box center [820, 35] width 83 height 13
